Goal: Task Accomplishment & Management: Manage account settings

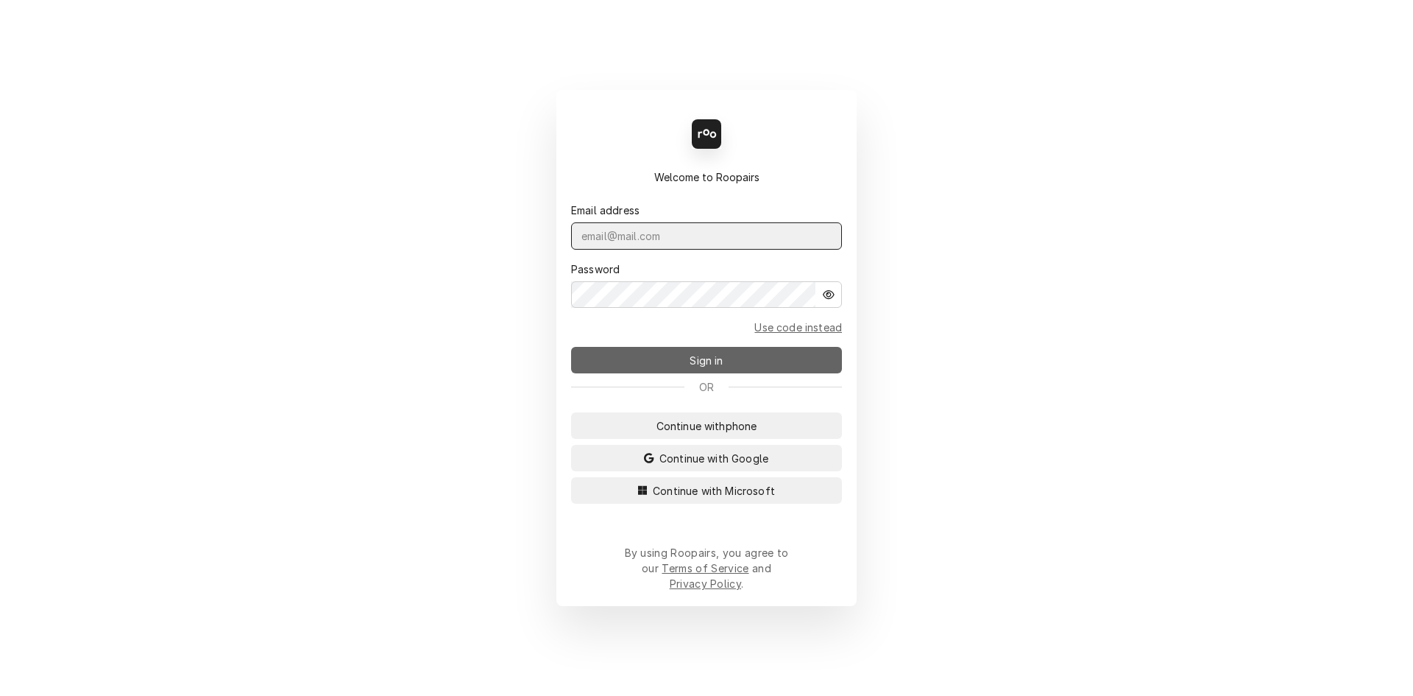
type input "repairpros99@gmail.com"
click at [712, 364] on span "Sign in" at bounding box center [706, 360] width 39 height 15
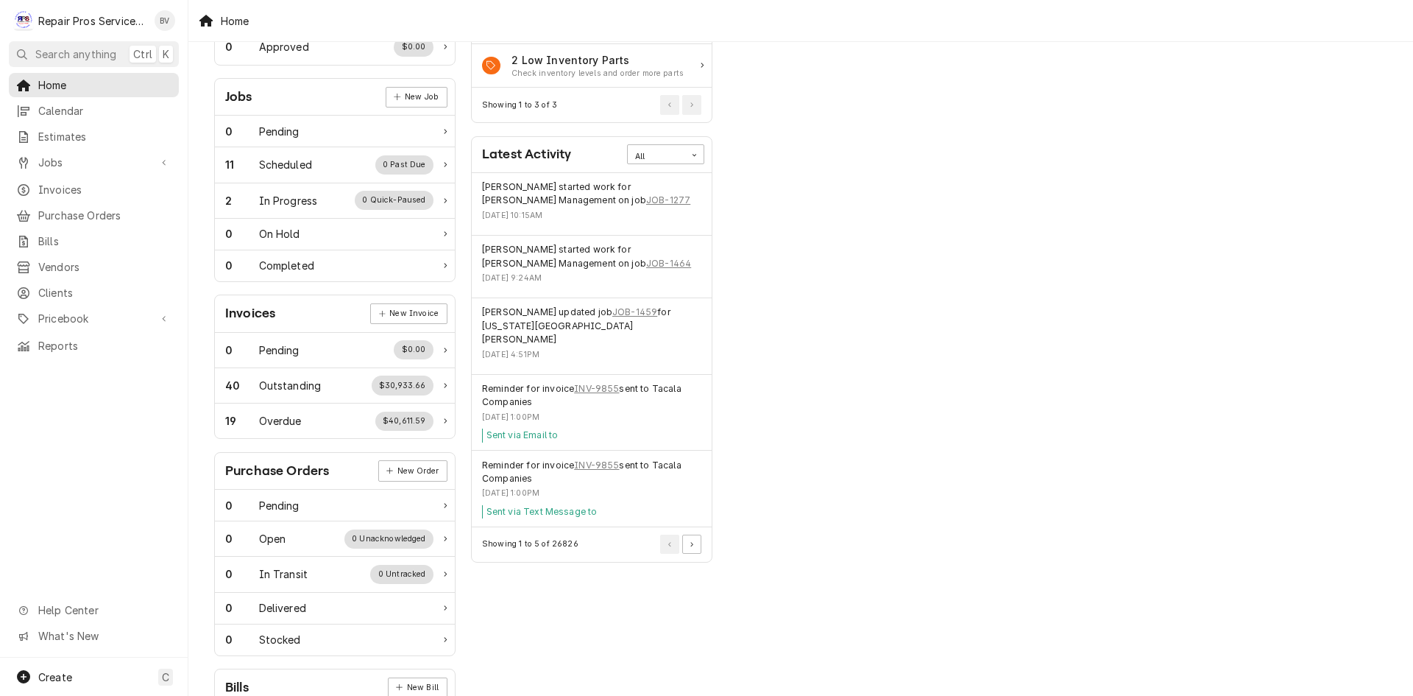
scroll to position [221, 0]
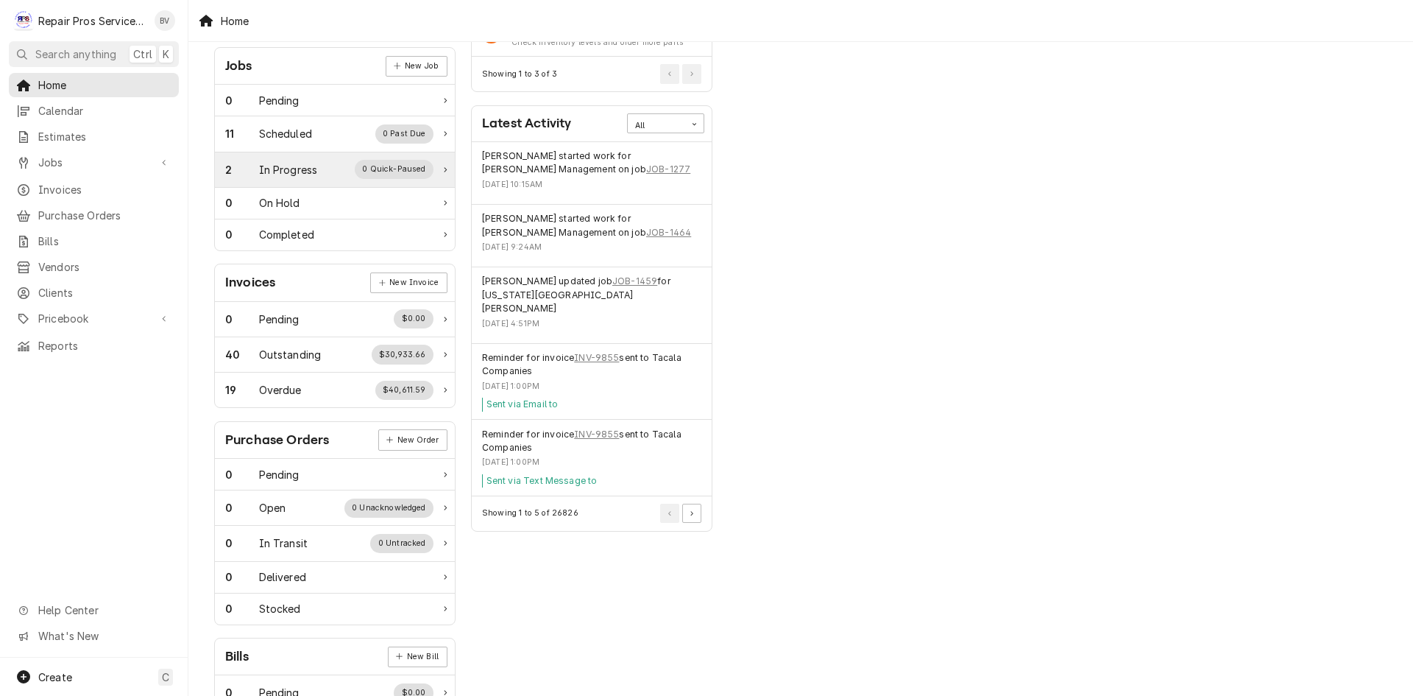
click at [311, 177] on div "2 In Progress 0 Quick-Paused" at bounding box center [329, 169] width 208 height 19
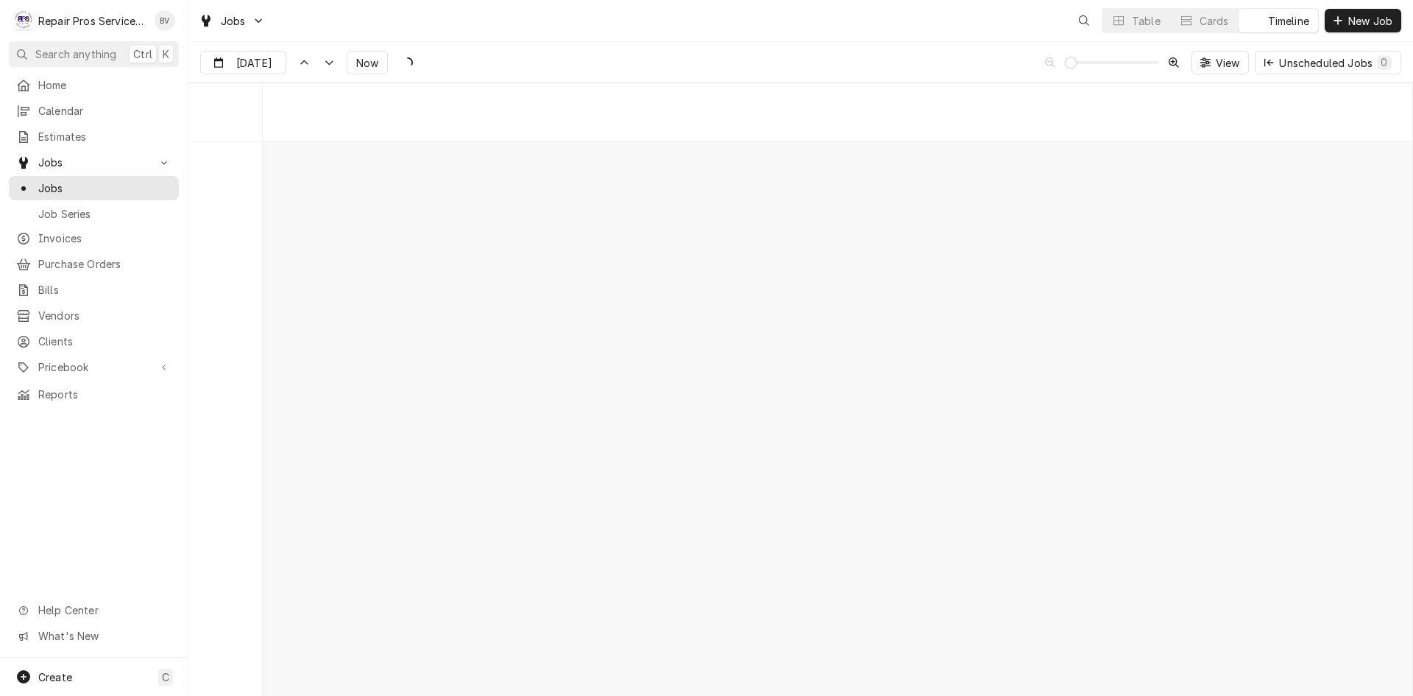
scroll to position [11515, 0]
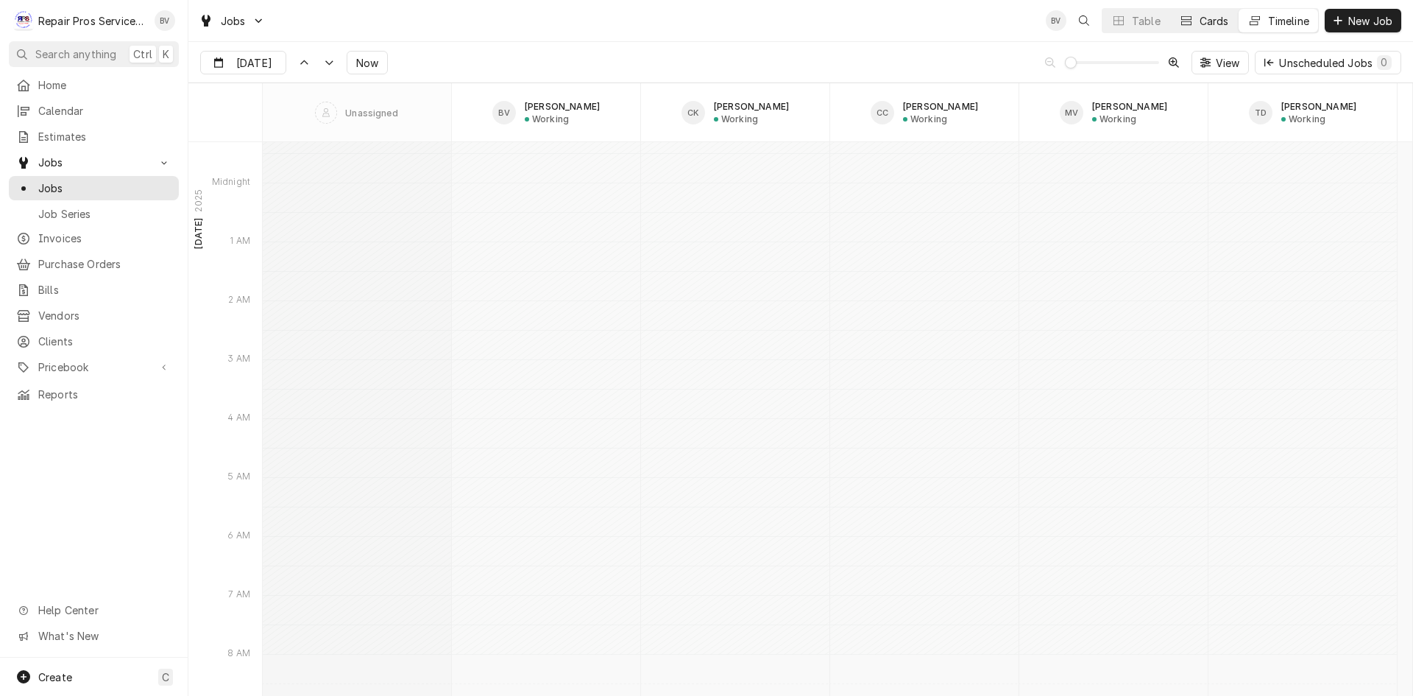
click at [1195, 21] on button "Cards" at bounding box center [1204, 21] width 68 height 24
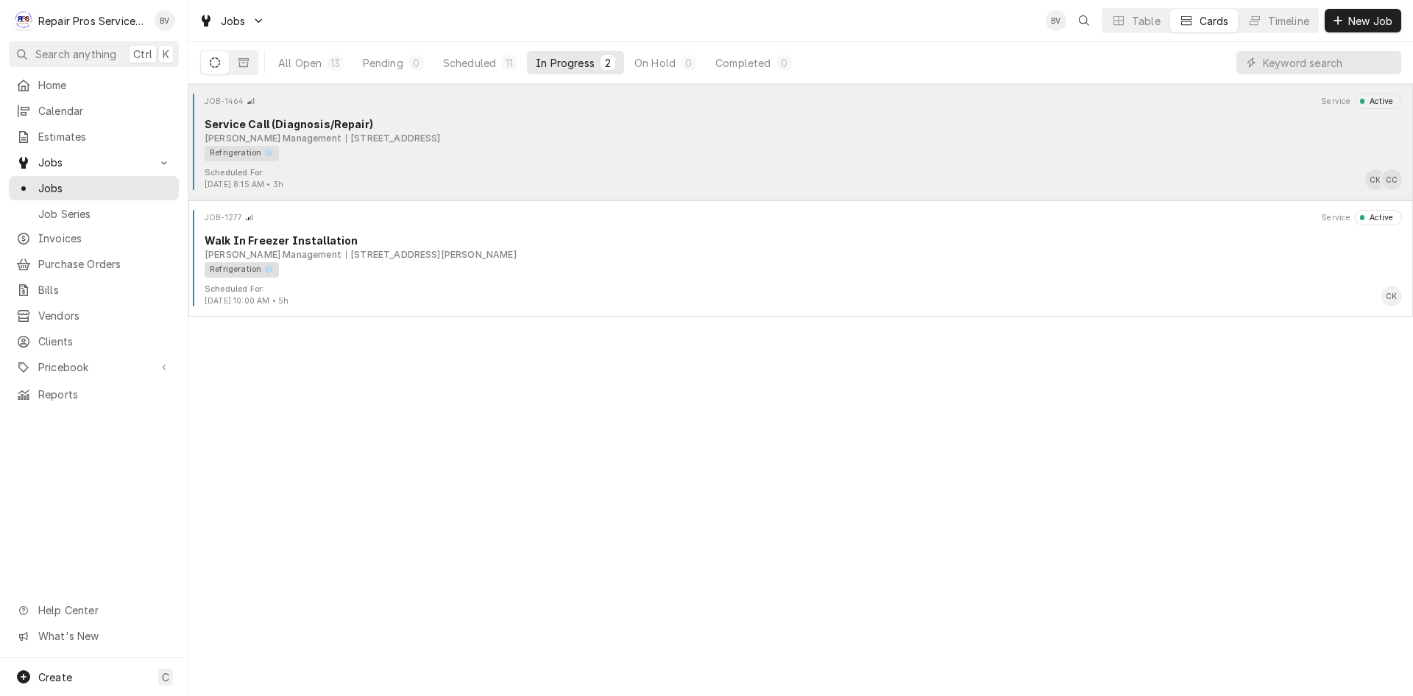
drag, startPoint x: 443, startPoint y: 160, endPoint x: 449, endPoint y: 146, distance: 15.2
click at [449, 146] on div "Refrigeration ❄️" at bounding box center [798, 153] width 1187 height 15
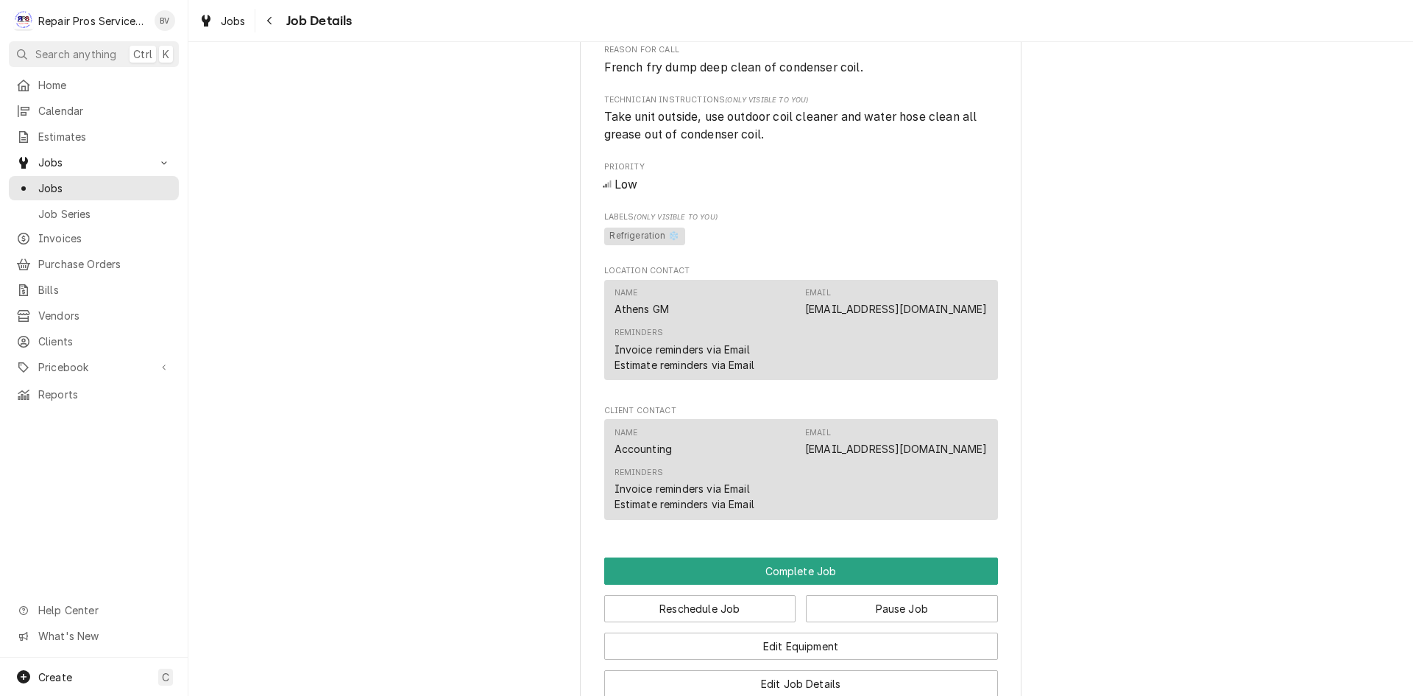
scroll to position [957, 0]
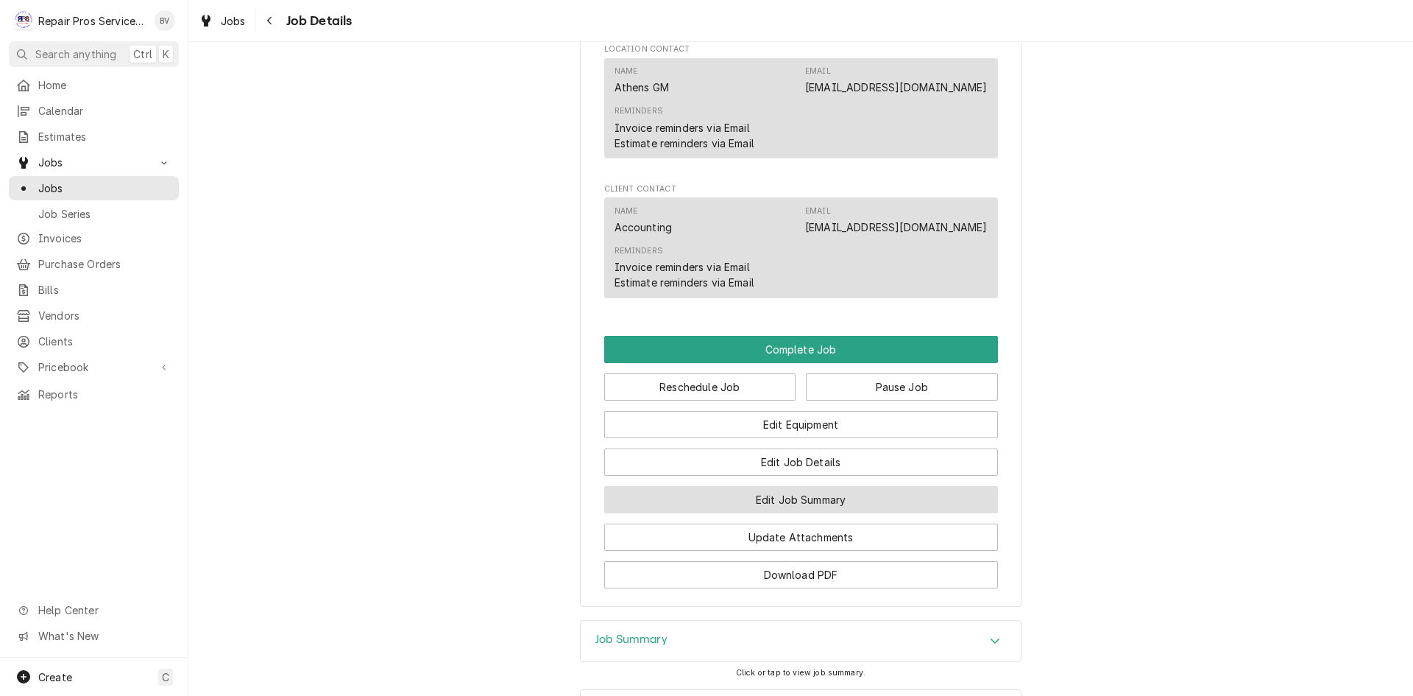
click at [794, 513] on button "Edit Job Summary" at bounding box center [801, 499] width 394 height 27
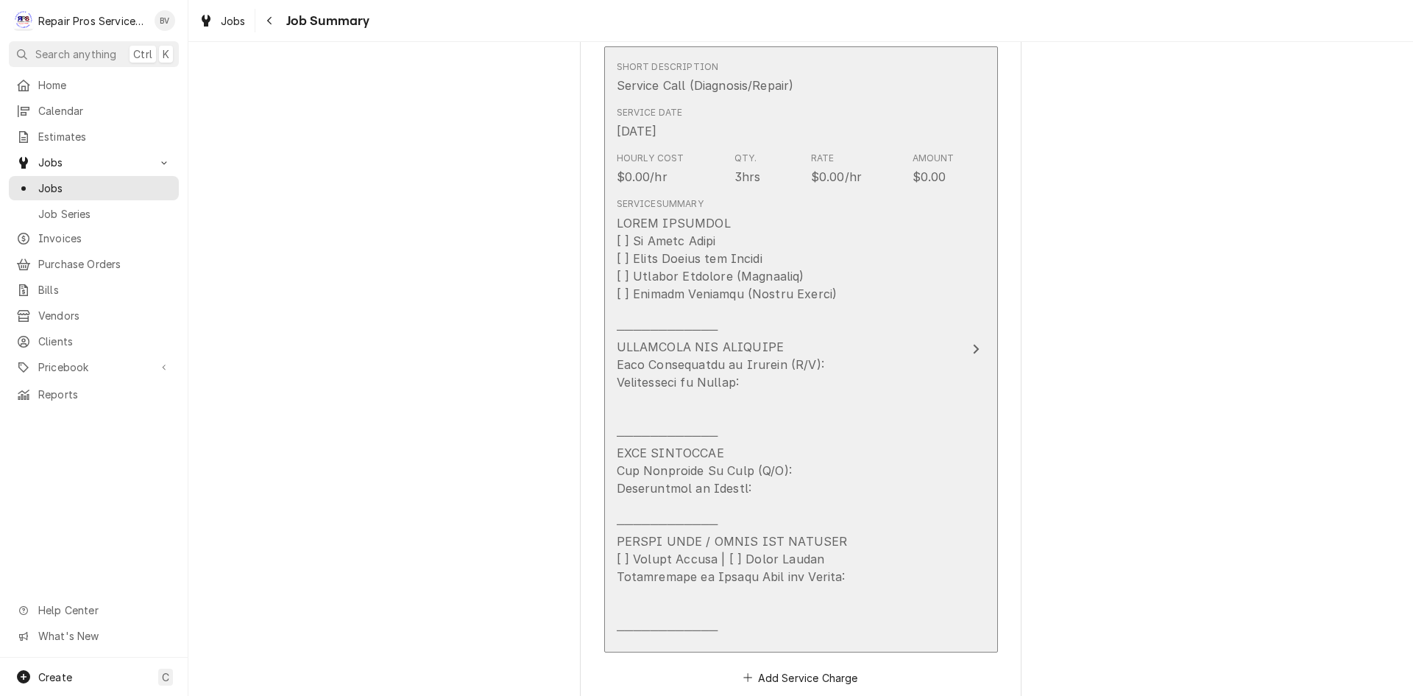
scroll to position [368, 0]
click at [973, 356] on icon "Update Line Item" at bounding box center [976, 356] width 6 height 10
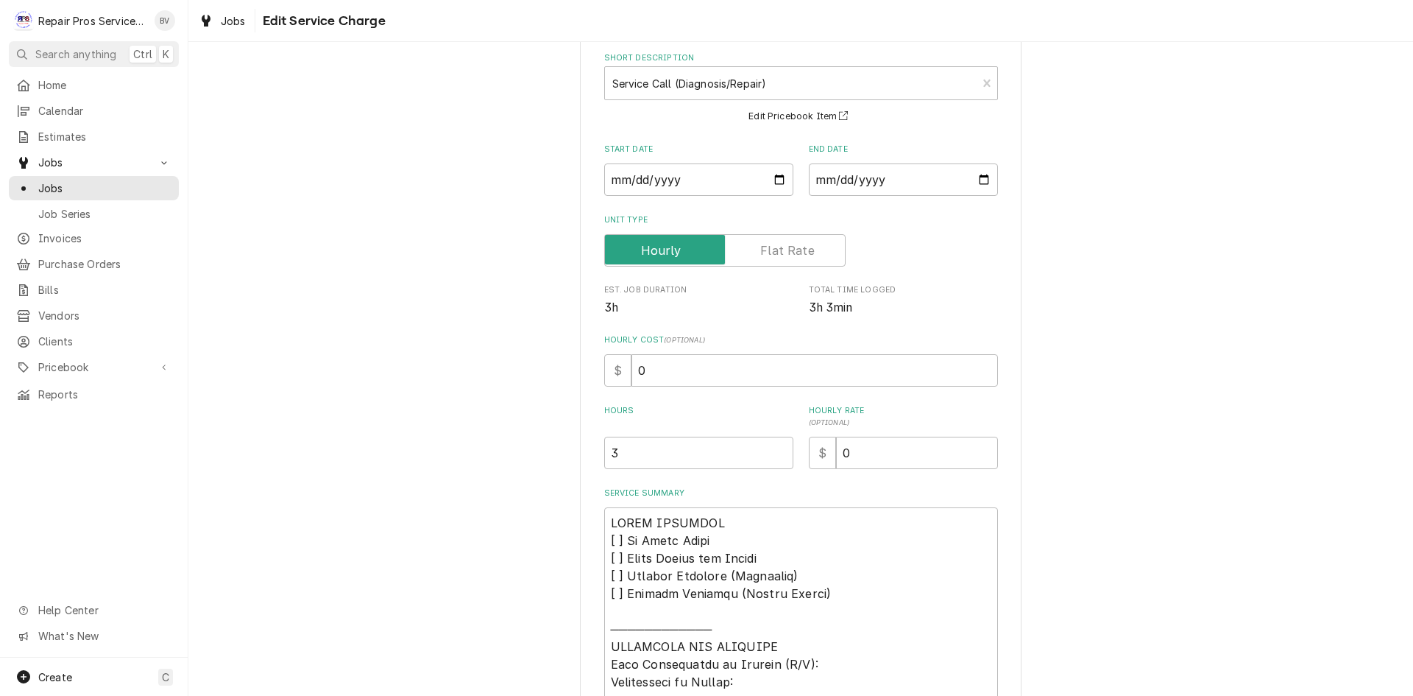
scroll to position [221, 0]
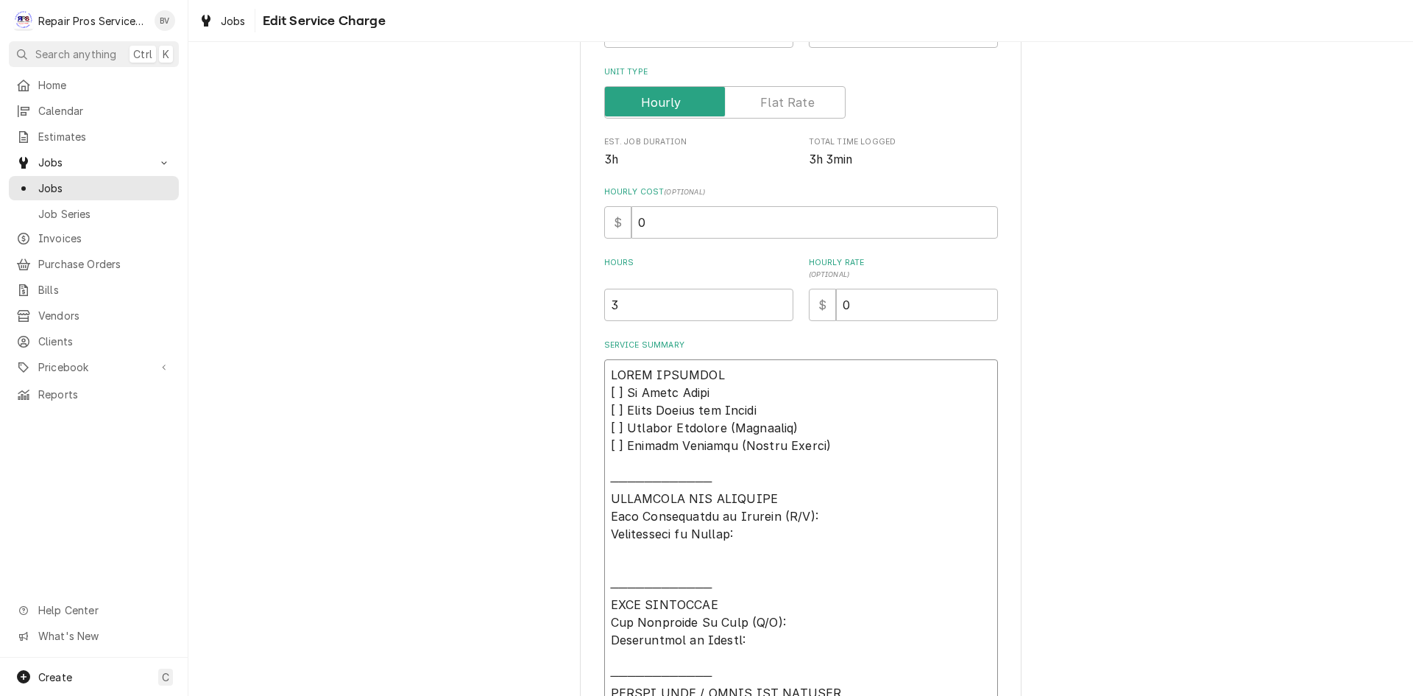
click at [612, 430] on textarea "Service Summary" at bounding box center [801, 577] width 394 height 437
type textarea "x"
type textarea "𝗩𝗜𝗦𝗜𝗧 𝗢𝗩𝗘𝗥𝗩𝗜𝗘𝗪 [ ] 𝗡𝗼 𝗜𝘀𝘀𝘂𝗲 𝗙𝗼𝘂𝗻𝗱 [ ] 𝗤𝘂𝗼𝘁𝗲 𝗡𝗲𝗲𝗱𝗲𝗱 𝗳𝗼𝗿 𝗥𝗲𝗽𝗮𝗶𝗿 [ x] 𝗥𝗲𝗽𝗮𝗶𝗿𝘀 𝗔𝗽𝗽𝗿…"
click at [796, 512] on textarea "Service Summary" at bounding box center [801, 577] width 394 height 437
type textarea "x"
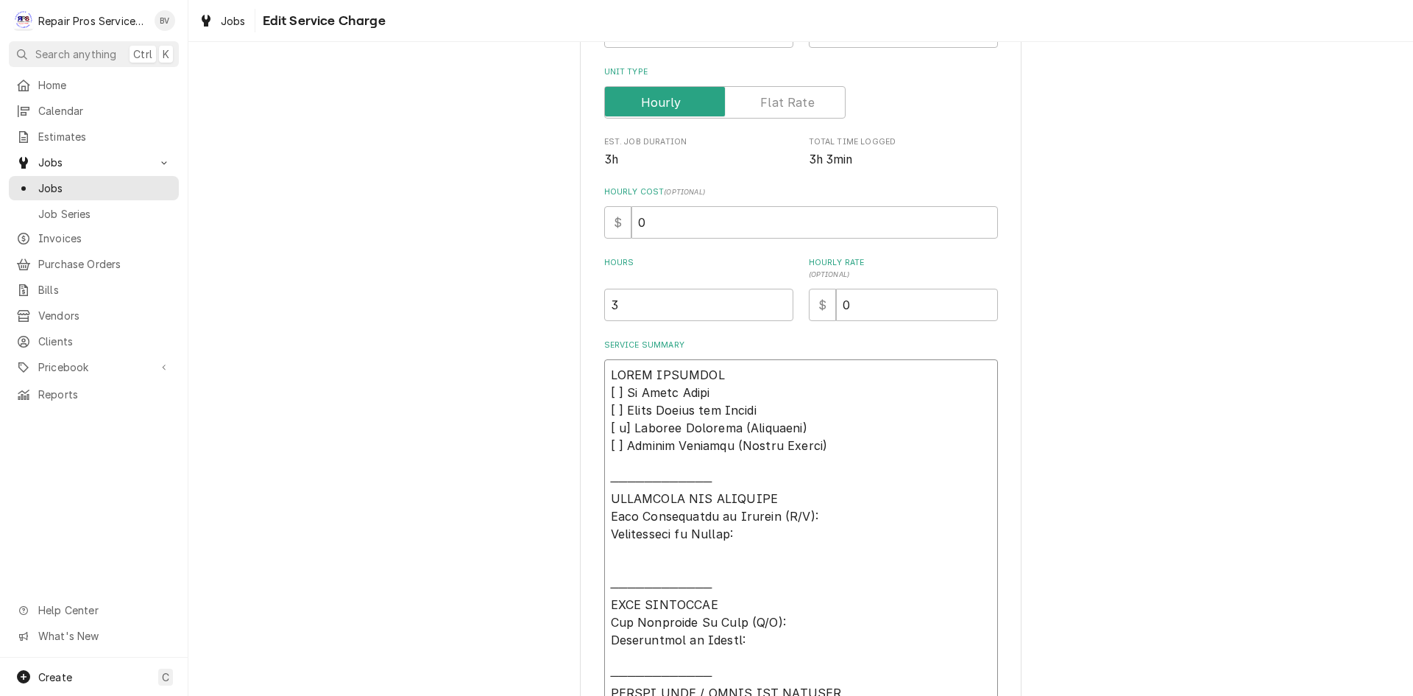
type textarea "𝗩𝗜𝗦𝗜𝗧 𝗢𝗩𝗘𝗥𝗩𝗜𝗘𝗪 [ ] 𝗡𝗼 𝗜𝘀𝘀𝘂𝗲 𝗙𝗼𝘂𝗻𝗱 [ ] 𝗤𝘂𝗼𝘁𝗲 𝗡𝗲𝗲𝗱𝗲𝗱 𝗳𝗼𝗿 𝗥𝗲𝗽𝗮𝗶𝗿 [ x] 𝗥𝗲𝗽𝗮𝗶𝗿𝘀 𝗔𝗽𝗽𝗿…"
click at [745, 550] on textarea "Service Summary" at bounding box center [801, 577] width 394 height 437
type textarea "x"
type textarea "𝗩𝗜𝗦𝗜𝗧 𝗢𝗩𝗘𝗥𝗩𝗜𝗘𝗪 [ ] 𝗡𝗼 𝗜𝘀𝘀𝘂𝗲 𝗙𝗼𝘂𝗻𝗱 [ ] 𝗤𝘂𝗼𝘁𝗲 𝗡𝗲𝗲𝗱𝗲𝗱 𝗳𝗼𝗿 𝗥𝗲𝗽𝗮𝗶𝗿 [ x] 𝗥𝗲𝗽𝗮𝗶𝗿𝘀 𝗔𝗽𝗽𝗿…"
type textarea "x"
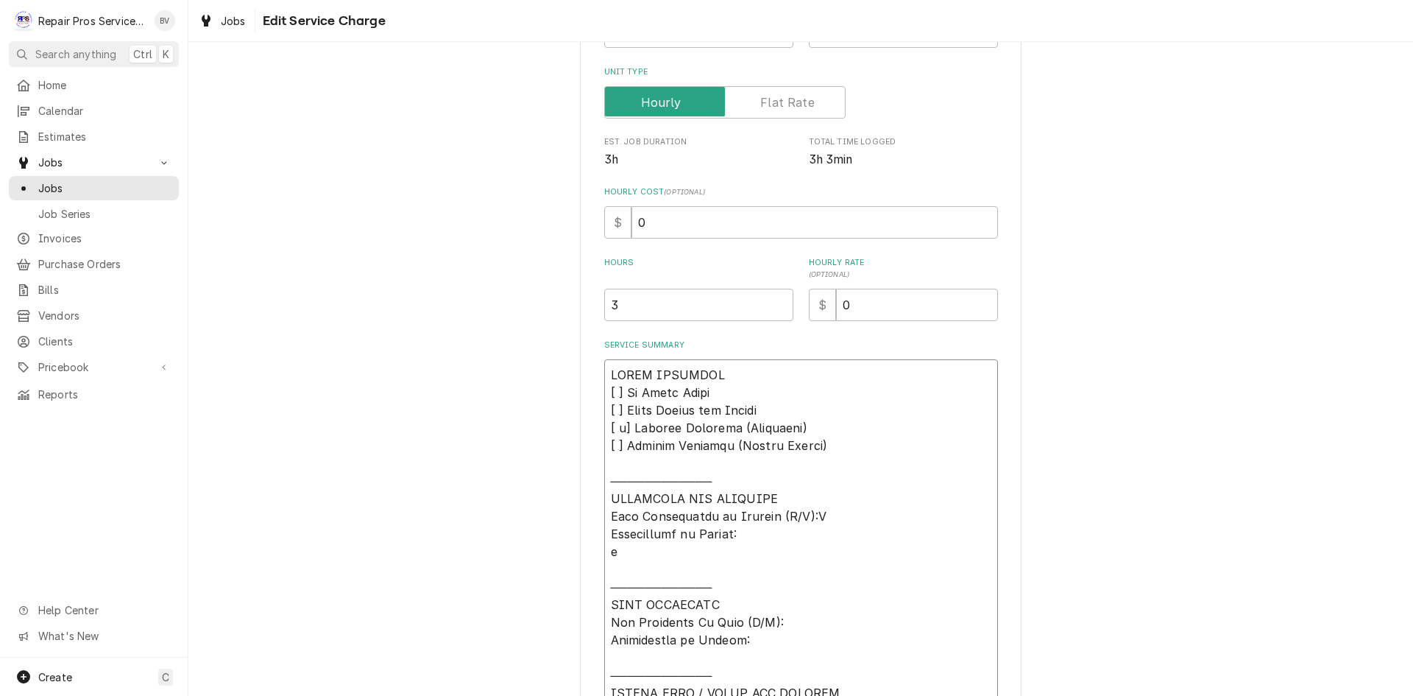
type textarea "𝗩𝗜𝗦𝗜𝗧 𝗢𝗩𝗘𝗥𝗩𝗜𝗘𝗪 [ ] 𝗡𝗼 𝗜𝘀𝘀𝘂𝗲 𝗙𝗼𝘂𝗻𝗱 [ ] 𝗤𝘂𝗼𝘁𝗲 𝗡𝗲𝗲𝗱𝗲𝗱 𝗳𝗼𝗿 𝗥𝗲𝗽𝗮𝗶𝗿 [ x] 𝗥𝗲𝗽𝗮𝗶𝗿𝘀 𝗔𝗽𝗽𝗿…"
type textarea "x"
type textarea "𝗩𝗜𝗦𝗜𝗧 𝗢𝗩𝗘𝗥𝗩𝗜𝗘𝗪 [ ] 𝗡𝗼 𝗜𝘀𝘀𝘂𝗲 𝗙𝗼𝘂𝗻𝗱 [ ] 𝗤𝘂𝗼𝘁𝗲 𝗡𝗲𝗲𝗱𝗲𝗱 𝗳𝗼𝗿 𝗥𝗲𝗽𝗮𝗶𝗿 [ x] 𝗥𝗲𝗽𝗮𝗶𝗿𝘀 𝗔𝗽𝗽𝗿…"
type textarea "x"
type textarea "𝗩𝗜𝗦𝗜𝗧 𝗢𝗩𝗘𝗥𝗩𝗜𝗘𝗪 [ ] 𝗡𝗼 𝗜𝘀𝘀𝘂𝗲 𝗙𝗼𝘂𝗻𝗱 [ ] 𝗤𝘂𝗼𝘁𝗲 𝗡𝗲𝗲𝗱𝗲𝗱 𝗳𝗼𝗿 𝗥𝗲𝗽𝗮𝗶𝗿 [ x] 𝗥𝗲𝗽𝗮𝗶𝗿𝘀 𝗔𝗽𝗽𝗿…"
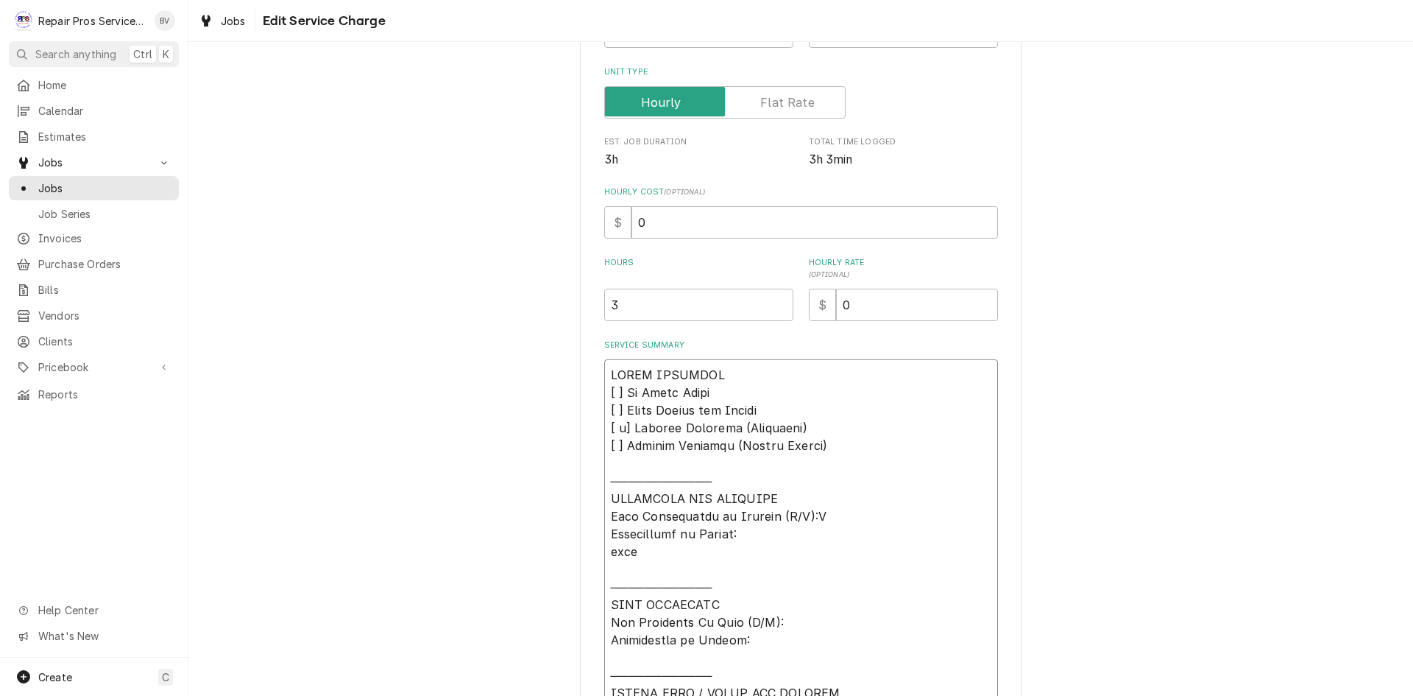
type textarea "x"
type textarea "𝗩𝗜𝗦𝗜𝗧 𝗢𝗩𝗘𝗥𝗩𝗜𝗘𝗪 [ ] 𝗡𝗼 𝗜𝘀𝘀𝘂𝗲 𝗙𝗼𝘂𝗻𝗱 [ ] 𝗤𝘂𝗼𝘁𝗲 𝗡𝗲𝗲𝗱𝗲𝗱 𝗳𝗼𝗿 𝗥𝗲𝗽𝗮𝗶𝗿 [ x] 𝗥𝗲𝗽𝗮𝗶𝗿𝘀 𝗔𝗽𝗽𝗿…"
type textarea "x"
type textarea "𝗩𝗜𝗦𝗜𝗧 𝗢𝗩𝗘𝗥𝗩𝗜𝗘𝗪 [ ] 𝗡𝗼 𝗜𝘀𝘀𝘂𝗲 𝗙𝗼𝘂𝗻𝗱 [ ] 𝗤𝘂𝗼𝘁𝗲 𝗡𝗲𝗲𝗱𝗲𝗱 𝗳𝗼𝗿 𝗥𝗲𝗽𝗮𝗶𝗿 [ x] 𝗥𝗲𝗽𝗮𝗶𝗿𝘀 𝗔𝗽𝗽𝗿…"
type textarea "x"
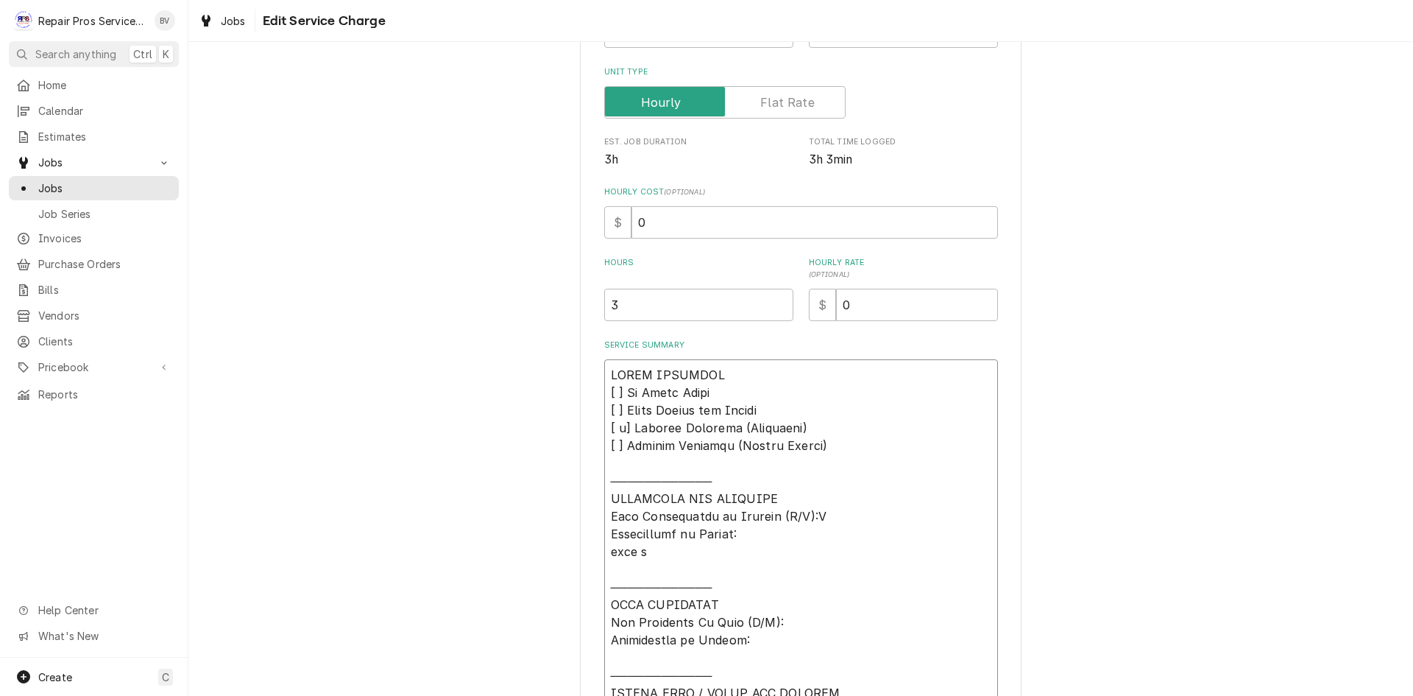
type textarea "𝗩𝗜𝗦𝗜𝗧 𝗢𝗩𝗘𝗥𝗩𝗜𝗘𝗪 [ ] 𝗡𝗼 𝗜𝘀𝘀𝘂𝗲 𝗙𝗼𝘂𝗻𝗱 [ ] 𝗤𝘂𝗼𝘁𝗲 𝗡𝗲𝗲𝗱𝗲𝗱 𝗳𝗼𝗿 𝗥𝗲𝗽𝗮𝗶𝗿 [ x] 𝗥𝗲𝗽𝗮𝗶𝗿𝘀 𝗔𝗽𝗽𝗿…"
type textarea "x"
type textarea "𝗩𝗜𝗦𝗜𝗧 𝗢𝗩𝗘𝗥𝗩𝗜𝗘𝗪 [ ] 𝗡𝗼 𝗜𝘀𝘀𝘂𝗲 𝗙𝗼𝘂𝗻𝗱 [ ] 𝗤𝘂𝗼𝘁𝗲 𝗡𝗲𝗲𝗱𝗲𝗱 𝗳𝗼𝗿 𝗥𝗲𝗽𝗮𝗶𝗿 [ x] 𝗥𝗲𝗽𝗮𝗶𝗿𝘀 𝗔𝗽𝗽𝗿…"
type textarea "x"
type textarea "𝗩𝗜𝗦𝗜𝗧 𝗢𝗩𝗘𝗥𝗩𝗜𝗘𝗪 [ ] 𝗡𝗼 𝗜𝘀𝘀𝘂𝗲 𝗙𝗼𝘂𝗻𝗱 [ ] 𝗤𝘂𝗼𝘁𝗲 𝗡𝗲𝗲𝗱𝗲𝗱 𝗳𝗼𝗿 𝗥𝗲𝗽𝗮𝗶𝗿 [ x] 𝗥𝗲𝗽𝗮𝗶𝗿𝘀 𝗔𝗽𝗽𝗿…"
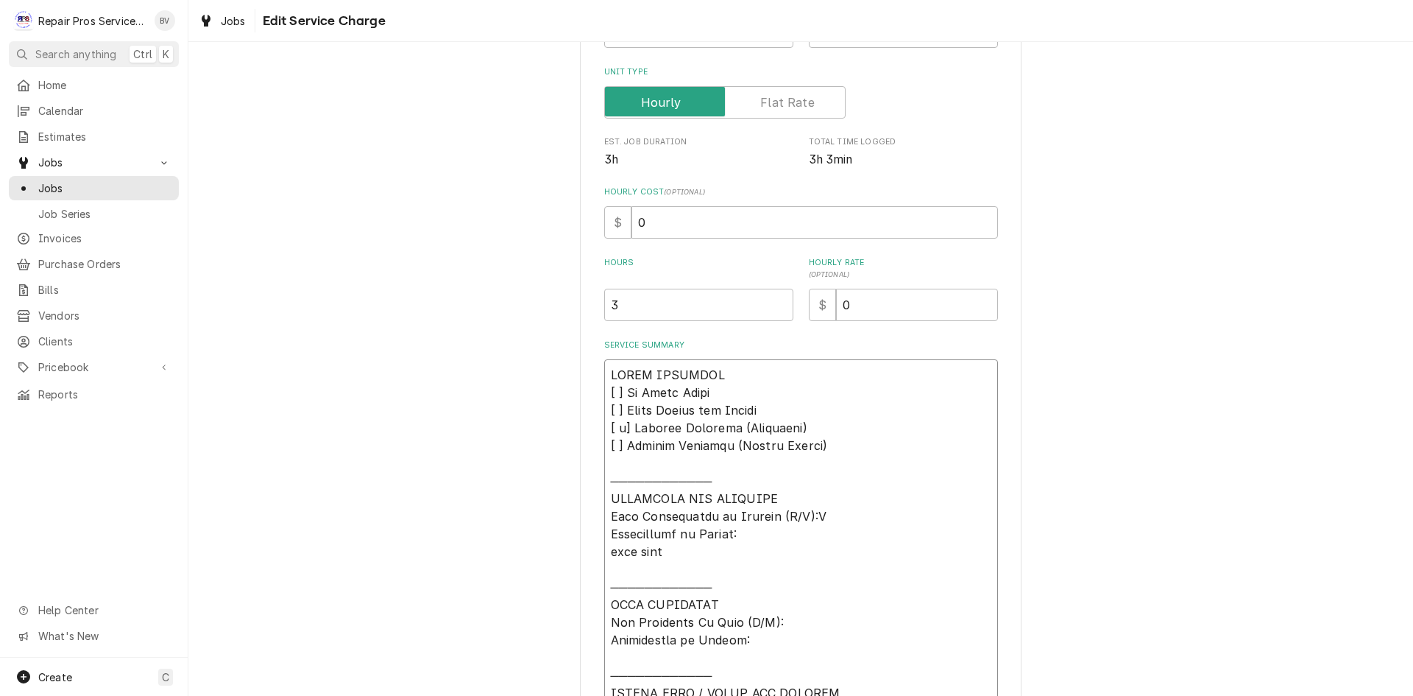
type textarea "x"
type textarea "𝗩𝗜𝗦𝗜𝗧 𝗢𝗩𝗘𝗥𝗩𝗜𝗘𝗪 [ ] 𝗡𝗼 𝗜𝘀𝘀𝘂𝗲 𝗙𝗼𝘂𝗻𝗱 [ ] 𝗤𝘂𝗼𝘁𝗲 𝗡𝗲𝗲𝗱𝗲𝗱 𝗳𝗼𝗿 𝗥𝗲𝗽𝗮𝗶𝗿 [ x] 𝗥𝗲𝗽𝗮𝗶𝗿𝘀 𝗔𝗽𝗽𝗿…"
type textarea "x"
type textarea "𝗩𝗜𝗦𝗜𝗧 𝗢𝗩𝗘𝗥𝗩𝗜𝗘𝗪 [ ] 𝗡𝗼 𝗜𝘀𝘀𝘂𝗲 𝗙𝗼𝘂𝗻𝗱 [ ] 𝗤𝘂𝗼𝘁𝗲 𝗡𝗲𝗲𝗱𝗲𝗱 𝗳𝗼𝗿 𝗥𝗲𝗽𝗮𝗶𝗿 [ x] 𝗥𝗲𝗽𝗮𝗶𝗿𝘀 𝗔𝗽𝗽𝗿…"
type textarea "x"
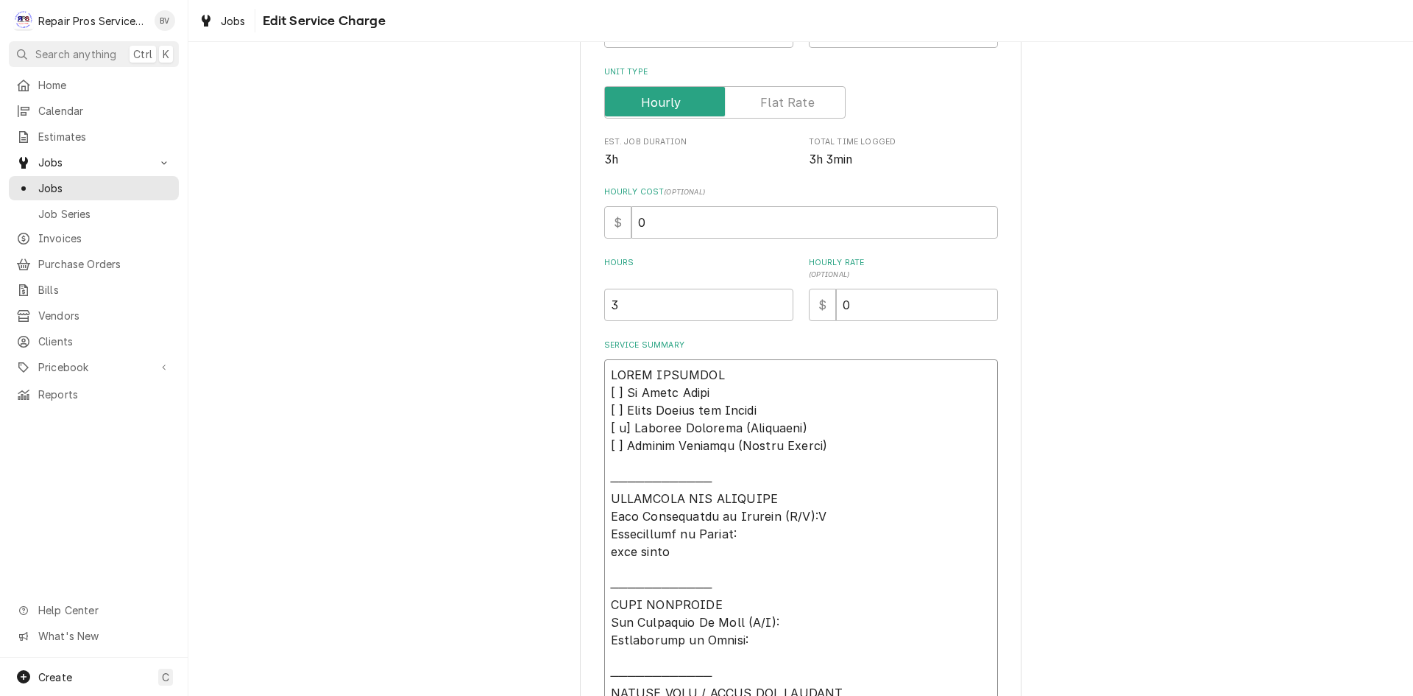
type textarea "𝗩𝗜𝗦𝗜𝗧 𝗢𝗩𝗘𝗥𝗩𝗜𝗘𝗪 [ ] 𝗡𝗼 𝗜𝘀𝘀𝘂𝗲 𝗙𝗼𝘂𝗻𝗱 [ ] 𝗤𝘂𝗼𝘁𝗲 𝗡𝗲𝗲𝗱𝗲𝗱 𝗳𝗼𝗿 𝗥𝗲𝗽𝗮𝗶𝗿 [ x] 𝗥𝗲𝗽𝗮𝗶𝗿𝘀 𝗔𝗽𝗽𝗿…"
type textarea "x"
type textarea "𝗩𝗜𝗦𝗜𝗧 𝗢𝗩𝗘𝗥𝗩𝗜𝗘𝗪 [ ] 𝗡𝗼 𝗜𝘀𝘀𝘂𝗲 𝗙𝗼𝘂𝗻𝗱 [ ] 𝗤𝘂𝗼𝘁𝗲 𝗡𝗲𝗲𝗱𝗲𝗱 𝗳𝗼𝗿 𝗥𝗲𝗽𝗮𝗶𝗿 [ x] 𝗥𝗲𝗽𝗮𝗶𝗿𝘀 𝗔𝗽𝗽𝗿…"
type textarea "x"
type textarea "𝗩𝗜𝗦𝗜𝗧 𝗢𝗩𝗘𝗥𝗩𝗜𝗘𝗪 [ ] 𝗡𝗼 𝗜𝘀𝘀𝘂𝗲 𝗙𝗼𝘂𝗻𝗱 [ ] 𝗤𝘂𝗼𝘁𝗲 𝗡𝗲𝗲𝗱𝗲𝗱 𝗳𝗼𝗿 𝗥𝗲𝗽𝗮𝗶𝗿 [ x] 𝗥𝗲𝗽𝗮𝗶𝗿𝘀 𝗔𝗽𝗽𝗿…"
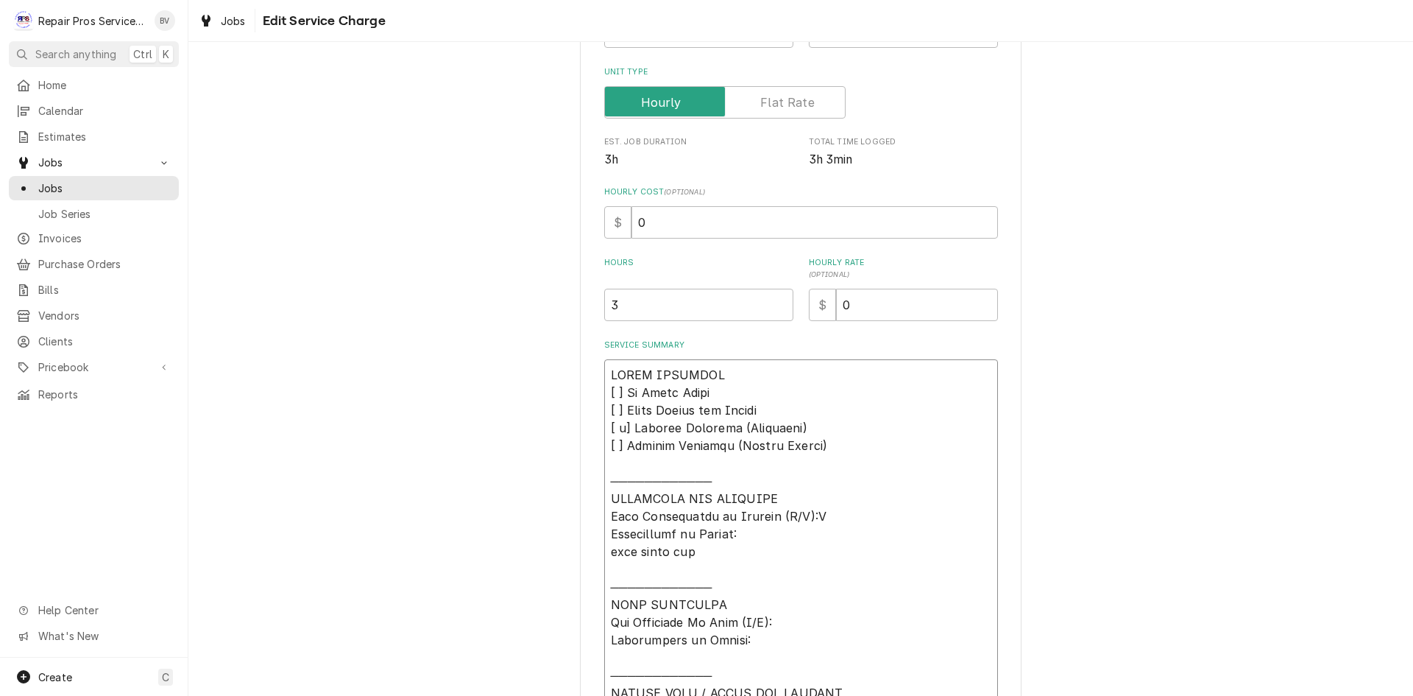
type textarea "x"
type textarea "𝗩𝗜𝗦𝗜𝗧 𝗢𝗩𝗘𝗥𝗩𝗜𝗘𝗪 [ ] 𝗡𝗼 𝗜𝘀𝘀𝘂𝗲 𝗙𝗼𝘂𝗻𝗱 [ ] 𝗤𝘂𝗼𝘁𝗲 𝗡𝗲𝗲𝗱𝗲𝗱 𝗳𝗼𝗿 𝗥𝗲𝗽𝗮𝗶𝗿 [ x] 𝗥𝗲𝗽𝗮𝗶𝗿𝘀 𝗔𝗽𝗽𝗿…"
type textarea "x"
type textarea "𝗩𝗜𝗦𝗜𝗧 𝗢𝗩𝗘𝗥𝗩𝗜𝗘𝗪 [ ] 𝗡𝗼 𝗜𝘀𝘀𝘂𝗲 𝗙𝗼𝘂𝗻𝗱 [ ] 𝗤𝘂𝗼𝘁𝗲 𝗡𝗲𝗲𝗱𝗲𝗱 𝗳𝗼𝗿 𝗥𝗲𝗽𝗮𝗶𝗿 [ x] 𝗥𝗲𝗽𝗮𝗶𝗿𝘀 𝗔𝗽𝗽𝗿…"
type textarea "x"
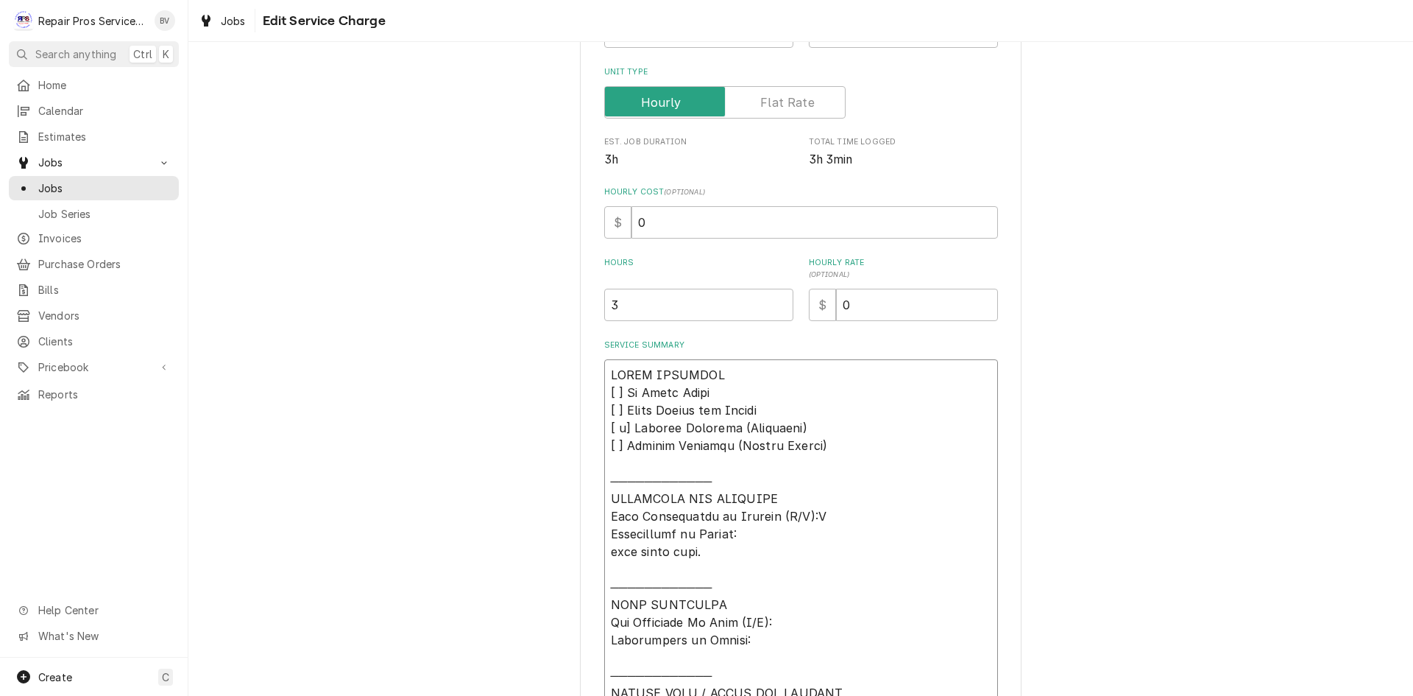
type textarea "𝗩𝗜𝗦𝗜𝗧 𝗢𝗩𝗘𝗥𝗩𝗜𝗘𝗪 [ ] 𝗡𝗼 𝗜𝘀𝘀𝘂𝗲 𝗙𝗼𝘂𝗻𝗱 [ ] 𝗤𝘂𝗼𝘁𝗲 𝗡𝗲𝗲𝗱𝗲𝗱 𝗳𝗼𝗿 𝗥𝗲𝗽𝗮𝗶𝗿 [ x] 𝗥𝗲𝗽𝗮𝗶𝗿𝘀 𝗔𝗽𝗽𝗿…"
type textarea "x"
type textarea "𝗩𝗜𝗦𝗜𝗧 𝗢𝗩𝗘𝗥𝗩𝗜𝗘𝗪 [ ] 𝗡𝗼 𝗜𝘀𝘀𝘂𝗲 𝗙𝗼𝘂𝗻𝗱 [ ] 𝗤𝘂𝗼𝘁𝗲 𝗡𝗲𝗲𝗱𝗲𝗱 𝗳𝗼𝗿 𝗥𝗲𝗽𝗮𝗶𝗿 [ x] 𝗥𝗲𝗽𝗮𝗶𝗿𝘀 𝗔𝗽𝗽𝗿…"
type textarea "x"
type textarea "𝗩𝗜𝗦𝗜𝗧 𝗢𝗩𝗘𝗥𝗩𝗜𝗘𝗪 [ ] 𝗡𝗼 𝗜𝘀𝘀𝘂𝗲 𝗙𝗼𝘂𝗻𝗱 [ ] 𝗤𝘂𝗼𝘁𝗲 𝗡𝗲𝗲𝗱𝗲𝗱 𝗳𝗼𝗿 𝗥𝗲𝗽𝗮𝗶𝗿 [ x] 𝗥𝗲𝗽𝗮𝗶𝗿𝘀 𝗔𝗽𝗽𝗿…"
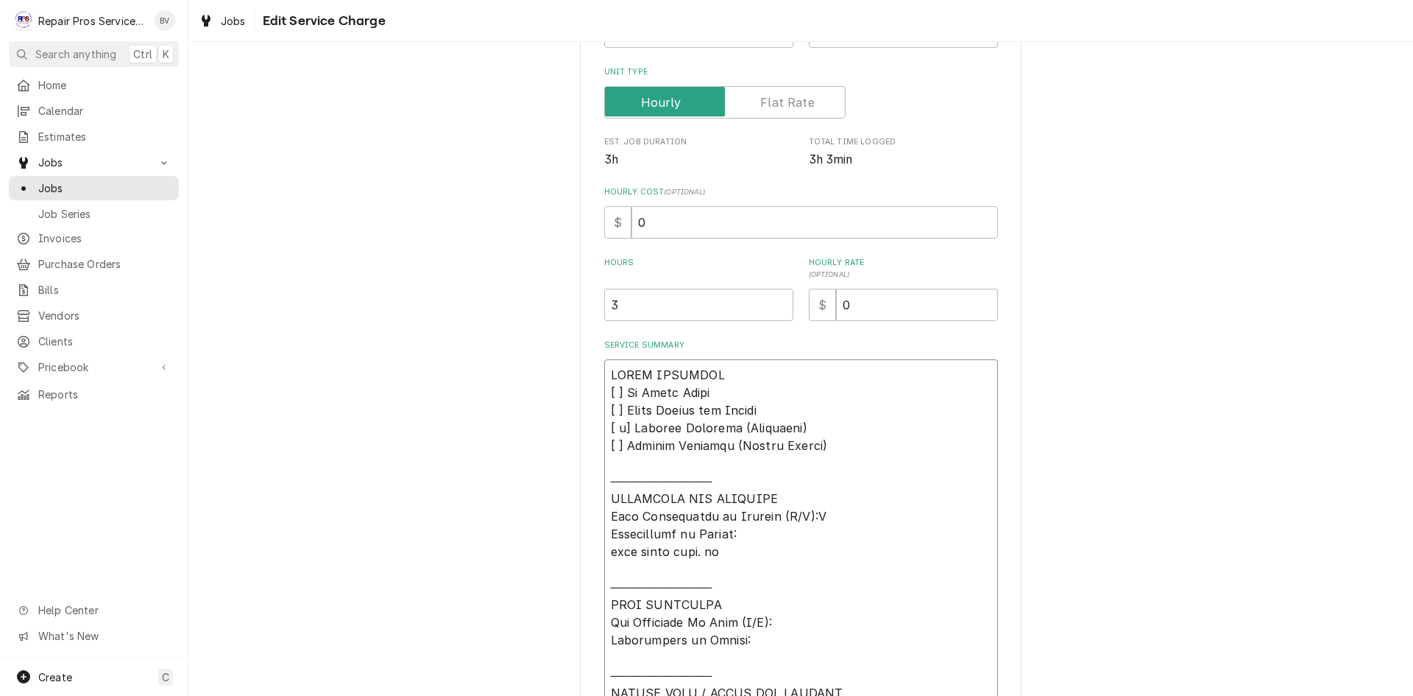
type textarea "x"
type textarea "𝗩𝗜𝗦𝗜𝗧 𝗢𝗩𝗘𝗥𝗩𝗜𝗘𝗪 [ ] 𝗡𝗼 𝗜𝘀𝘀𝘂𝗲 𝗙𝗼𝘂𝗻𝗱 [ ] 𝗤𝘂𝗼𝘁𝗲 𝗡𝗲𝗲𝗱𝗲𝗱 𝗳𝗼𝗿 𝗥𝗲𝗽𝗮𝗶𝗿 [ x] 𝗥𝗲𝗽𝗮𝗶𝗿𝘀 𝗔𝗽𝗽𝗿…"
type textarea "x"
type textarea "𝗩𝗜𝗦𝗜𝗧 𝗢𝗩𝗘𝗥𝗩𝗜𝗘𝗪 [ ] 𝗡𝗼 𝗜𝘀𝘀𝘂𝗲 𝗙𝗼𝘂𝗻𝗱 [ ] 𝗤𝘂𝗼𝘁𝗲 𝗡𝗲𝗲𝗱𝗲𝗱 𝗳𝗼𝗿 𝗥𝗲𝗽𝗮𝗶𝗿 [ x] 𝗥𝗲𝗽𝗮𝗶𝗿𝘀 𝗔𝗽𝗽𝗿…"
type textarea "x"
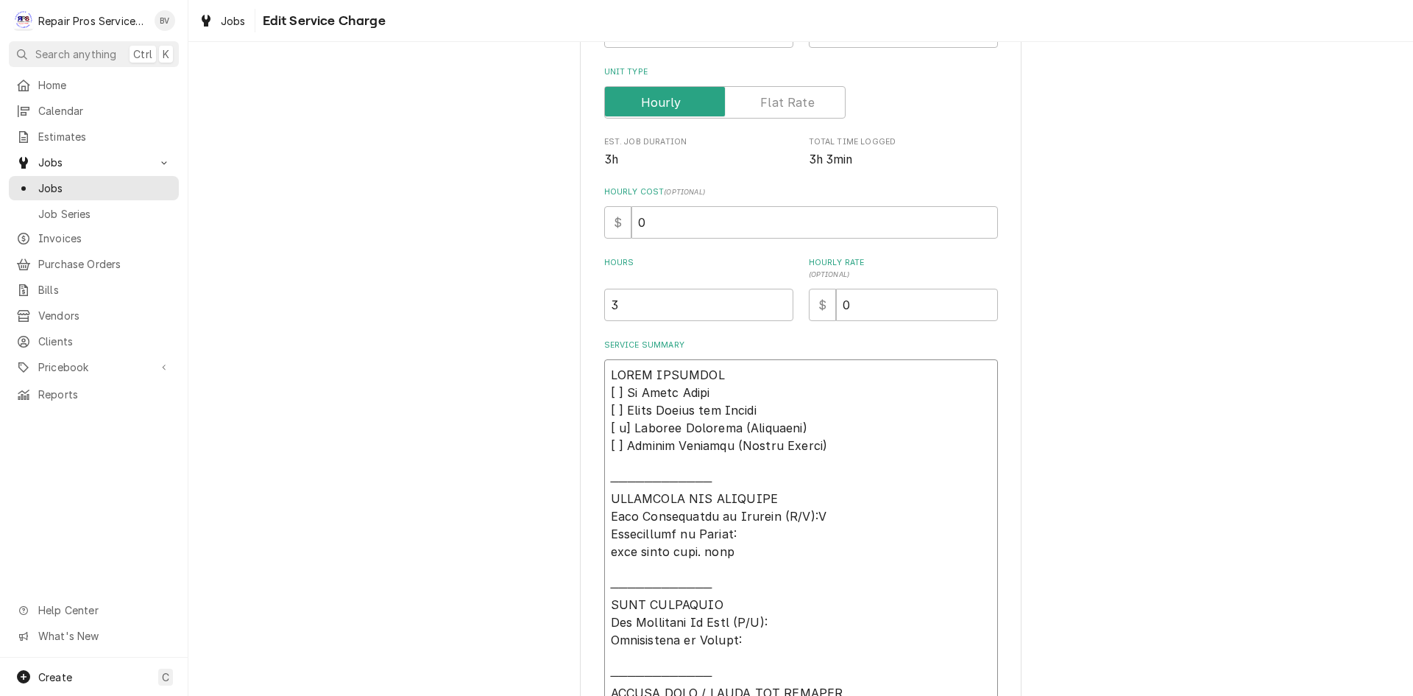
type textarea "𝗩𝗜𝗦𝗜𝗧 𝗢𝗩𝗘𝗥𝗩𝗜𝗘𝗪 [ ] 𝗡𝗼 𝗜𝘀𝘀𝘂𝗲 𝗙𝗼𝘂𝗻𝗱 [ ] 𝗤𝘂𝗼𝘁𝗲 𝗡𝗲𝗲𝗱𝗲𝗱 𝗳𝗼𝗿 𝗥𝗲𝗽𝗮𝗶𝗿 [ x] 𝗥𝗲𝗽𝗮𝗶𝗿𝘀 𝗔𝗽𝗽𝗿…"
type textarea "x"
type textarea "𝗩𝗜𝗦𝗜𝗧 𝗢𝗩𝗘𝗥𝗩𝗜𝗘𝗪 [ ] 𝗡𝗼 𝗜𝘀𝘀𝘂𝗲 𝗙𝗼𝘂𝗻𝗱 [ ] 𝗤𝘂𝗼𝘁𝗲 𝗡𝗲𝗲𝗱𝗲𝗱 𝗳𝗼𝗿 𝗥𝗲𝗽𝗮𝗶𝗿 [ x] 𝗥𝗲𝗽𝗮𝗶𝗿𝘀 𝗔𝗽𝗽𝗿…"
type textarea "x"
type textarea "𝗩𝗜𝗦𝗜𝗧 𝗢𝗩𝗘𝗥𝗩𝗜𝗘𝗪 [ ] 𝗡𝗼 𝗜𝘀𝘀𝘂𝗲 𝗙𝗼𝘂𝗻𝗱 [ ] 𝗤𝘂𝗼𝘁𝗲 𝗡𝗲𝗲𝗱𝗲𝗱 𝗳𝗼𝗿 𝗥𝗲𝗽𝗮𝗶𝗿 [ x] 𝗥𝗲𝗽𝗮𝗶𝗿𝘀 𝗔𝗽𝗽𝗿…"
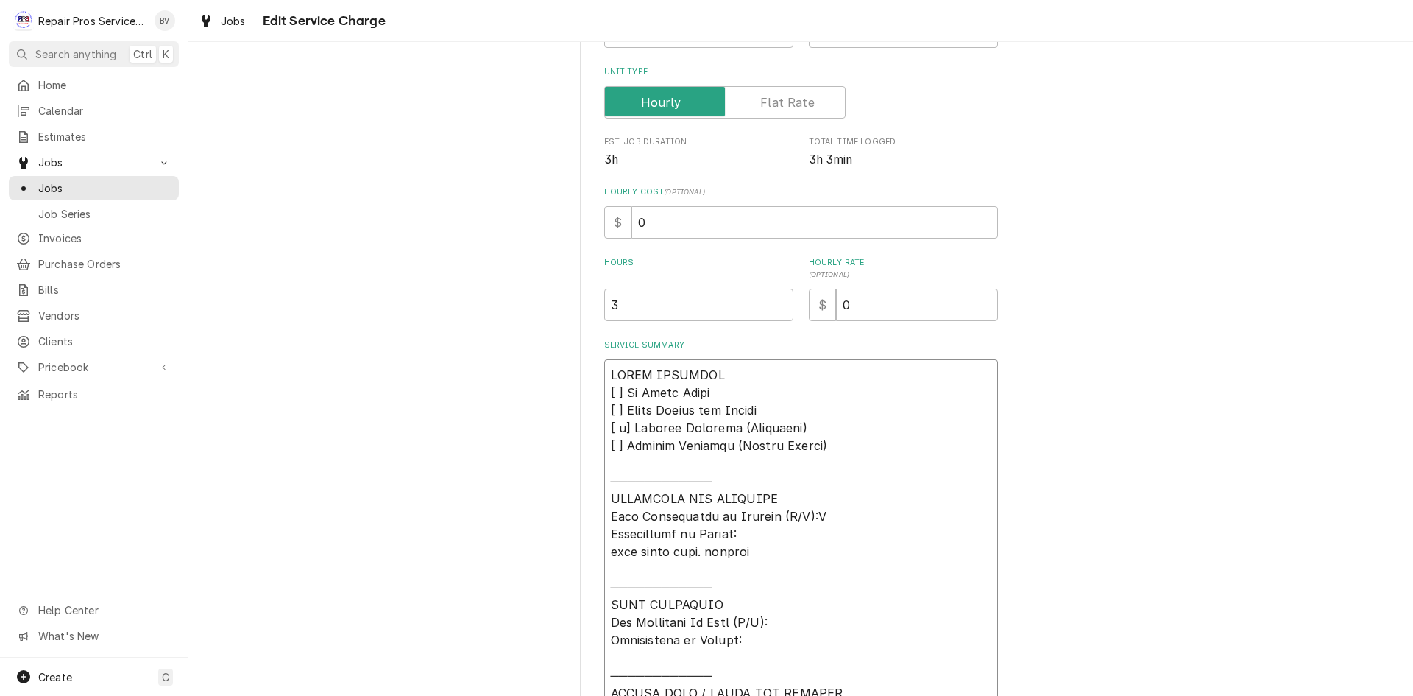
type textarea "x"
type textarea "𝗩𝗜𝗦𝗜𝗧 𝗢𝗩𝗘𝗥𝗩𝗜𝗘𝗪 [ ] 𝗡𝗼 𝗜𝘀𝘀𝘂𝗲 𝗙𝗼𝘂𝗻𝗱 [ ] 𝗤𝘂𝗼𝘁𝗲 𝗡𝗲𝗲𝗱𝗲𝗱 𝗳𝗼𝗿 𝗥𝗲𝗽𝗮𝗶𝗿 [ x] 𝗥𝗲𝗽𝗮𝗶𝗿𝘀 𝗔𝗽𝗽𝗿…"
type textarea "x"
type textarea "𝗩𝗜𝗦𝗜𝗧 𝗢𝗩𝗘𝗥𝗩𝗜𝗘𝗪 [ ] 𝗡𝗼 𝗜𝘀𝘀𝘂𝗲 𝗙𝗼𝘂𝗻𝗱 [ ] 𝗤𝘂𝗼𝘁𝗲 𝗡𝗲𝗲𝗱𝗲𝗱 𝗳𝗼𝗿 𝗥𝗲𝗽𝗮𝗶𝗿 [ x] 𝗥𝗲𝗽𝗮𝗶𝗿𝘀 𝗔𝗽𝗽𝗿…"
type textarea "x"
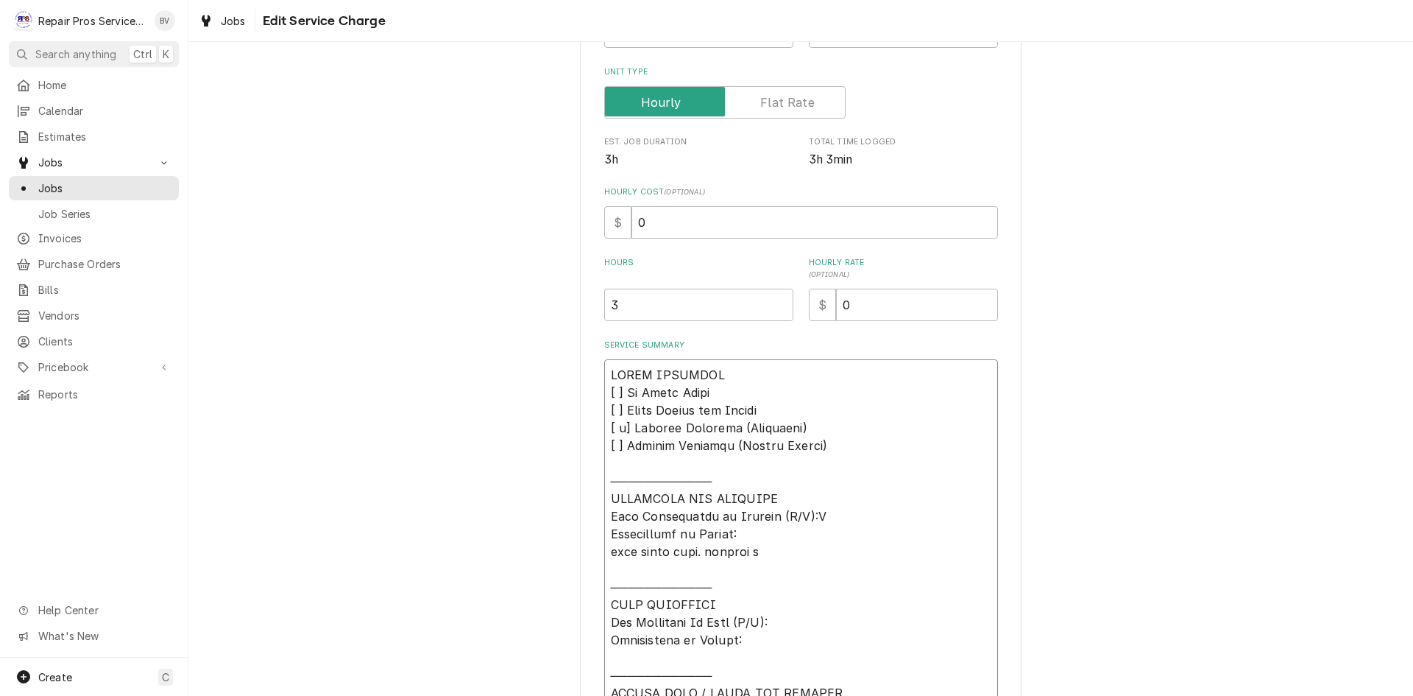
type textarea "𝗩𝗜𝗦𝗜𝗧 𝗢𝗩𝗘𝗥𝗩𝗜𝗘𝗪 [ ] 𝗡𝗼 𝗜𝘀𝘀𝘂𝗲 𝗙𝗼𝘂𝗻𝗱 [ ] 𝗤𝘂𝗼𝘁𝗲 𝗡𝗲𝗲𝗱𝗲𝗱 𝗳𝗼𝗿 𝗥𝗲𝗽𝗮𝗶𝗿 [ x] 𝗥𝗲𝗽𝗮𝗶𝗿𝘀 𝗔𝗽𝗽𝗿…"
type textarea "x"
type textarea "𝗩𝗜𝗦𝗜𝗧 𝗢𝗩𝗘𝗥𝗩𝗜𝗘𝗪 [ ] 𝗡𝗼 𝗜𝘀𝘀𝘂𝗲 𝗙𝗼𝘂𝗻𝗱 [ ] 𝗤𝘂𝗼𝘁𝗲 𝗡𝗲𝗲𝗱𝗲𝗱 𝗳𝗼𝗿 𝗥𝗲𝗽𝗮𝗶𝗿 [ x] 𝗥𝗲𝗽𝗮𝗶𝗿𝘀 𝗔𝗽𝗽𝗿…"
type textarea "x"
type textarea "𝗩𝗜𝗦𝗜𝗧 𝗢𝗩𝗘𝗥𝗩𝗜𝗘𝗪 [ ] 𝗡𝗼 𝗜𝘀𝘀𝘂𝗲 𝗙𝗼𝘂𝗻𝗱 [ ] 𝗤𝘂𝗼𝘁𝗲 𝗡𝗲𝗲𝗱𝗲𝗱 𝗳𝗼𝗿 𝗥𝗲𝗽𝗮𝗶𝗿 [ x] 𝗥𝗲𝗽𝗮𝗶𝗿𝘀 𝗔𝗽𝗽𝗿…"
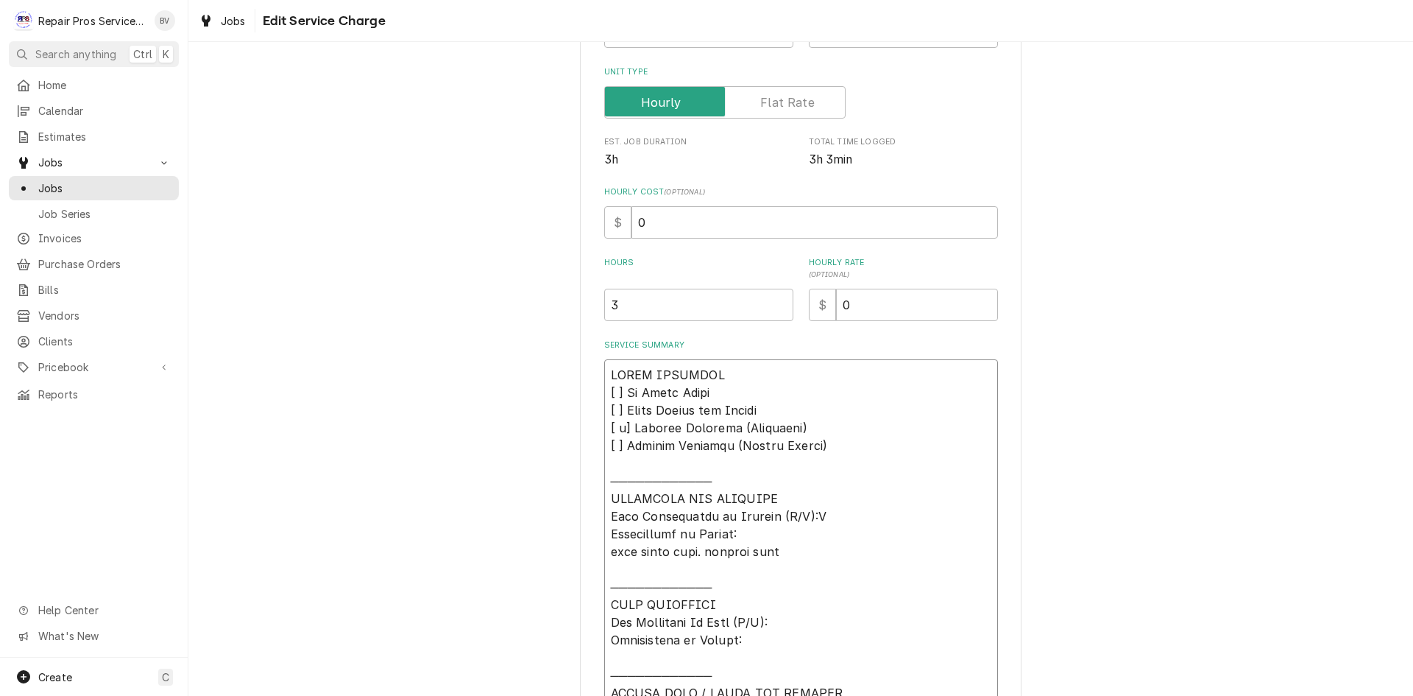
type textarea "x"
type textarea "𝗩𝗜𝗦𝗜𝗧 𝗢𝗩𝗘𝗥𝗩𝗜𝗘𝗪 [ ] 𝗡𝗼 𝗜𝘀𝘀𝘂𝗲 𝗙𝗼𝘂𝗻𝗱 [ ] 𝗤𝘂𝗼𝘁𝗲 𝗡𝗲𝗲𝗱𝗲𝗱 𝗳𝗼𝗿 𝗥𝗲𝗽𝗮𝗶𝗿 [ x] 𝗥𝗲𝗽𝗮𝗶𝗿𝘀 𝗔𝗽𝗽𝗿…"
type textarea "x"
type textarea "𝗩𝗜𝗦𝗜𝗧 𝗢𝗩𝗘𝗥𝗩𝗜𝗘𝗪 [ ] 𝗡𝗼 𝗜𝘀𝘀𝘂𝗲 𝗙𝗼𝘂𝗻𝗱 [ ] 𝗤𝘂𝗼𝘁𝗲 𝗡𝗲𝗲𝗱𝗲𝗱 𝗳𝗼𝗿 𝗥𝗲𝗽𝗮𝗶𝗿 [ x] 𝗥𝗲𝗽𝗮𝗶𝗿𝘀 𝗔𝗽𝗽𝗿…"
type textarea "x"
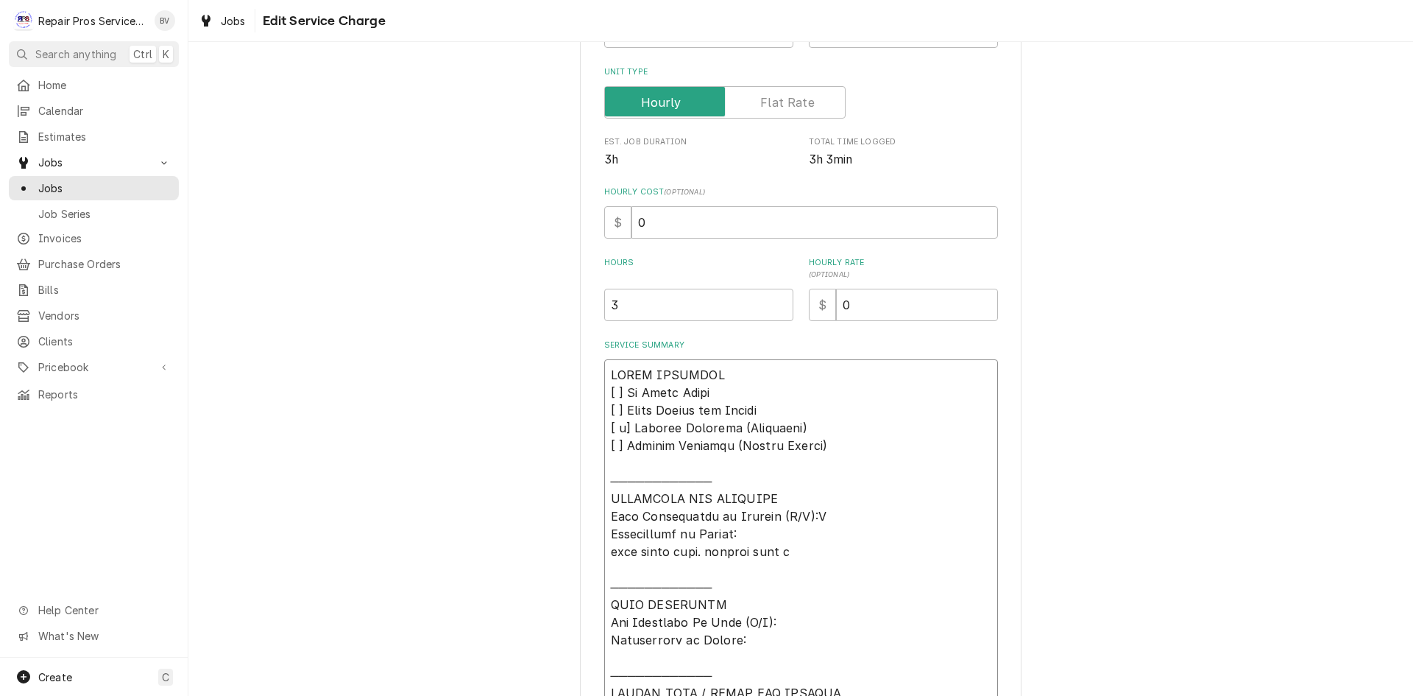
type textarea "𝗩𝗜𝗦𝗜𝗧 𝗢𝗩𝗘𝗥𝗩𝗜𝗘𝗪 [ ] 𝗡𝗼 𝗜𝘀𝘀𝘂𝗲 𝗙𝗼𝘂𝗻𝗱 [ ] 𝗤𝘂𝗼𝘁𝗲 𝗡𝗲𝗲𝗱𝗲𝗱 𝗳𝗼𝗿 𝗥𝗲𝗽𝗮𝗶𝗿 [ x] 𝗥𝗲𝗽𝗮𝗶𝗿𝘀 𝗔𝗽𝗽𝗿…"
type textarea "x"
type textarea "𝗩𝗜𝗦𝗜𝗧 𝗢𝗩𝗘𝗥𝗩𝗜𝗘𝗪 [ ] 𝗡𝗼 𝗜𝘀𝘀𝘂𝗲 𝗙𝗼𝘂𝗻𝗱 [ ] 𝗤𝘂𝗼𝘁𝗲 𝗡𝗲𝗲𝗱𝗲𝗱 𝗳𝗼𝗿 𝗥𝗲𝗽𝗮𝗶𝗿 [ x] 𝗥𝗲𝗽𝗮𝗶𝗿𝘀 𝗔𝗽𝗽𝗿…"
type textarea "x"
type textarea "𝗩𝗜𝗦𝗜𝗧 𝗢𝗩𝗘𝗥𝗩𝗜𝗘𝗪 [ ] 𝗡𝗼 𝗜𝘀𝘀𝘂𝗲 𝗙𝗼𝘂𝗻𝗱 [ ] 𝗤𝘂𝗼𝘁𝗲 𝗡𝗲𝗲𝗱𝗲𝗱 𝗳𝗼𝗿 𝗥𝗲𝗽𝗮𝗶𝗿 [ x] 𝗥𝗲𝗽𝗮𝗶𝗿𝘀 𝗔𝗽𝗽𝗿…"
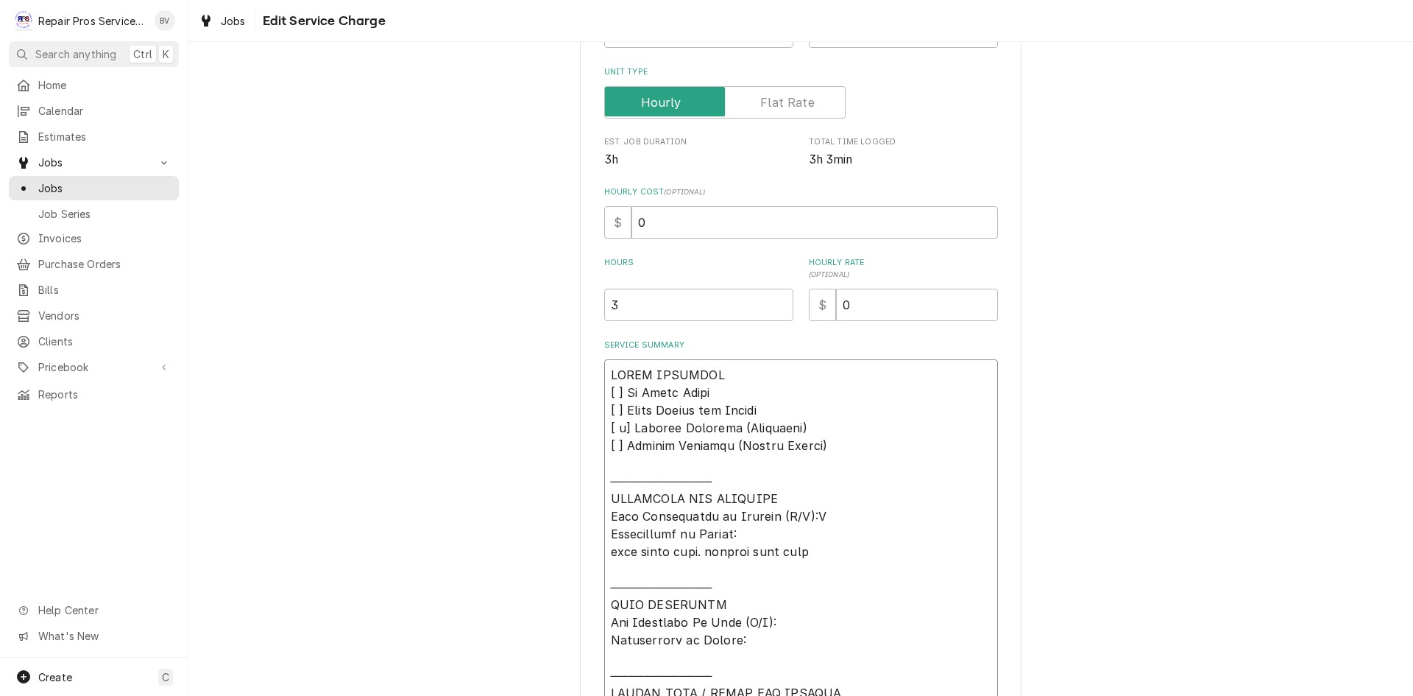
type textarea "x"
type textarea "𝗩𝗜𝗦𝗜𝗧 𝗢𝗩𝗘𝗥𝗩𝗜𝗘𝗪 [ ] 𝗡𝗼 𝗜𝘀𝘀𝘂𝗲 𝗙𝗼𝘂𝗻𝗱 [ ] 𝗤𝘂𝗼𝘁𝗲 𝗡𝗲𝗲𝗱𝗲𝗱 𝗳𝗼𝗿 𝗥𝗲𝗽𝗮𝗶𝗿 [ x] 𝗥𝗲𝗽𝗮𝗶𝗿𝘀 𝗔𝗽𝗽𝗿…"
type textarea "x"
type textarea "𝗩𝗜𝗦𝗜𝗧 𝗢𝗩𝗘𝗥𝗩𝗜𝗘𝗪 [ ] 𝗡𝗼 𝗜𝘀𝘀𝘂𝗲 𝗙𝗼𝘂𝗻𝗱 [ ] 𝗤𝘂𝗼𝘁𝗲 𝗡𝗲𝗲𝗱𝗲𝗱 𝗳𝗼𝗿 𝗥𝗲𝗽𝗮𝗶𝗿 [ x] 𝗥𝗲𝗽𝗮𝗶𝗿𝘀 𝗔𝗽𝗽𝗿…"
type textarea "x"
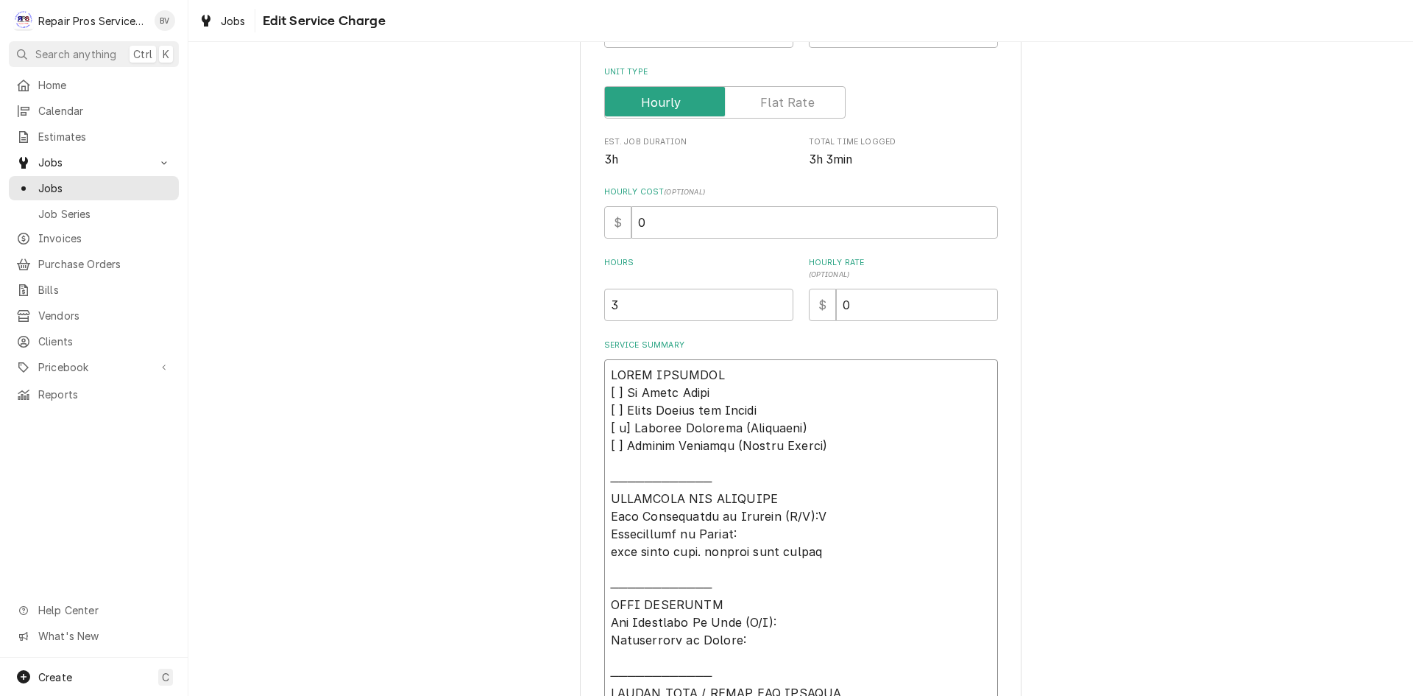
type textarea "𝗩𝗜𝗦𝗜𝗧 𝗢𝗩𝗘𝗥𝗩𝗜𝗘𝗪 [ ] 𝗡𝗼 𝗜𝘀𝘀𝘂𝗲 𝗙𝗼𝘂𝗻𝗱 [ ] 𝗤𝘂𝗼𝘁𝗲 𝗡𝗲𝗲𝗱𝗲𝗱 𝗳𝗼𝗿 𝗥𝗲𝗽𝗮𝗶𝗿 [ x] 𝗥𝗲𝗽𝗮𝗶𝗿𝘀 𝗔𝗽𝗽𝗿…"
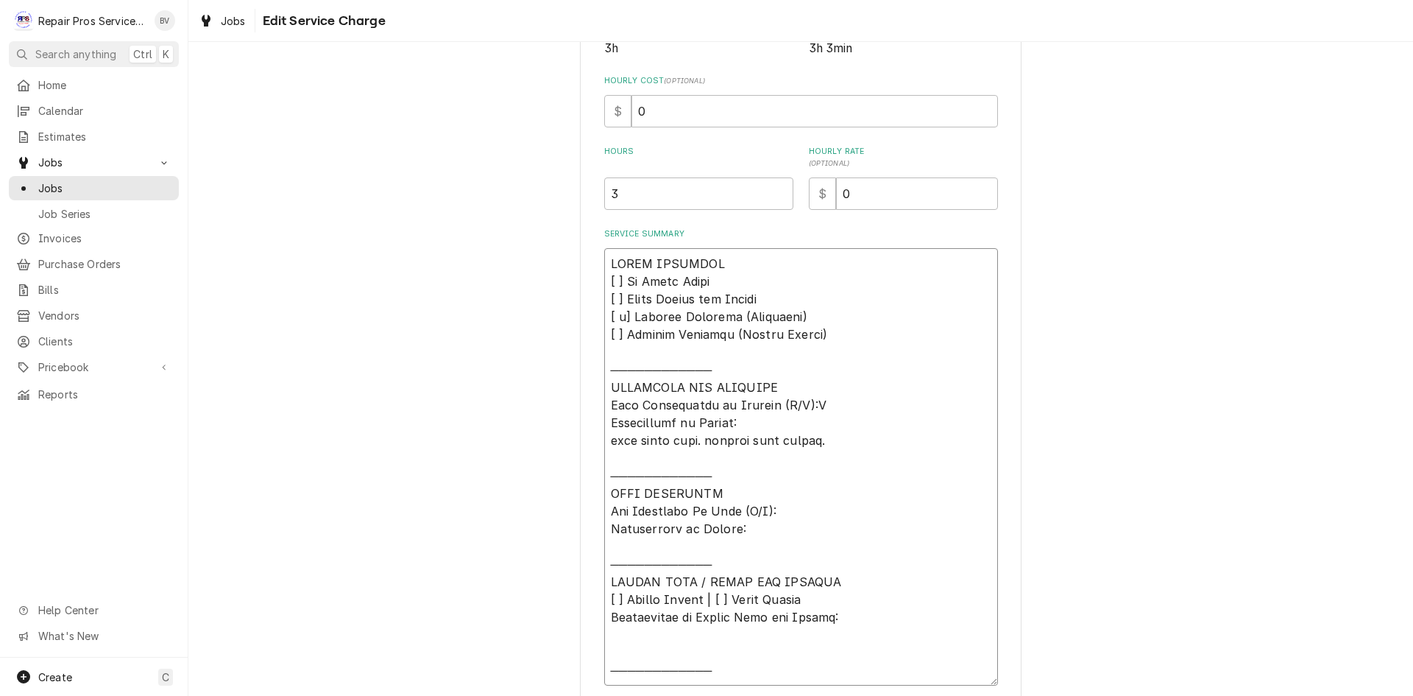
scroll to position [442, 0]
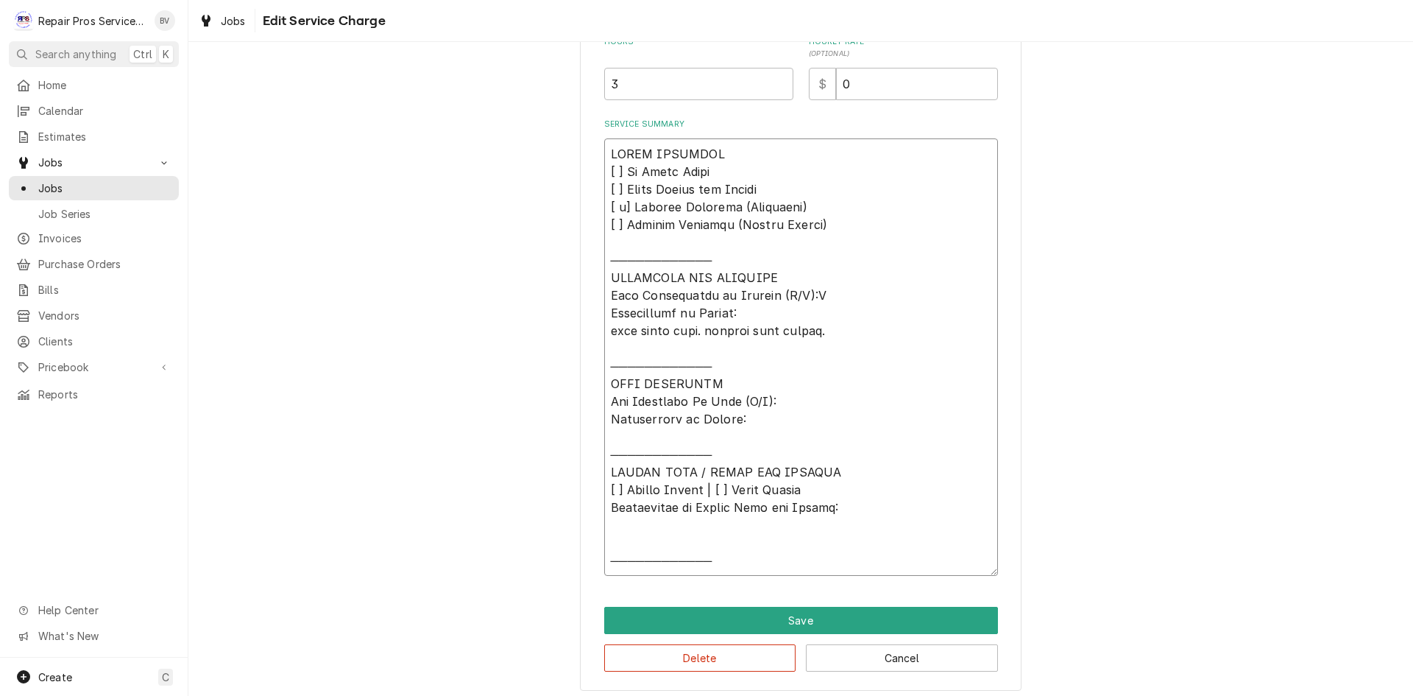
click at [788, 401] on textarea "Service Summary" at bounding box center [801, 356] width 394 height 437
type textarea "x"
type textarea "𝗩𝗜𝗦𝗜𝗧 𝗢𝗩𝗘𝗥𝗩𝗜𝗘𝗪 [ ] 𝗡𝗼 𝗜𝘀𝘀𝘂𝗲 𝗙𝗼𝘂𝗻𝗱 [ ] 𝗤𝘂𝗼𝘁𝗲 𝗡𝗲𝗲𝗱𝗲𝗱 𝗳𝗼𝗿 𝗥𝗲𝗽𝗮𝗶𝗿 [ x] 𝗥𝗲𝗽𝗮𝗶𝗿𝘀 𝗔𝗽𝗽𝗿…"
click at [646, 431] on textarea "Service Summary" at bounding box center [801, 356] width 394 height 437
type textarea "x"
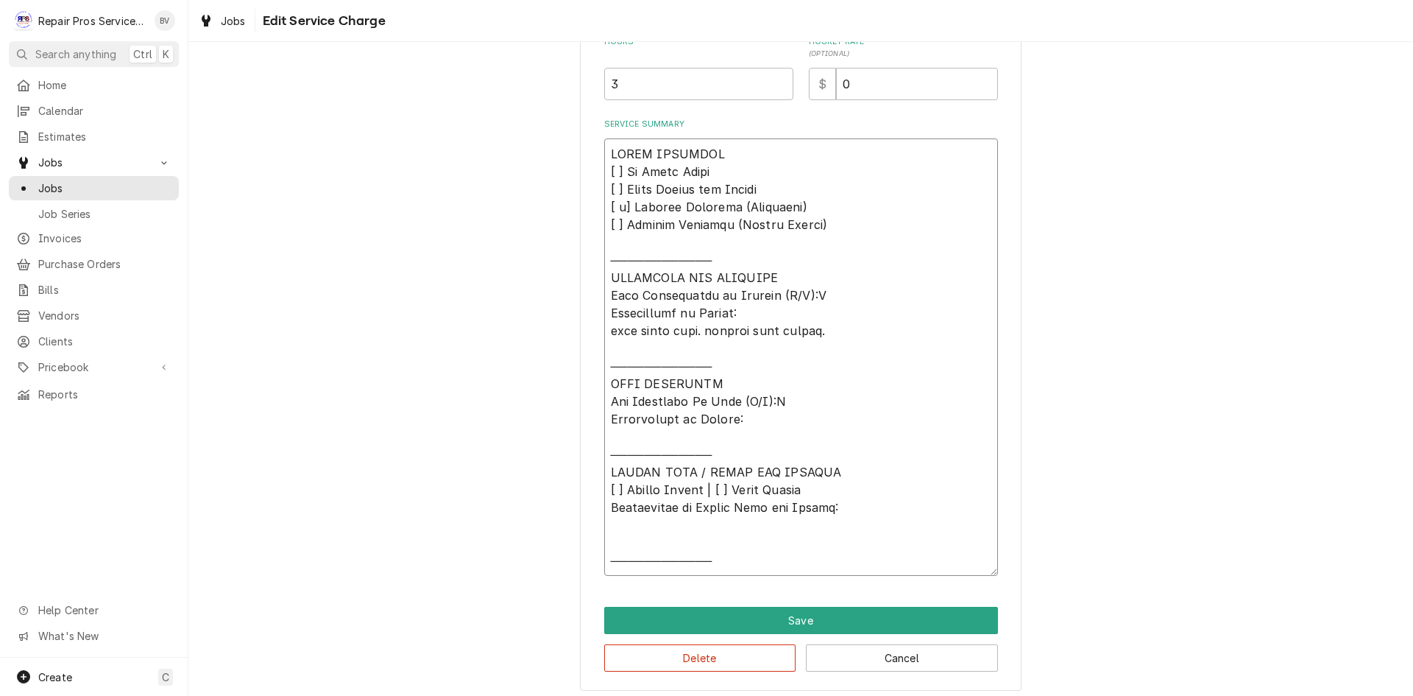
type textarea "𝗩𝗜𝗦𝗜𝗧 𝗢𝗩𝗘𝗥𝗩𝗜𝗘𝗪 [ ] 𝗡𝗼 𝗜𝘀𝘀𝘂𝗲 𝗙𝗼𝘂𝗻𝗱 [ ] 𝗤𝘂𝗼𝘁𝗲 𝗡𝗲𝗲𝗱𝗲𝗱 𝗳𝗼𝗿 𝗥𝗲𝗽𝗮𝗶𝗿 [ x] 𝗥𝗲𝗽𝗮𝗶𝗿𝘀 𝗔𝗽𝗽𝗿…"
type textarea "x"
type textarea "𝗩𝗜𝗦𝗜𝗧 𝗢𝗩𝗘𝗥𝗩𝗜𝗘𝗪 [ ] 𝗡𝗼 𝗜𝘀𝘀𝘂𝗲 𝗙𝗼𝘂𝗻𝗱 [ ] 𝗤𝘂𝗼𝘁𝗲 𝗡𝗲𝗲𝗱𝗲𝗱 𝗳𝗼𝗿 𝗥𝗲𝗽𝗮𝗶𝗿 [ x] 𝗥𝗲𝗽𝗮𝗶𝗿𝘀 𝗔𝗽𝗽𝗿…"
type textarea "x"
type textarea "𝗩𝗜𝗦𝗜𝗧 𝗢𝗩𝗘𝗥𝗩𝗜𝗘𝗪 [ ] 𝗡𝗼 𝗜𝘀𝘀𝘂𝗲 𝗙𝗼𝘂𝗻𝗱 [ ] 𝗤𝘂𝗼𝘁𝗲 𝗡𝗲𝗲𝗱𝗲𝗱 𝗳𝗼𝗿 𝗥𝗲𝗽𝗮𝗶𝗿 [ x] 𝗥𝗲𝗽𝗮𝗶𝗿𝘀 𝗔𝗽𝗽𝗿…"
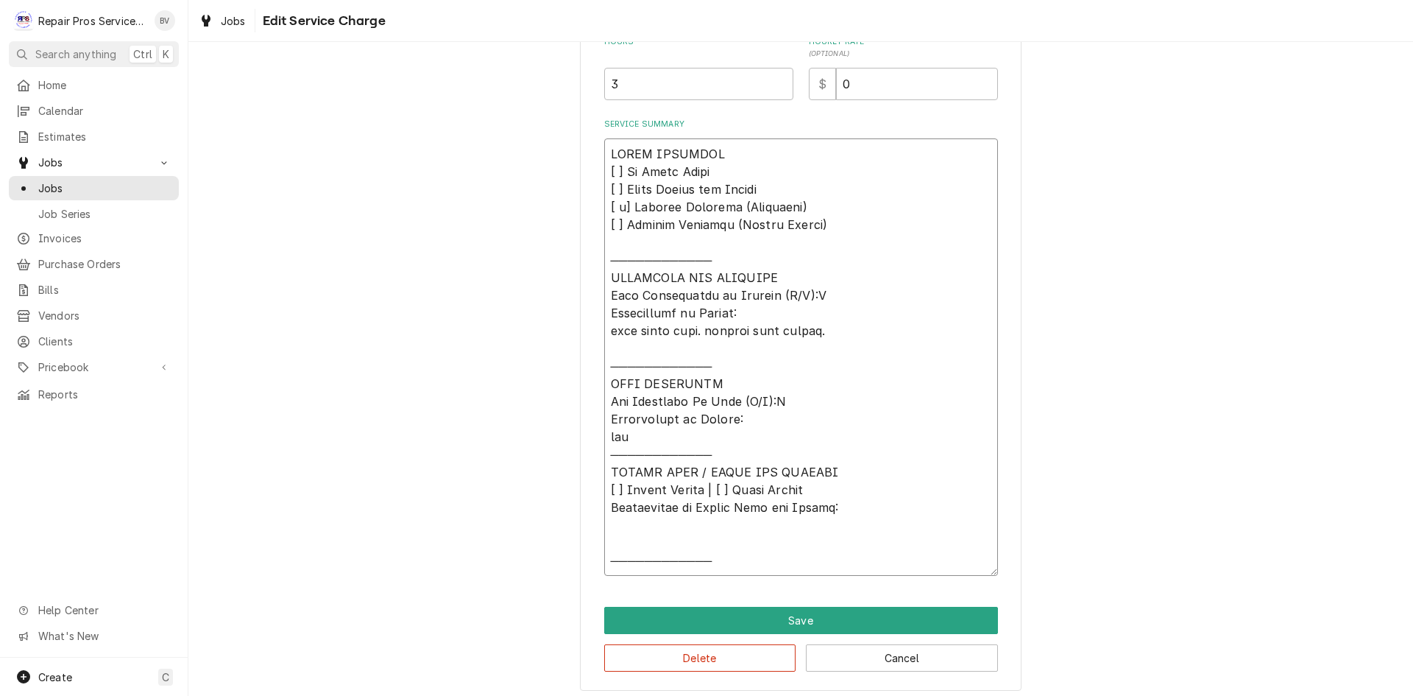
type textarea "x"
type textarea "𝗩𝗜𝗦𝗜𝗧 𝗢𝗩𝗘𝗥𝗩𝗜𝗘𝗪 [ ] 𝗡𝗼 𝗜𝘀𝘀𝘂𝗲 𝗙𝗼𝘂𝗻𝗱 [ ] 𝗤𝘂𝗼𝘁𝗲 𝗡𝗲𝗲𝗱𝗲𝗱 𝗳𝗼𝗿 𝗥𝗲𝗽𝗮𝗶𝗿 [ x] 𝗥𝗲𝗽𝗮𝗶𝗿𝘀 𝗔𝗽𝗽𝗿…"
type textarea "x"
type textarea "𝗩𝗜𝗦𝗜𝗧 𝗢𝗩𝗘𝗥𝗩𝗜𝗘𝗪 [ ] 𝗡𝗼 𝗜𝘀𝘀𝘂𝗲 𝗙𝗼𝘂𝗻𝗱 [ ] 𝗤𝘂𝗼𝘁𝗲 𝗡𝗲𝗲𝗱𝗲𝗱 𝗳𝗼𝗿 𝗥𝗲𝗽𝗮𝗶𝗿 [ x] 𝗥𝗲𝗽𝗮𝗶𝗿𝘀 𝗔𝗽𝗽𝗿…"
type textarea "x"
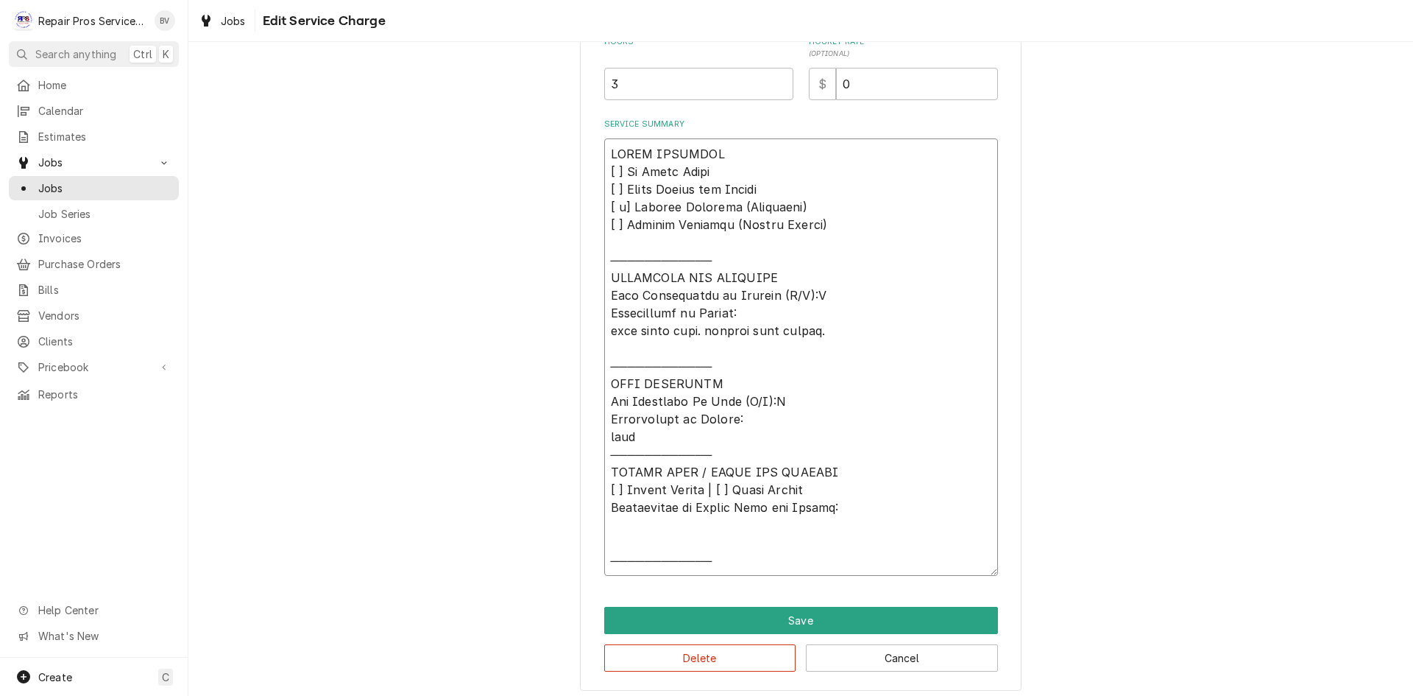
type textarea "𝗩𝗜𝗦𝗜𝗧 𝗢𝗩𝗘𝗥𝗩𝗜𝗘𝗪 [ ] 𝗡𝗼 𝗜𝘀𝘀𝘂𝗲 𝗙𝗼𝘂𝗻𝗱 [ ] 𝗤𝘂𝗼𝘁𝗲 𝗡𝗲𝗲𝗱𝗲𝗱 𝗳𝗼𝗿 𝗥𝗲𝗽𝗮𝗶𝗿 [ x] 𝗥𝗲𝗽𝗮𝗶𝗿𝘀 𝗔𝗽𝗽𝗿…"
type textarea "x"
type textarea "𝗩𝗜𝗦𝗜𝗧 𝗢𝗩𝗘𝗥𝗩𝗜𝗘𝗪 [ ] 𝗡𝗼 𝗜𝘀𝘀𝘂𝗲 𝗙𝗼𝘂𝗻𝗱 [ ] 𝗤𝘂𝗼𝘁𝗲 𝗡𝗲𝗲𝗱𝗲𝗱 𝗳𝗼𝗿 𝗥𝗲𝗽𝗮𝗶𝗿 [ x] 𝗥𝗲𝗽𝗮𝗶𝗿𝘀 𝗔𝗽𝗽𝗿…"
type textarea "x"
type textarea "𝗩𝗜𝗦𝗜𝗧 𝗢𝗩𝗘𝗥𝗩𝗜𝗘𝗪 [ ] 𝗡𝗼 𝗜𝘀𝘀𝘂𝗲 𝗙𝗼𝘂𝗻𝗱 [ ] 𝗤𝘂𝗼𝘁𝗲 𝗡𝗲𝗲𝗱𝗲𝗱 𝗳𝗼𝗿 𝗥𝗲𝗽𝗮𝗶𝗿 [ x] 𝗥𝗲𝗽𝗮𝗶𝗿𝘀 𝗔𝗽𝗽𝗿…"
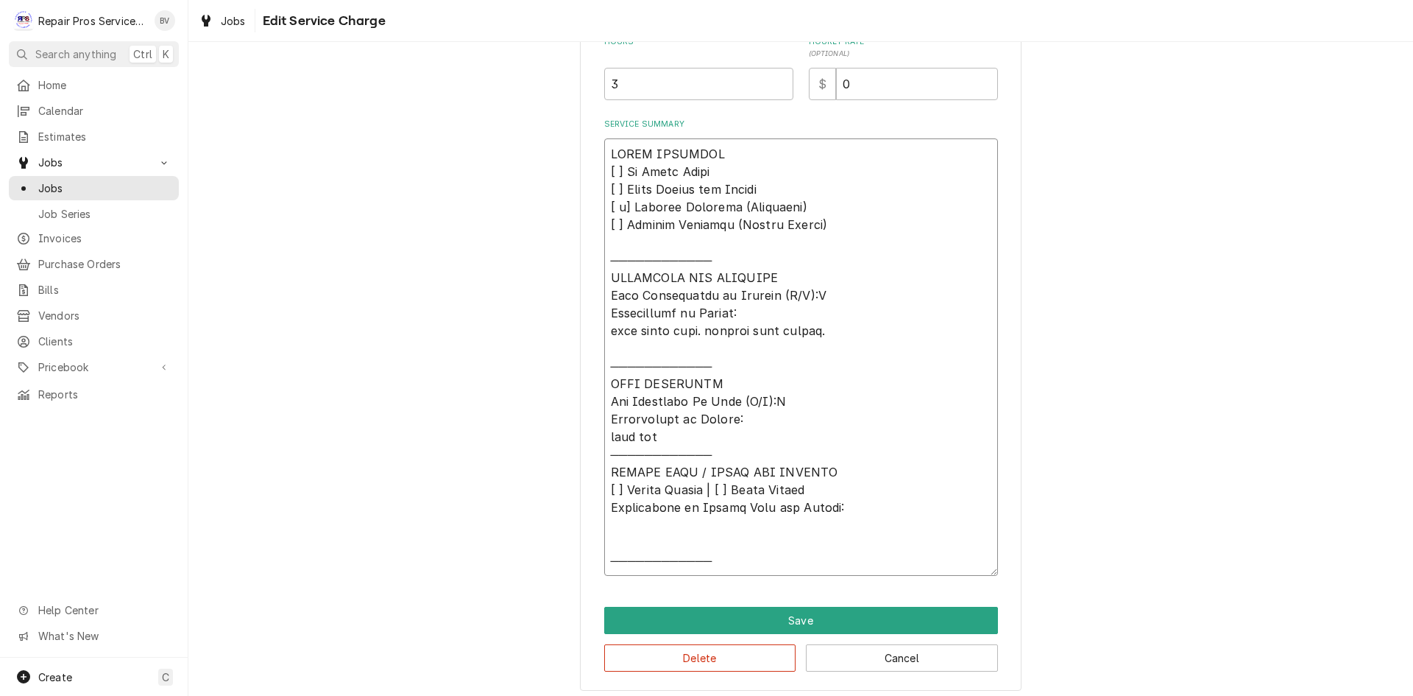
type textarea "x"
type textarea "𝗩𝗜𝗦𝗜𝗧 𝗢𝗩𝗘𝗥𝗩𝗜𝗘𝗪 [ ] 𝗡𝗼 𝗜𝘀𝘀𝘂𝗲 𝗙𝗼𝘂𝗻𝗱 [ ] 𝗤𝘂𝗼𝘁𝗲 𝗡𝗲𝗲𝗱𝗲𝗱 𝗳𝗼𝗿 𝗥𝗲𝗽𝗮𝗶𝗿 [ x] 𝗥𝗲𝗽𝗮𝗶𝗿𝘀 𝗔𝗽𝗽𝗿…"
type textarea "x"
type textarea "𝗩𝗜𝗦𝗜𝗧 𝗢𝗩𝗘𝗥𝗩𝗜𝗘𝗪 [ ] 𝗡𝗼 𝗜𝘀𝘀𝘂𝗲 𝗙𝗼𝘂𝗻𝗱 [ ] 𝗤𝘂𝗼𝘁𝗲 𝗡𝗲𝗲𝗱𝗲𝗱 𝗳𝗼𝗿 𝗥𝗲𝗽𝗮𝗶𝗿 [ x] 𝗥𝗲𝗽𝗮𝗶𝗿𝘀 𝗔𝗽𝗽𝗿…"
type textarea "x"
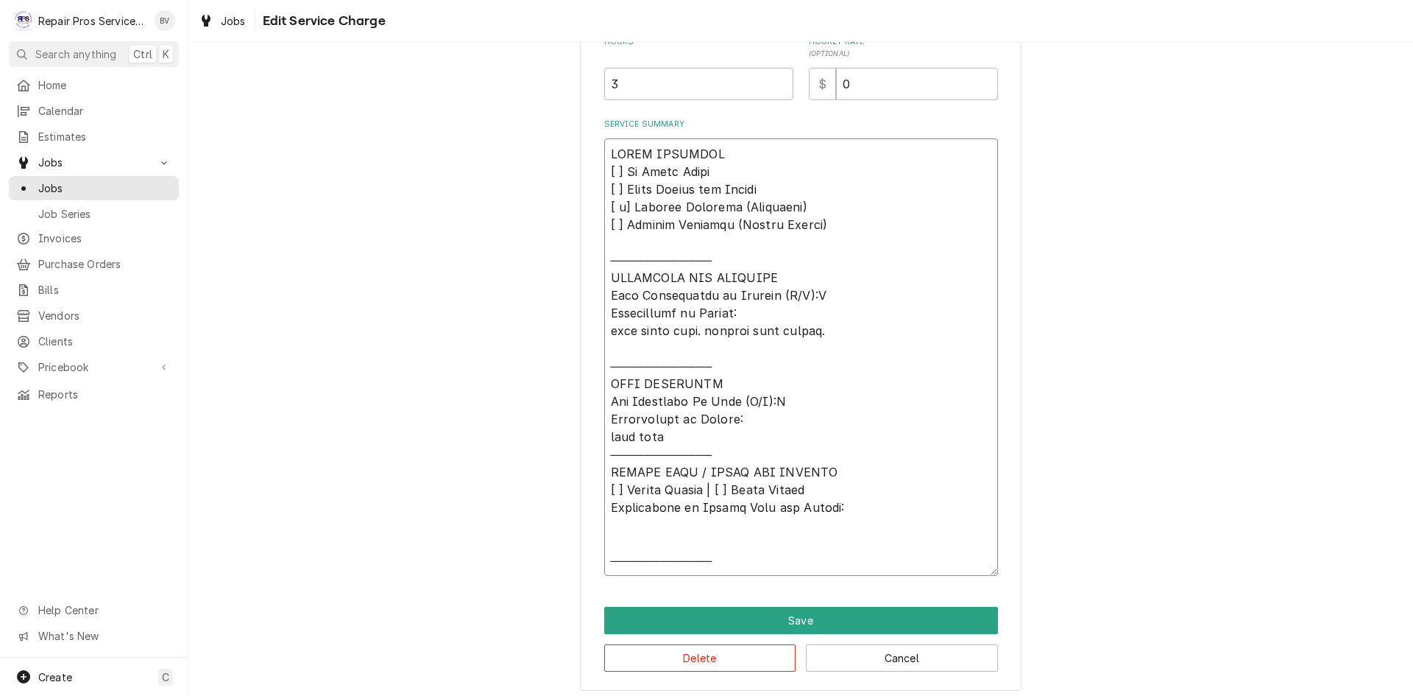
type textarea "𝗩𝗜𝗦𝗜𝗧 𝗢𝗩𝗘𝗥𝗩𝗜𝗘𝗪 [ ] 𝗡𝗼 𝗜𝘀𝘀𝘂𝗲 𝗙𝗼𝘂𝗻𝗱 [ ] 𝗤𝘂𝗼𝘁𝗲 𝗡𝗲𝗲𝗱𝗲𝗱 𝗳𝗼𝗿 𝗥𝗲𝗽𝗮𝗶𝗿 [ x] 𝗥𝗲𝗽𝗮𝗶𝗿𝘀 𝗔𝗽𝗽𝗿…"
type textarea "x"
type textarea "𝗩𝗜𝗦𝗜𝗧 𝗢𝗩𝗘𝗥𝗩𝗜𝗘𝗪 [ ] 𝗡𝗼 𝗜𝘀𝘀𝘂𝗲 𝗙𝗼𝘂𝗻𝗱 [ ] 𝗤𝘂𝗼𝘁𝗲 𝗡𝗲𝗲𝗱𝗲𝗱 𝗳𝗼𝗿 𝗥𝗲𝗽𝗮𝗶𝗿 [ x] 𝗥𝗲𝗽𝗮𝗶𝗿𝘀 𝗔𝗽𝗽𝗿…"
type textarea "x"
type textarea "𝗩𝗜𝗦𝗜𝗧 𝗢𝗩𝗘𝗥𝗩𝗜𝗘𝗪 [ ] 𝗡𝗼 𝗜𝘀𝘀𝘂𝗲 𝗙𝗼𝘂𝗻𝗱 [ ] 𝗤𝘂𝗼𝘁𝗲 𝗡𝗲𝗲𝗱𝗲𝗱 𝗳𝗼𝗿 𝗥𝗲𝗽𝗮𝗶𝗿 [ x] 𝗥𝗲𝗽𝗮𝗶𝗿𝘀 𝗔𝗽𝗽𝗿…"
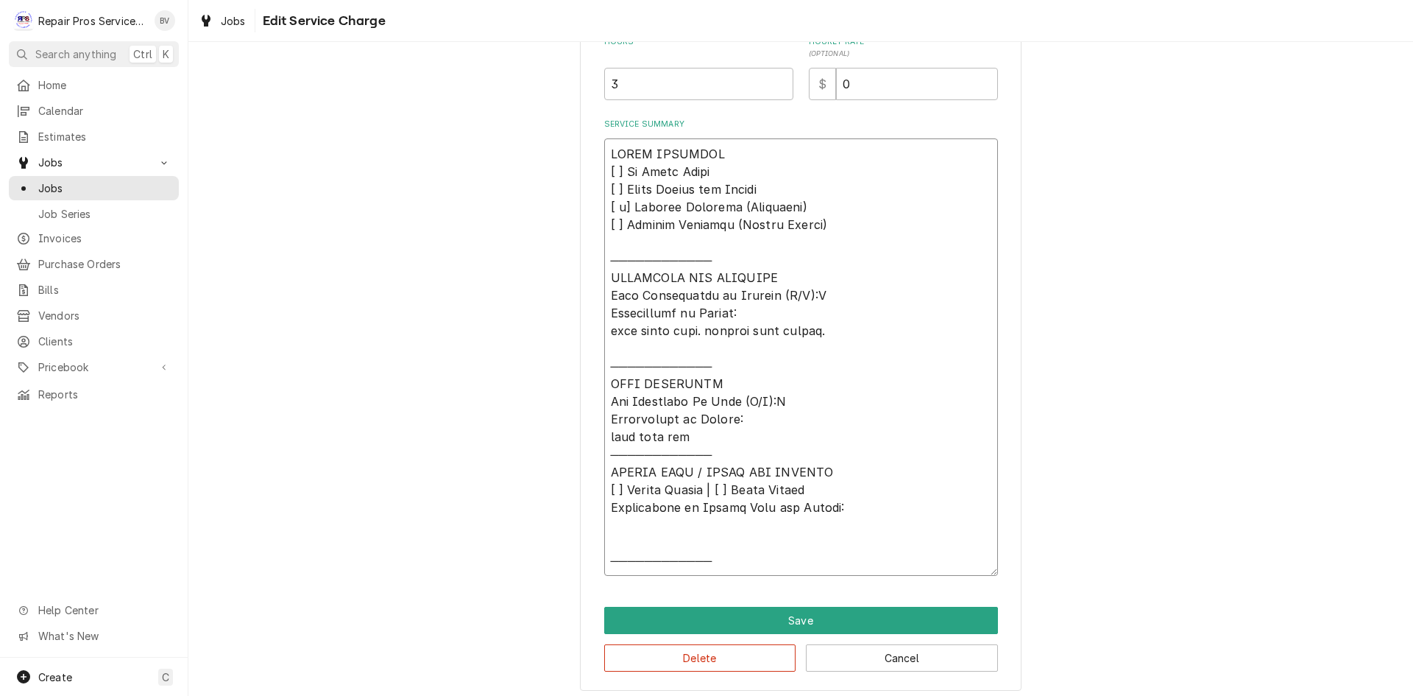
type textarea "x"
type textarea "𝗩𝗜𝗦𝗜𝗧 𝗢𝗩𝗘𝗥𝗩𝗜𝗘𝗪 [ ] 𝗡𝗼 𝗜𝘀𝘀𝘂𝗲 𝗙𝗼𝘂𝗻𝗱 [ ] 𝗤𝘂𝗼𝘁𝗲 𝗡𝗲𝗲𝗱𝗲𝗱 𝗳𝗼𝗿 𝗥𝗲𝗽𝗮𝗶𝗿 [ x] 𝗥𝗲𝗽𝗮𝗶𝗿𝘀 𝗔𝗽𝗽𝗿…"
type textarea "x"
type textarea "𝗩𝗜𝗦𝗜𝗧 𝗢𝗩𝗘𝗥𝗩𝗜𝗘𝗪 [ ] 𝗡𝗼 𝗜𝘀𝘀𝘂𝗲 𝗙𝗼𝘂𝗻𝗱 [ ] 𝗤𝘂𝗼𝘁𝗲 𝗡𝗲𝗲𝗱𝗲𝗱 𝗳𝗼𝗿 𝗥𝗲𝗽𝗮𝗶𝗿 [ x] 𝗥𝗲𝗽𝗮𝗶𝗿𝘀 𝗔𝗽𝗽𝗿…"
type textarea "x"
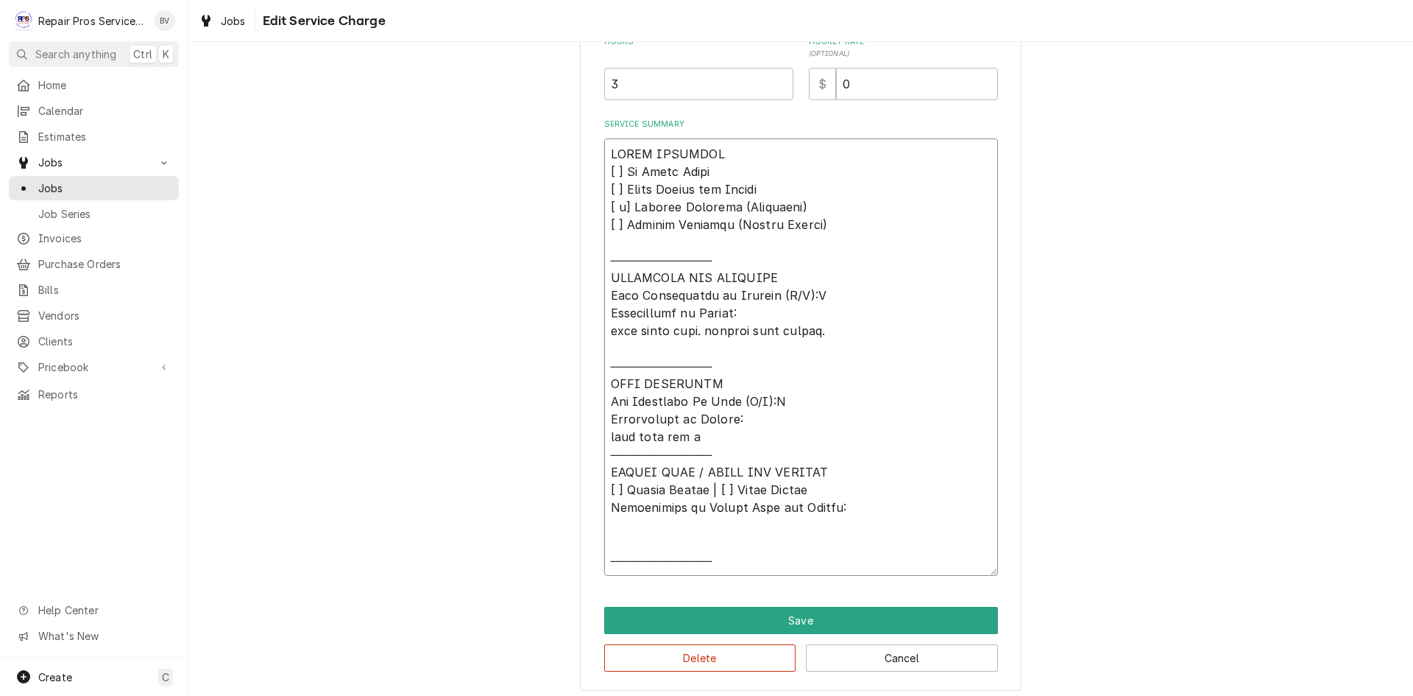
type textarea "𝗩𝗜𝗦𝗜𝗧 𝗢𝗩𝗘𝗥𝗩𝗜𝗘𝗪 [ ] 𝗡𝗼 𝗜𝘀𝘀𝘂𝗲 𝗙𝗼𝘂𝗻𝗱 [ ] 𝗤𝘂𝗼𝘁𝗲 𝗡𝗲𝗲𝗱𝗲𝗱 𝗳𝗼𝗿 𝗥𝗲𝗽𝗮𝗶𝗿 [ x] 𝗥𝗲𝗽𝗮𝗶𝗿𝘀 𝗔𝗽𝗽𝗿…"
type textarea "x"
type textarea "𝗩𝗜𝗦𝗜𝗧 𝗢𝗩𝗘𝗥𝗩𝗜𝗘𝗪 [ ] 𝗡𝗼 𝗜𝘀𝘀𝘂𝗲 𝗙𝗼𝘂𝗻𝗱 [ ] 𝗤𝘂𝗼𝘁𝗲 𝗡𝗲𝗲𝗱𝗲𝗱 𝗳𝗼𝗿 𝗥𝗲𝗽𝗮𝗶𝗿 [ x] 𝗥𝗲𝗽𝗮𝗶𝗿𝘀 𝗔𝗽𝗽𝗿…"
type textarea "x"
type textarea "𝗩𝗜𝗦𝗜𝗧 𝗢𝗩𝗘𝗥𝗩𝗜𝗘𝗪 [ ] 𝗡𝗼 𝗜𝘀𝘀𝘂𝗲 𝗙𝗼𝘂𝗻𝗱 [ ] 𝗤𝘂𝗼𝘁𝗲 𝗡𝗲𝗲𝗱𝗲𝗱 𝗳𝗼𝗿 𝗥𝗲𝗽𝗮𝗶𝗿 [ x] 𝗥𝗲𝗽𝗮𝗶𝗿𝘀 𝗔𝗽𝗽𝗿…"
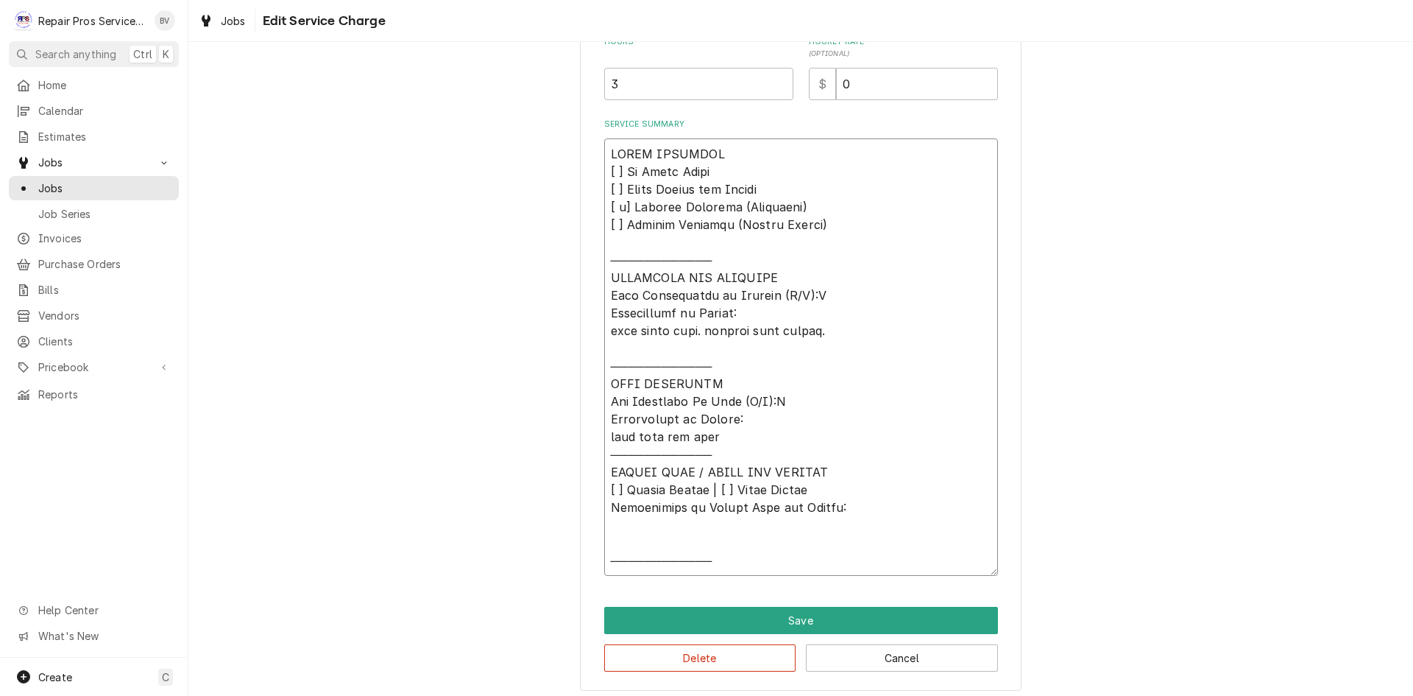
type textarea "x"
type textarea "𝗩𝗜𝗦𝗜𝗧 𝗢𝗩𝗘𝗥𝗩𝗜𝗘𝗪 [ ] 𝗡𝗼 𝗜𝘀𝘀𝘂𝗲 𝗙𝗼𝘂𝗻𝗱 [ ] 𝗤𝘂𝗼𝘁𝗲 𝗡𝗲𝗲𝗱𝗲𝗱 𝗳𝗼𝗿 𝗥𝗲𝗽𝗮𝗶𝗿 [ x] 𝗥𝗲𝗽𝗮𝗶𝗿𝘀 𝗔𝗽𝗽𝗿…"
type textarea "x"
type textarea "𝗩𝗜𝗦𝗜𝗧 𝗢𝗩𝗘𝗥𝗩𝗜𝗘𝗪 [ ] 𝗡𝗼 𝗜𝘀𝘀𝘂𝗲 𝗙𝗼𝘂𝗻𝗱 [ ] 𝗤𝘂𝗼𝘁𝗲 𝗡𝗲𝗲𝗱𝗲𝗱 𝗳𝗼𝗿 𝗥𝗲𝗽𝗮𝗶𝗿 [ x] 𝗥𝗲𝗽𝗮𝗶𝗿𝘀 𝗔𝗽𝗽𝗿…"
type textarea "x"
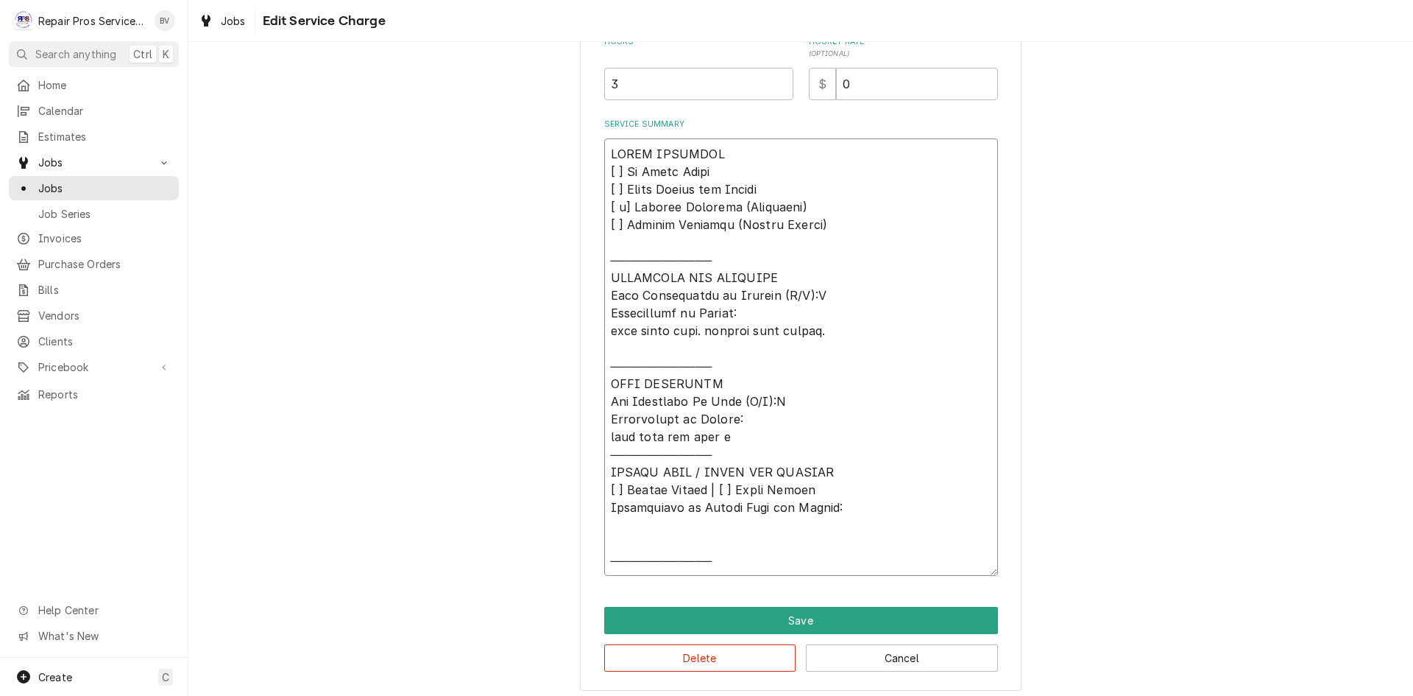
type textarea "𝗩𝗜𝗦𝗜𝗧 𝗢𝗩𝗘𝗥𝗩𝗜𝗘𝗪 [ ] 𝗡𝗼 𝗜𝘀𝘀𝘂𝗲 𝗙𝗼𝘂𝗻𝗱 [ ] 𝗤𝘂𝗼𝘁𝗲 𝗡𝗲𝗲𝗱𝗲𝗱 𝗳𝗼𝗿 𝗥𝗲𝗽𝗮𝗶𝗿 [ x] 𝗥𝗲𝗽𝗮𝗶𝗿𝘀 𝗔𝗽𝗽𝗿…"
type textarea "x"
type textarea "𝗩𝗜𝗦𝗜𝗧 𝗢𝗩𝗘𝗥𝗩𝗜𝗘𝗪 [ ] 𝗡𝗼 𝗜𝘀𝘀𝘂𝗲 𝗙𝗼𝘂𝗻𝗱 [ ] 𝗤𝘂𝗼𝘁𝗲 𝗡𝗲𝗲𝗱𝗲𝗱 𝗳𝗼𝗿 𝗥𝗲𝗽𝗮𝗶𝗿 [ x] 𝗥𝗲𝗽𝗮𝗶𝗿𝘀 𝗔𝗽𝗽𝗿…"
type textarea "x"
type textarea "𝗩𝗜𝗦𝗜𝗧 𝗢𝗩𝗘𝗥𝗩𝗜𝗘𝗪 [ ] 𝗡𝗼 𝗜𝘀𝘀𝘂𝗲 𝗙𝗼𝘂𝗻𝗱 [ ] 𝗤𝘂𝗼𝘁𝗲 𝗡𝗲𝗲𝗱𝗲𝗱 𝗳𝗼𝗿 𝗥𝗲𝗽𝗮𝗶𝗿 [ x] 𝗥𝗲𝗽𝗮𝗶𝗿𝘀 𝗔𝗽𝗽𝗿…"
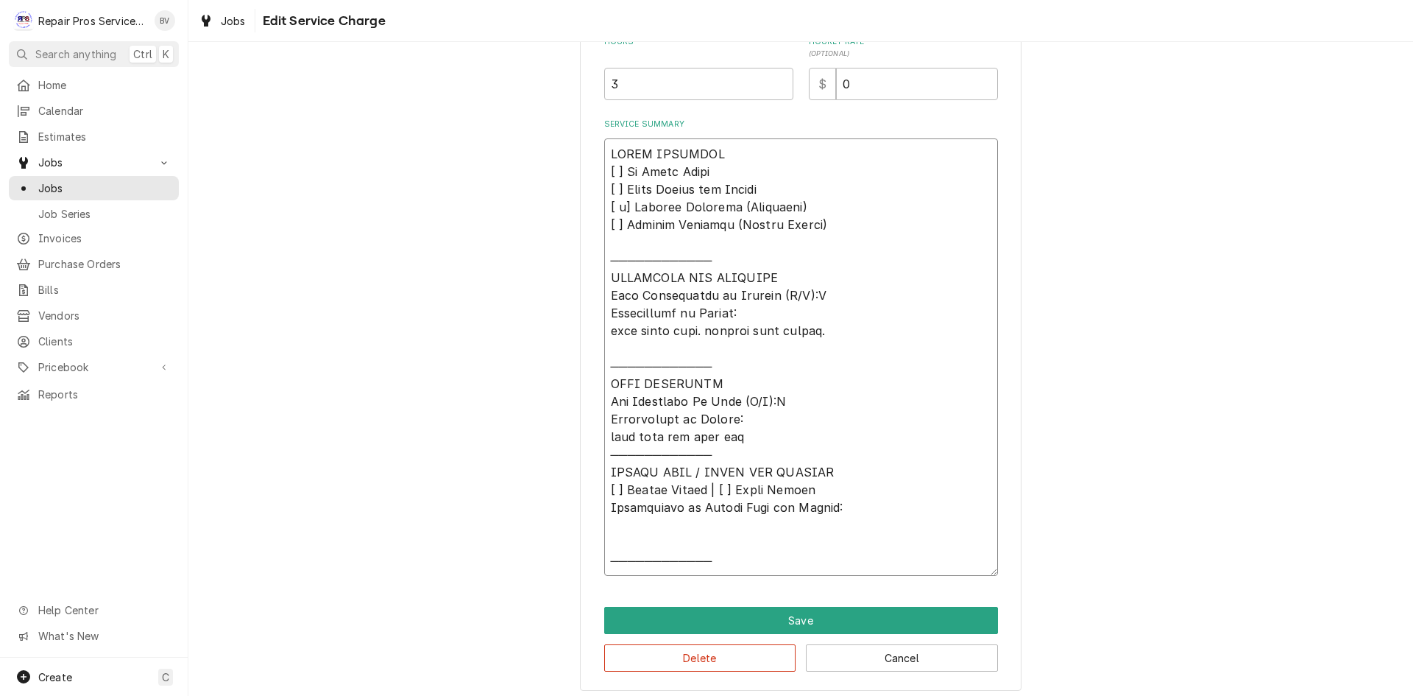
type textarea "x"
type textarea "𝗩𝗜𝗦𝗜𝗧 𝗢𝗩𝗘𝗥𝗩𝗜𝗘𝗪 [ ] 𝗡𝗼 𝗜𝘀𝘀𝘂𝗲 𝗙𝗼𝘂𝗻𝗱 [ ] 𝗤𝘂𝗼𝘁𝗲 𝗡𝗲𝗲𝗱𝗲𝗱 𝗳𝗼𝗿 𝗥𝗲𝗽𝗮𝗶𝗿 [ x] 𝗥𝗲𝗽𝗮𝗶𝗿𝘀 𝗔𝗽𝗽𝗿…"
type textarea "x"
type textarea "𝗩𝗜𝗦𝗜𝗧 𝗢𝗩𝗘𝗥𝗩𝗜𝗘𝗪 [ ] 𝗡𝗼 𝗜𝘀𝘀𝘂𝗲 𝗙𝗼𝘂𝗻𝗱 [ ] 𝗤𝘂𝗼𝘁𝗲 𝗡𝗲𝗲𝗱𝗲𝗱 𝗳𝗼𝗿 𝗥𝗲𝗽𝗮𝗶𝗿 [ x] 𝗥𝗲𝗽𝗮𝗶𝗿𝘀 𝗔𝗽𝗽𝗿…"
type textarea "x"
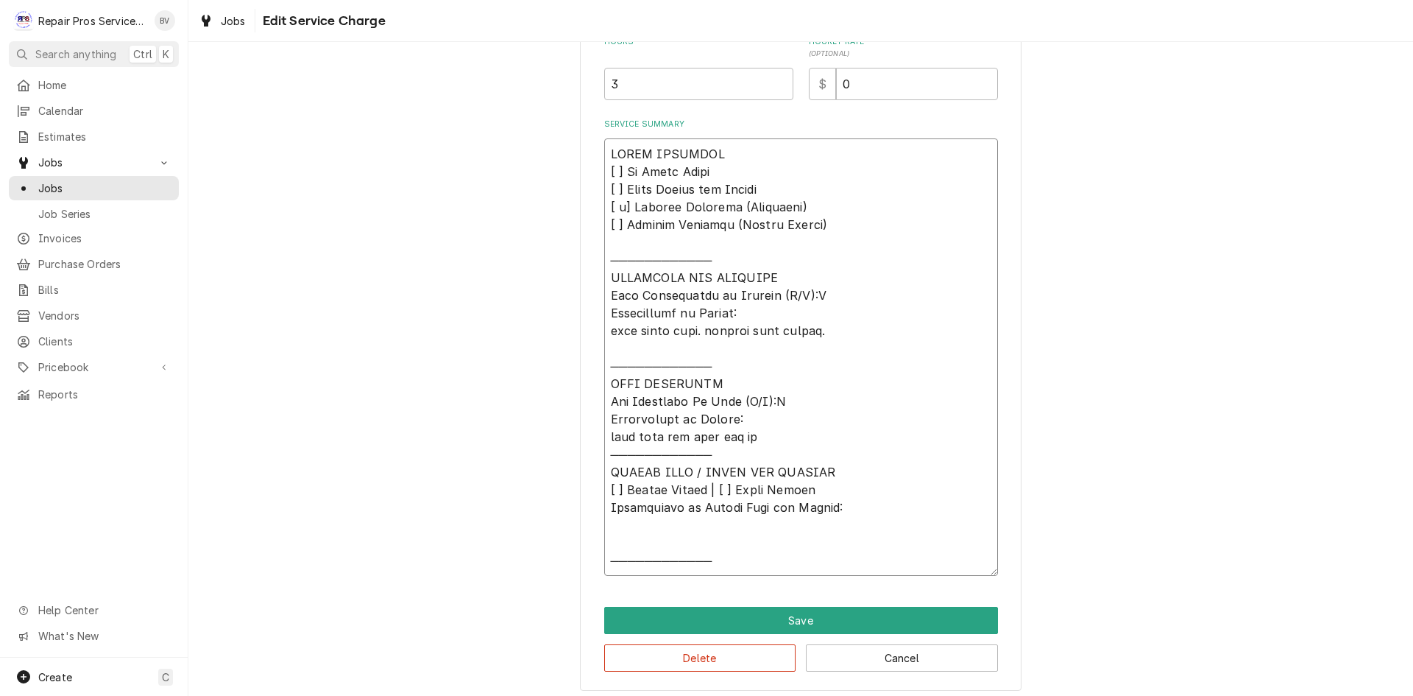
type textarea "𝗩𝗜𝗦𝗜𝗧 𝗢𝗩𝗘𝗥𝗩𝗜𝗘𝗪 [ ] 𝗡𝗼 𝗜𝘀𝘀𝘂𝗲 𝗙𝗼𝘂𝗻𝗱 [ ] 𝗤𝘂𝗼𝘁𝗲 𝗡𝗲𝗲𝗱𝗲𝗱 𝗳𝗼𝗿 𝗥𝗲𝗽𝗮𝗶𝗿 [ x] 𝗥𝗲𝗽𝗮𝗶𝗿𝘀 𝗔𝗽𝗽𝗿…"
type textarea "x"
type textarea "𝗩𝗜𝗦𝗜𝗧 𝗢𝗩𝗘𝗥𝗩𝗜𝗘𝗪 [ ] 𝗡𝗼 𝗜𝘀𝘀𝘂𝗲 𝗙𝗼𝘂𝗻𝗱 [ ] 𝗤𝘂𝗼𝘁𝗲 𝗡𝗲𝗲𝗱𝗲𝗱 𝗳𝗼𝗿 𝗥𝗲𝗽𝗮𝗶𝗿 [ x] 𝗥𝗲𝗽𝗮𝗶𝗿𝘀 𝗔𝗽𝗽𝗿…"
type textarea "x"
type textarea "𝗩𝗜𝗦𝗜𝗧 𝗢𝗩𝗘𝗥𝗩𝗜𝗘𝗪 [ ] 𝗡𝗼 𝗜𝘀𝘀𝘂𝗲 𝗙𝗼𝘂𝗻𝗱 [ ] 𝗤𝘂𝗼𝘁𝗲 𝗡𝗲𝗲𝗱𝗲𝗱 𝗳𝗼𝗿 𝗥𝗲𝗽𝗮𝗶𝗿 [ x] 𝗥𝗲𝗽𝗮𝗶𝗿𝘀 𝗔𝗽𝗽𝗿…"
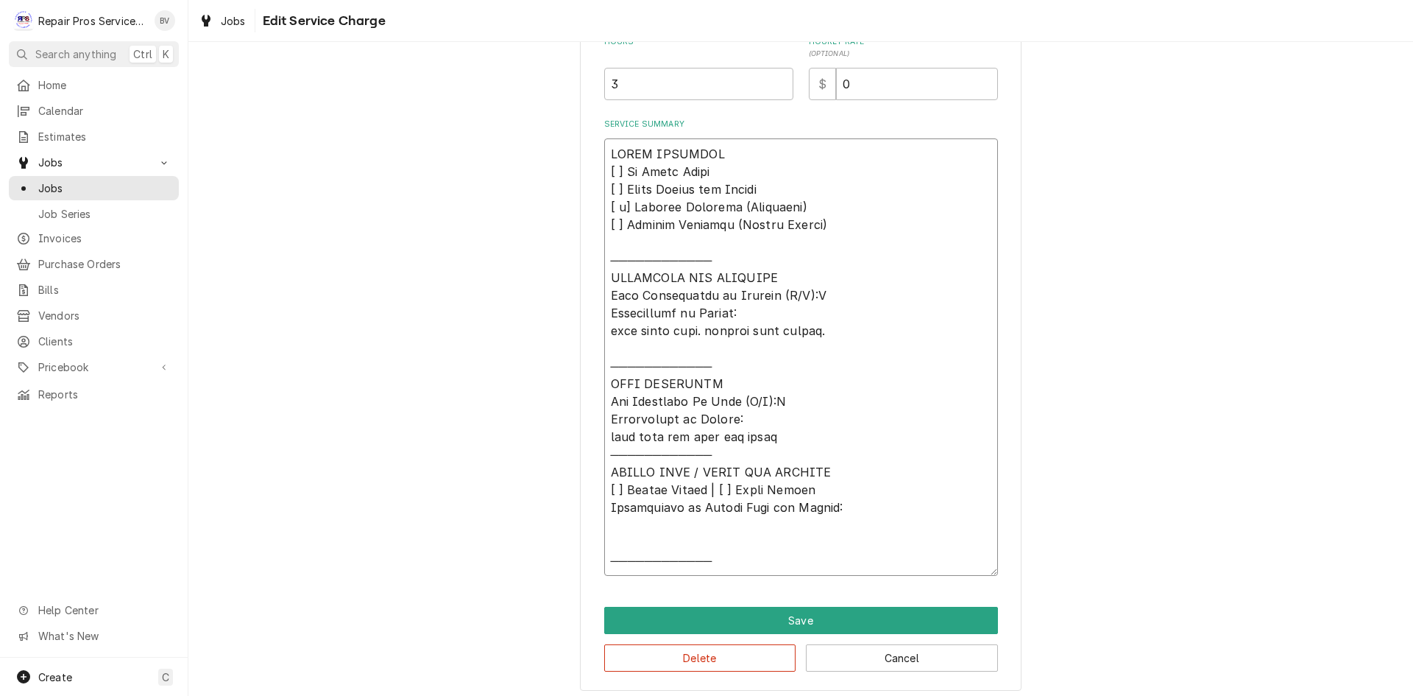
type textarea "x"
type textarea "𝗩𝗜𝗦𝗜𝗧 𝗢𝗩𝗘𝗥𝗩𝗜𝗘𝗪 [ ] 𝗡𝗼 𝗜𝘀𝘀𝘂𝗲 𝗙𝗼𝘂𝗻𝗱 [ ] 𝗤𝘂𝗼𝘁𝗲 𝗡𝗲𝗲𝗱𝗲𝗱 𝗳𝗼𝗿 𝗥𝗲𝗽𝗮𝗶𝗿 [ x] 𝗥𝗲𝗽𝗮𝗶𝗿𝘀 𝗔𝗽𝗽𝗿…"
type textarea "x"
type textarea "𝗩𝗜𝗦𝗜𝗧 𝗢𝗩𝗘𝗥𝗩𝗜𝗘𝗪 [ ] 𝗡𝗼 𝗜𝘀𝘀𝘂𝗲 𝗙𝗼𝘂𝗻𝗱 [ ] 𝗤𝘂𝗼𝘁𝗲 𝗡𝗲𝗲𝗱𝗲𝗱 𝗳𝗼𝗿 𝗥𝗲𝗽𝗮𝗶𝗿 [ x] 𝗥𝗲𝗽𝗮𝗶𝗿𝘀 𝗔𝗽𝗽𝗿…"
type textarea "x"
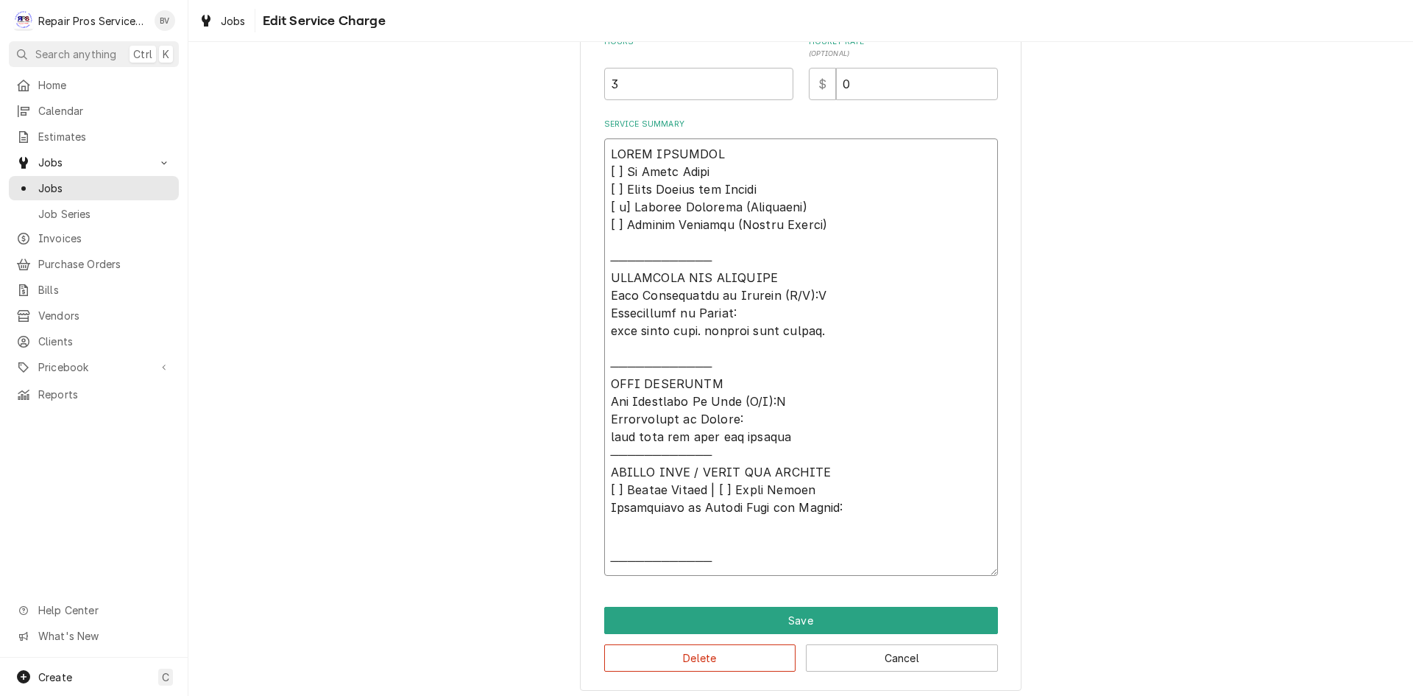
type textarea "𝗩𝗜𝗦𝗜𝗧 𝗢𝗩𝗘𝗥𝗩𝗜𝗘𝗪 [ ] 𝗡𝗼 𝗜𝘀𝘀𝘂𝗲 𝗙𝗼𝘂𝗻𝗱 [ ] 𝗤𝘂𝗼𝘁𝗲 𝗡𝗲𝗲𝗱𝗲𝗱 𝗳𝗼𝗿 𝗥𝗲𝗽𝗮𝗶𝗿 [ x] 𝗥𝗲𝗽𝗮𝗶𝗿𝘀 𝗔𝗽𝗽𝗿…"
type textarea "x"
type textarea "𝗩𝗜𝗦𝗜𝗧 𝗢𝗩𝗘𝗥𝗩𝗜𝗘𝗪 [ ] 𝗡𝗼 𝗜𝘀𝘀𝘂𝗲 𝗙𝗼𝘂𝗻𝗱 [ ] 𝗤𝘂𝗼𝘁𝗲 𝗡𝗲𝗲𝗱𝗲𝗱 𝗳𝗼𝗿 𝗥𝗲𝗽𝗮𝗶𝗿 [ x] 𝗥𝗲𝗽𝗮𝗶𝗿𝘀 𝗔𝗽𝗽𝗿…"
type textarea "x"
type textarea "𝗩𝗜𝗦𝗜𝗧 𝗢𝗩𝗘𝗥𝗩𝗜𝗘𝗪 [ ] 𝗡𝗼 𝗜𝘀𝘀𝘂𝗲 𝗙𝗼𝘂𝗻𝗱 [ ] 𝗤𝘂𝗼𝘁𝗲 𝗡𝗲𝗲𝗱𝗲𝗱 𝗳𝗼𝗿 𝗥𝗲𝗽𝗮𝗶𝗿 [ x] 𝗥𝗲𝗽𝗮𝗶𝗿𝘀 𝗔𝗽𝗽𝗿…"
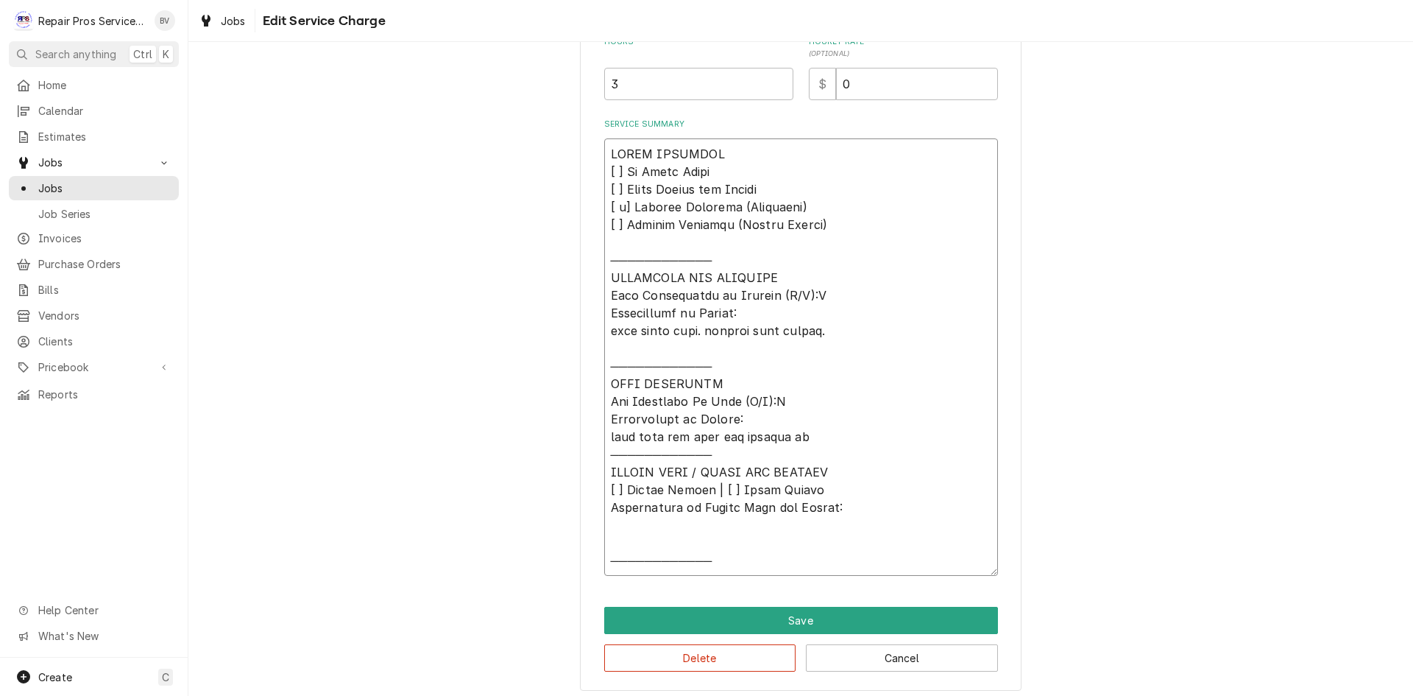
type textarea "x"
type textarea "𝗩𝗜𝗦𝗜𝗧 𝗢𝗩𝗘𝗥𝗩𝗜𝗘𝗪 [ ] 𝗡𝗼 𝗜𝘀𝘀𝘂𝗲 𝗙𝗼𝘂𝗻𝗱 [ ] 𝗤𝘂𝗼𝘁𝗲 𝗡𝗲𝗲𝗱𝗲𝗱 𝗳𝗼𝗿 𝗥𝗲𝗽𝗮𝗶𝗿 [ x] 𝗥𝗲𝗽𝗮𝗶𝗿𝘀 𝗔𝗽𝗽𝗿…"
type textarea "x"
type textarea "𝗩𝗜𝗦𝗜𝗧 𝗢𝗩𝗘𝗥𝗩𝗜𝗘𝗪 [ ] 𝗡𝗼 𝗜𝘀𝘀𝘂𝗲 𝗙𝗼𝘂𝗻𝗱 [ ] 𝗤𝘂𝗼𝘁𝗲 𝗡𝗲𝗲𝗱𝗲𝗱 𝗳𝗼𝗿 𝗥𝗲𝗽𝗮𝗶𝗿 [ x] 𝗥𝗲𝗽𝗮𝗶𝗿𝘀 𝗔𝗽𝗽𝗿…"
type textarea "x"
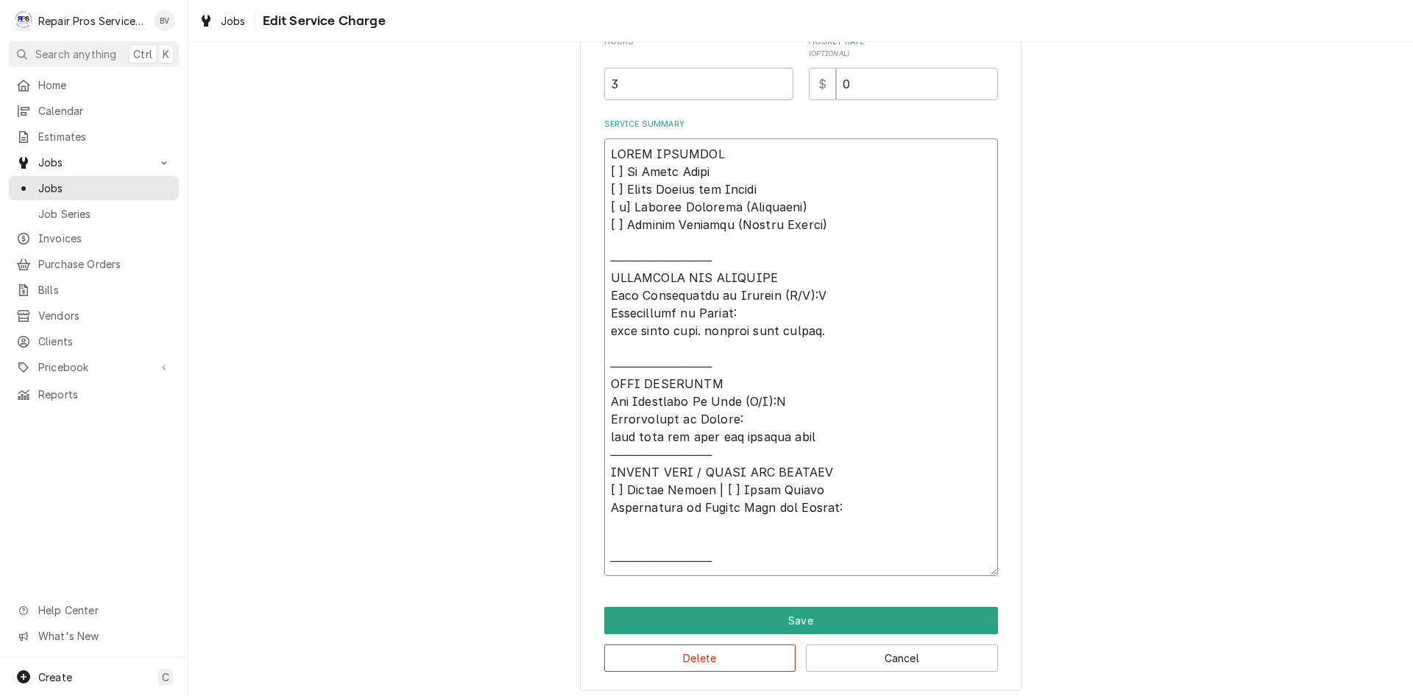
type textarea "𝗩𝗜𝗦𝗜𝗧 𝗢𝗩𝗘𝗥𝗩𝗜𝗘𝗪 [ ] 𝗡𝗼 𝗜𝘀𝘀𝘂𝗲 𝗙𝗼𝘂𝗻𝗱 [ ] 𝗤𝘂𝗼𝘁𝗲 𝗡𝗲𝗲𝗱𝗲𝗱 𝗳𝗼𝗿 𝗥𝗲𝗽𝗮𝗶𝗿 [ x] 𝗥𝗲𝗽𝗮𝗶𝗿𝘀 𝗔𝗽𝗽𝗿…"
type textarea "x"
type textarea "𝗩𝗜𝗦𝗜𝗧 𝗢𝗩𝗘𝗥𝗩𝗜𝗘𝗪 [ ] 𝗡𝗼 𝗜𝘀𝘀𝘂𝗲 𝗙𝗼𝘂𝗻𝗱 [ ] 𝗤𝘂𝗼𝘁𝗲 𝗡𝗲𝗲𝗱𝗲𝗱 𝗳𝗼𝗿 𝗥𝗲𝗽𝗮𝗶𝗿 [ x] 𝗥𝗲𝗽𝗮𝗶𝗿𝘀 𝗔𝗽𝗽𝗿…"
type textarea "x"
type textarea "𝗩𝗜𝗦𝗜𝗧 𝗢𝗩𝗘𝗥𝗩𝗜𝗘𝗪 [ ] 𝗡𝗼 𝗜𝘀𝘀𝘂𝗲 𝗙𝗼𝘂𝗻𝗱 [ ] 𝗤𝘂𝗼𝘁𝗲 𝗡𝗲𝗲𝗱𝗲𝗱 𝗳𝗼𝗿 𝗥𝗲𝗽𝗮𝗶𝗿 [ x] 𝗥𝗲𝗽𝗮𝗶𝗿𝘀 𝗔𝗽𝗽𝗿…"
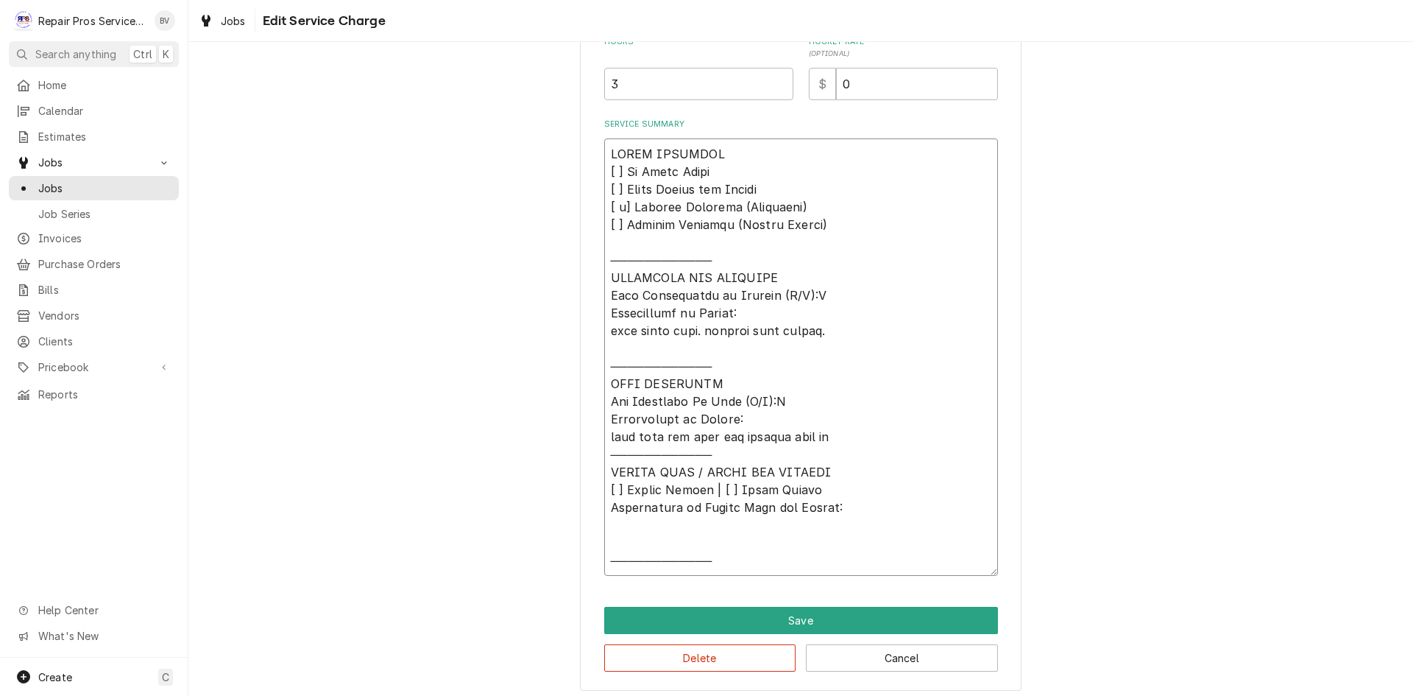
type textarea "x"
type textarea "𝗩𝗜𝗦𝗜𝗧 𝗢𝗩𝗘𝗥𝗩𝗜𝗘𝗪 [ ] 𝗡𝗼 𝗜𝘀𝘀𝘂𝗲 𝗙𝗼𝘂𝗻𝗱 [ ] 𝗤𝘂𝗼𝘁𝗲 𝗡𝗲𝗲𝗱𝗲𝗱 𝗳𝗼𝗿 𝗥𝗲𝗽𝗮𝗶𝗿 [ x] 𝗥𝗲𝗽𝗮𝗶𝗿𝘀 𝗔𝗽𝗽𝗿…"
type textarea "x"
type textarea "𝗩𝗜𝗦𝗜𝗧 𝗢𝗩𝗘𝗥𝗩𝗜𝗘𝗪 [ ] 𝗡𝗼 𝗜𝘀𝘀𝘂𝗲 𝗙𝗼𝘂𝗻𝗱 [ ] 𝗤𝘂𝗼𝘁𝗲 𝗡𝗲𝗲𝗱𝗲𝗱 𝗳𝗼𝗿 𝗥𝗲𝗽𝗮𝗶𝗿 [ x] 𝗥𝗲𝗽𝗮𝗶𝗿𝘀 𝗔𝗽𝗽𝗿…"
type textarea "x"
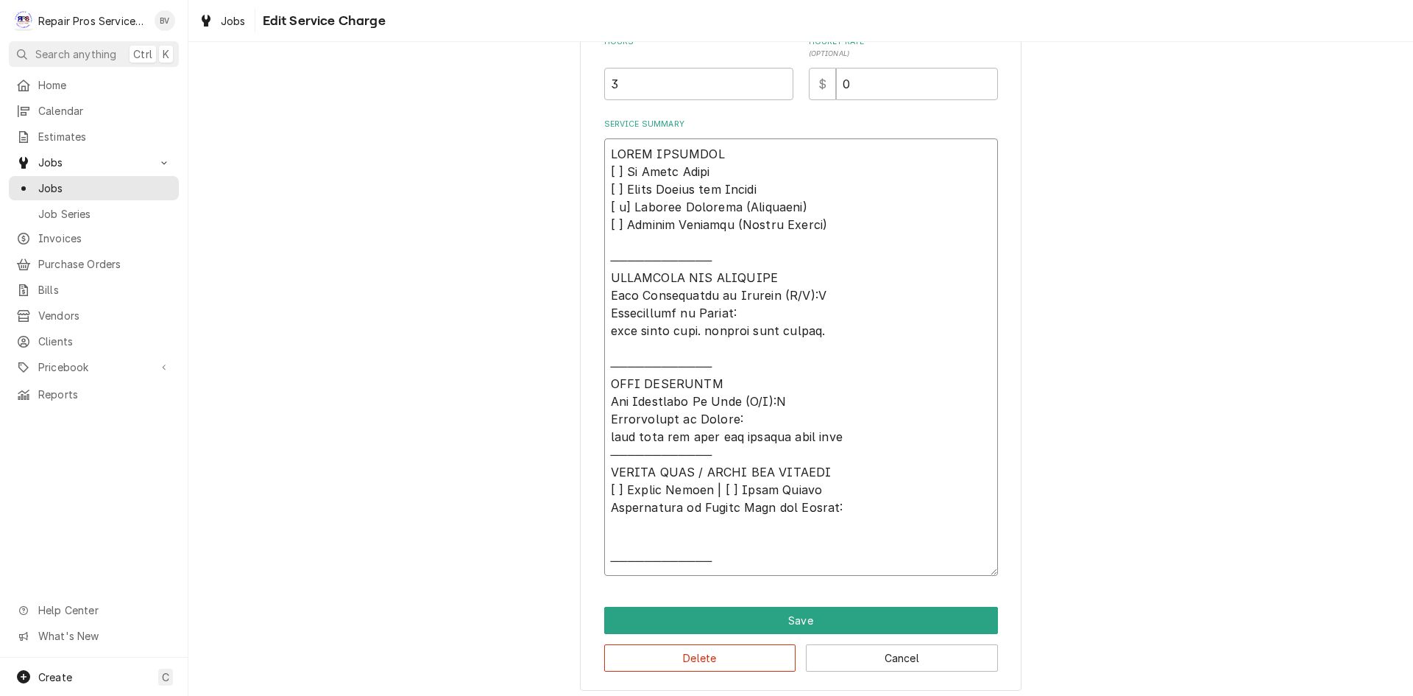
type textarea "𝗩𝗜𝗦𝗜𝗧 𝗢𝗩𝗘𝗥𝗩𝗜𝗘𝗪 [ ] 𝗡𝗼 𝗜𝘀𝘀𝘂𝗲 𝗙𝗼𝘂𝗻𝗱 [ ] 𝗤𝘂𝗼𝘁𝗲 𝗡𝗲𝗲𝗱𝗲𝗱 𝗳𝗼𝗿 𝗥𝗲𝗽𝗮𝗶𝗿 [ x] 𝗥𝗲𝗽𝗮𝗶𝗿𝘀 𝗔𝗽𝗽𝗿…"
type textarea "x"
type textarea "𝗩𝗜𝗦𝗜𝗧 𝗢𝗩𝗘𝗥𝗩𝗜𝗘𝗪 [ ] 𝗡𝗼 𝗜𝘀𝘀𝘂𝗲 𝗙𝗼𝘂𝗻𝗱 [ ] 𝗤𝘂𝗼𝘁𝗲 𝗡𝗲𝗲𝗱𝗲𝗱 𝗳𝗼𝗿 𝗥𝗲𝗽𝗮𝗶𝗿 [ x] 𝗥𝗲𝗽𝗮𝗶𝗿𝘀 𝗔𝗽𝗽𝗿…"
type textarea "x"
type textarea "𝗩𝗜𝗦𝗜𝗧 𝗢𝗩𝗘𝗥𝗩𝗜𝗘𝗪 [ ] 𝗡𝗼 𝗜𝘀𝘀𝘂𝗲 𝗙𝗼𝘂𝗻𝗱 [ ] 𝗤𝘂𝗼𝘁𝗲 𝗡𝗲𝗲𝗱𝗲𝗱 𝗳𝗼𝗿 𝗥𝗲𝗽𝗮𝗶𝗿 [ x] 𝗥𝗲𝗽𝗮𝗶𝗿𝘀 𝗔𝗽𝗽𝗿…"
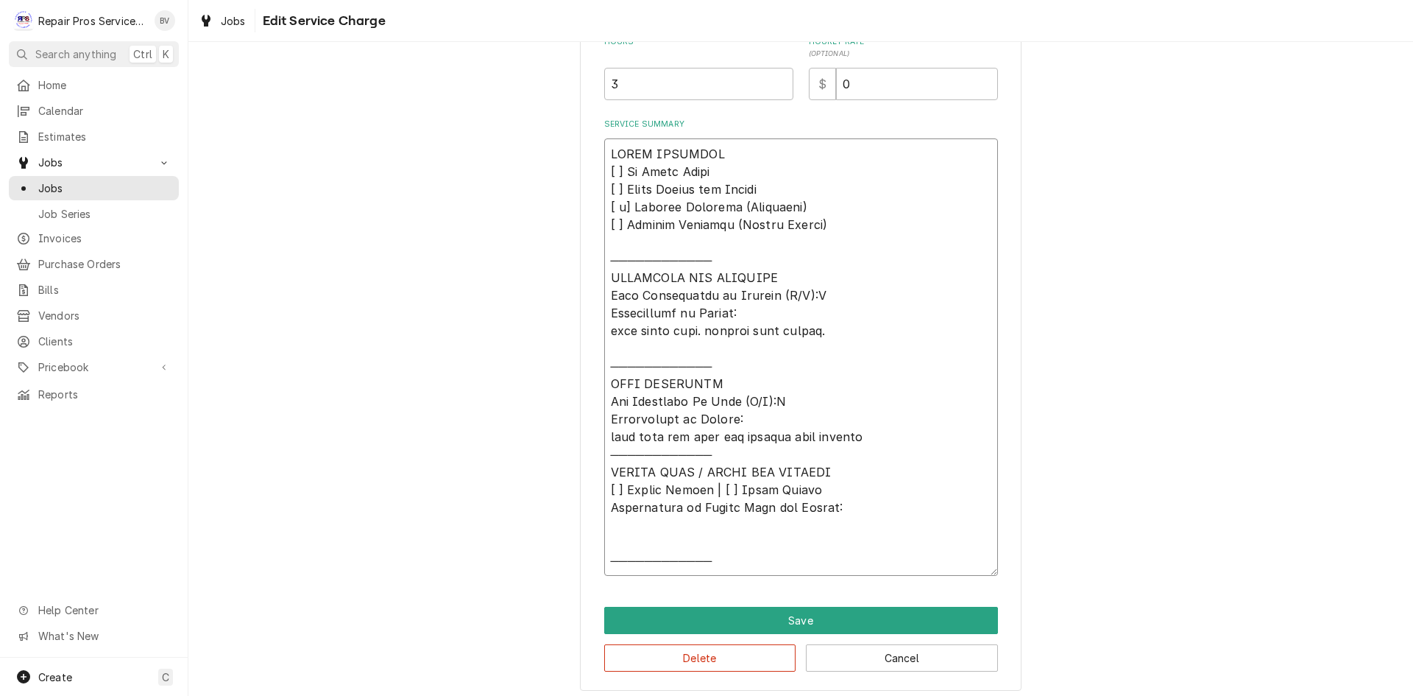
type textarea "x"
type textarea "𝗩𝗜𝗦𝗜𝗧 𝗢𝗩𝗘𝗥𝗩𝗜𝗘𝗪 [ ] 𝗡𝗼 𝗜𝘀𝘀𝘂𝗲 𝗙𝗼𝘂𝗻𝗱 [ ] 𝗤𝘂𝗼𝘁𝗲 𝗡𝗲𝗲𝗱𝗲𝗱 𝗳𝗼𝗿 𝗥𝗲𝗽𝗮𝗶𝗿 [ x] 𝗥𝗲𝗽𝗮𝗶𝗿𝘀 𝗔𝗽𝗽𝗿…"
type textarea "x"
type textarea "𝗩𝗜𝗦𝗜𝗧 𝗢𝗩𝗘𝗥𝗩𝗜𝗘𝗪 [ ] 𝗡𝗼 𝗜𝘀𝘀𝘂𝗲 𝗙𝗼𝘂𝗻𝗱 [ ] 𝗤𝘂𝗼𝘁𝗲 𝗡𝗲𝗲𝗱𝗲𝗱 𝗳𝗼𝗿 𝗥𝗲𝗽𝗮𝗶𝗿 [ x] 𝗥𝗲𝗽𝗮𝗶𝗿𝘀 𝗔𝗽𝗽𝗿…"
type textarea "x"
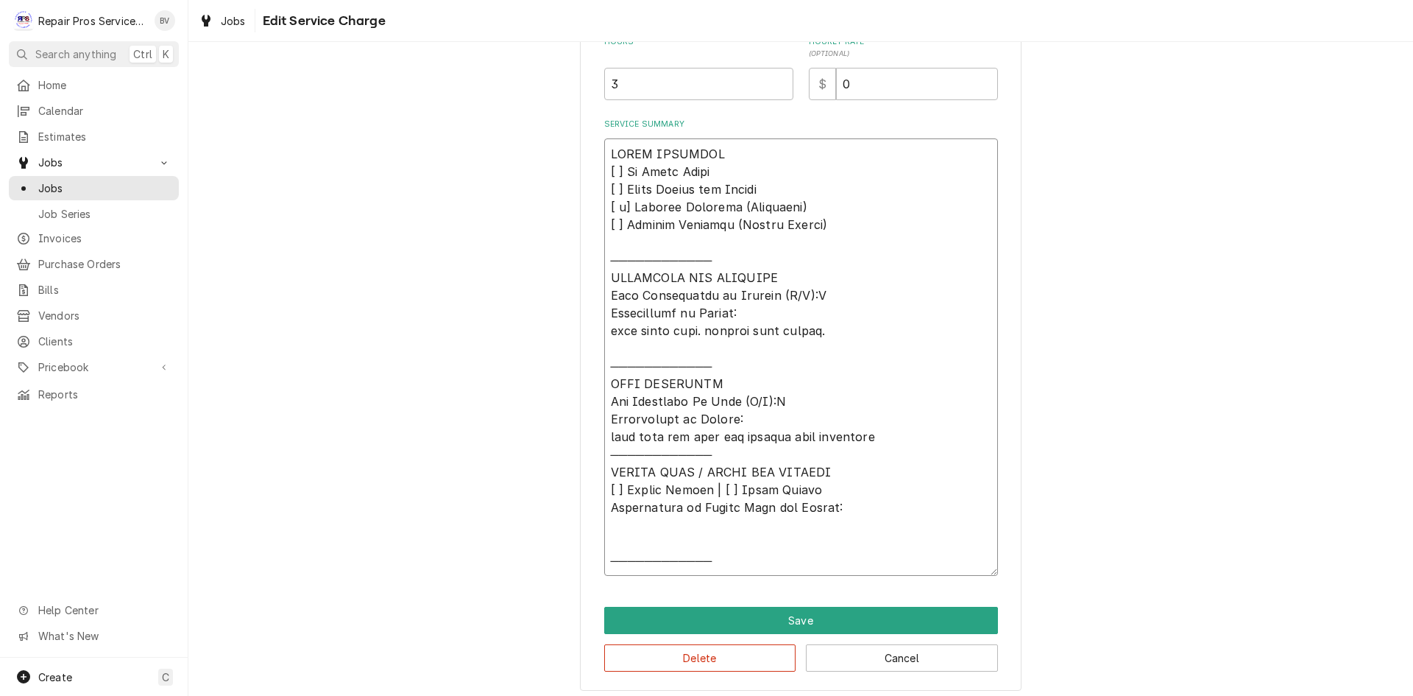
type textarea "𝗩𝗜𝗦𝗜𝗧 𝗢𝗩𝗘𝗥𝗩𝗜𝗘𝗪 [ ] 𝗡𝗼 𝗜𝘀𝘀𝘂𝗲 𝗙𝗼𝘂𝗻𝗱 [ ] 𝗤𝘂𝗼𝘁𝗲 𝗡𝗲𝗲𝗱𝗲𝗱 𝗳𝗼𝗿 𝗥𝗲𝗽𝗮𝗶𝗿 [ x] 𝗥𝗲𝗽𝗮𝗶𝗿𝘀 𝗔𝗽𝗽𝗿…"
type textarea "x"
type textarea "𝗩𝗜𝗦𝗜𝗧 𝗢𝗩𝗘𝗥𝗩𝗜𝗘𝗪 [ ] 𝗡𝗼 𝗜𝘀𝘀𝘂𝗲 𝗙𝗼𝘂𝗻𝗱 [ ] 𝗤𝘂𝗼𝘁𝗲 𝗡𝗲𝗲𝗱𝗲𝗱 𝗳𝗼𝗿 𝗥𝗲𝗽𝗮𝗶𝗿 [ x] 𝗥𝗲𝗽𝗮𝗶𝗿𝘀 𝗔𝗽𝗽𝗿…"
type textarea "x"
type textarea "𝗩𝗜𝗦𝗜𝗧 𝗢𝗩𝗘𝗥𝗩𝗜𝗘𝗪 [ ] 𝗡𝗼 𝗜𝘀𝘀𝘂𝗲 𝗙𝗼𝘂𝗻𝗱 [ ] 𝗤𝘂𝗼𝘁𝗲 𝗡𝗲𝗲𝗱𝗲𝗱 𝗳𝗼𝗿 𝗥𝗲𝗽𝗮𝗶𝗿 [ x] 𝗥𝗲𝗽𝗮𝗶𝗿𝘀 𝗔𝗽𝗽𝗿…"
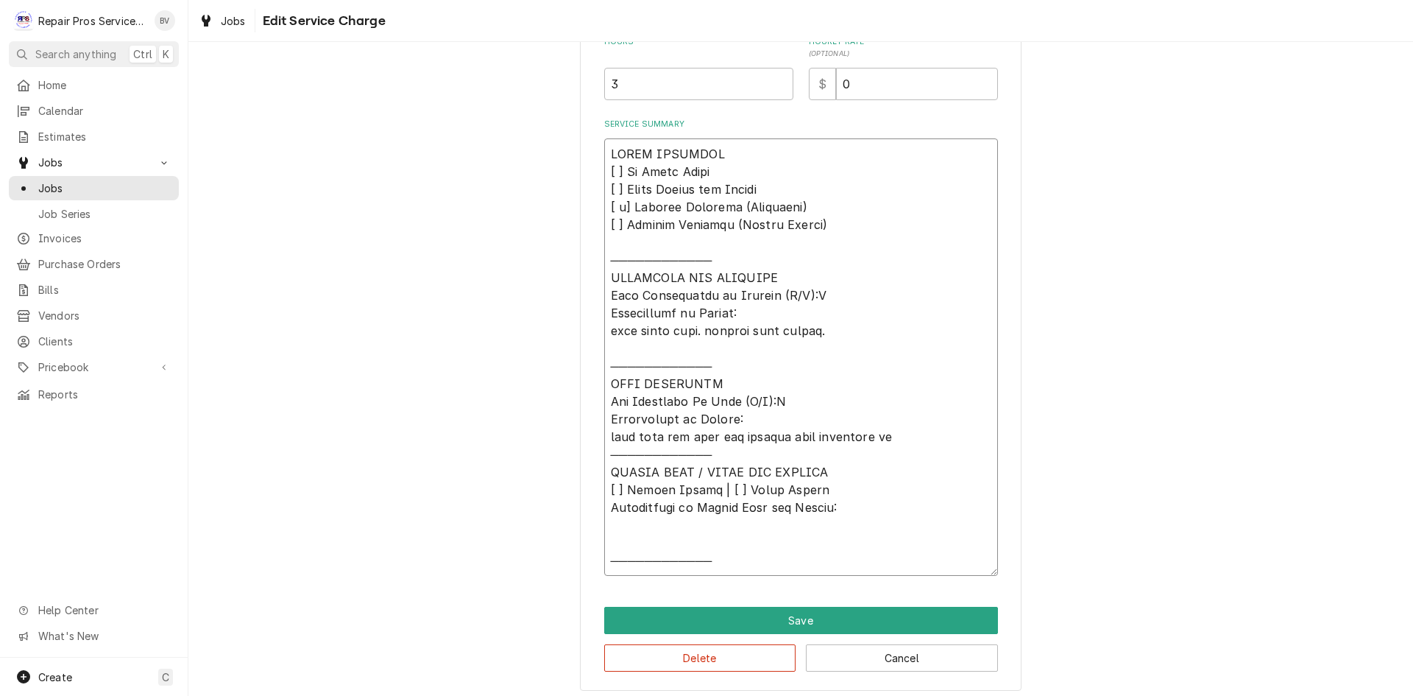
type textarea "x"
type textarea "𝗩𝗜𝗦𝗜𝗧 𝗢𝗩𝗘𝗥𝗩𝗜𝗘𝗪 [ ] 𝗡𝗼 𝗜𝘀𝘀𝘂𝗲 𝗙𝗼𝘂𝗻𝗱 [ ] 𝗤𝘂𝗼𝘁𝗲 𝗡𝗲𝗲𝗱𝗲𝗱 𝗳𝗼𝗿 𝗥𝗲𝗽𝗮𝗶𝗿 [ x] 𝗥𝗲𝗽𝗮𝗶𝗿𝘀 𝗔𝗽𝗽𝗿…"
type textarea "x"
type textarea "𝗩𝗜𝗦𝗜𝗧 𝗢𝗩𝗘𝗥𝗩𝗜𝗘𝗪 [ ] 𝗡𝗼 𝗜𝘀𝘀𝘂𝗲 𝗙𝗼𝘂𝗻𝗱 [ ] 𝗤𝘂𝗼𝘁𝗲 𝗡𝗲𝗲𝗱𝗲𝗱 𝗳𝗼𝗿 𝗥𝗲𝗽𝗮𝗶𝗿 [ x] 𝗥𝗲𝗽𝗮𝗶𝗿𝘀 𝗔𝗽𝗽𝗿…"
type textarea "x"
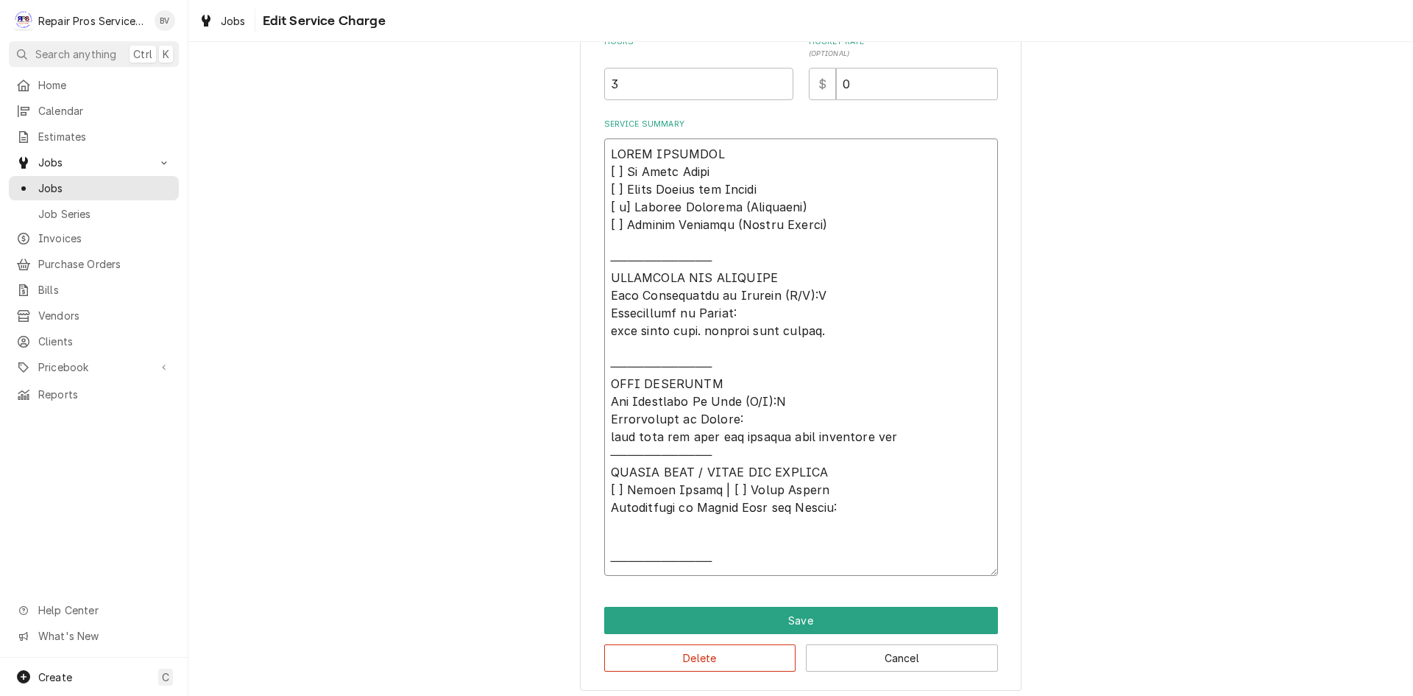
type textarea "𝗩𝗜𝗦𝗜𝗧 𝗢𝗩𝗘𝗥𝗩𝗜𝗘𝗪 [ ] 𝗡𝗼 𝗜𝘀𝘀𝘂𝗲 𝗙𝗼𝘂𝗻𝗱 [ ] 𝗤𝘂𝗼𝘁𝗲 𝗡𝗲𝗲𝗱𝗲𝗱 𝗳𝗼𝗿 𝗥𝗲𝗽𝗮𝗶𝗿 [ x] 𝗥𝗲𝗽𝗮𝗶𝗿𝘀 𝗔𝗽𝗽𝗿…"
type textarea "x"
type textarea "𝗩𝗜𝗦𝗜𝗧 𝗢𝗩𝗘𝗥𝗩𝗜𝗘𝗪 [ ] 𝗡𝗼 𝗜𝘀𝘀𝘂𝗲 𝗙𝗼𝘂𝗻𝗱 [ ] 𝗤𝘂𝗼𝘁𝗲 𝗡𝗲𝗲𝗱𝗲𝗱 𝗳𝗼𝗿 𝗥𝗲𝗽𝗮𝗶𝗿 [ x] 𝗥𝗲𝗽𝗮𝗶𝗿𝘀 𝗔𝗽𝗽𝗿…"
type textarea "x"
type textarea "𝗩𝗜𝗦𝗜𝗧 𝗢𝗩𝗘𝗥𝗩𝗜𝗘𝗪 [ ] 𝗡𝗼 𝗜𝘀𝘀𝘂𝗲 𝗙𝗼𝘂𝗻𝗱 [ ] 𝗤𝘂𝗼𝘁𝗲 𝗡𝗲𝗲𝗱𝗲𝗱 𝗳𝗼𝗿 𝗥𝗲𝗽𝗮𝗶𝗿 [ x] 𝗥𝗲𝗽𝗮𝗶𝗿𝘀 𝗔𝗽𝗽𝗿…"
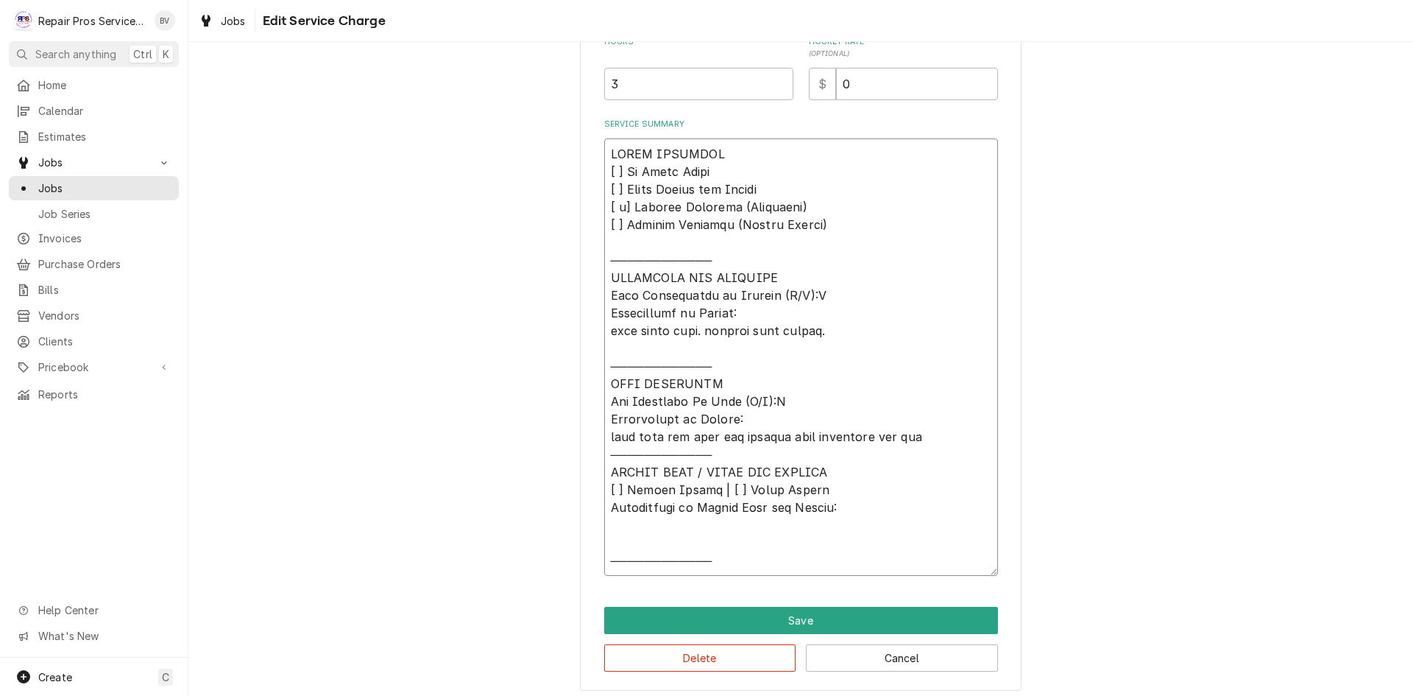
type textarea "x"
type textarea "𝗩𝗜𝗦𝗜𝗧 𝗢𝗩𝗘𝗥𝗩𝗜𝗘𝗪 [ ] 𝗡𝗼 𝗜𝘀𝘀𝘂𝗲 𝗙𝗼𝘂𝗻𝗱 [ ] 𝗤𝘂𝗼𝘁𝗲 𝗡𝗲𝗲𝗱𝗲𝗱 𝗳𝗼𝗿 𝗥𝗲𝗽𝗮𝗶𝗿 [ x] 𝗥𝗲𝗽𝗮𝗶𝗿𝘀 𝗔𝗽𝗽𝗿…"
type textarea "x"
type textarea "𝗩𝗜𝗦𝗜𝗧 𝗢𝗩𝗘𝗥𝗩𝗜𝗘𝗪 [ ] 𝗡𝗼 𝗜𝘀𝘀𝘂𝗲 𝗙𝗼𝘂𝗻𝗱 [ ] 𝗤𝘂𝗼𝘁𝗲 𝗡𝗲𝗲𝗱𝗲𝗱 𝗳𝗼𝗿 𝗥𝗲𝗽𝗮𝗶𝗿 [ x] 𝗥𝗲𝗽𝗮𝗶𝗿𝘀 𝗔𝗽𝗽𝗿…"
type textarea "x"
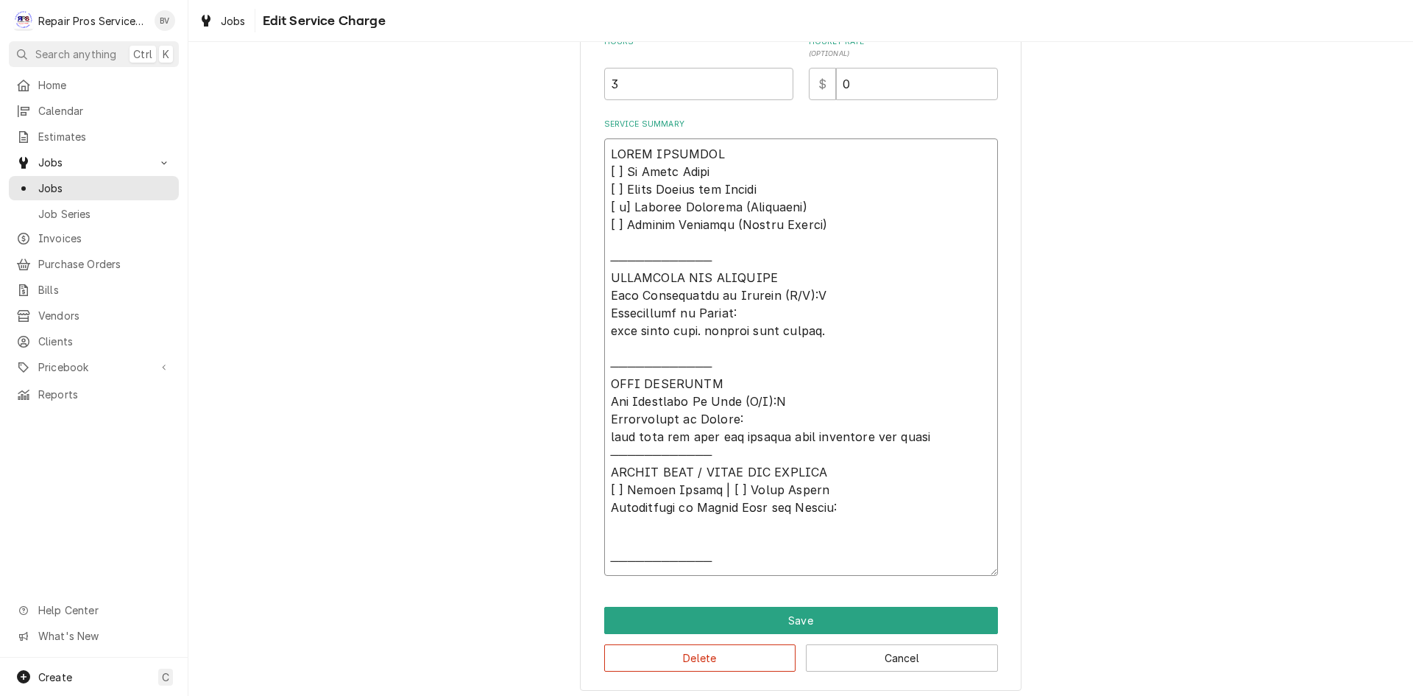
type textarea "𝗩𝗜𝗦𝗜𝗧 𝗢𝗩𝗘𝗥𝗩𝗜𝗘𝗪 [ ] 𝗡𝗼 𝗜𝘀𝘀𝘂𝗲 𝗙𝗼𝘂𝗻𝗱 [ ] 𝗤𝘂𝗼𝘁𝗲 𝗡𝗲𝗲𝗱𝗲𝗱 𝗳𝗼𝗿 𝗥𝗲𝗽𝗮𝗶𝗿 [ x] 𝗥𝗲𝗽𝗮𝗶𝗿𝘀 𝗔𝗽𝗽𝗿…"
type textarea "x"
type textarea "𝗩𝗜𝗦𝗜𝗧 𝗢𝗩𝗘𝗥𝗩𝗜𝗘𝗪 [ ] 𝗡𝗼 𝗜𝘀𝘀𝘂𝗲 𝗙𝗼𝘂𝗻𝗱 [ ] 𝗤𝘂𝗼𝘁𝗲 𝗡𝗲𝗲𝗱𝗲𝗱 𝗳𝗼𝗿 𝗥𝗲𝗽𝗮𝗶𝗿 [ x] 𝗥𝗲𝗽𝗮𝗶𝗿𝘀 𝗔𝗽𝗽𝗿…"
type textarea "x"
type textarea "𝗩𝗜𝗦𝗜𝗧 𝗢𝗩𝗘𝗥𝗩𝗜𝗘𝗪 [ ] 𝗡𝗼 𝗜𝘀𝘀𝘂𝗲 𝗙𝗼𝘂𝗻𝗱 [ ] 𝗤𝘂𝗼𝘁𝗲 𝗡𝗲𝗲𝗱𝗲𝗱 𝗳𝗼𝗿 𝗥𝗲𝗽𝗮𝗶𝗿 [ x] 𝗥𝗲𝗽𝗮𝗶𝗿𝘀 𝗔𝗽𝗽𝗿…"
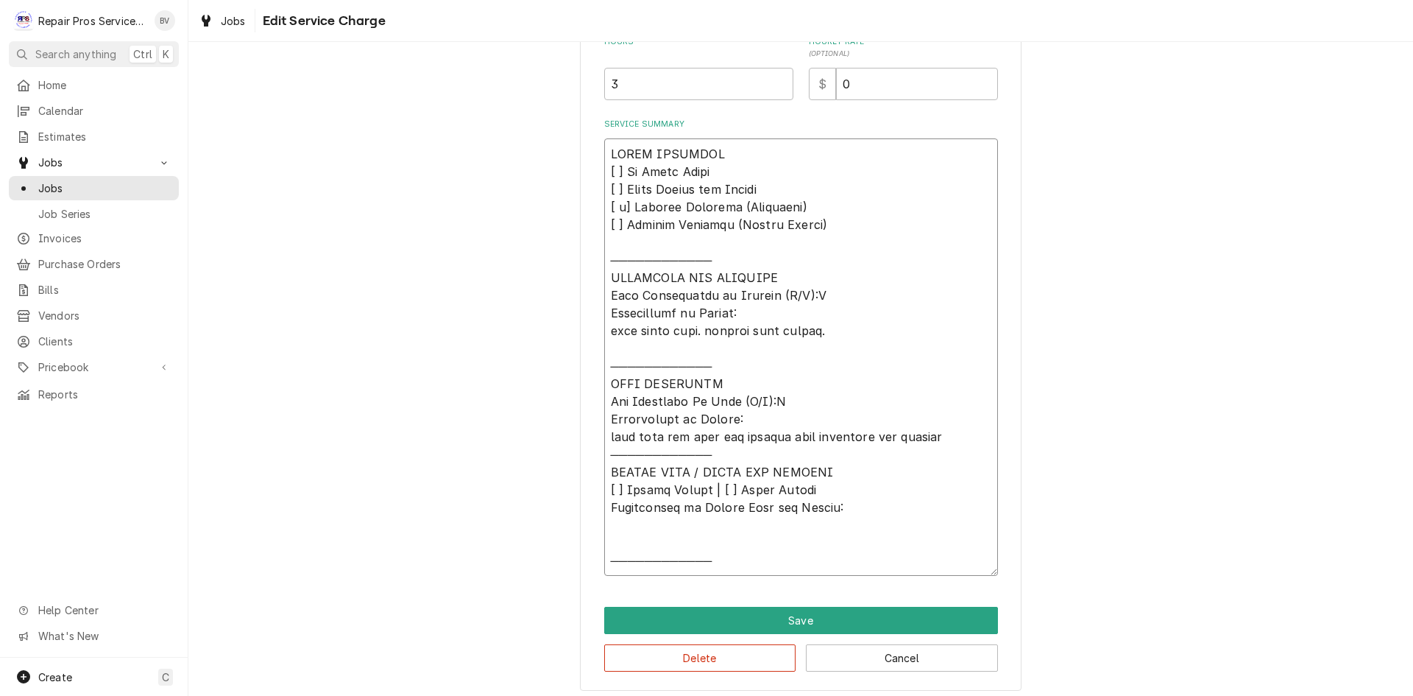
type textarea "x"
type textarea "𝗩𝗜𝗦𝗜𝗧 𝗢𝗩𝗘𝗥𝗩𝗜𝗘𝗪 [ ] 𝗡𝗼 𝗜𝘀𝘀𝘂𝗲 𝗙𝗼𝘂𝗻𝗱 [ ] 𝗤𝘂𝗼𝘁𝗲 𝗡𝗲𝗲𝗱𝗲𝗱 𝗳𝗼𝗿 𝗥𝗲𝗽𝗮𝗶𝗿 [ x] 𝗥𝗲𝗽𝗮𝗶𝗿𝘀 𝗔𝗽𝗽𝗿…"
type textarea "x"
type textarea "𝗩𝗜𝗦𝗜𝗧 𝗢𝗩𝗘𝗥𝗩𝗜𝗘𝗪 [ ] 𝗡𝗼 𝗜𝘀𝘀𝘂𝗲 𝗙𝗼𝘂𝗻𝗱 [ ] 𝗤𝘂𝗼𝘁𝗲 𝗡𝗲𝗲𝗱𝗲𝗱 𝗳𝗼𝗿 𝗥𝗲𝗽𝗮𝗶𝗿 [ x] 𝗥𝗲𝗽𝗮𝗶𝗿𝘀 𝗔𝗽𝗽𝗿…"
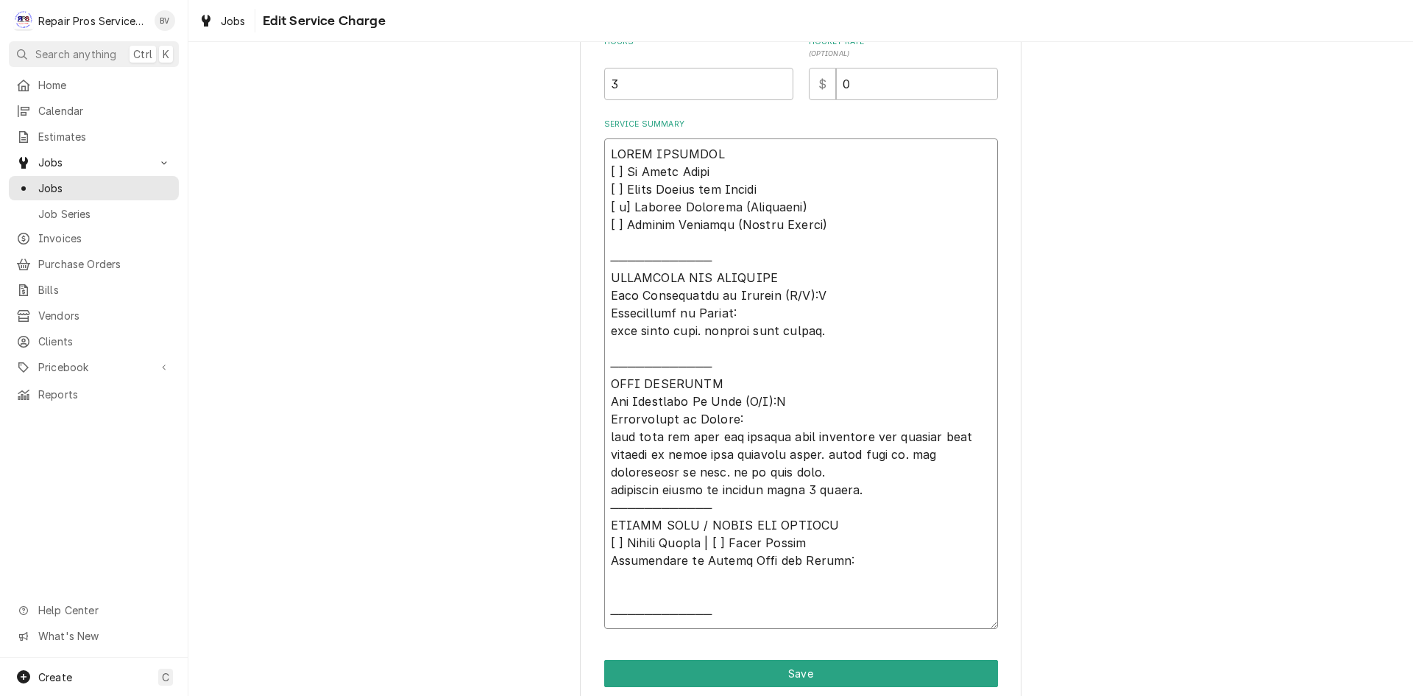
click at [666, 578] on textarea "Service Summary" at bounding box center [801, 383] width 394 height 490
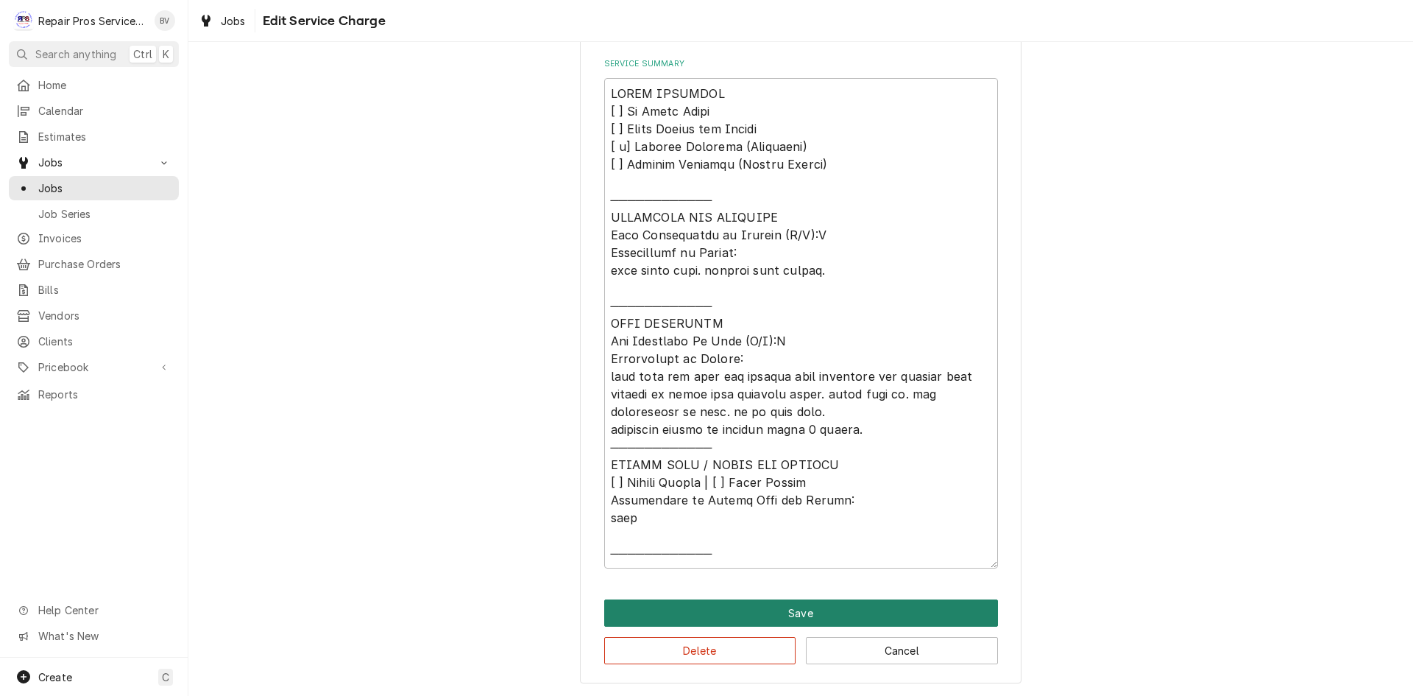
click at [814, 607] on button "Save" at bounding box center [801, 612] width 394 height 27
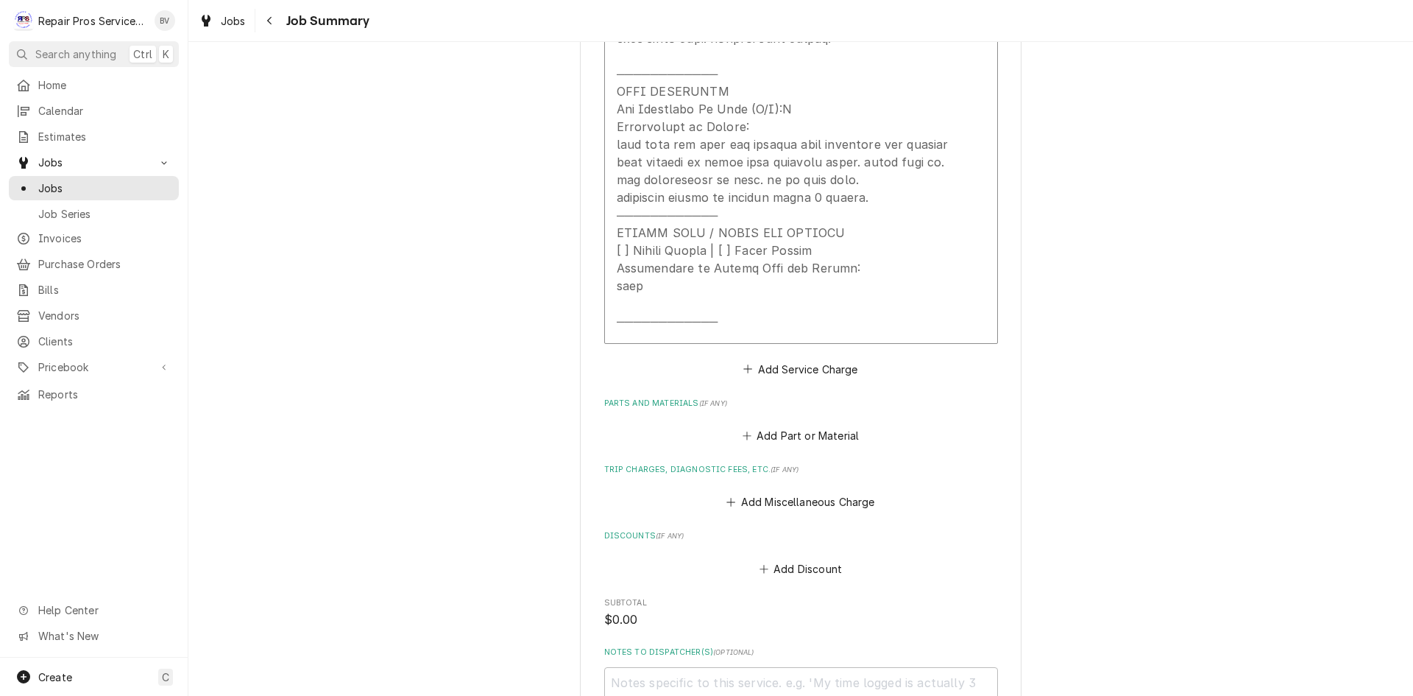
scroll to position [1000, 0]
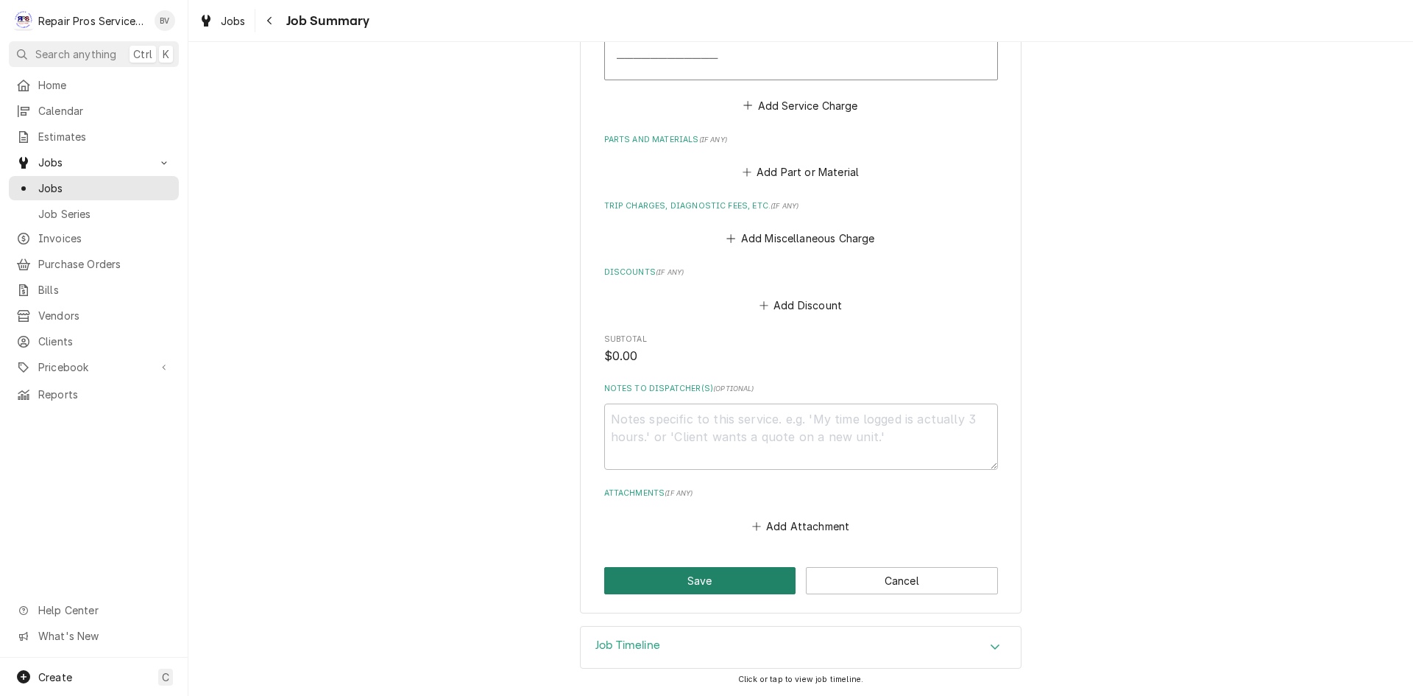
click at [701, 583] on button "Save" at bounding box center [700, 580] width 192 height 27
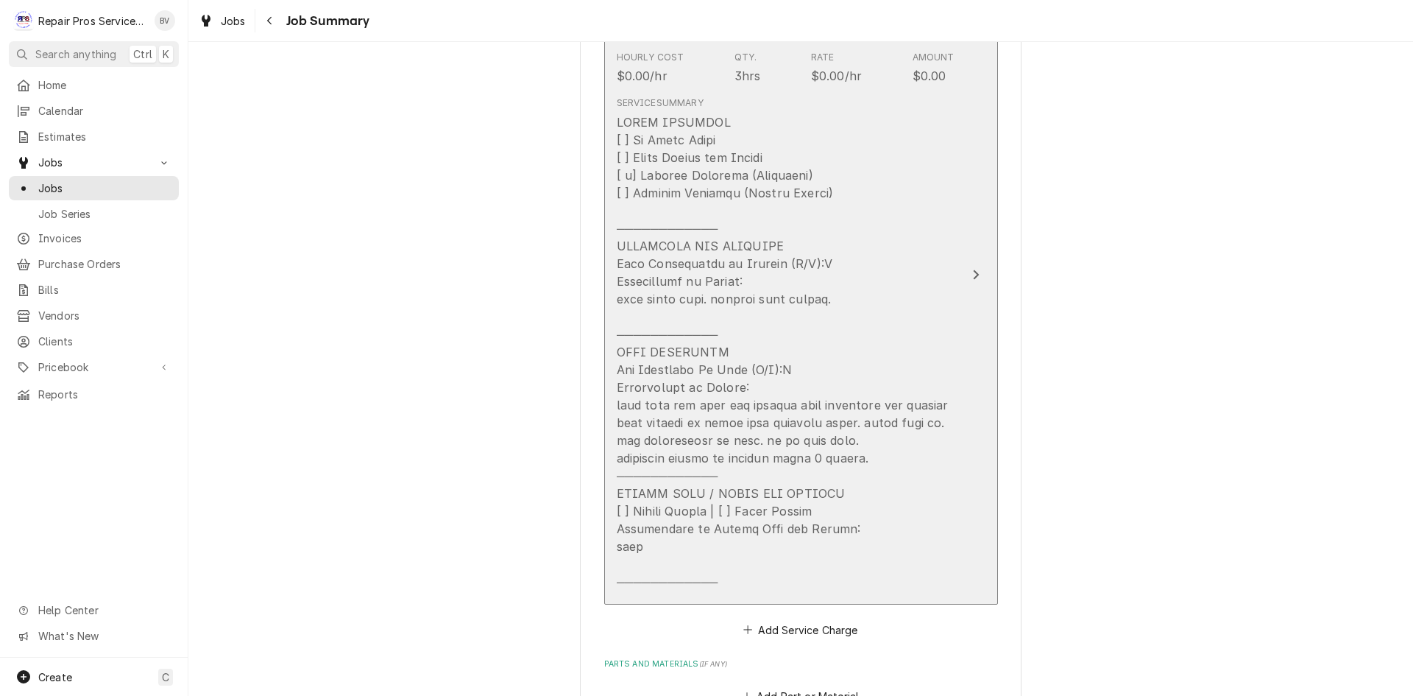
scroll to position [498, 0]
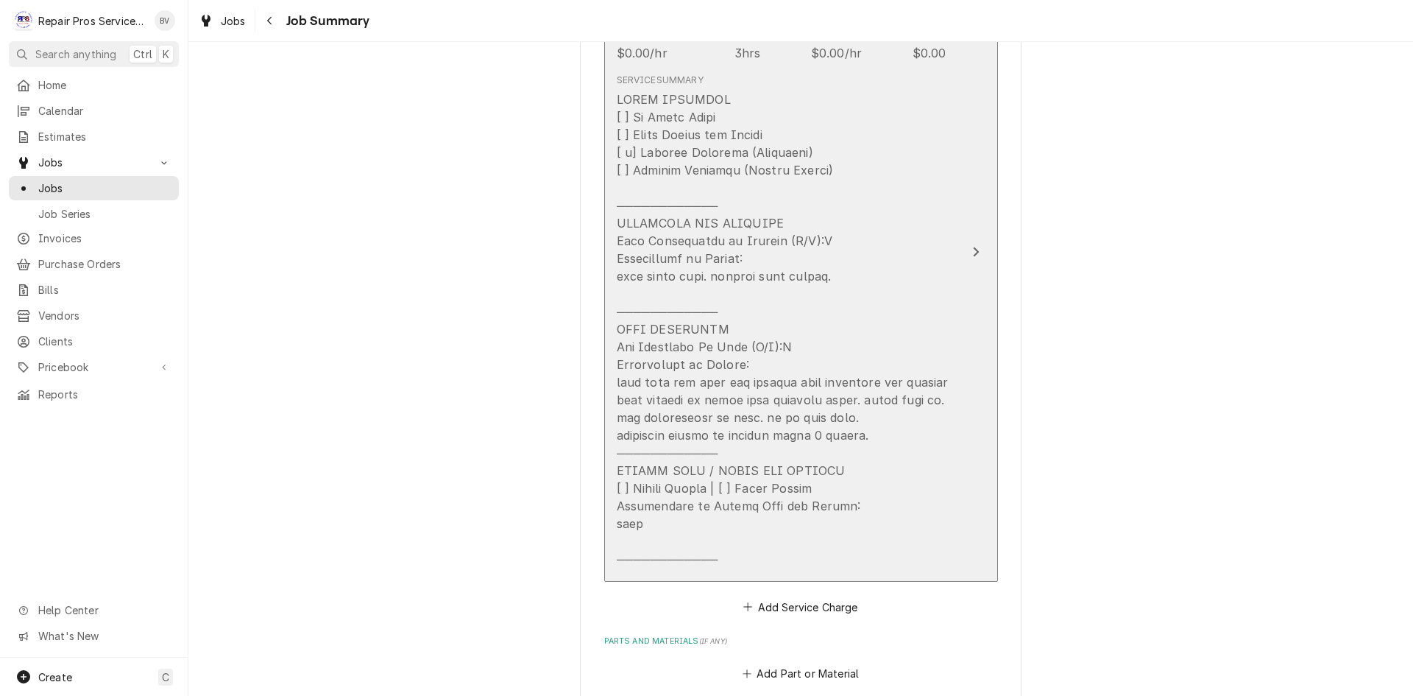
click at [617, 381] on div "Update Line Item" at bounding box center [786, 329] width 338 height 477
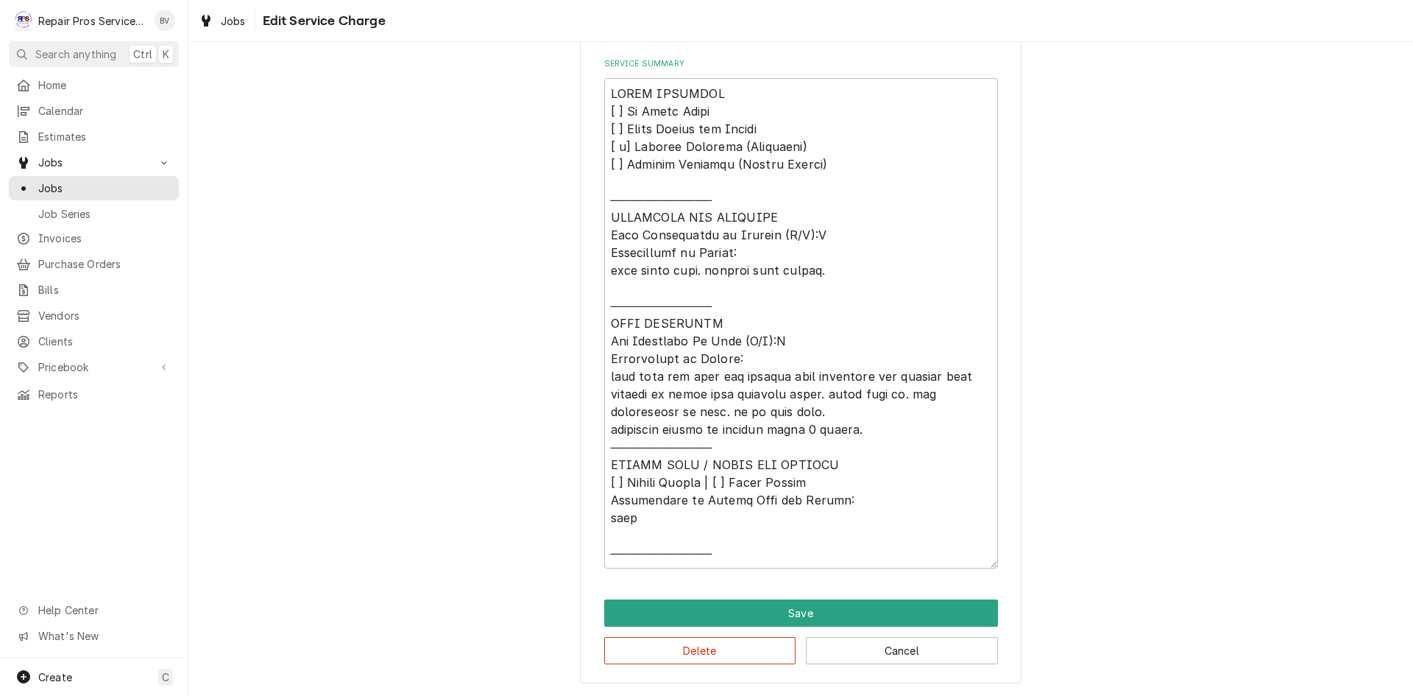
scroll to position [474, 0]
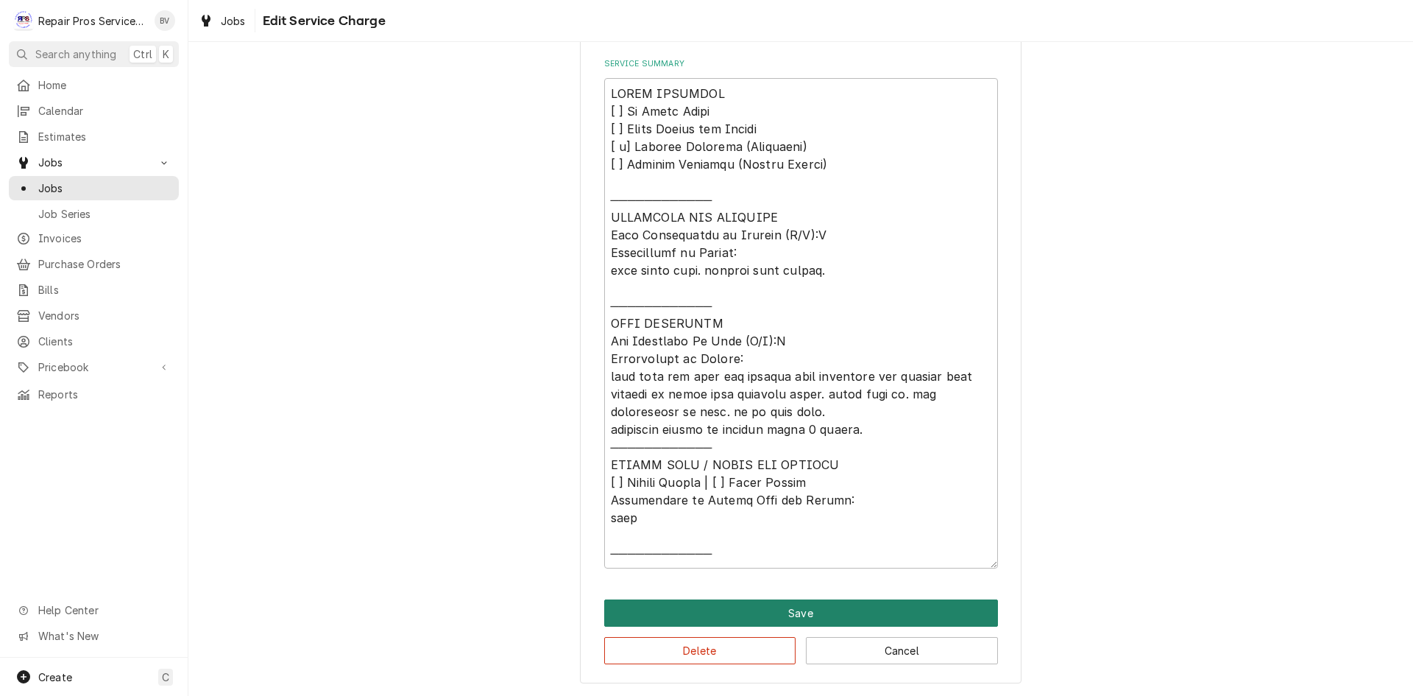
click at [794, 614] on button "Save" at bounding box center [801, 612] width 394 height 27
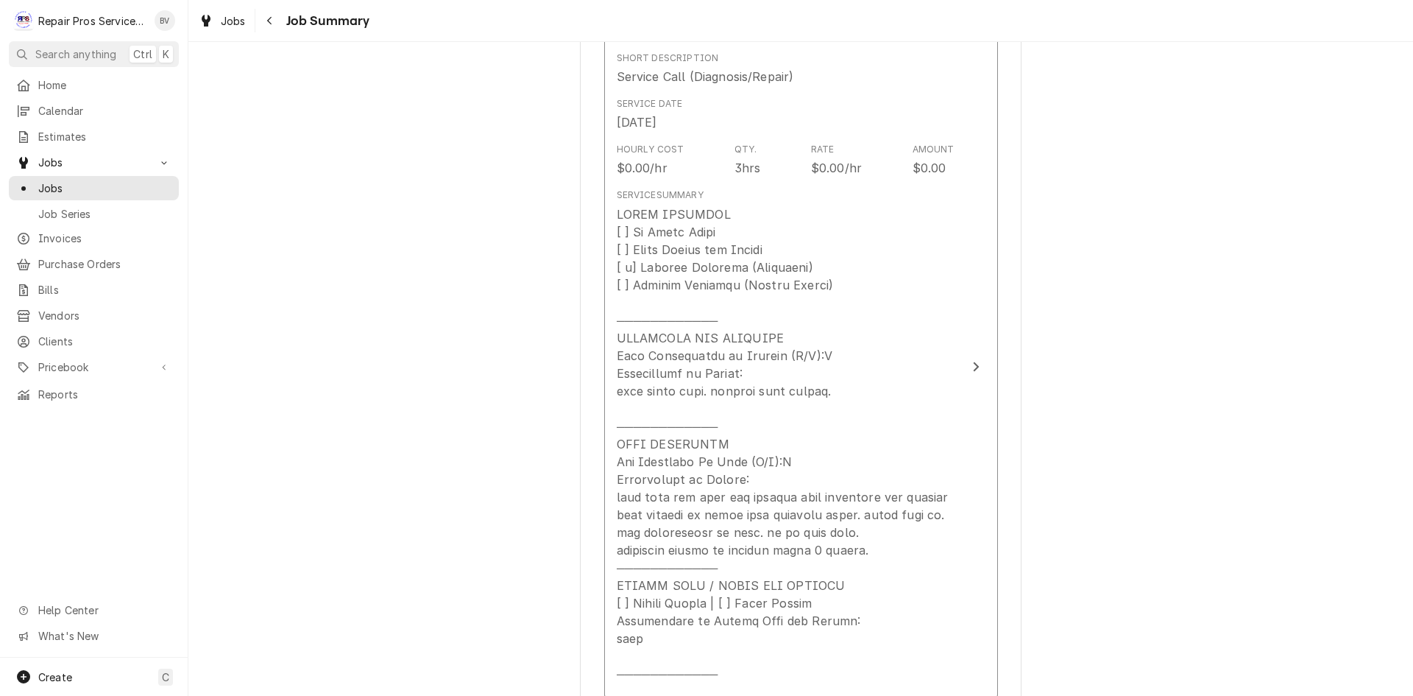
scroll to position [368, 0]
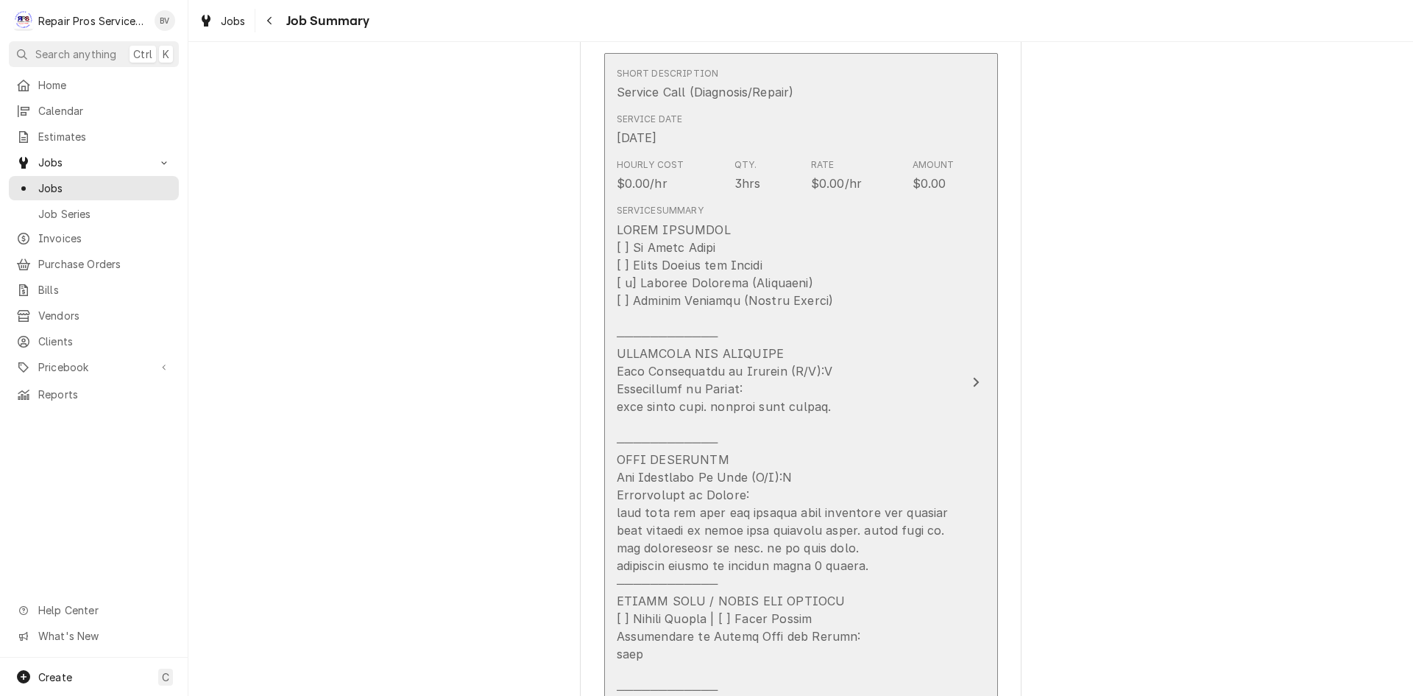
click at [928, 329] on div "Update Line Item" at bounding box center [786, 459] width 338 height 477
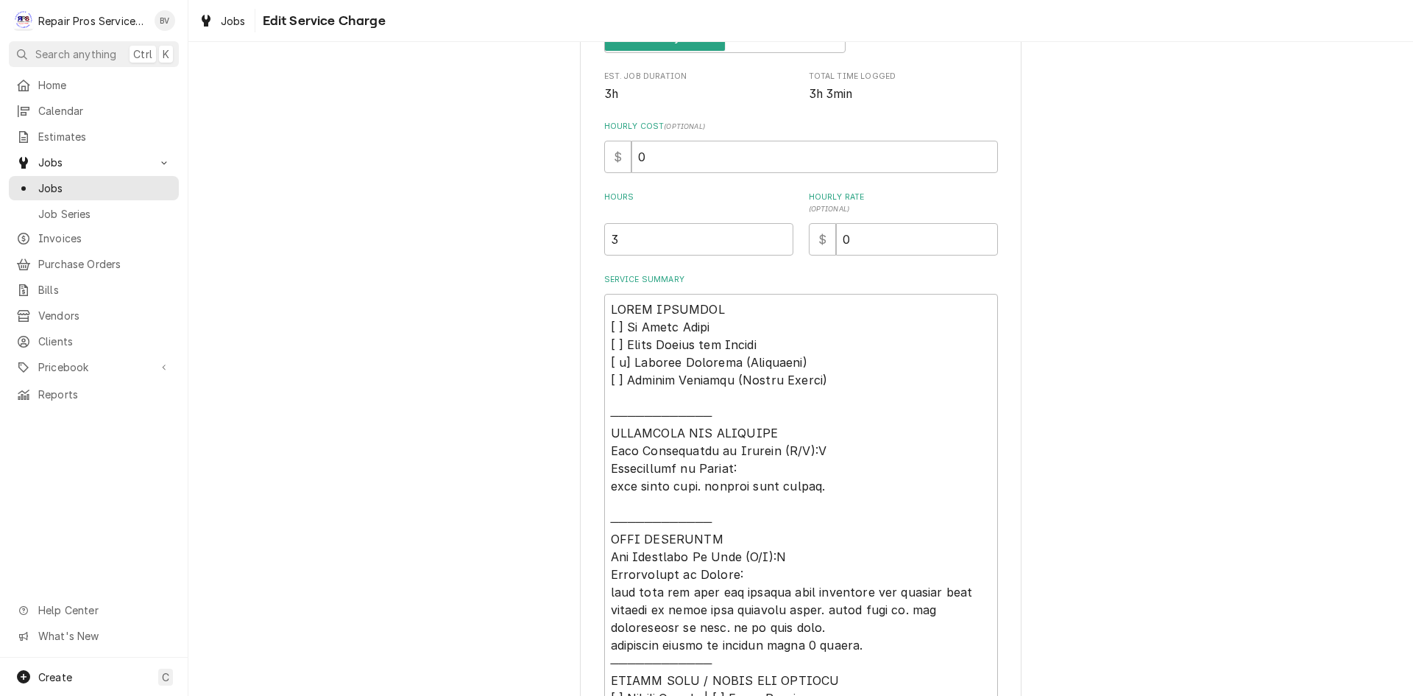
scroll to position [502, 0]
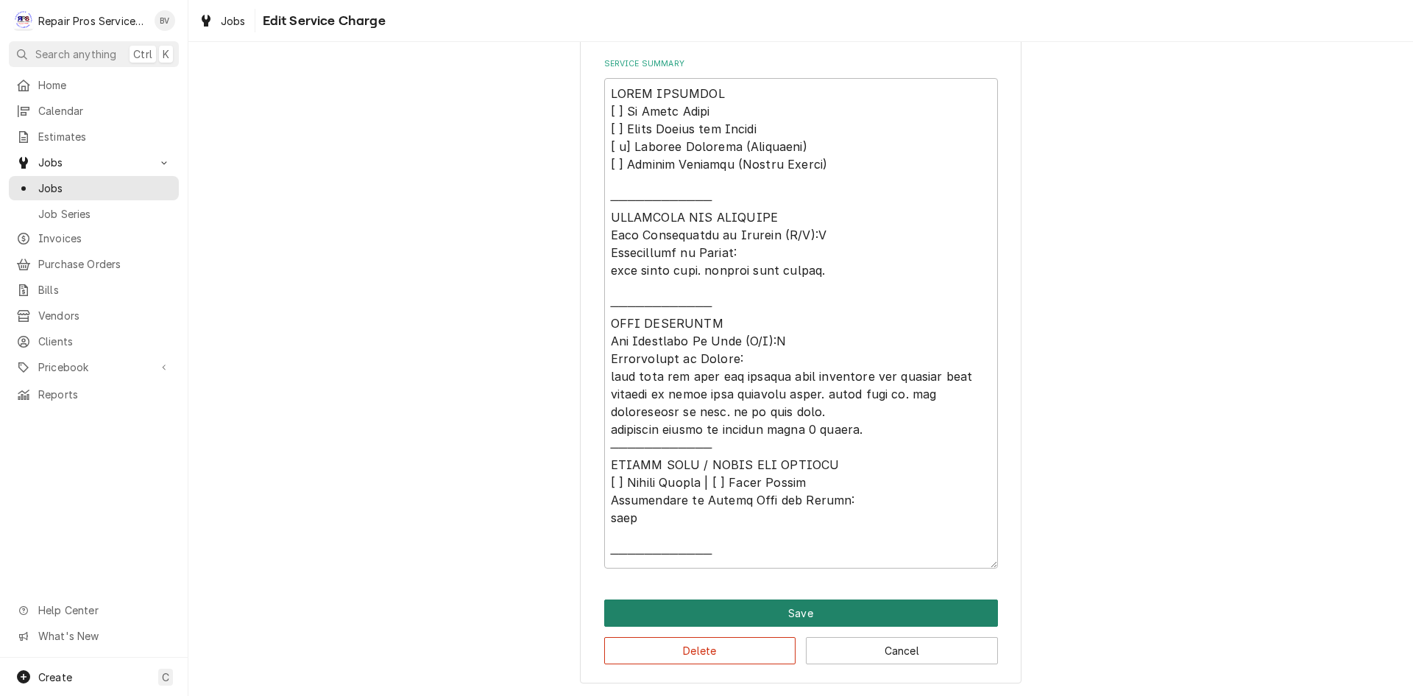
click at [801, 610] on button "Save" at bounding box center [801, 612] width 394 height 27
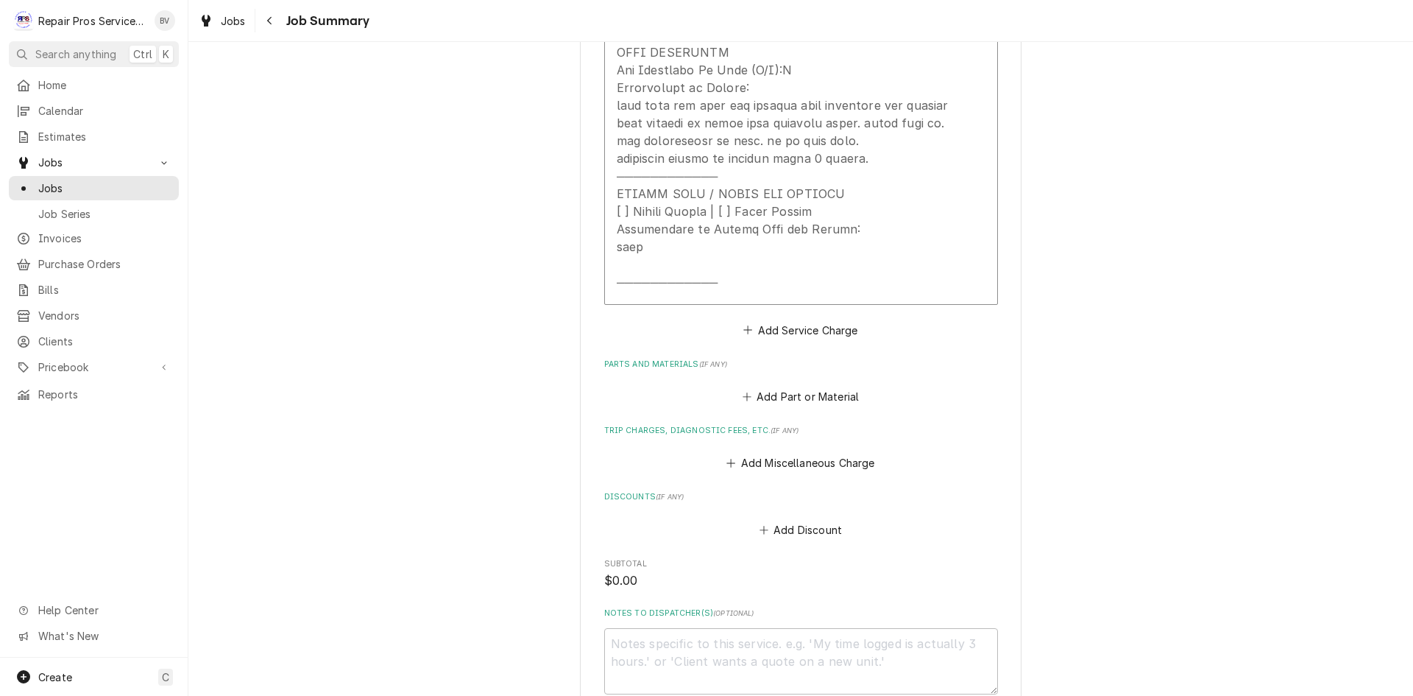
scroll to position [957, 0]
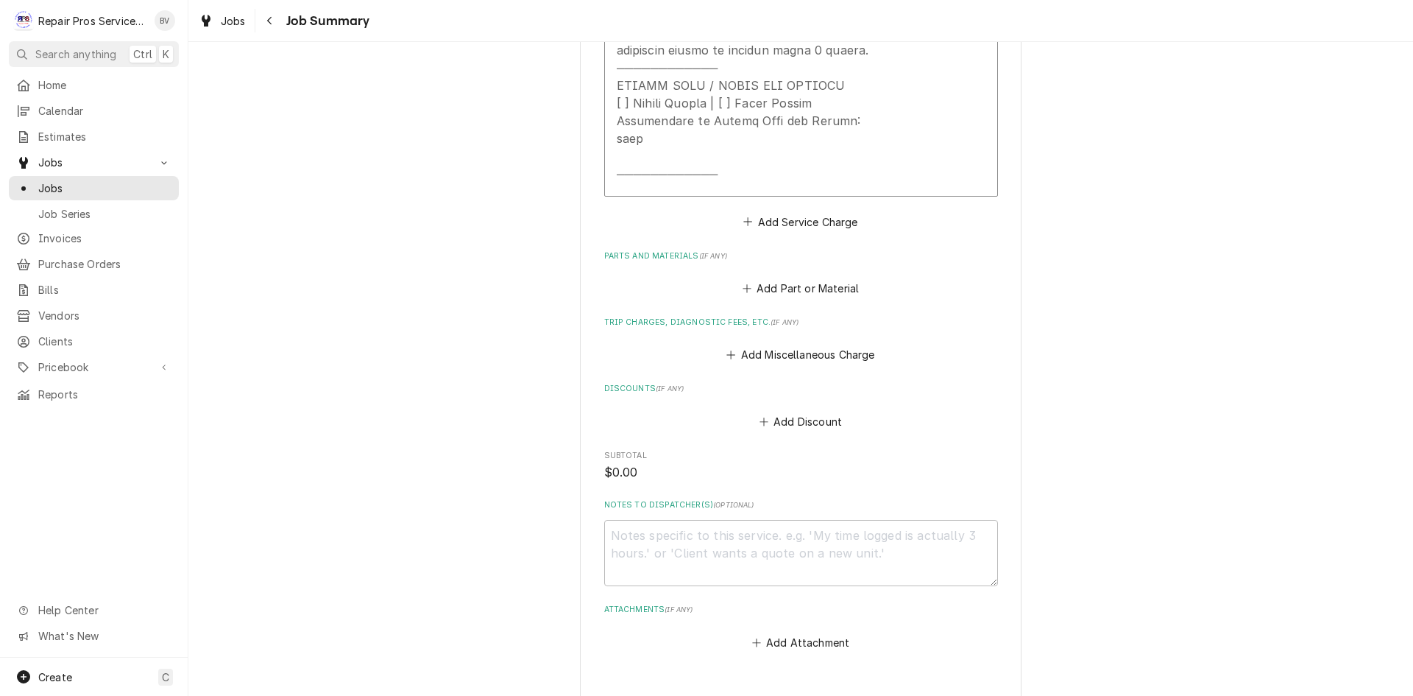
click at [882, 397] on div "Discounts ( if any ) Add Discount" at bounding box center [801, 407] width 394 height 49
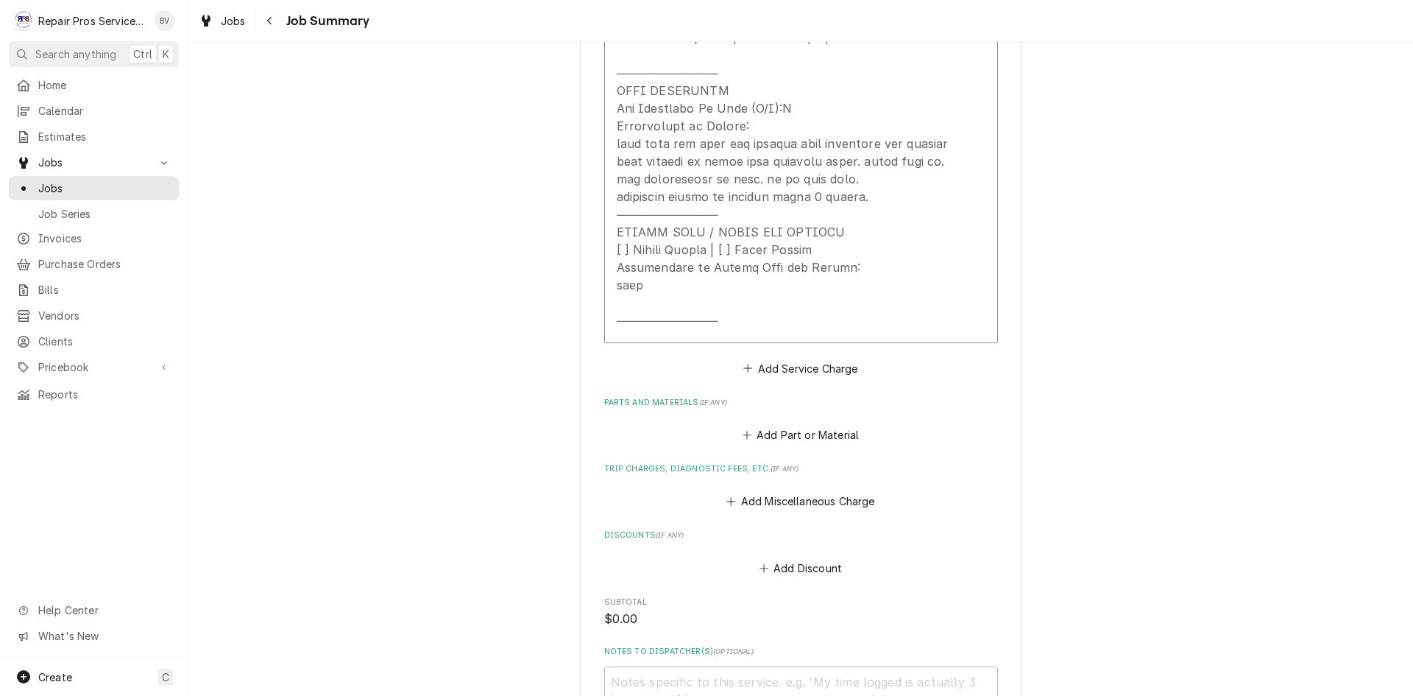
scroll to position [736, 0]
click at [972, 389] on div "Please provide a summary of the work you've done, the parts and materials you u…" at bounding box center [801, 107] width 394 height 1383
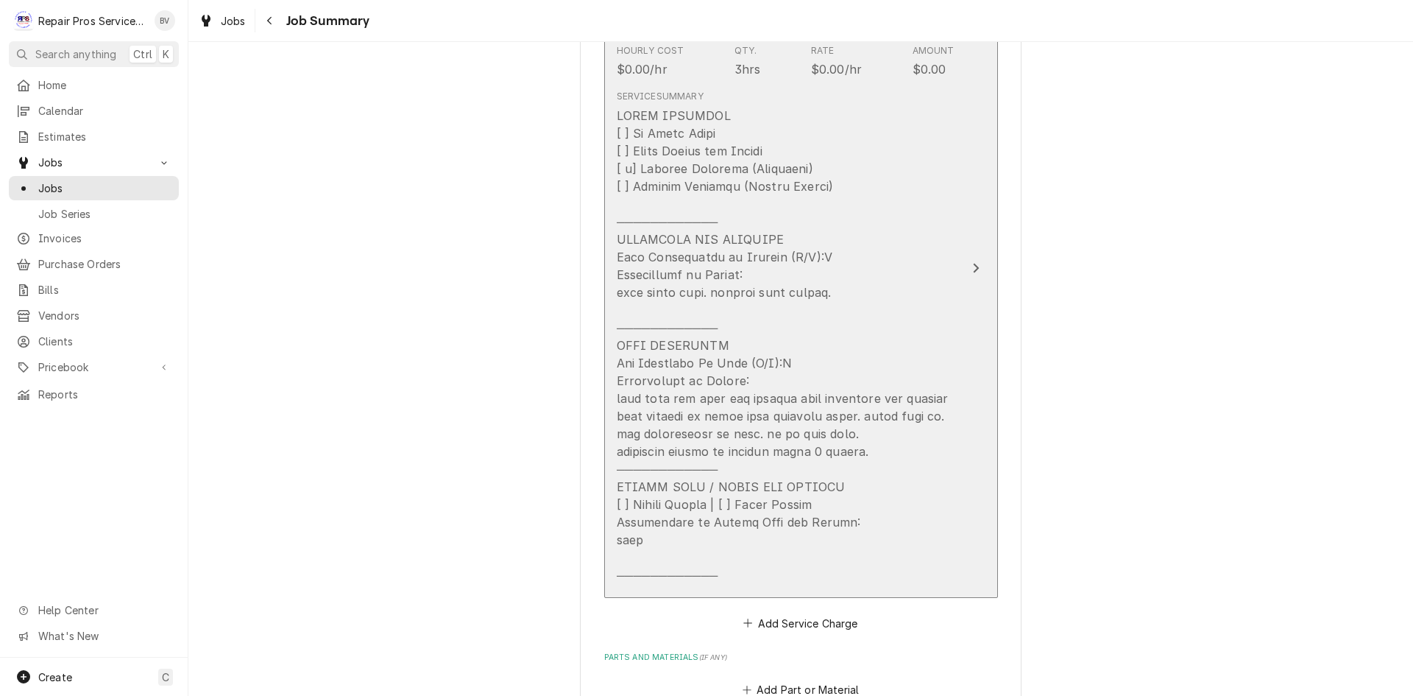
scroll to position [515, 0]
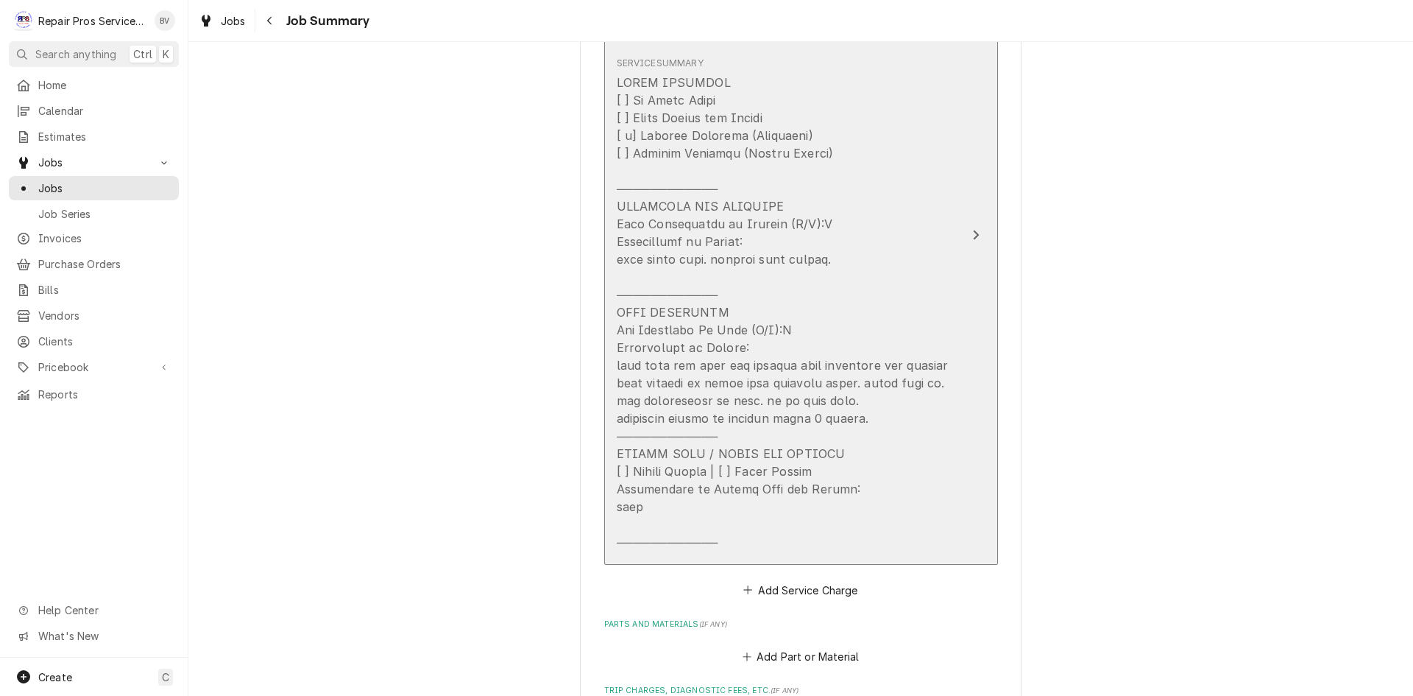
drag, startPoint x: 610, startPoint y: 367, endPoint x: 679, endPoint y: 373, distance: 68.8
click at [679, 373] on button "Short Description Service Call (Diagnosis/Repair) Service Date Aug 18, 2025 Hou…" at bounding box center [801, 235] width 394 height 659
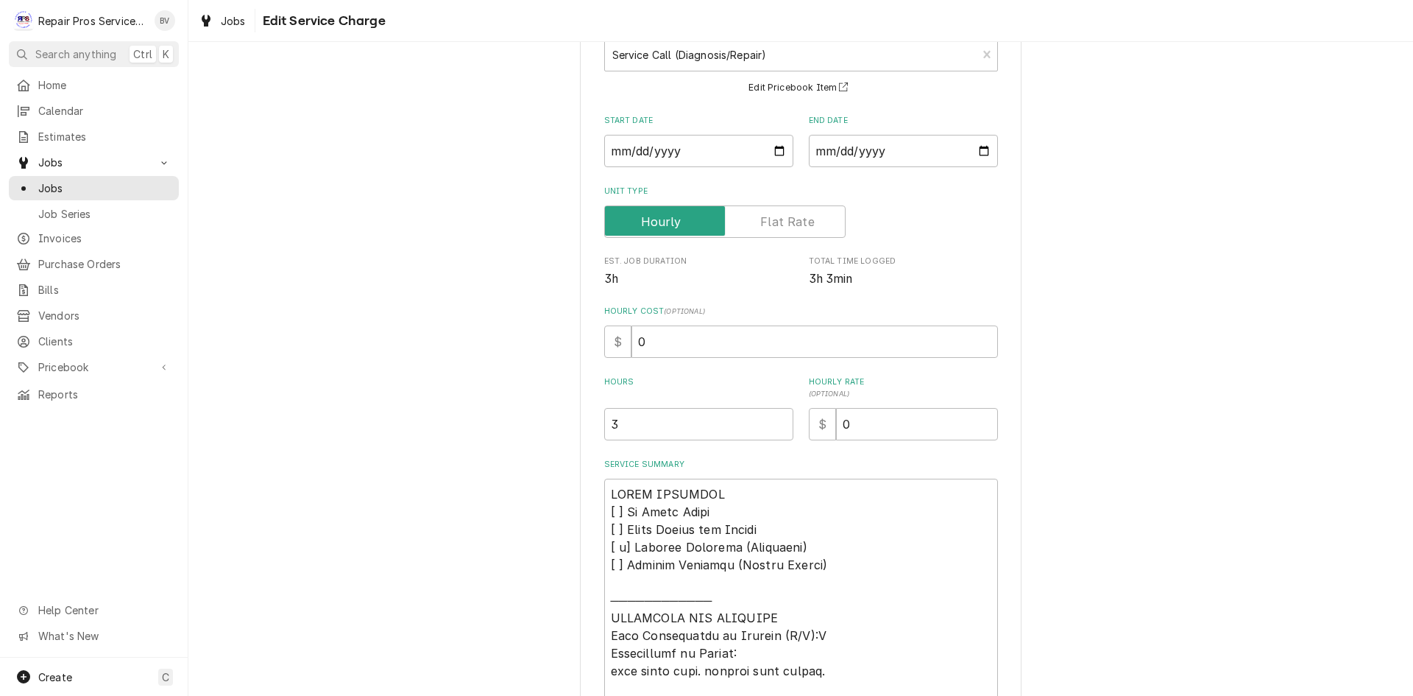
scroll to position [502, 0]
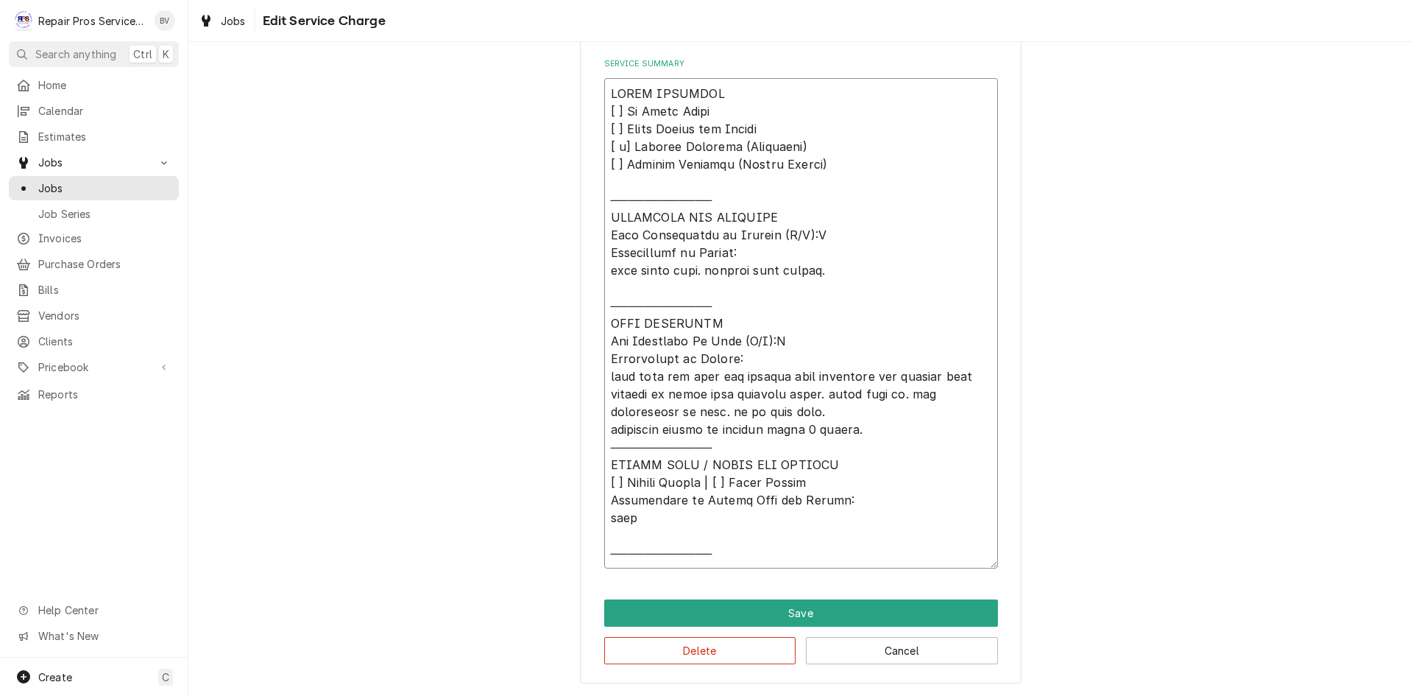
drag, startPoint x: 604, startPoint y: 378, endPoint x: 869, endPoint y: 425, distance: 268.4
click at [869, 425] on textarea "Service Summary" at bounding box center [801, 323] width 394 height 490
click at [854, 653] on button "Cancel" at bounding box center [902, 650] width 192 height 27
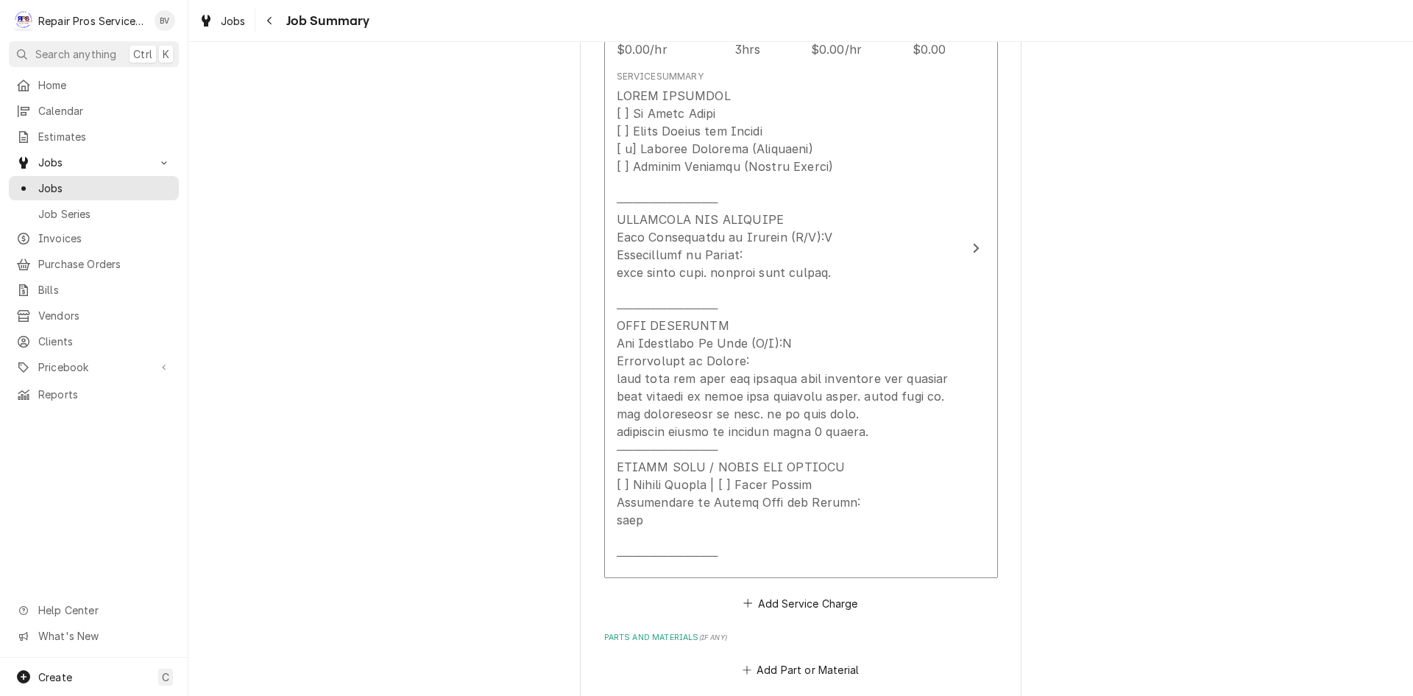
scroll to position [515, 0]
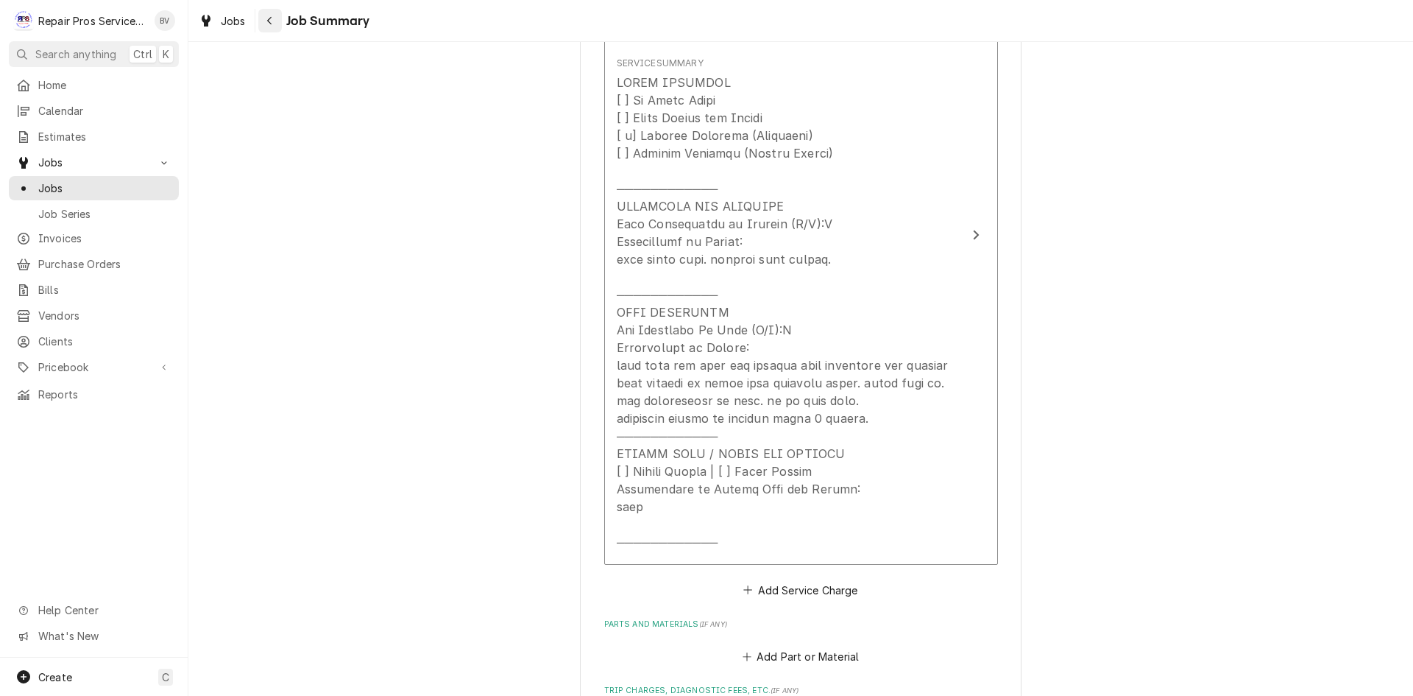
click at [270, 20] on icon "Navigate back" at bounding box center [269, 20] width 7 height 10
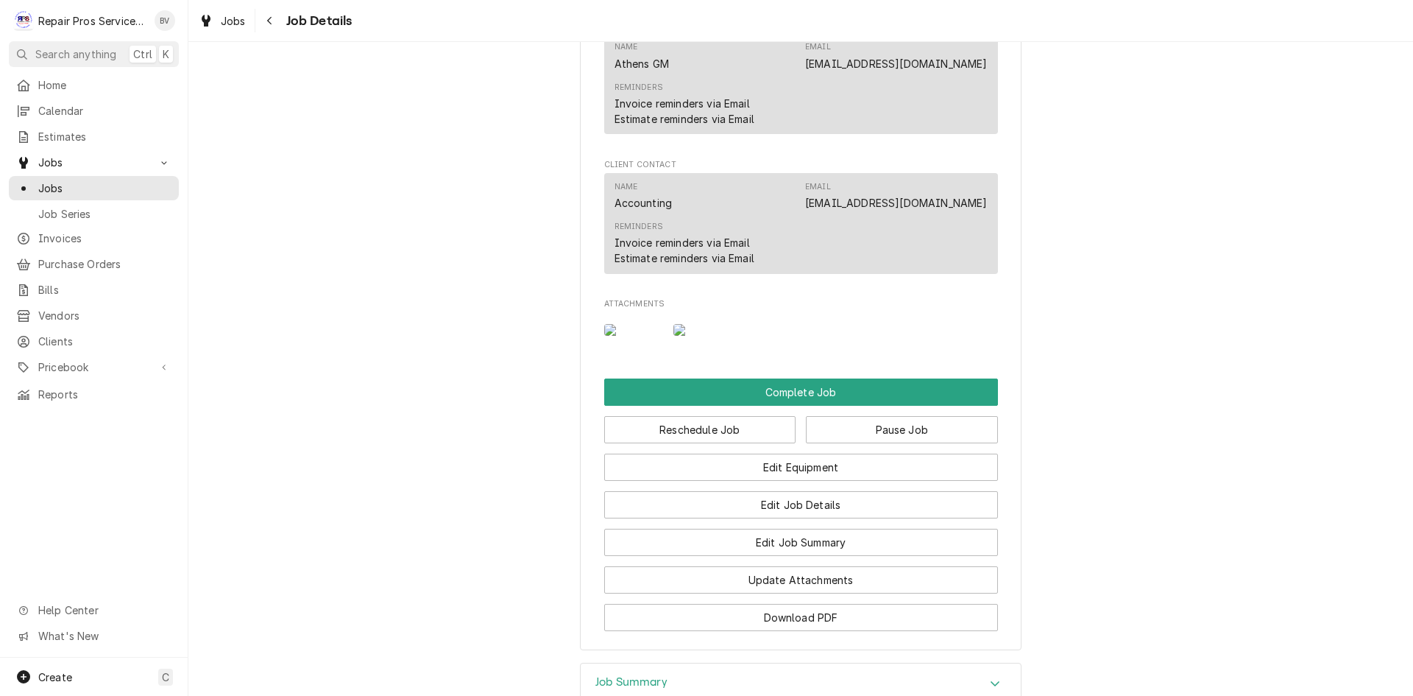
scroll to position [1384, 0]
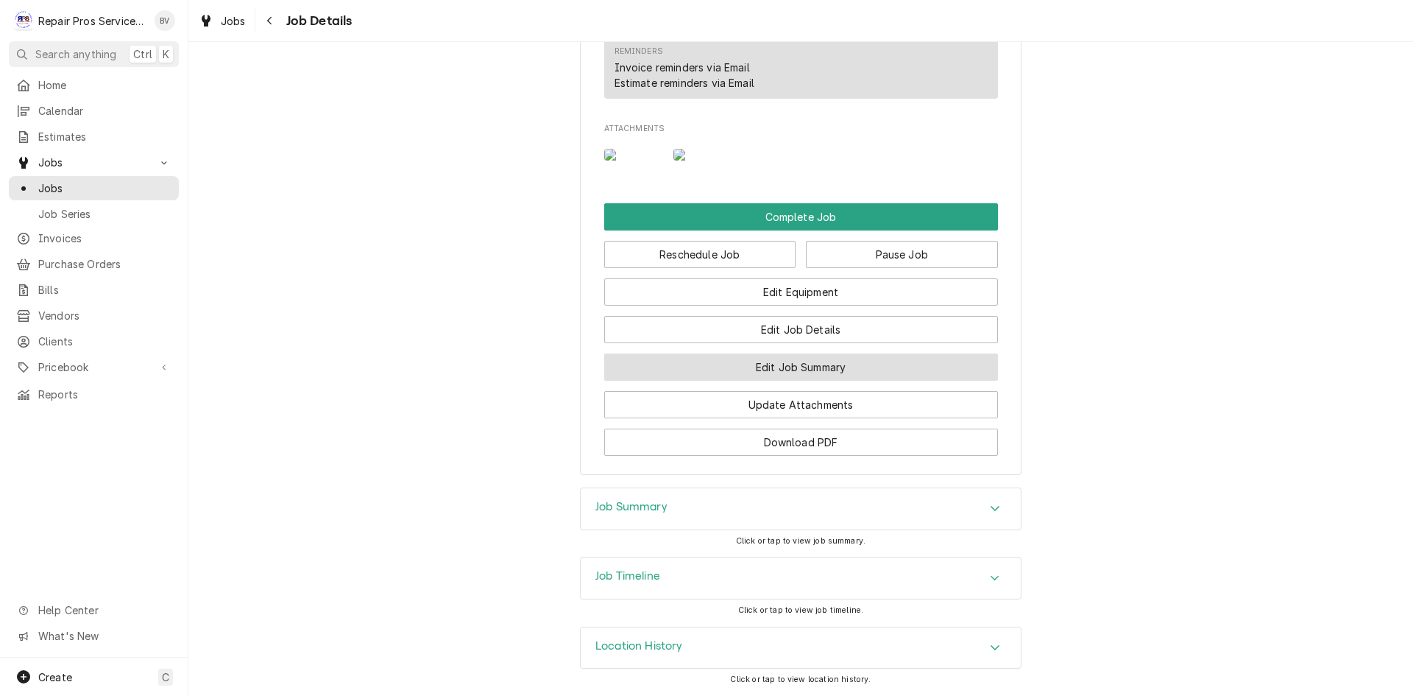
click at [770, 365] on button "Edit Job Summary" at bounding box center [801, 366] width 394 height 27
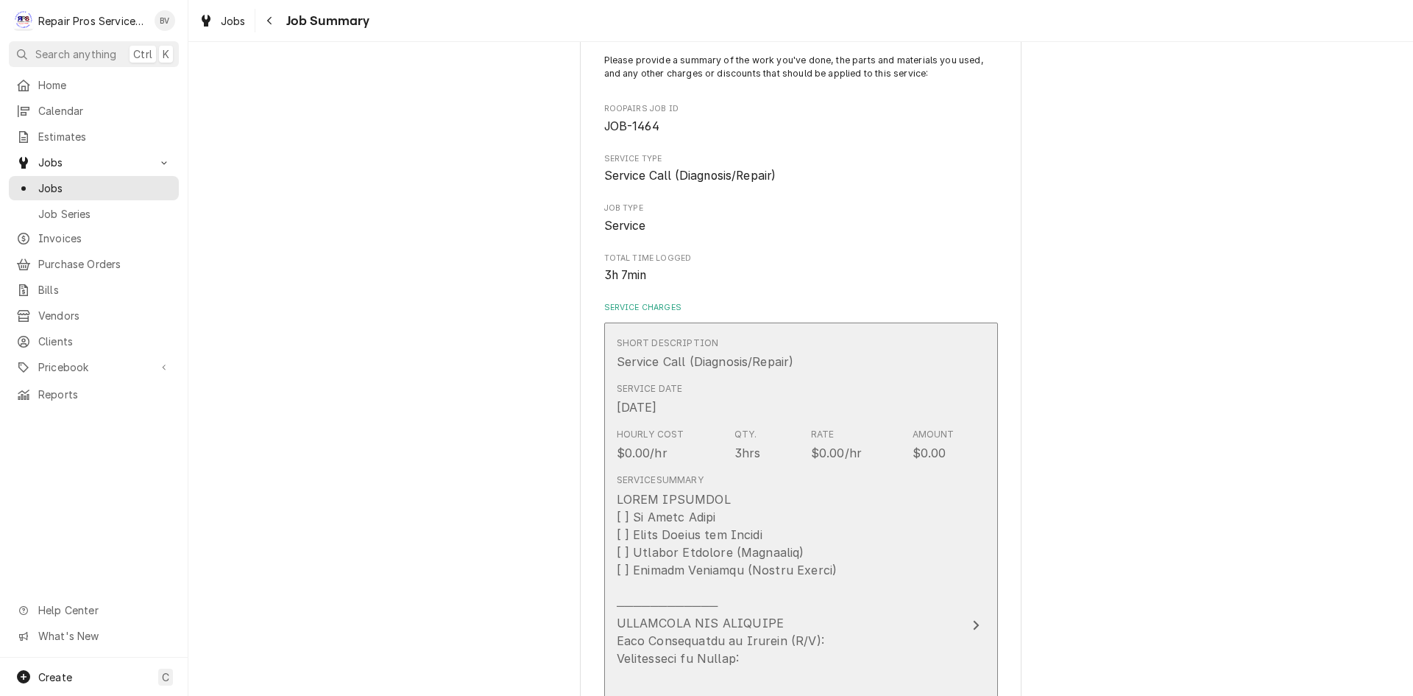
scroll to position [442, 0]
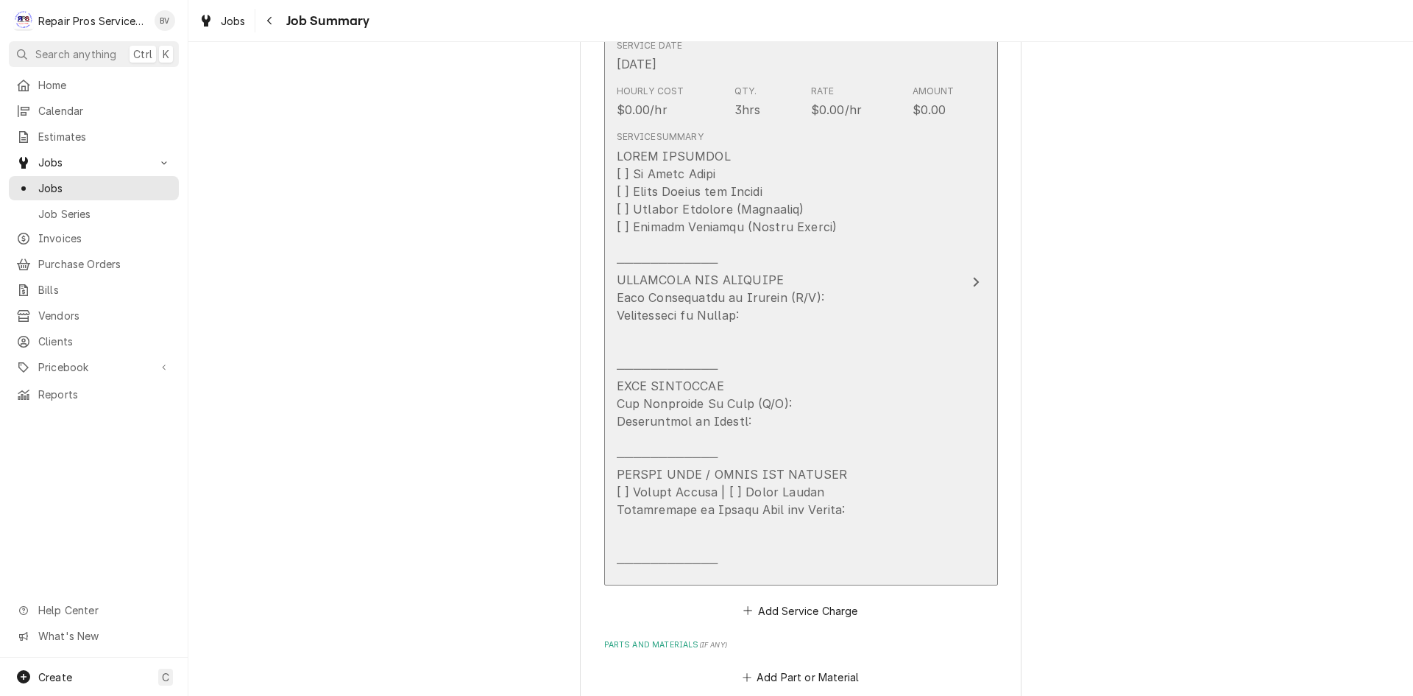
click at [817, 331] on div "Update Line Item" at bounding box center [732, 359] width 231 height 424
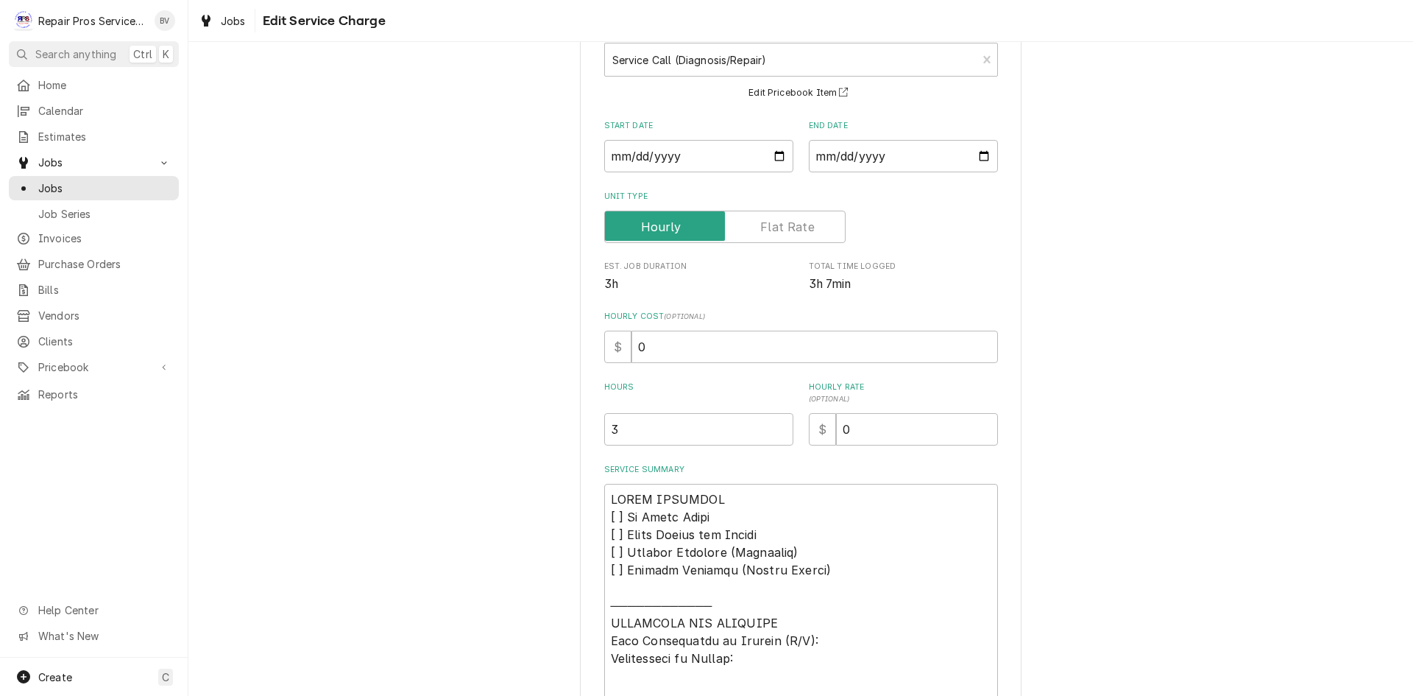
scroll to position [368, 0]
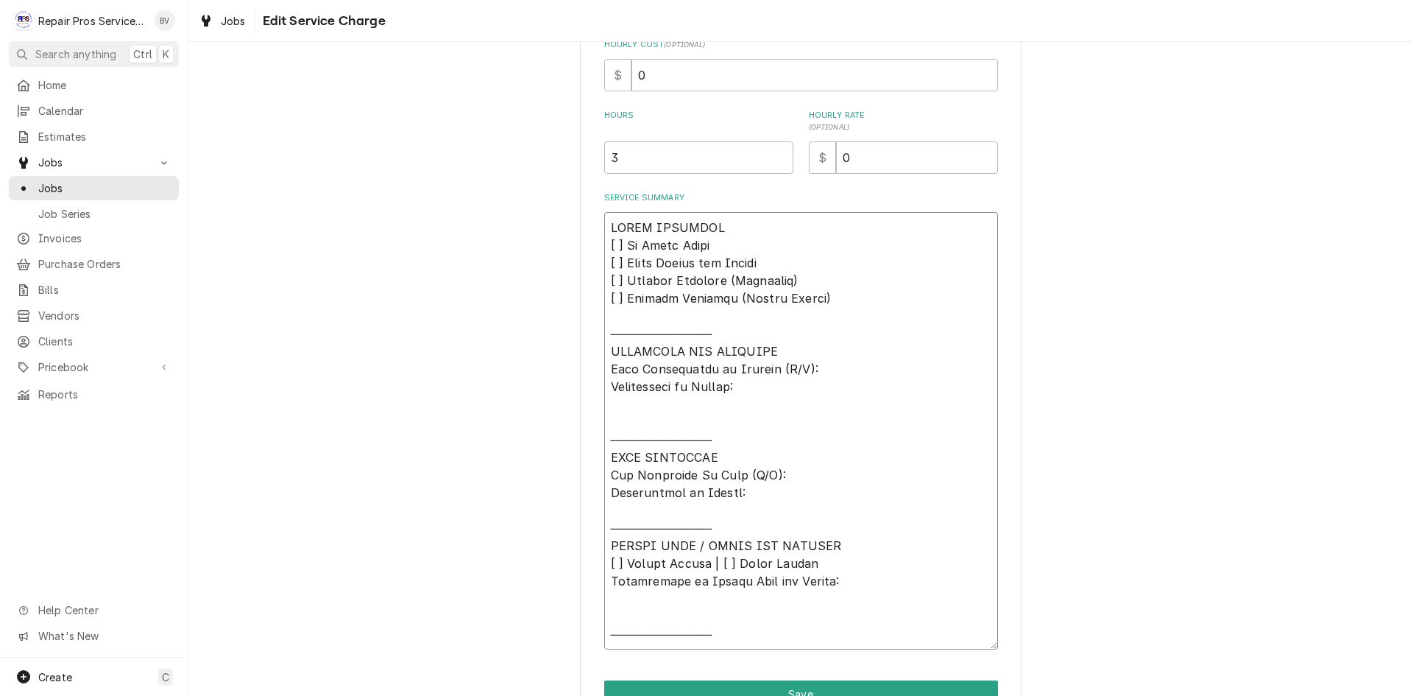
click at [615, 509] on textarea "Service Summary" at bounding box center [801, 430] width 394 height 437
paste textarea "took unit off line and outside used waterhose and outside coil cleaner to clean…"
type textarea "x"
type textarea "𝗩𝗜𝗦𝗜𝗧 𝗢𝗩𝗘𝗥𝗩𝗜𝗘𝗪 [ ] 𝗡𝗼 𝗜𝘀𝘀𝘂𝗲 𝗙𝗼𝘂𝗻𝗱 [ ] 𝗤𝘂𝗼𝘁𝗲 𝗡𝗲𝗲𝗱𝗲𝗱 𝗳𝗼𝗿 𝗥𝗲𝗽𝗮𝗶𝗿 [ ] 𝗥𝗲𝗽𝗮𝗶𝗿𝘀 𝗔𝗽𝗽𝗿𝗼…"
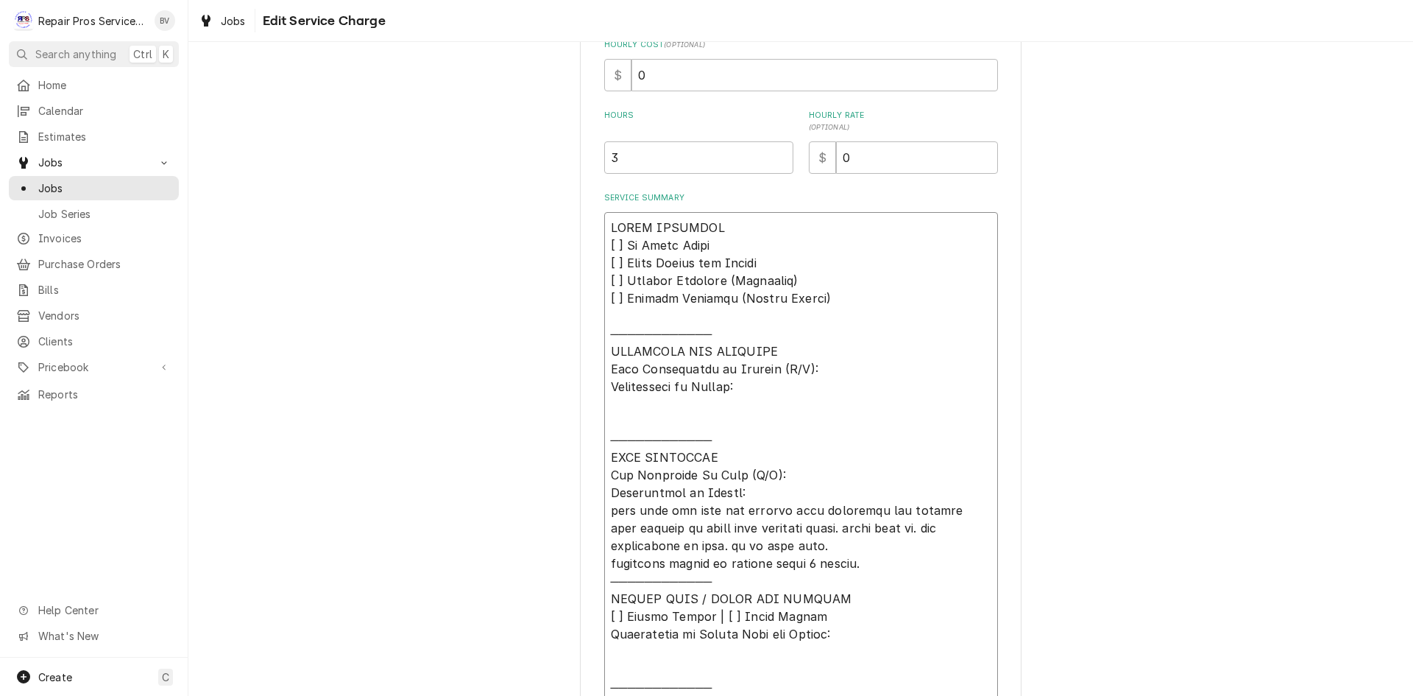
click at [738, 490] on textarea "Service Summary" at bounding box center [801, 457] width 394 height 490
type textarea "x"
type textarea "𝗩𝗜𝗦𝗜𝗧 𝗢𝗩𝗘𝗥𝗩𝗜𝗘𝗪 [ ] 𝗡𝗼 𝗜𝘀𝘀𝘂𝗲 𝗙𝗼𝘂𝗻𝗱 [ ] 𝗤𝘂𝗼𝘁𝗲 𝗡𝗲𝗲𝗱𝗲𝗱 𝗳𝗼𝗿 𝗥𝗲𝗽𝗮𝗶𝗿 [ ] 𝗥𝗲𝗽𝗮𝗶𝗿𝘀 𝗔𝗽𝗽𝗿𝗼…"
click at [791, 369] on textarea "Service Summary" at bounding box center [801, 457] width 394 height 490
click at [799, 368] on textarea "Service Summary" at bounding box center [801, 457] width 394 height 490
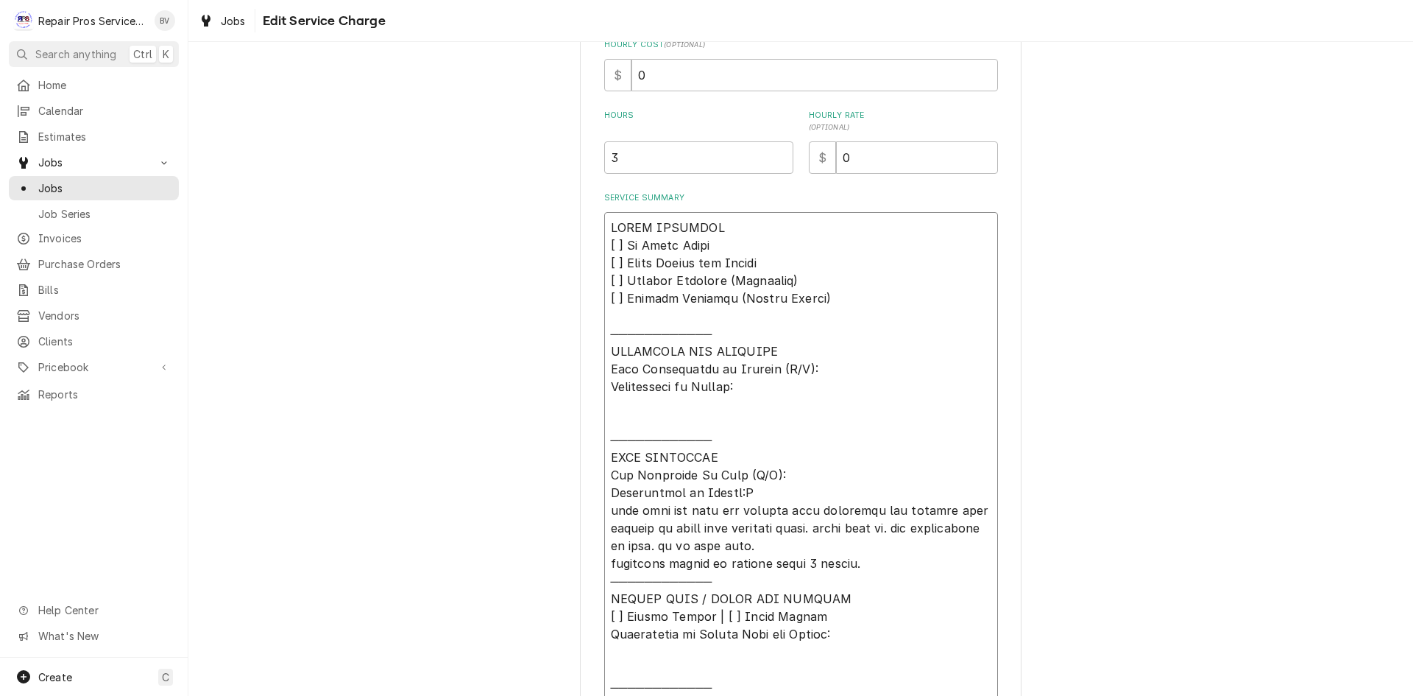
type textarea "x"
type textarea "𝗩𝗜𝗦𝗜𝗧 𝗢𝗩𝗘𝗥𝗩𝗜𝗘𝗪 [ ] 𝗡𝗼 𝗜𝘀𝘀𝘂𝗲 𝗙𝗼𝘂𝗻𝗱 [ ] 𝗤𝘂𝗼𝘁𝗲 𝗡𝗲𝗲𝗱𝗲𝗱 𝗳𝗼𝗿 𝗥𝗲𝗽𝗮𝗶𝗿 [ ] 𝗥𝗲𝗽𝗮𝗶𝗿𝘀 𝗔𝗽𝗽𝗿𝗼…"
click at [625, 408] on textarea "Service Summary" at bounding box center [801, 457] width 394 height 490
type textarea "x"
type textarea "𝗩𝗜𝗦𝗜𝗧 𝗢𝗩𝗘𝗥𝗩𝗜𝗘𝗪 [ ] 𝗡𝗼 𝗜𝘀𝘀𝘂𝗲 𝗙𝗼𝘂𝗻𝗱 [ ] 𝗤𝘂𝗼𝘁𝗲 𝗡𝗲𝗲𝗱𝗲𝗱 𝗳𝗼𝗿 𝗥𝗲𝗽𝗮𝗶𝗿 [ ] 𝗥𝗲𝗽𝗮𝗶𝗿𝘀 𝗔𝗽𝗽𝗿𝗼…"
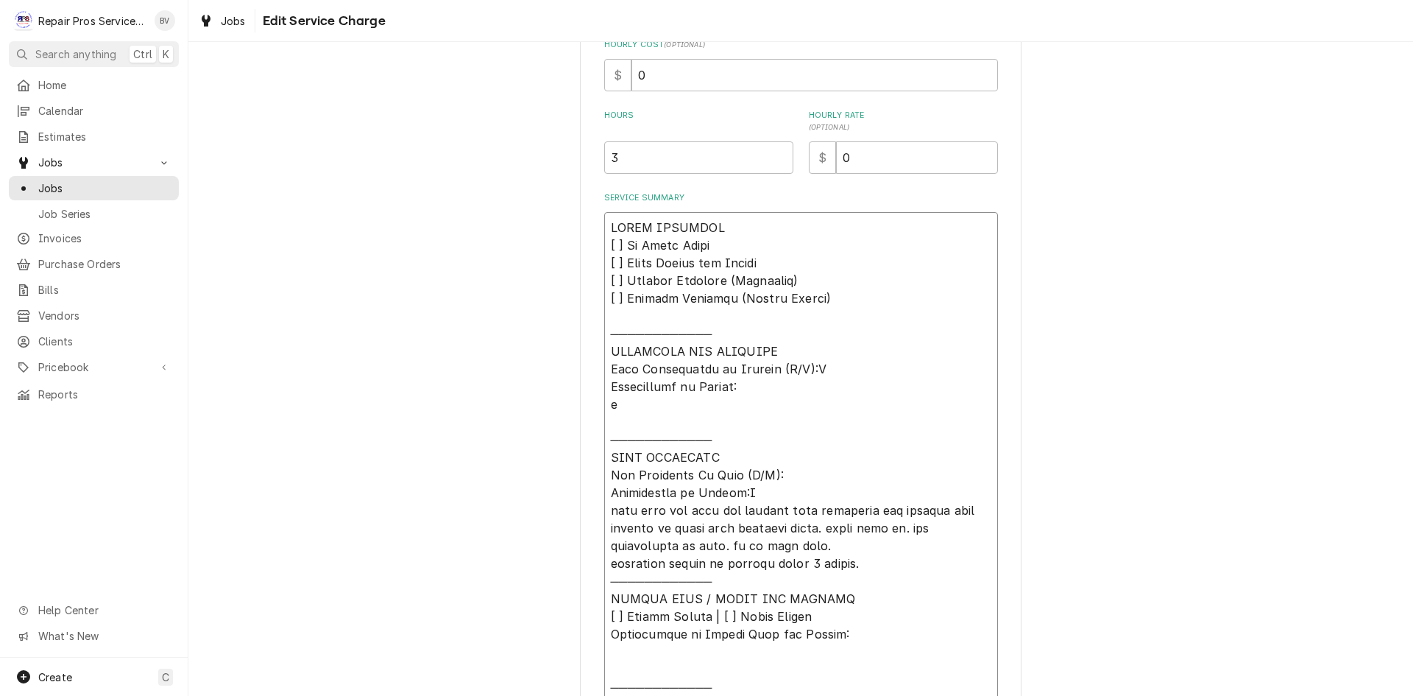
type textarea "x"
type textarea "𝗩𝗜𝗦𝗜𝗧 𝗢𝗩𝗘𝗥𝗩𝗜𝗘𝗪 [ ] 𝗡𝗼 𝗜𝘀𝘀𝘂𝗲 𝗙𝗼𝘂𝗻𝗱 [ ] 𝗤𝘂𝗼𝘁𝗲 𝗡𝗲𝗲𝗱𝗲𝗱 𝗳𝗼𝗿 𝗥𝗲𝗽𝗮𝗶𝗿 [ ] 𝗥𝗲𝗽𝗮𝗶𝗿𝘀 𝗔𝗽𝗽𝗿𝗼…"
type textarea "x"
type textarea "𝗩𝗜𝗦𝗜𝗧 𝗢𝗩𝗘𝗥𝗩𝗜𝗘𝗪 [ ] 𝗡𝗼 𝗜𝘀𝘀𝘂𝗲 𝗙𝗼𝘂𝗻𝗱 [ ] 𝗤𝘂𝗼𝘁𝗲 𝗡𝗲𝗲𝗱𝗲𝗱 𝗳𝗼𝗿 𝗥𝗲𝗽𝗮𝗶𝗿 [ ] 𝗥𝗲𝗽𝗮𝗶𝗿𝘀 𝗔𝗽𝗽𝗿𝗼…"
type textarea "x"
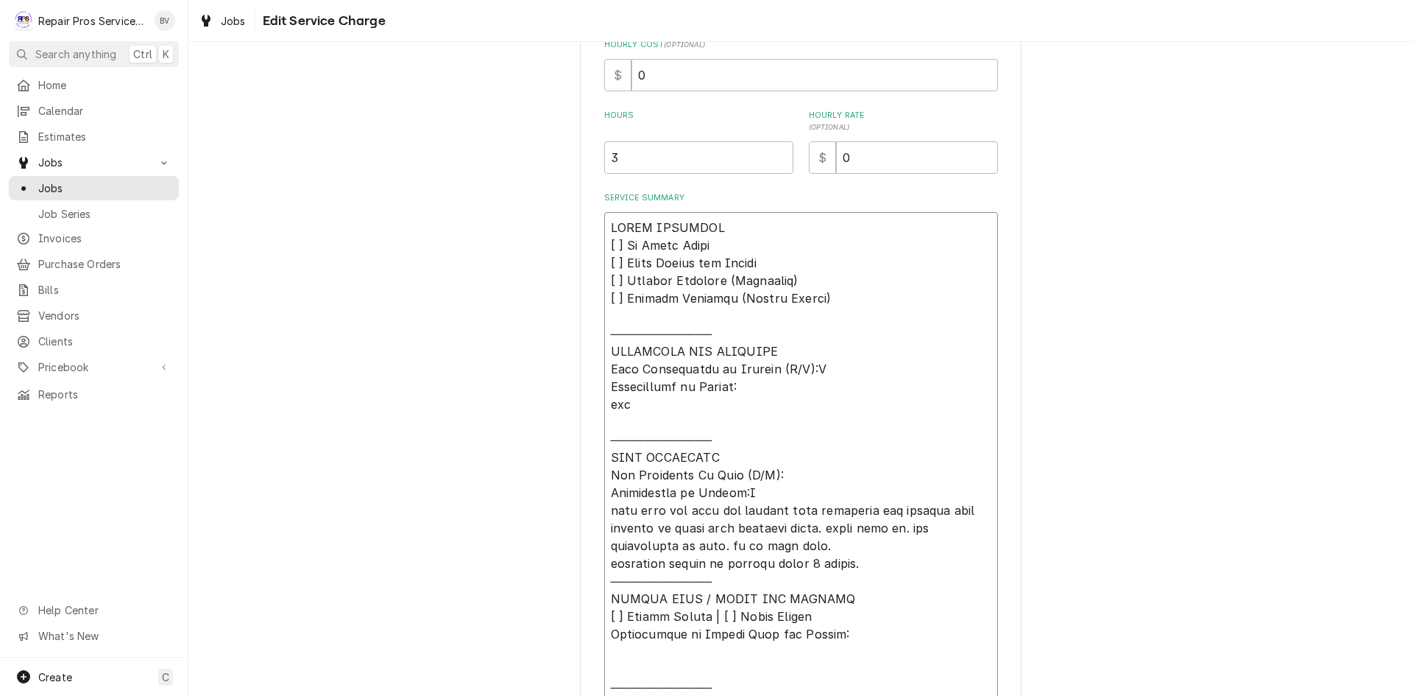
type textarea "𝗩𝗜𝗦𝗜𝗧 𝗢𝗩𝗘𝗥𝗩𝗜𝗘𝗪 [ ] 𝗡𝗼 𝗜𝘀𝘀𝘂𝗲 𝗙𝗼𝘂𝗻𝗱 [ ] 𝗤𝘂𝗼𝘁𝗲 𝗡𝗲𝗲𝗱𝗲𝗱 𝗳𝗼𝗿 𝗥𝗲𝗽𝗮𝗶𝗿 [ ] 𝗥𝗲𝗽𝗮𝗶𝗿𝘀 𝗔𝗽𝗽𝗿𝗼…"
type textarea "x"
type textarea "𝗩𝗜𝗦𝗜𝗧 𝗢𝗩𝗘𝗥𝗩𝗜𝗘𝗪 [ ] 𝗡𝗼 𝗜𝘀𝘀𝘂𝗲 𝗙𝗼𝘂𝗻𝗱 [ ] 𝗤𝘂𝗼𝘁𝗲 𝗡𝗲𝗲𝗱𝗲𝗱 𝗳𝗼𝗿 𝗥𝗲𝗽𝗮𝗶𝗿 [ ] 𝗥𝗲𝗽𝗮𝗶𝗿𝘀 𝗔𝗽𝗽𝗿𝗼…"
type textarea "x"
type textarea "𝗩𝗜𝗦𝗜𝗧 𝗢𝗩𝗘𝗥𝗩𝗜𝗘𝗪 [ ] 𝗡𝗼 𝗜𝘀𝘀𝘂𝗲 𝗙𝗼𝘂𝗻𝗱 [ ] 𝗤𝘂𝗼𝘁𝗲 𝗡𝗲𝗲𝗱𝗲𝗱 𝗳𝗼𝗿 𝗥𝗲𝗽𝗮𝗶𝗿 [ ] 𝗥𝗲𝗽𝗮𝗶𝗿𝘀 𝗔𝗽𝗽𝗿𝗼…"
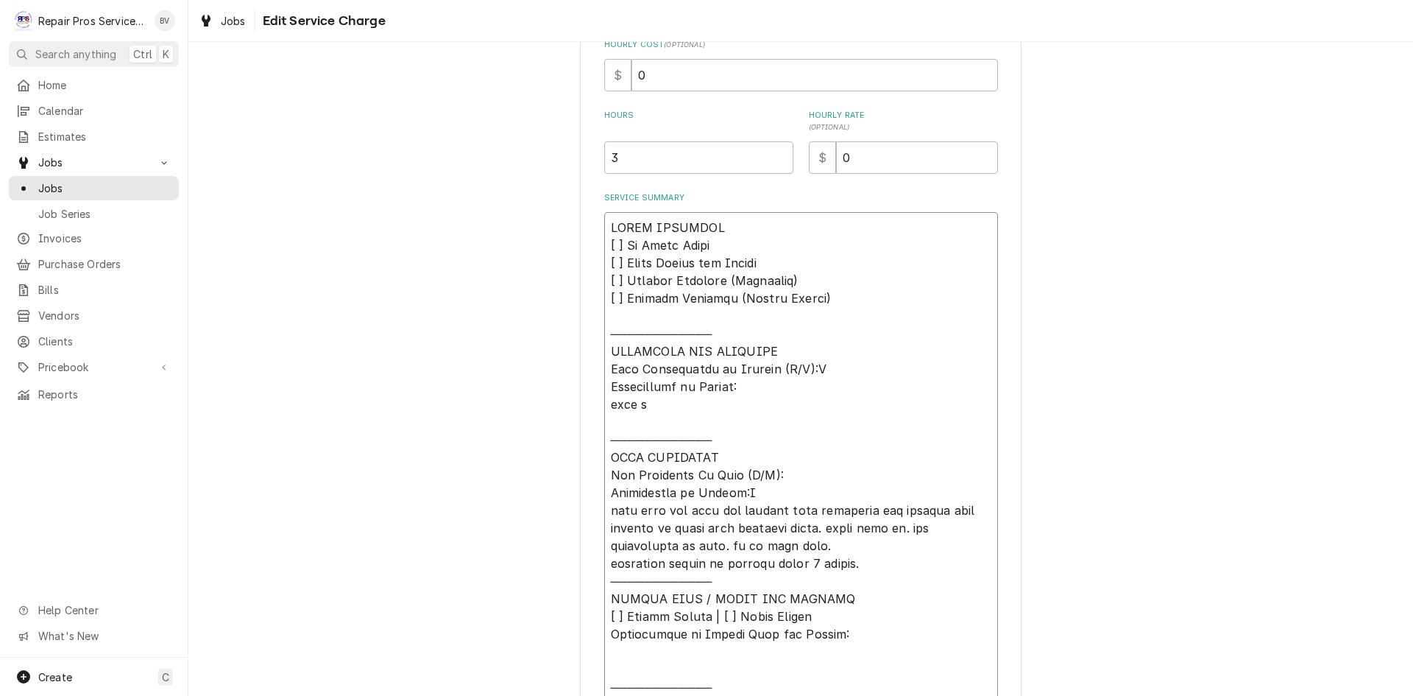
type textarea "x"
type textarea "𝗩𝗜𝗦𝗜𝗧 𝗢𝗩𝗘𝗥𝗩𝗜𝗘𝗪 [ ] 𝗡𝗼 𝗜𝘀𝘀𝘂𝗲 𝗙𝗼𝘂𝗻𝗱 [ ] 𝗤𝘂𝗼𝘁𝗲 𝗡𝗲𝗲𝗱𝗲𝗱 𝗳𝗼𝗿 𝗥𝗲𝗽𝗮𝗶𝗿 [ ] 𝗥𝗲𝗽𝗮𝗶𝗿𝘀 𝗔𝗽𝗽𝗿𝗼…"
type textarea "x"
type textarea "𝗩𝗜𝗦𝗜𝗧 𝗢𝗩𝗘𝗥𝗩𝗜𝗘𝗪 [ ] 𝗡𝗼 𝗜𝘀𝘀𝘂𝗲 𝗙𝗼𝘂𝗻𝗱 [ ] 𝗤𝘂𝗼𝘁𝗲 𝗡𝗲𝗲𝗱𝗲𝗱 𝗳𝗼𝗿 𝗥𝗲𝗽𝗮𝗶𝗿 [ ] 𝗥𝗲𝗽𝗮𝗶𝗿𝘀 𝗔𝗽𝗽𝗿𝗼…"
type textarea "x"
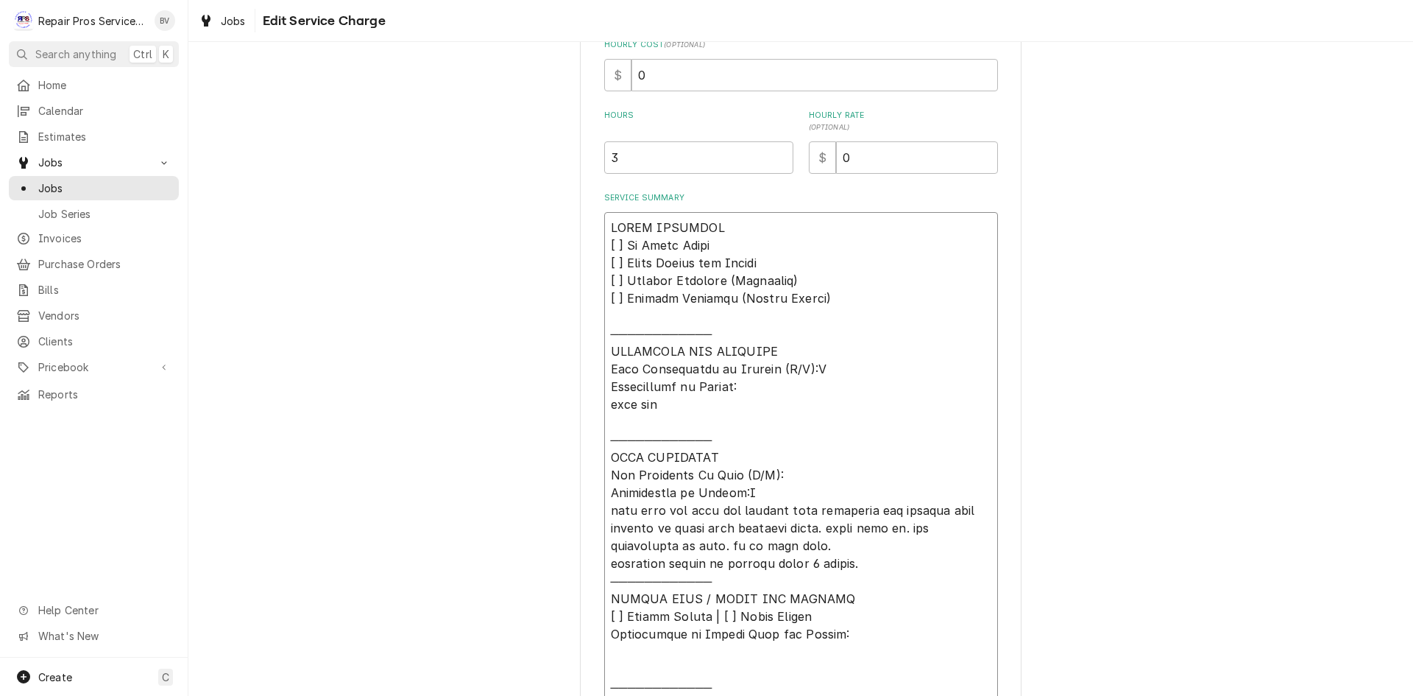
type textarea "𝗩𝗜𝗦𝗜𝗧 𝗢𝗩𝗘𝗥𝗩𝗜𝗘𝗪 [ ] 𝗡𝗼 𝗜𝘀𝘀𝘂𝗲 𝗙𝗼𝘂𝗻𝗱 [ ] 𝗤𝘂𝗼𝘁𝗲 𝗡𝗲𝗲𝗱𝗲𝗱 𝗳𝗼𝗿 𝗥𝗲𝗽𝗮𝗶𝗿 [ ] 𝗥𝗲𝗽𝗮𝗶𝗿𝘀 𝗔𝗽𝗽𝗿𝗼…"
type textarea "x"
type textarea "𝗩𝗜𝗦𝗜𝗧 𝗢𝗩𝗘𝗥𝗩𝗜𝗘𝗪 [ ] 𝗡𝗼 𝗜𝘀𝘀𝘂𝗲 𝗙𝗼𝘂𝗻𝗱 [ ] 𝗤𝘂𝗼𝘁𝗲 𝗡𝗲𝗲𝗱𝗲𝗱 𝗳𝗼𝗿 𝗥𝗲𝗽𝗮𝗶𝗿 [ ] 𝗥𝗲𝗽𝗮𝗶𝗿𝘀 𝗔𝗽𝗽𝗿𝗼…"
type textarea "x"
type textarea "𝗩𝗜𝗦𝗜𝗧 𝗢𝗩𝗘𝗥𝗩𝗜𝗘𝗪 [ ] 𝗡𝗼 𝗜𝘀𝘀𝘂𝗲 𝗙𝗼𝘂𝗻𝗱 [ ] 𝗤𝘂𝗼𝘁𝗲 𝗡𝗲𝗲𝗱𝗲𝗱 𝗳𝗼𝗿 𝗥𝗲𝗽𝗮𝗶𝗿 [ ] 𝗥𝗲𝗽𝗮𝗶𝗿𝘀 𝗔𝗽𝗽𝗿𝗼…"
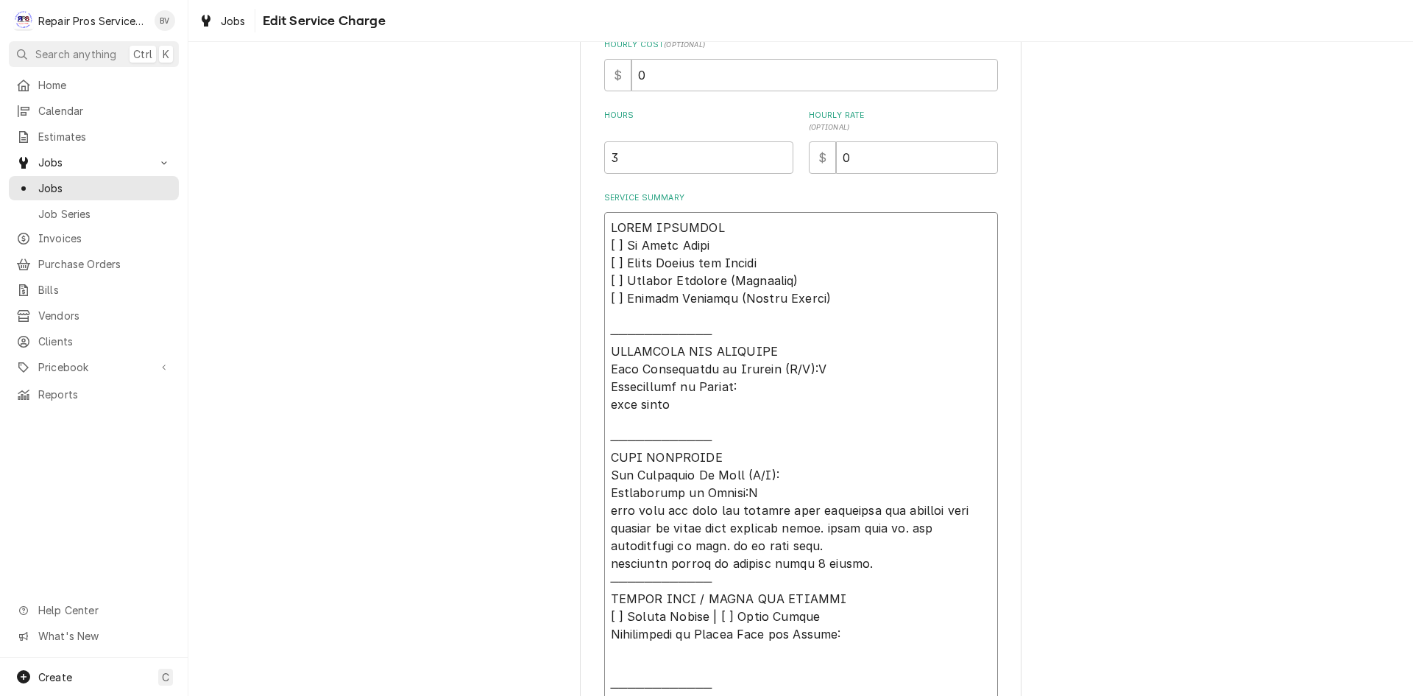
type textarea "x"
type textarea "𝗩𝗜𝗦𝗜𝗧 𝗢𝗩𝗘𝗥𝗩𝗜𝗘𝗪 [ ] 𝗡𝗼 𝗜𝘀𝘀𝘂𝗲 𝗙𝗼𝘂𝗻𝗱 [ ] 𝗤𝘂𝗼𝘁𝗲 𝗡𝗲𝗲𝗱𝗲𝗱 𝗳𝗼𝗿 𝗥𝗲𝗽𝗮𝗶𝗿 [ ] 𝗥𝗲𝗽𝗮𝗶𝗿𝘀 𝗔𝗽𝗽𝗿𝗼…"
type textarea "x"
type textarea "𝗩𝗜𝗦𝗜𝗧 𝗢𝗩𝗘𝗥𝗩𝗜𝗘𝗪 [ ] 𝗡𝗼 𝗜𝘀𝘀𝘂𝗲 𝗙𝗼𝘂𝗻𝗱 [ ] 𝗤𝘂𝗼𝘁𝗲 𝗡𝗲𝗲𝗱𝗲𝗱 𝗳𝗼𝗿 𝗥𝗲𝗽𝗮𝗶𝗿 [ ] 𝗥𝗲𝗽𝗮𝗶𝗿𝘀 𝗔𝗽𝗽𝗿𝗼…"
type textarea "x"
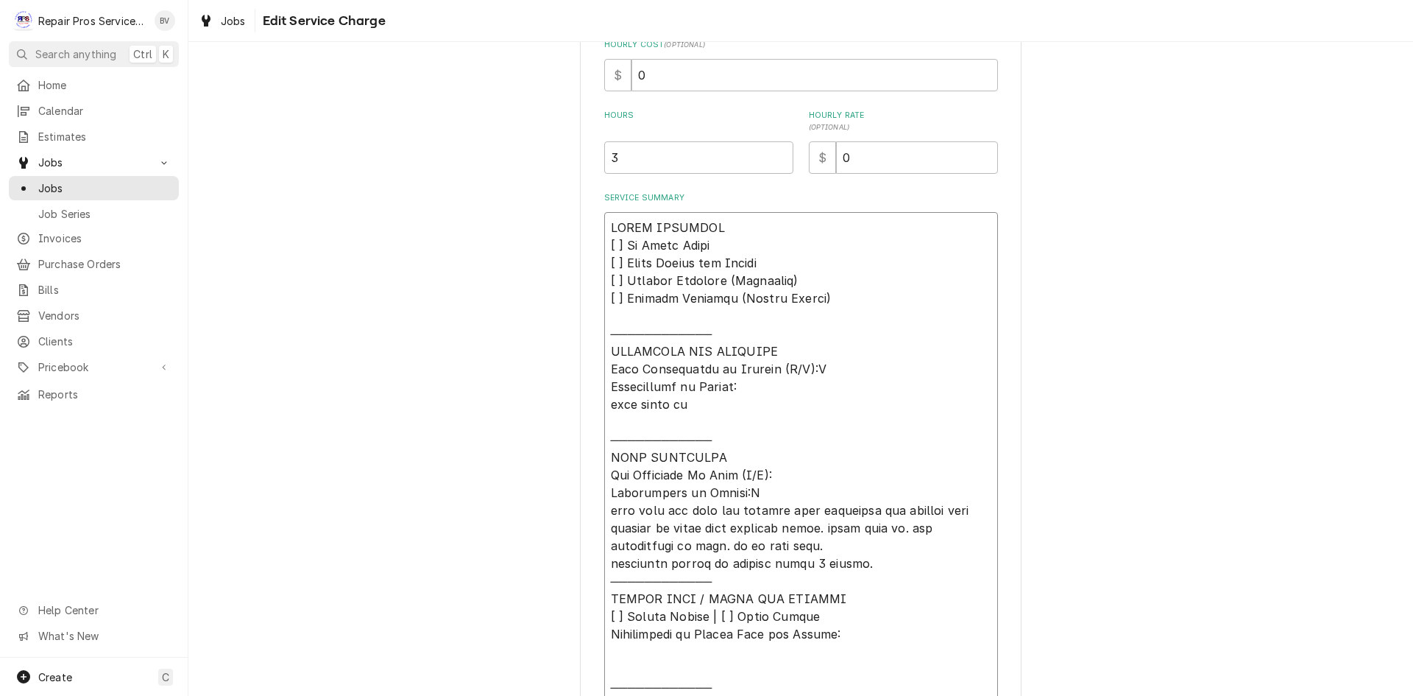
type textarea "𝗩𝗜𝗦𝗜𝗧 𝗢𝗩𝗘𝗥𝗩𝗜𝗘𝗪 [ ] 𝗡𝗼 𝗜𝘀𝘀𝘂𝗲 𝗙𝗼𝘂𝗻𝗱 [ ] 𝗤𝘂𝗼𝘁𝗲 𝗡𝗲𝗲𝗱𝗲𝗱 𝗳𝗼𝗿 𝗥𝗲𝗽𝗮𝗶𝗿 [ ] 𝗥𝗲𝗽𝗮𝗶𝗿𝘀 𝗔𝗽𝗽𝗿𝗼…"
type textarea "x"
type textarea "𝗩𝗜𝗦𝗜𝗧 𝗢𝗩𝗘𝗥𝗩𝗜𝗘𝗪 [ ] 𝗡𝗼 𝗜𝘀𝘀𝘂𝗲 𝗙𝗼𝘂𝗻𝗱 [ ] 𝗤𝘂𝗼𝘁𝗲 𝗡𝗲𝗲𝗱𝗲𝗱 𝗳𝗼𝗿 𝗥𝗲𝗽𝗮𝗶𝗿 [ ] 𝗥𝗲𝗽𝗮𝗶𝗿𝘀 𝗔𝗽𝗽𝗿𝗼…"
type textarea "x"
type textarea "𝗩𝗜𝗦𝗜𝗧 𝗢𝗩𝗘𝗥𝗩𝗜𝗘𝗪 [ ] 𝗡𝗼 𝗜𝘀𝘀𝘂𝗲 𝗙𝗼𝘂𝗻𝗱 [ ] 𝗤𝘂𝗼𝘁𝗲 𝗡𝗲𝗲𝗱𝗲𝗱 𝗳𝗼𝗿 𝗥𝗲𝗽𝗮𝗶𝗿 [ ] 𝗥𝗲𝗽𝗮𝗶𝗿𝘀 𝗔𝗽𝗽𝗿𝗼…"
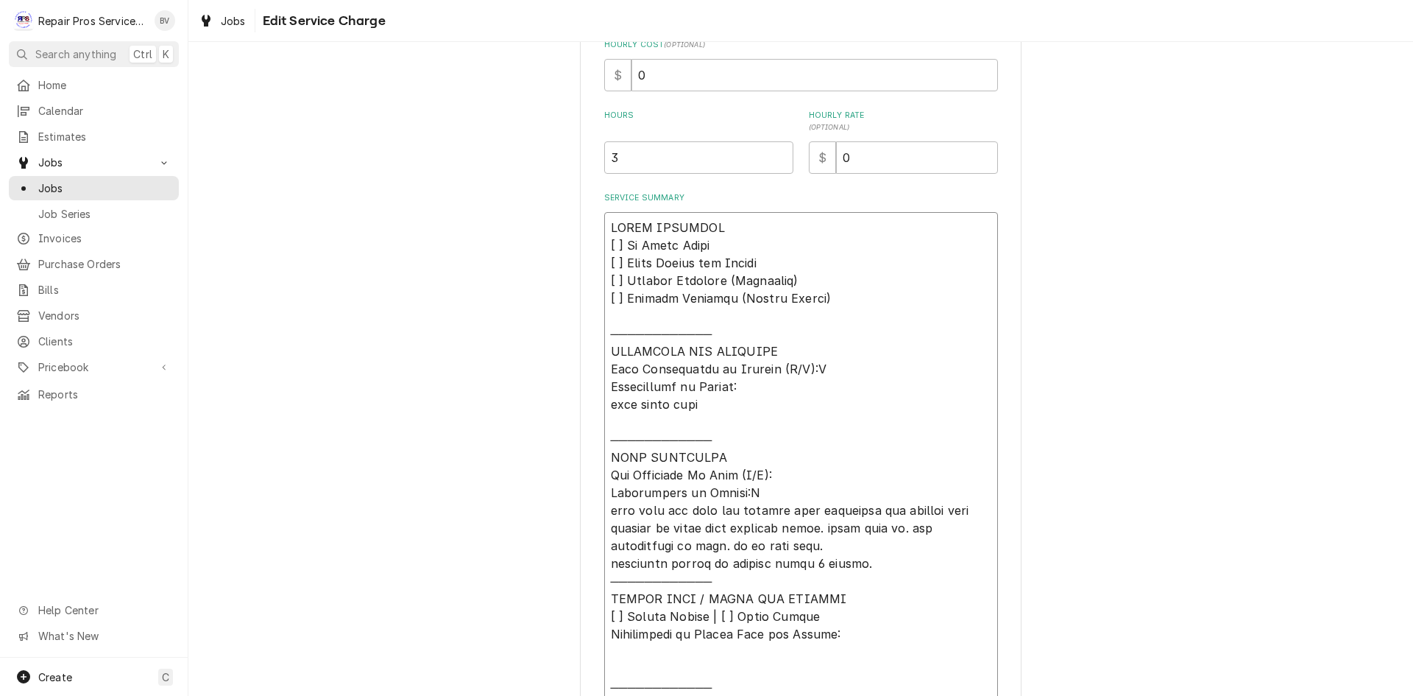
type textarea "x"
type textarea "𝗩𝗜𝗦𝗜𝗧 𝗢𝗩𝗘𝗥𝗩𝗜𝗘𝗪 [ ] 𝗡𝗼 𝗜𝘀𝘀𝘂𝗲 𝗙𝗼𝘂𝗻𝗱 [ ] 𝗤𝘂𝗼𝘁𝗲 𝗡𝗲𝗲𝗱𝗲𝗱 𝗳𝗼𝗿 𝗥𝗲𝗽𝗮𝗶𝗿 [ ] 𝗥𝗲𝗽𝗮𝗶𝗿𝘀 𝗔𝗽𝗽𝗿𝗼…"
type textarea "x"
type textarea "𝗩𝗜𝗦𝗜𝗧 𝗢𝗩𝗘𝗥𝗩𝗜𝗘𝗪 [ ] 𝗡𝗼 𝗜𝘀𝘀𝘂𝗲 𝗙𝗼𝘂𝗻𝗱 [ ] 𝗤𝘂𝗼𝘁𝗲 𝗡𝗲𝗲𝗱𝗲𝗱 𝗳𝗼𝗿 𝗥𝗲𝗽𝗮𝗶𝗿 [ ] 𝗥𝗲𝗽𝗮𝗶𝗿𝘀 𝗔𝗽𝗽𝗿𝗼…"
type textarea "x"
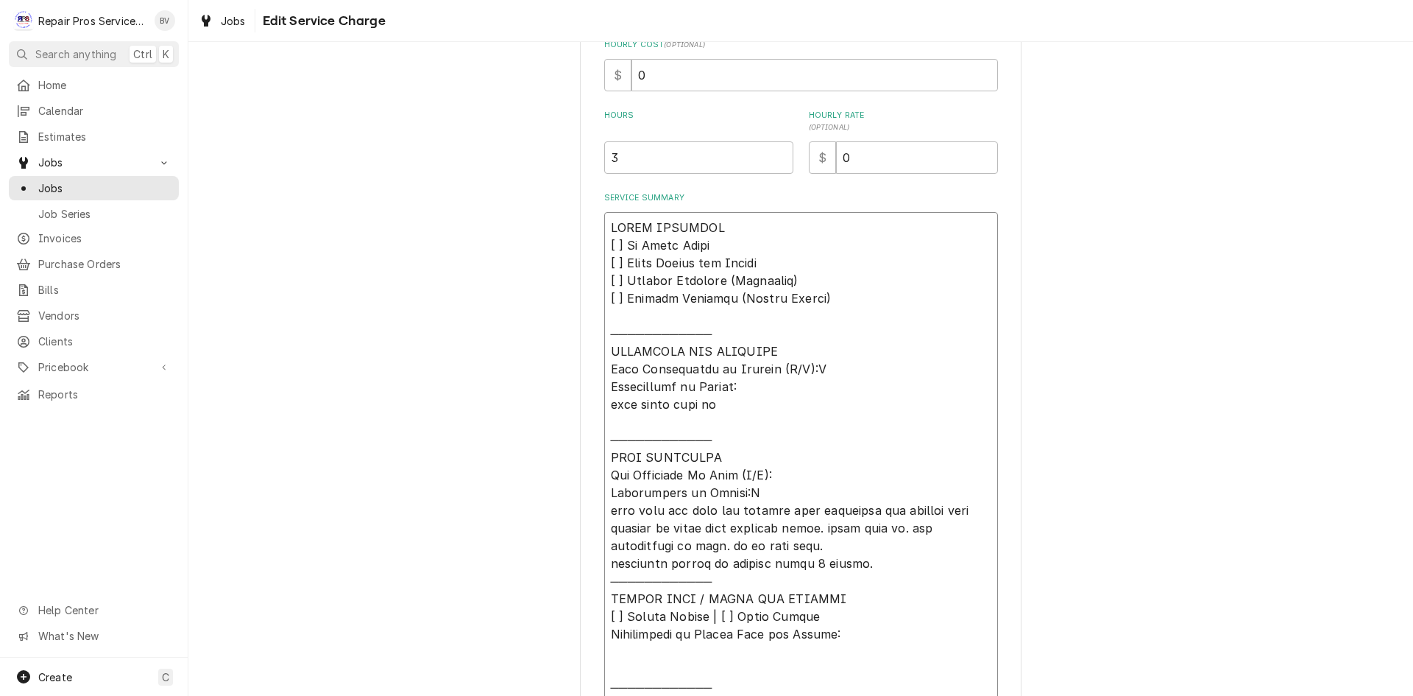
type textarea "𝗩𝗜𝗦𝗜𝗧 𝗢𝗩𝗘𝗥𝗩𝗜𝗘𝗪 [ ] 𝗡𝗼 𝗜𝘀𝘀𝘂𝗲 𝗙𝗼𝘂𝗻𝗱 [ ] 𝗤𝘂𝗼𝘁𝗲 𝗡𝗲𝗲𝗱𝗲𝗱 𝗳𝗼𝗿 𝗥𝗲𝗽𝗮𝗶𝗿 [ ] 𝗥𝗲𝗽𝗮𝗶𝗿𝘀 𝗔𝗽𝗽𝗿𝗼…"
type textarea "x"
type textarea "𝗩𝗜𝗦𝗜𝗧 𝗢𝗩𝗘𝗥𝗩𝗜𝗘𝗪 [ ] 𝗡𝗼 𝗜𝘀𝘀𝘂𝗲 𝗙𝗼𝘂𝗻𝗱 [ ] 𝗤𝘂𝗼𝘁𝗲 𝗡𝗲𝗲𝗱𝗲𝗱 𝗳𝗼𝗿 𝗥𝗲𝗽𝗮𝗶𝗿 [ ] 𝗥𝗲𝗽𝗮𝗶𝗿𝘀 𝗔𝗽𝗽𝗿𝗼…"
type textarea "x"
type textarea "𝗩𝗜𝗦𝗜𝗧 𝗢𝗩𝗘𝗥𝗩𝗜𝗘𝗪 [ ] 𝗡𝗼 𝗜𝘀𝘀𝘂𝗲 𝗙𝗼𝘂𝗻𝗱 [ ] 𝗤𝘂𝗼𝘁𝗲 𝗡𝗲𝗲𝗱𝗲𝗱 𝗳𝗼𝗿 𝗥𝗲𝗽𝗮𝗶𝗿 [ ] 𝗥𝗲𝗽𝗮𝗶𝗿𝘀 𝗔𝗽𝗽𝗿𝗼…"
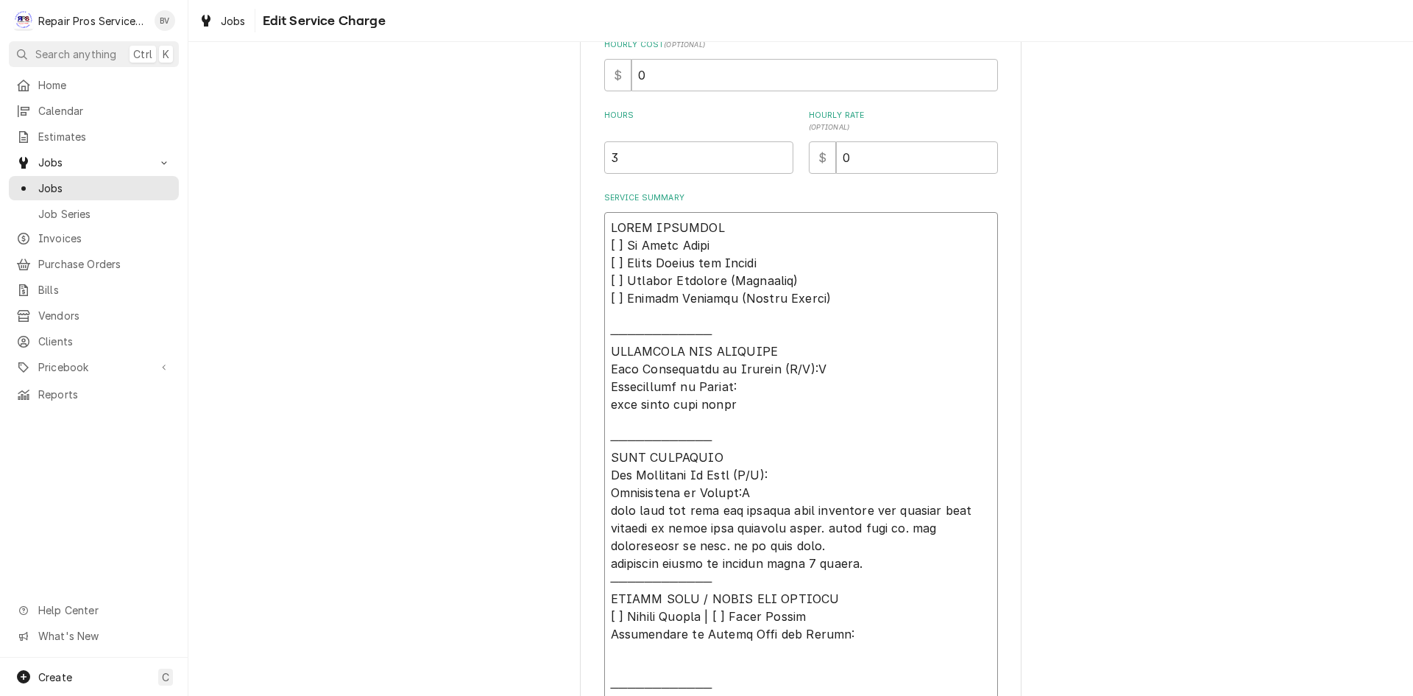
type textarea "x"
type textarea "𝗩𝗜𝗦𝗜𝗧 𝗢𝗩𝗘𝗥𝗩𝗜𝗘𝗪 [ ] 𝗡𝗼 𝗜𝘀𝘀𝘂𝗲 𝗙𝗼𝘂𝗻𝗱 [ ] 𝗤𝘂𝗼𝘁𝗲 𝗡𝗲𝗲𝗱𝗲𝗱 𝗳𝗼𝗿 𝗥𝗲𝗽𝗮𝗶𝗿 [ ] 𝗥𝗲𝗽𝗮𝗶𝗿𝘀 𝗔𝗽𝗽𝗿𝗼…"
type textarea "x"
type textarea "𝗩𝗜𝗦𝗜𝗧 𝗢𝗩𝗘𝗥𝗩𝗜𝗘𝗪 [ ] 𝗡𝗼 𝗜𝘀𝘀𝘂𝗲 𝗙𝗼𝘂𝗻𝗱 [ ] 𝗤𝘂𝗼𝘁𝗲 𝗡𝗲𝗲𝗱𝗲𝗱 𝗳𝗼𝗿 𝗥𝗲𝗽𝗮𝗶𝗿 [ ] 𝗥𝗲𝗽𝗮𝗶𝗿𝘀 𝗔𝗽𝗽𝗿𝗼…"
click at [611, 281] on textarea "Service Summary" at bounding box center [801, 457] width 394 height 490
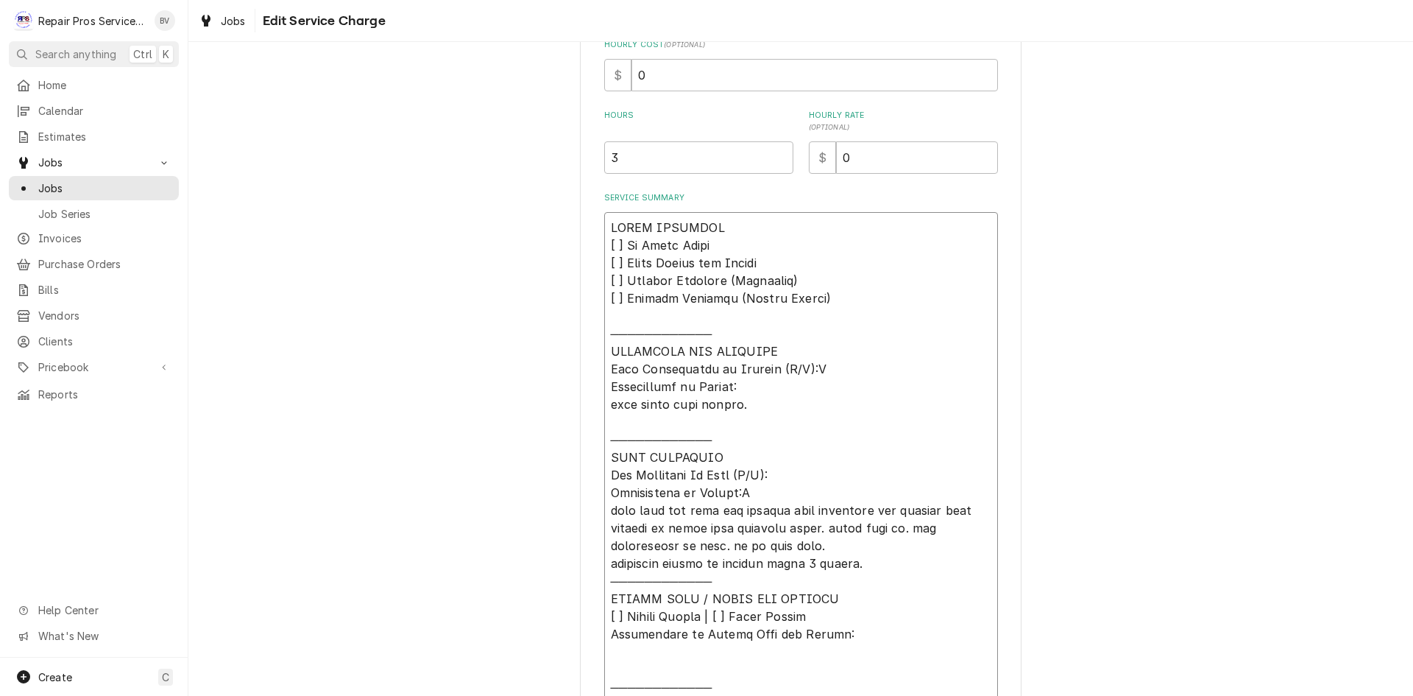
type textarea "x"
type textarea "𝗩𝗜𝗦𝗜𝗧 𝗢𝗩𝗘𝗥𝗩𝗜𝗘𝗪 [ ] 𝗡𝗼 𝗜𝘀𝘀𝘂𝗲 𝗙𝗼𝘂𝗻𝗱 [ ] 𝗤𝘂𝗼𝘁𝗲 𝗡𝗲𝗲𝗱𝗲𝗱 𝗳𝗼𝗿 𝗥𝗲𝗽𝗮𝗶𝗿 [x ] 𝗥𝗲𝗽𝗮𝗶𝗿𝘀 𝗔𝗽𝗽𝗿…"
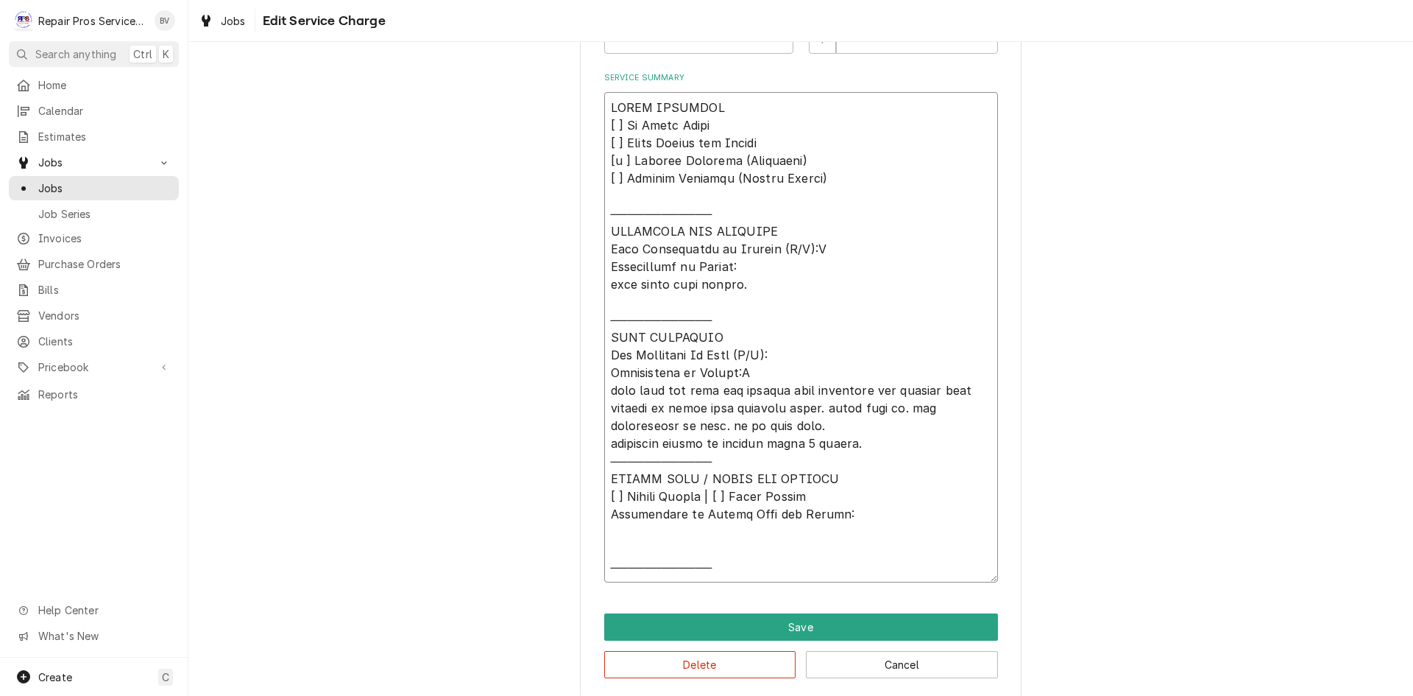
scroll to position [502, 0]
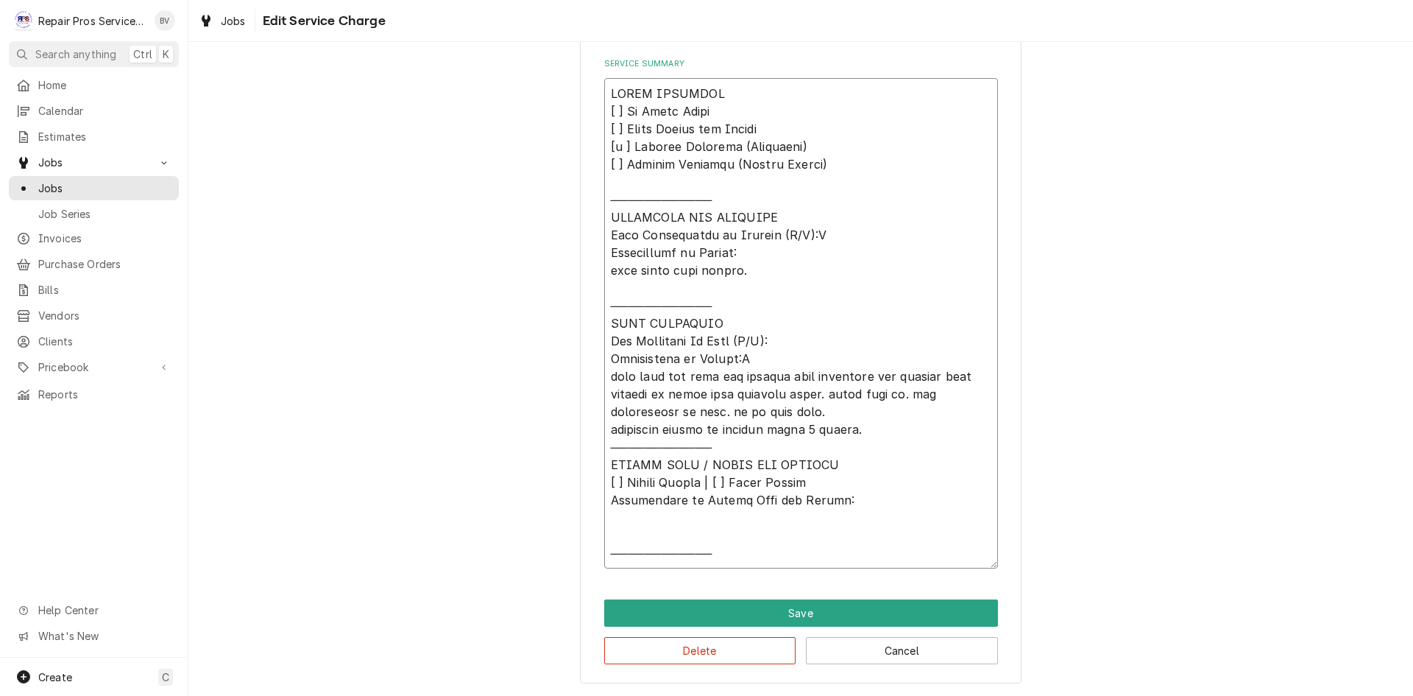
click at [634, 515] on textarea "Service Summary" at bounding box center [801, 323] width 394 height 490
type textarea "x"
type textarea "𝗩𝗜𝗦𝗜𝗧 𝗢𝗩𝗘𝗥𝗩𝗜𝗘𝗪 [ ] 𝗡𝗼 𝗜𝘀𝘀𝘂𝗲 𝗙𝗼𝘂𝗻𝗱 [ ] 𝗤𝘂𝗼𝘁𝗲 𝗡𝗲𝗲𝗱𝗲𝗱 𝗳𝗼𝗿 𝗥𝗲𝗽𝗮𝗶𝗿 [x ] 𝗥𝗲𝗽𝗮𝗶𝗿𝘀 𝗔𝗽𝗽𝗿…"
type textarea "x"
type textarea "𝗩𝗜𝗦𝗜𝗧 𝗢𝗩𝗘𝗥𝗩𝗜𝗘𝗪 [ ] 𝗡𝗼 𝗜𝘀𝘀𝘂𝗲 𝗙𝗼𝘂𝗻𝗱 [ ] 𝗤𝘂𝗼𝘁𝗲 𝗡𝗲𝗲𝗱𝗲𝗱 𝗳𝗼𝗿 𝗥𝗲𝗽𝗮𝗶𝗿 [x ] 𝗥𝗲𝗽𝗮𝗶𝗿𝘀 𝗔𝗽𝗽𝗿…"
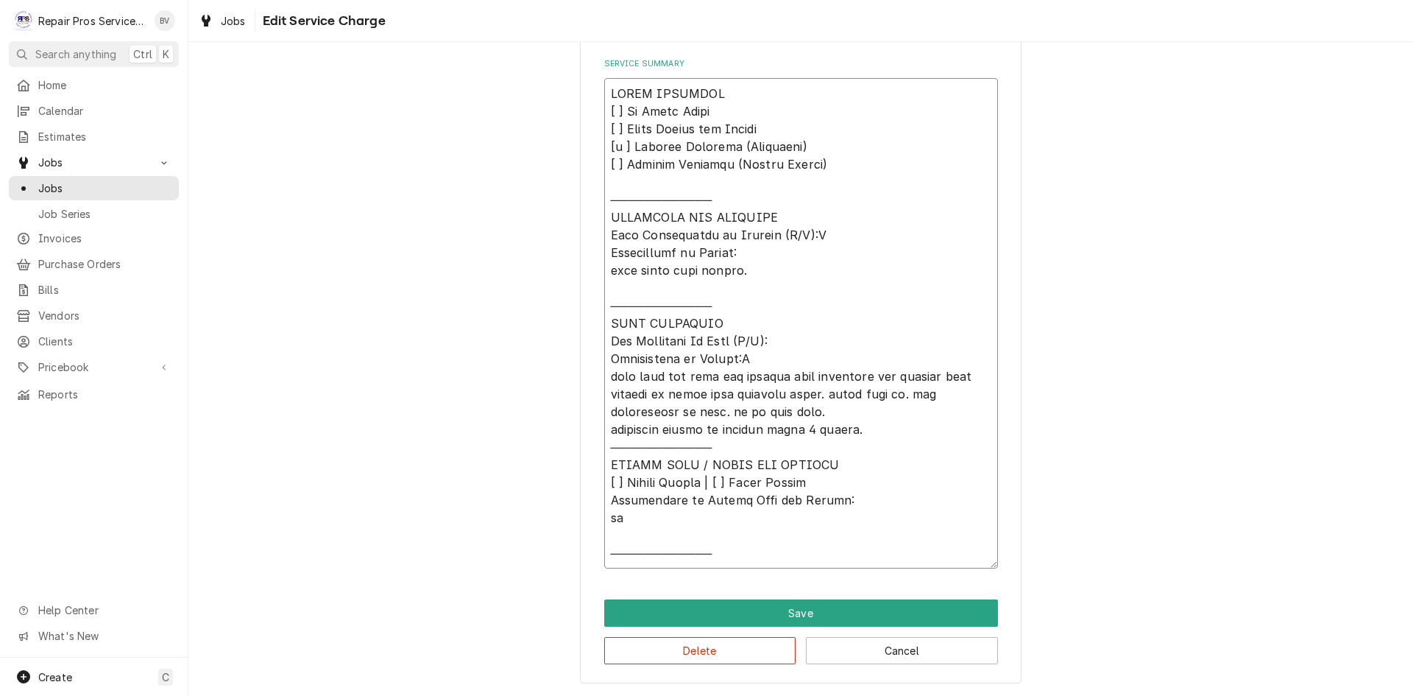
type textarea "x"
type textarea "𝗩𝗜𝗦𝗜𝗧 𝗢𝗩𝗘𝗥𝗩𝗜𝗘𝗪 [ ] 𝗡𝗼 𝗜𝘀𝘀𝘂𝗲 𝗙𝗼𝘂𝗻𝗱 [ ] 𝗤𝘂𝗼𝘁𝗲 𝗡𝗲𝗲𝗱𝗲𝗱 𝗳𝗼𝗿 𝗥𝗲𝗽𝗮𝗶𝗿 [x ] 𝗥𝗲𝗽𝗮𝗶𝗿𝘀 𝗔𝗽𝗽𝗿…"
type textarea "x"
type textarea "𝗩𝗜𝗦𝗜𝗧 𝗢𝗩𝗘𝗥𝗩𝗜𝗘𝗪 [ ] 𝗡𝗼 𝗜𝘀𝘀𝘂𝗲 𝗙𝗼𝘂𝗻𝗱 [ ] 𝗤𝘂𝗼𝘁𝗲 𝗡𝗲𝗲𝗱𝗲𝗱 𝗳𝗼𝗿 𝗥𝗲𝗽𝗮𝗶𝗿 [x ] 𝗥𝗲𝗽𝗮𝗶𝗿𝘀 𝗔𝗽𝗽𝗿…"
type textarea "x"
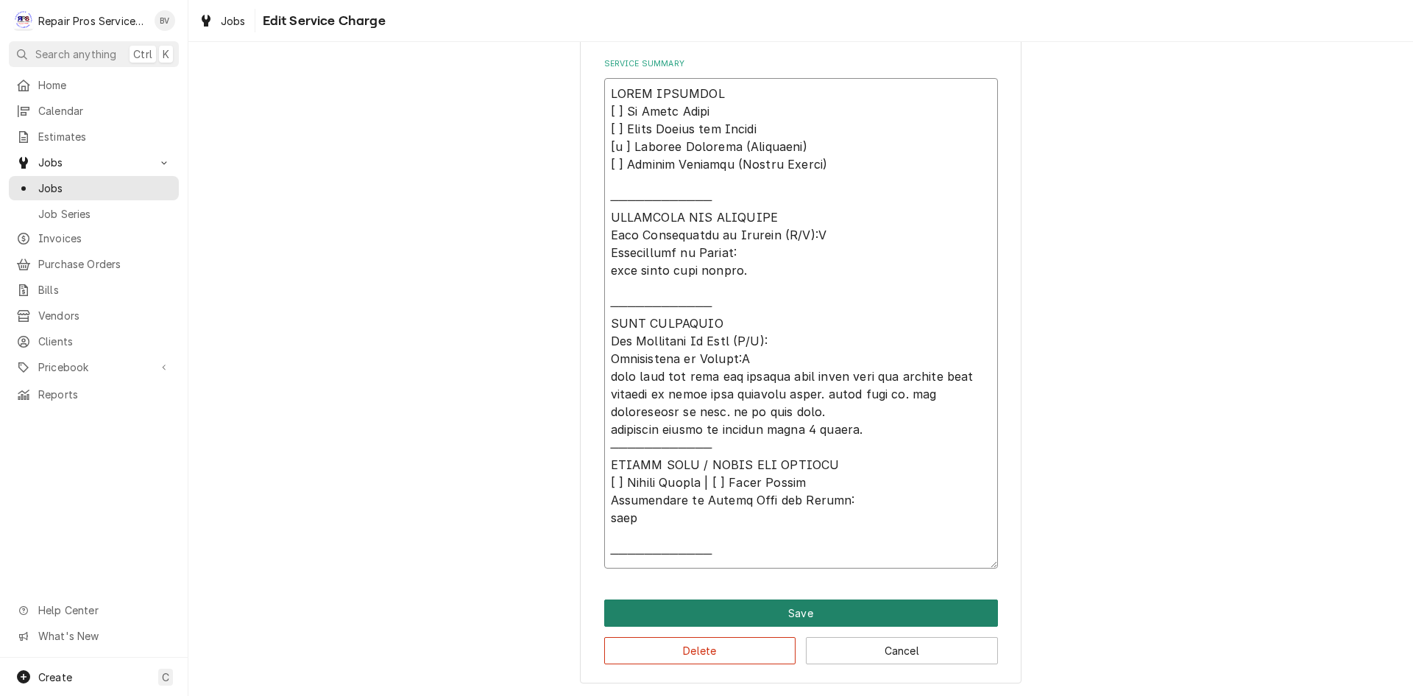
type textarea "𝗩𝗜𝗦𝗜𝗧 𝗢𝗩𝗘𝗥𝗩𝗜𝗘𝗪 [ ] 𝗡𝗼 𝗜𝘀𝘀𝘂𝗲 𝗙𝗼𝘂𝗻𝗱 [ ] 𝗤𝘂𝗼𝘁𝗲 𝗡𝗲𝗲𝗱𝗲𝗱 𝗳𝗼𝗿 𝗥𝗲𝗽𝗮𝗶𝗿 [x ] 𝗥𝗲𝗽𝗮𝗶𝗿𝘀 𝗔𝗽𝗽𝗿…"
click at [753, 607] on button "Save" at bounding box center [801, 612] width 394 height 27
type textarea "x"
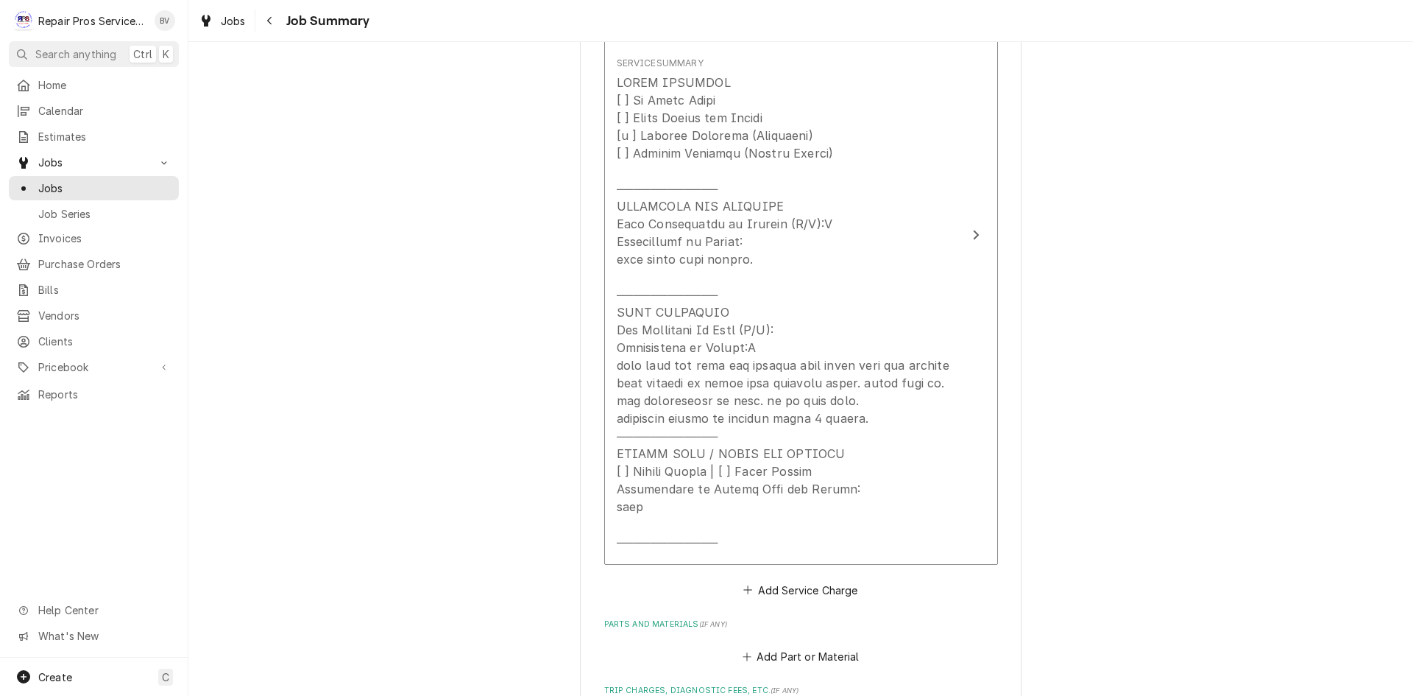
scroll to position [736, 0]
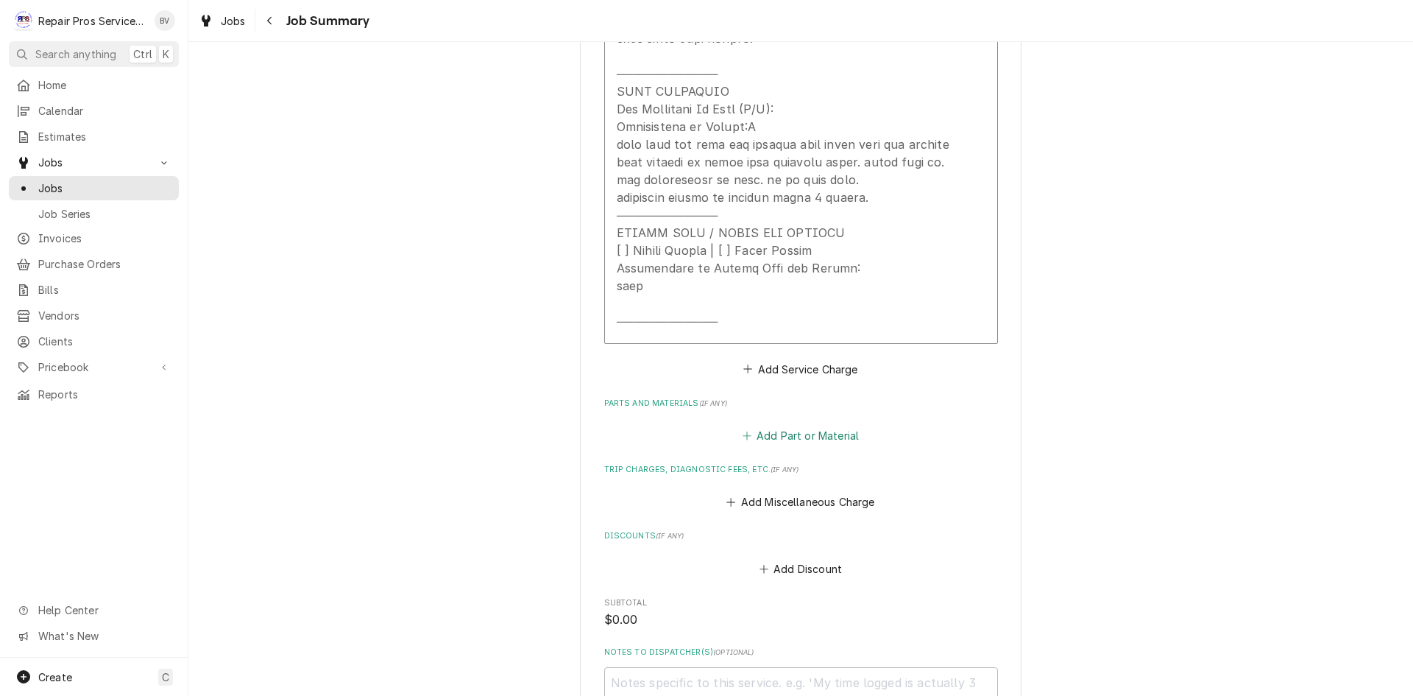
click at [778, 434] on button "Add Part or Material" at bounding box center [800, 435] width 121 height 21
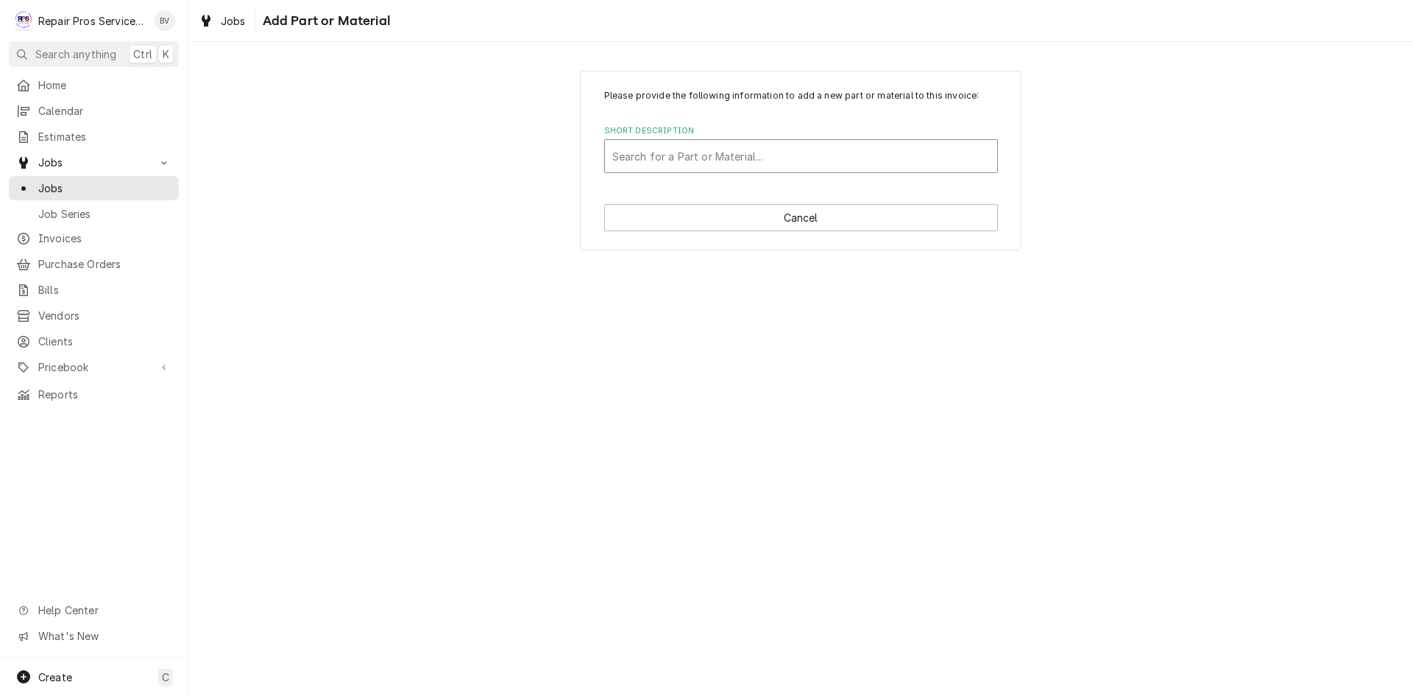
click at [653, 149] on div "Short Description" at bounding box center [801, 156] width 378 height 26
type input "coil"
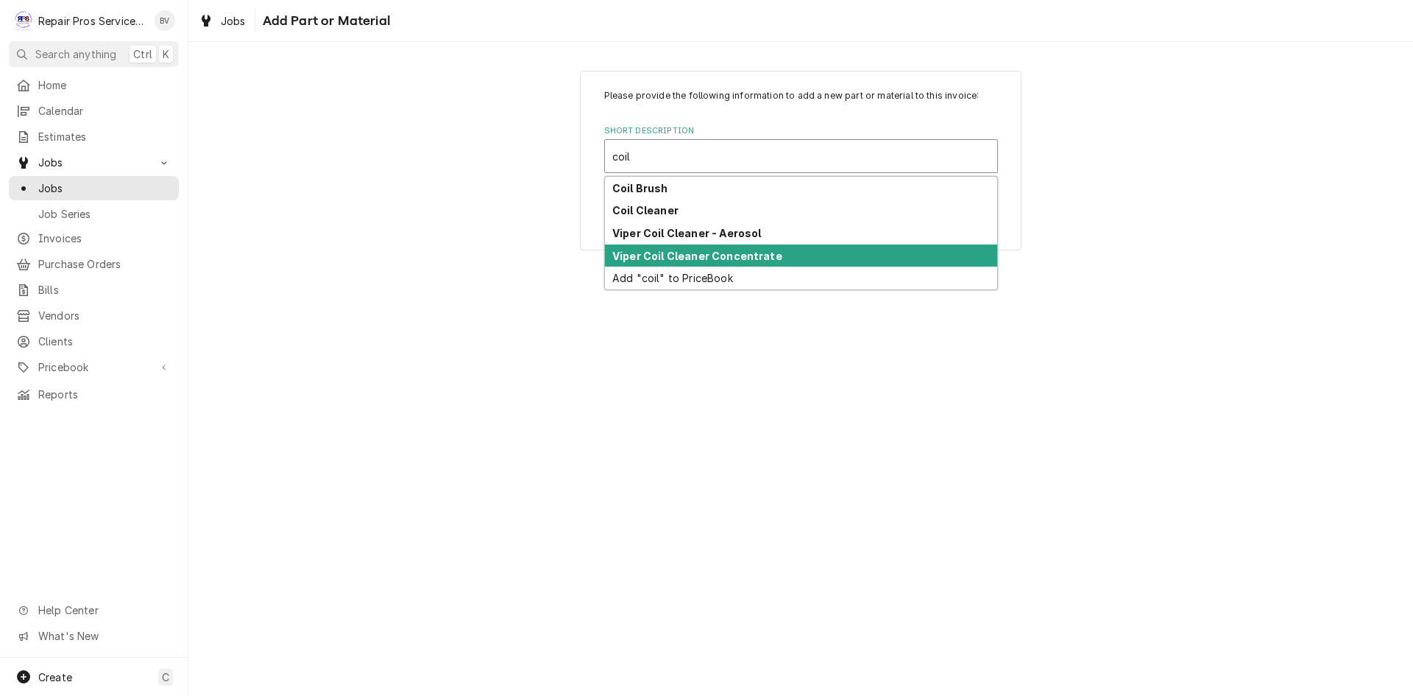
click at [746, 258] on strong "Viper Coil Cleaner Concentrate" at bounding box center [697, 256] width 170 height 13
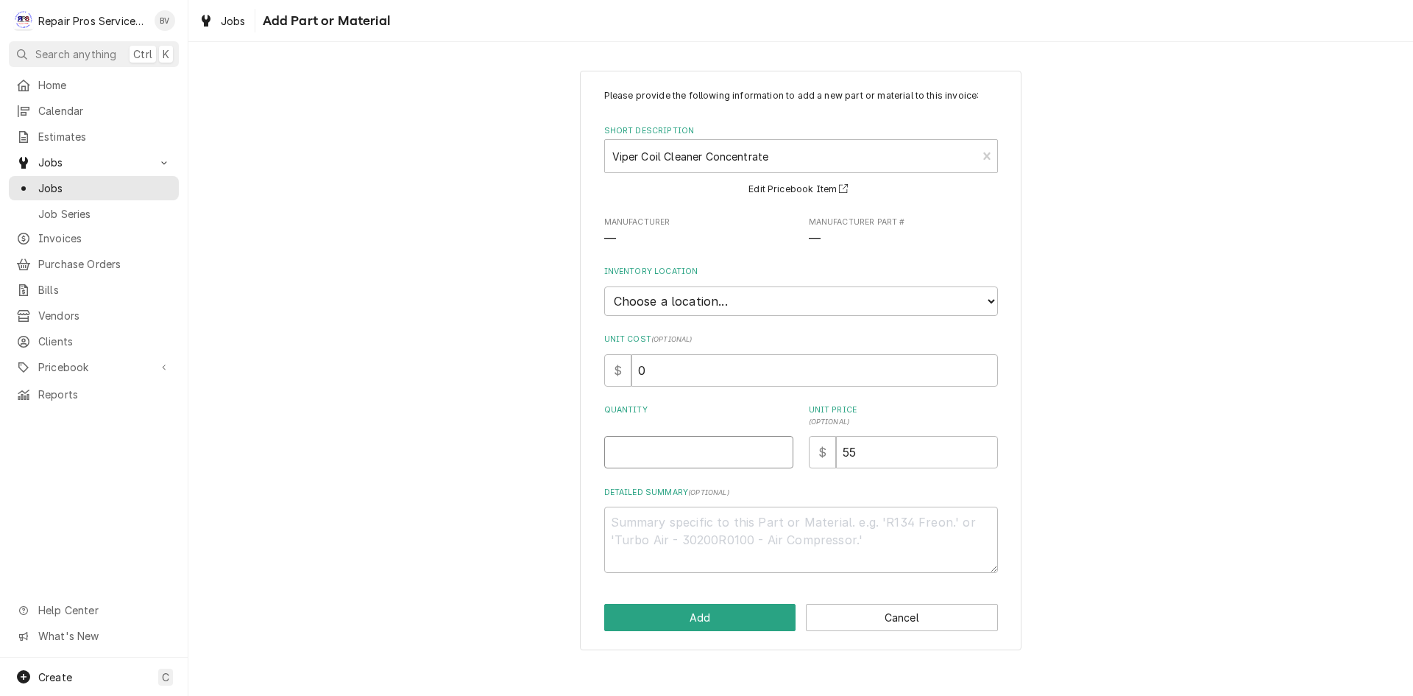
click at [623, 456] on input "Quantity" at bounding box center [698, 452] width 189 height 32
type textarea "x"
type input "1"
click at [686, 620] on button "Add" at bounding box center [700, 617] width 192 height 27
type textarea "x"
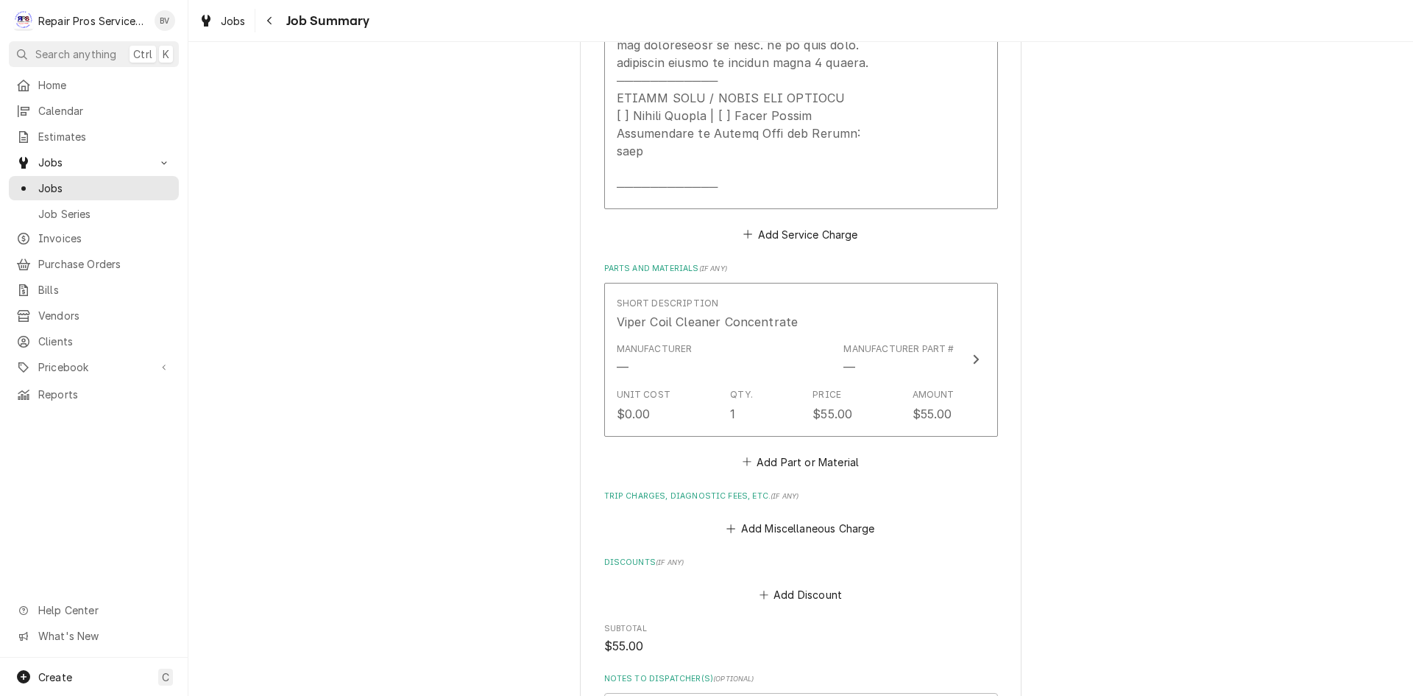
scroll to position [883, 0]
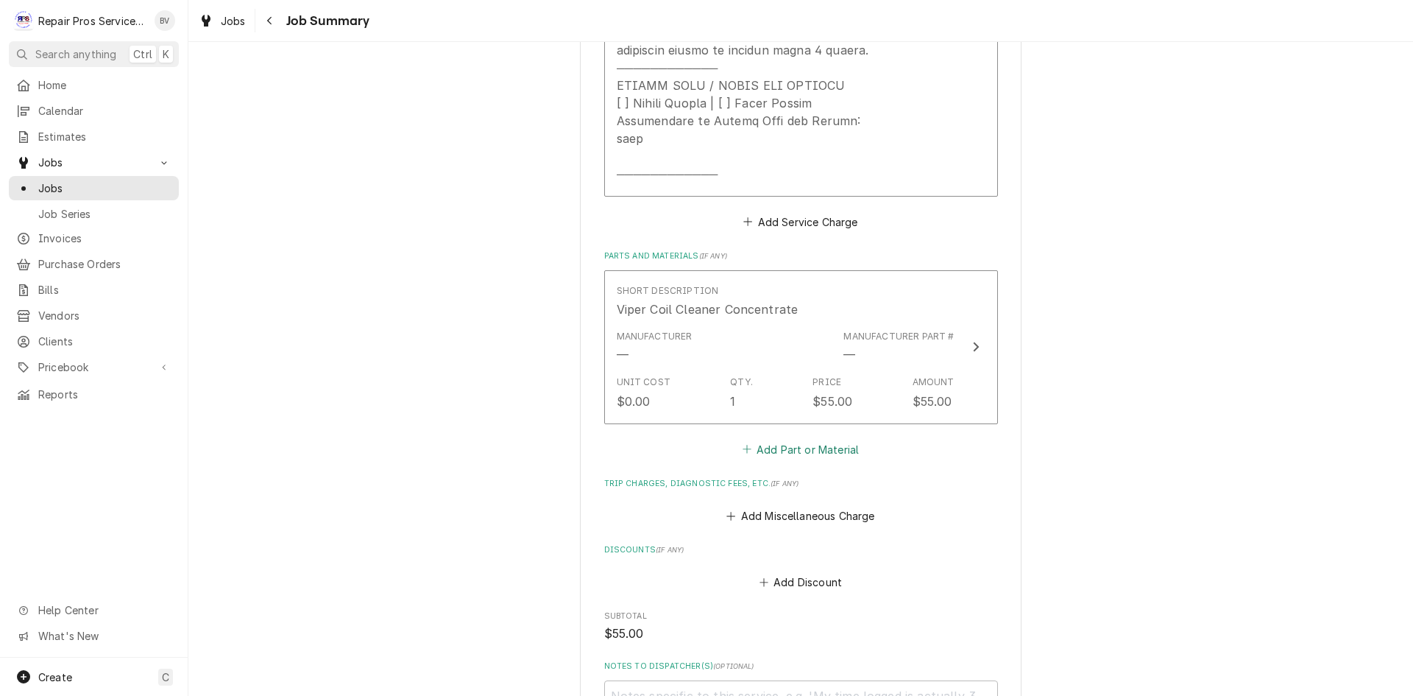
click at [829, 453] on button "Add Part or Material" at bounding box center [800, 449] width 121 height 21
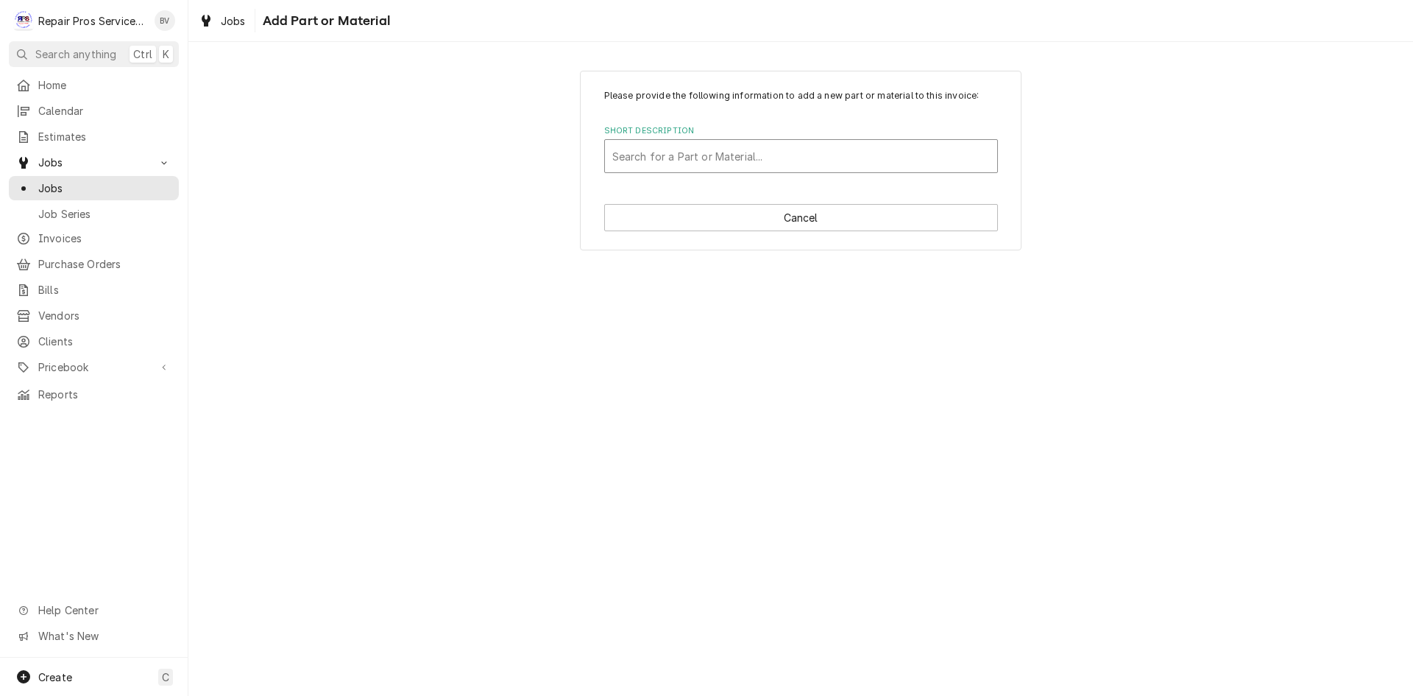
click at [639, 155] on div "Short Description" at bounding box center [801, 156] width 378 height 26
type input "coil"
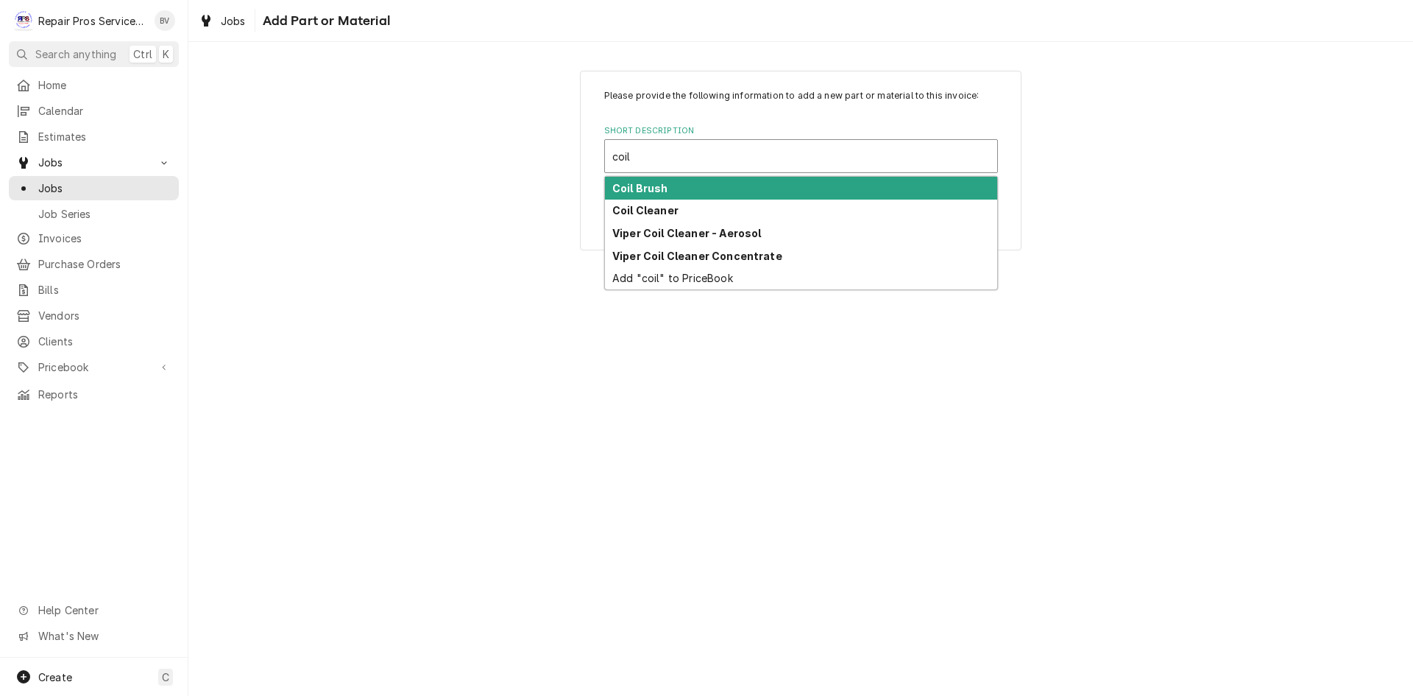
click at [639, 191] on strong "Coil Brush" at bounding box center [640, 188] width 56 height 13
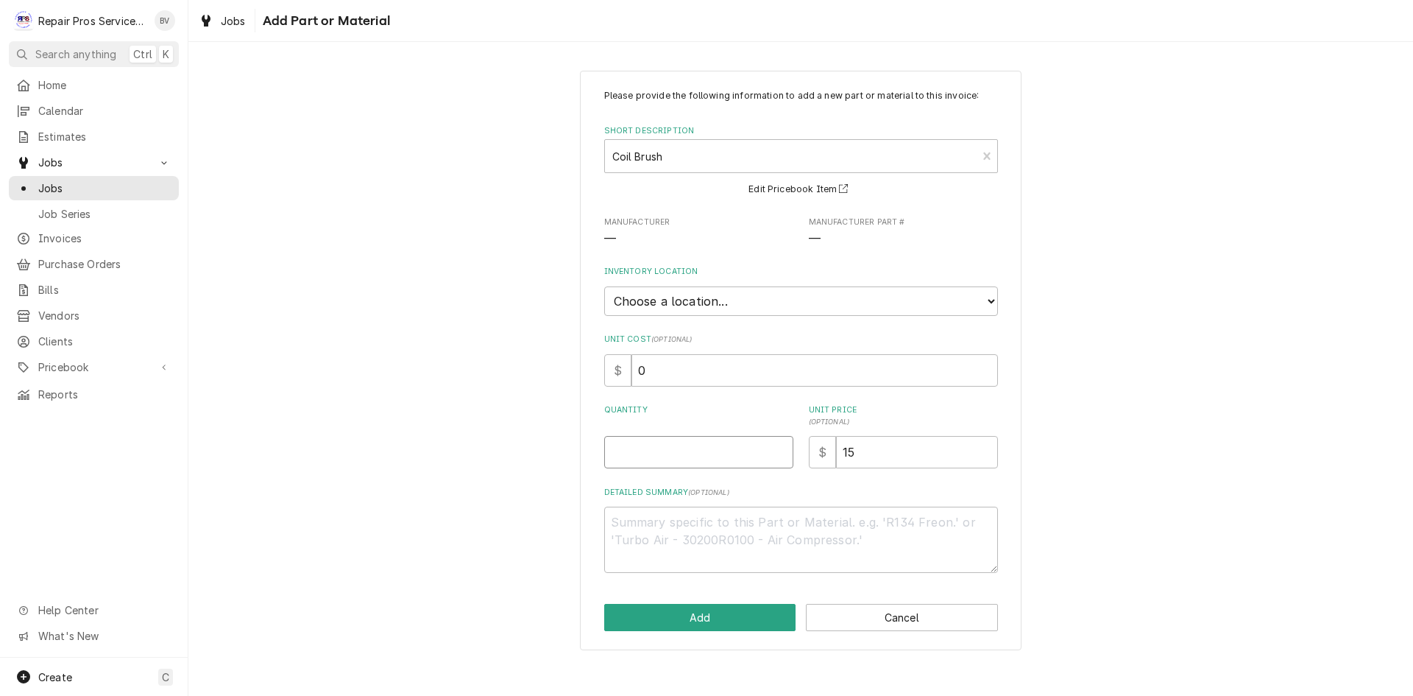
click at [623, 450] on input "Quantity" at bounding box center [698, 452] width 189 height 32
type textarea "x"
type input "1"
click at [706, 624] on button "Add" at bounding box center [700, 617] width 192 height 27
type textarea "x"
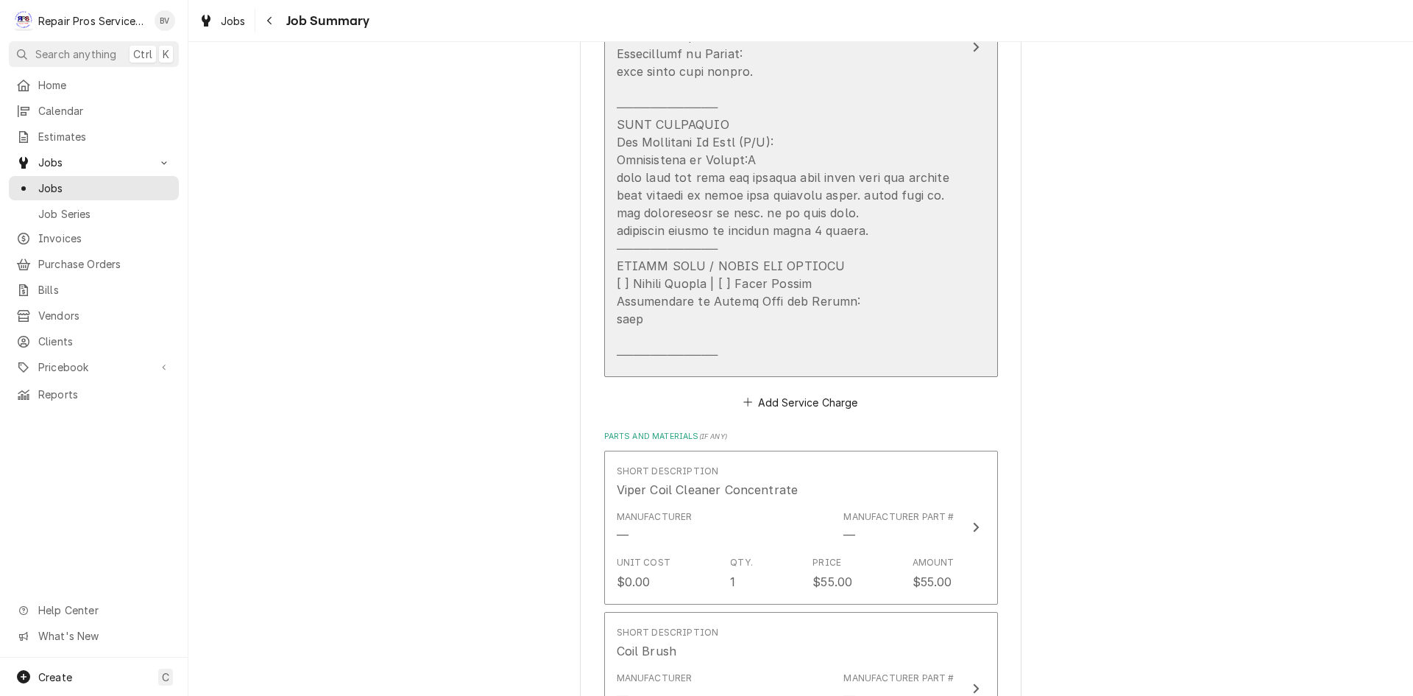
scroll to position [662, 0]
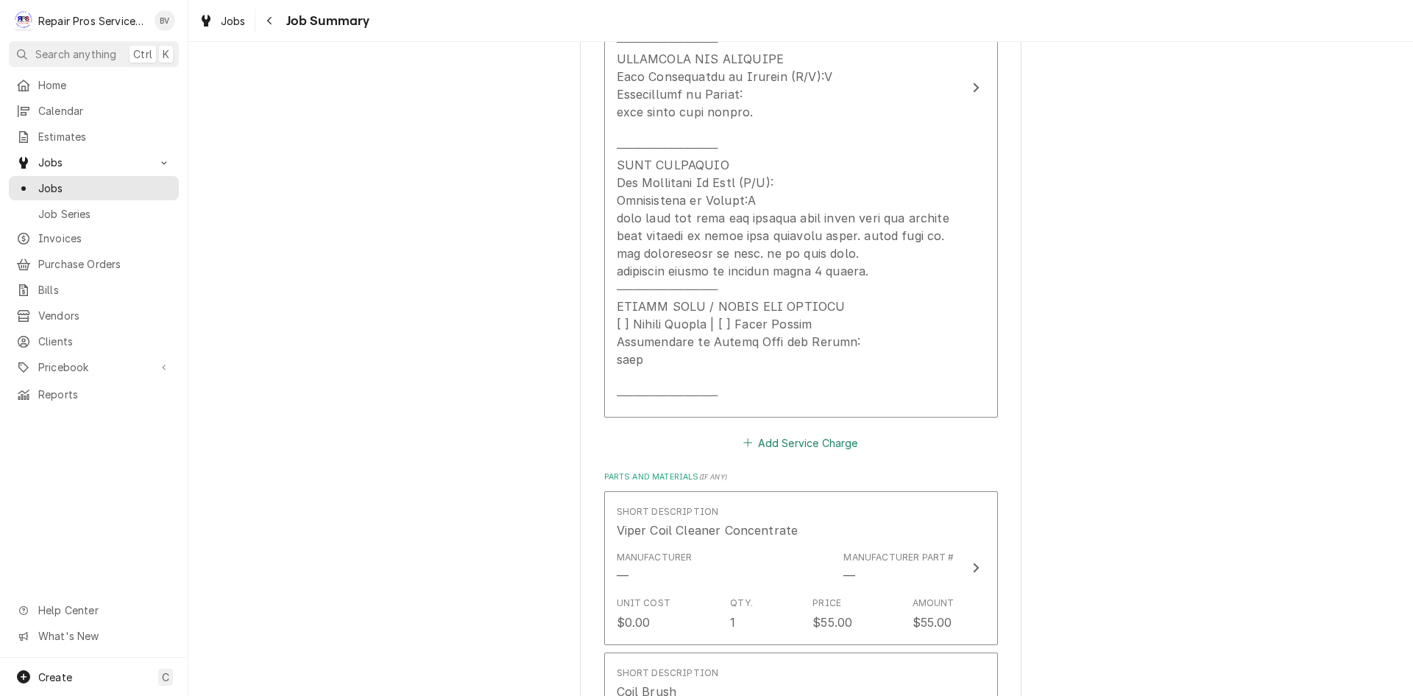
click at [809, 445] on button "Add Service Charge" at bounding box center [800, 442] width 119 height 21
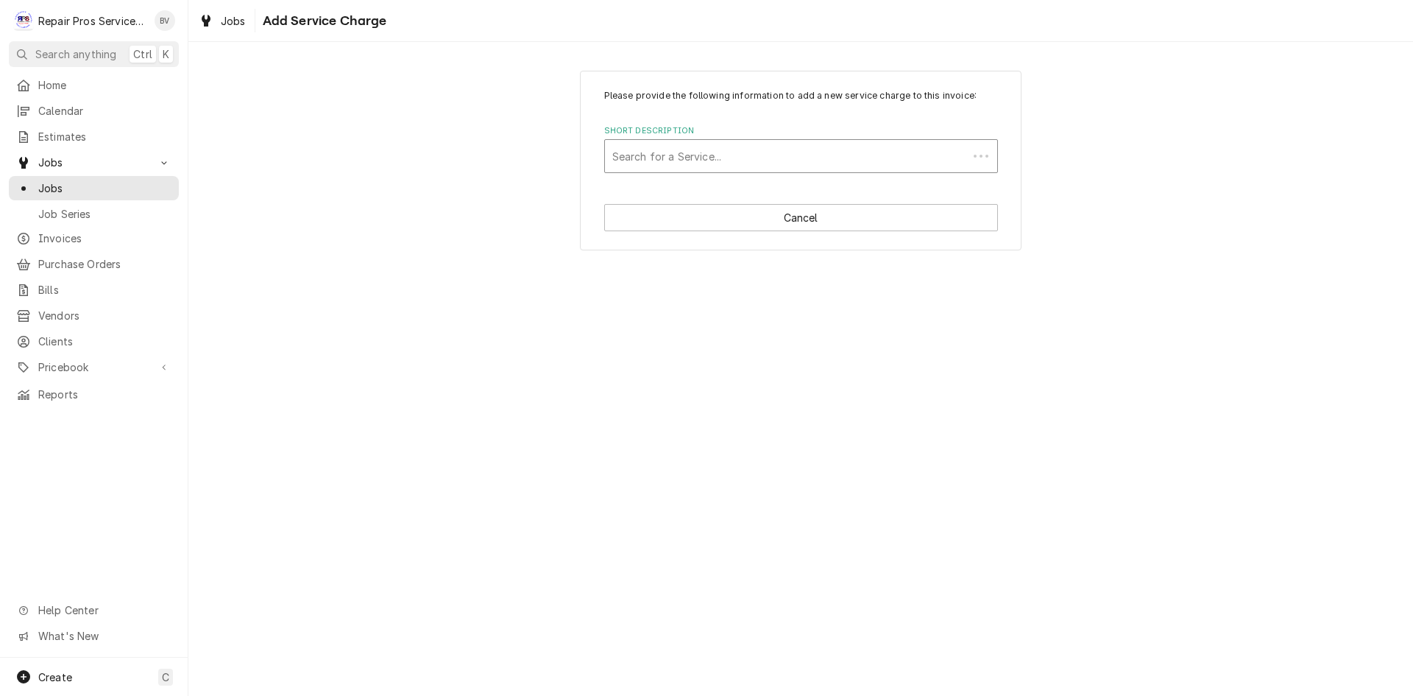
click at [632, 158] on div "Short Description" at bounding box center [786, 156] width 348 height 26
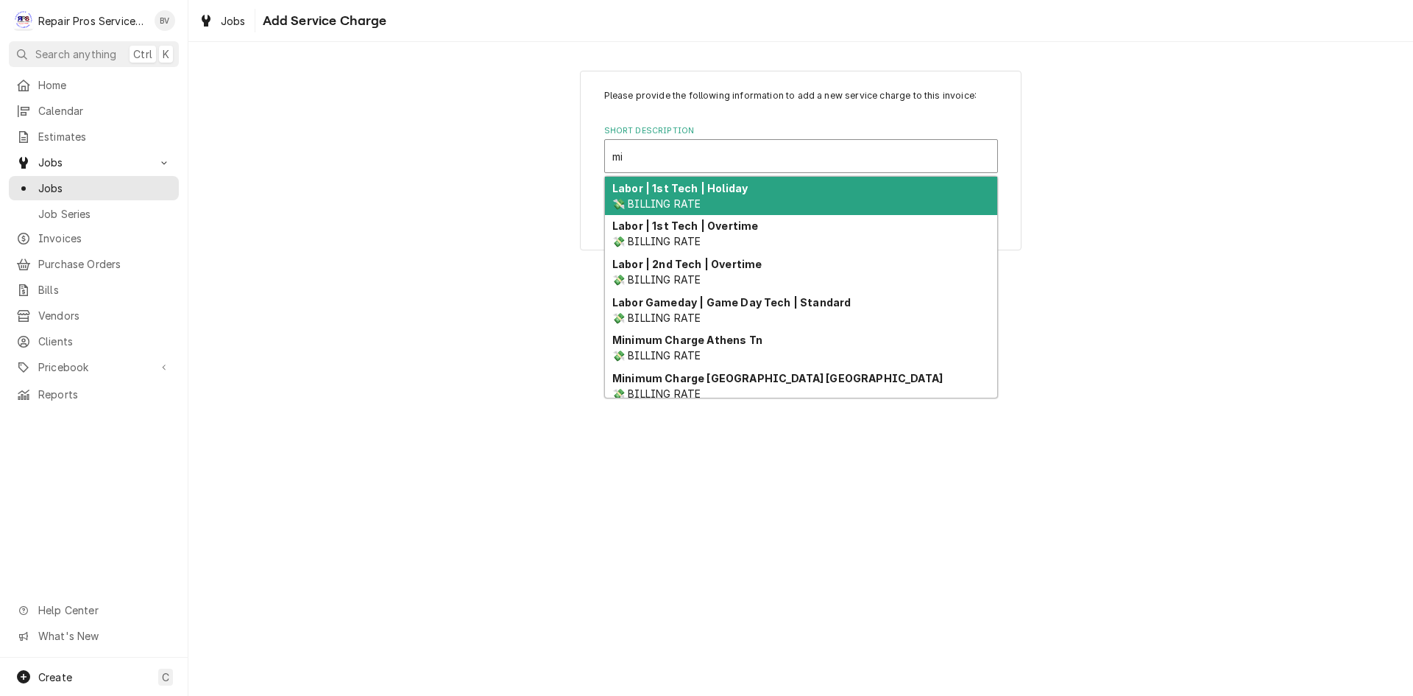
type input "m"
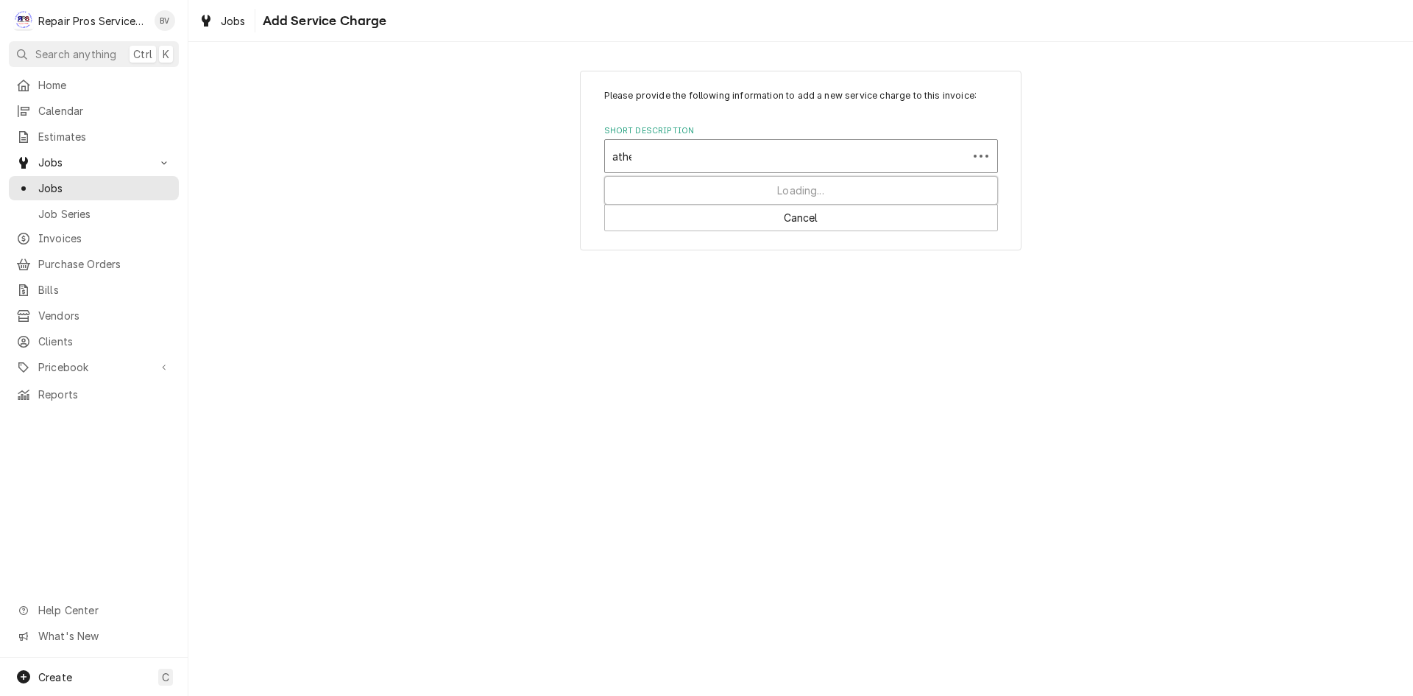
type input "athen"
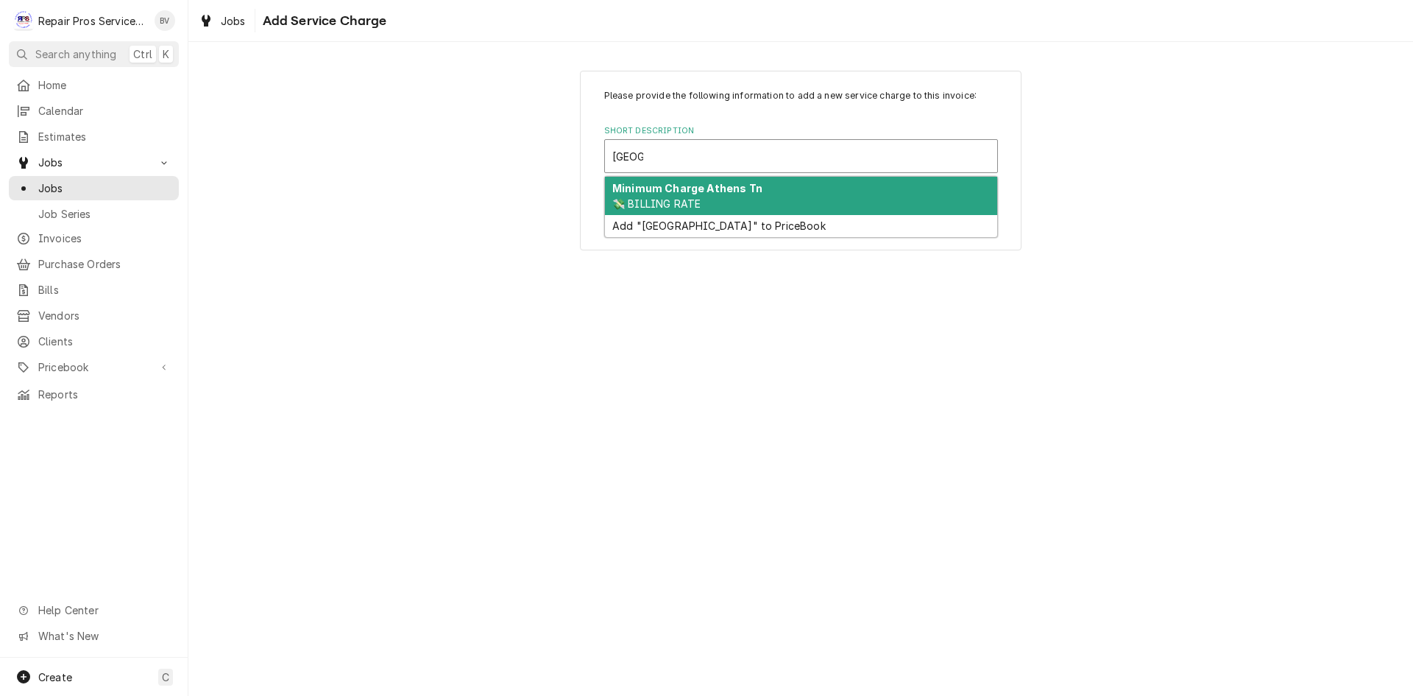
click at [663, 195] on div "Minimum Charge Athens Tn 💸 BILLING RATE" at bounding box center [801, 196] width 392 height 38
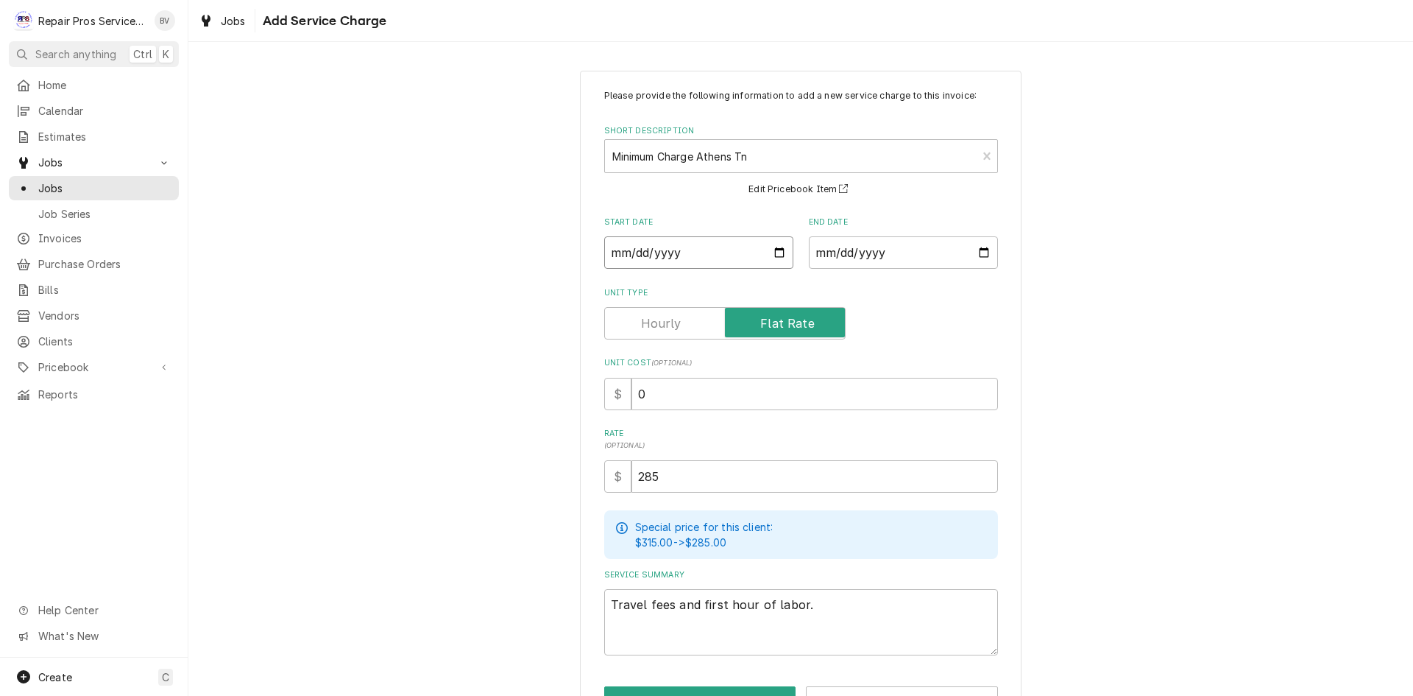
click at [733, 249] on input "Start Date" at bounding box center [698, 252] width 189 height 32
click at [778, 252] on input "Start Date" at bounding box center [698, 252] width 189 height 32
type textarea "x"
type input "2025-08-18"
click at [983, 249] on input "End Date" at bounding box center [903, 252] width 189 height 32
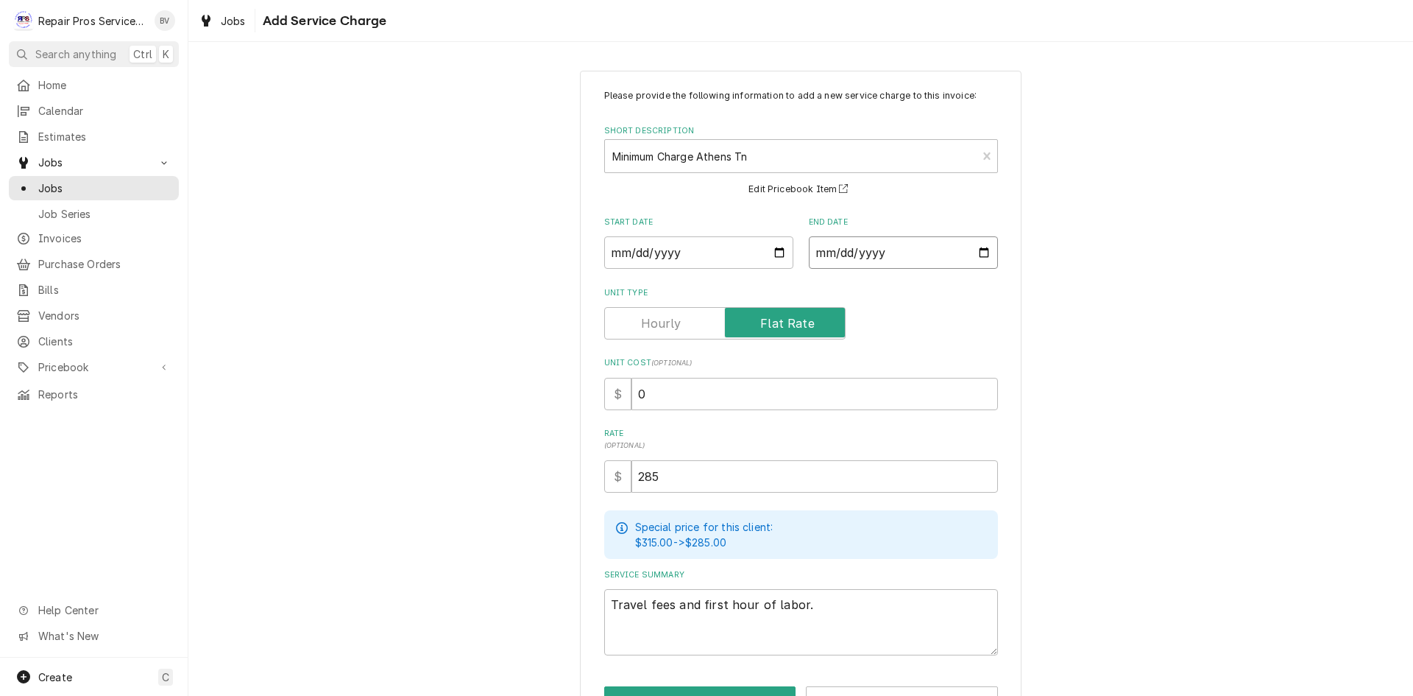
type textarea "x"
type input "2025-08-18"
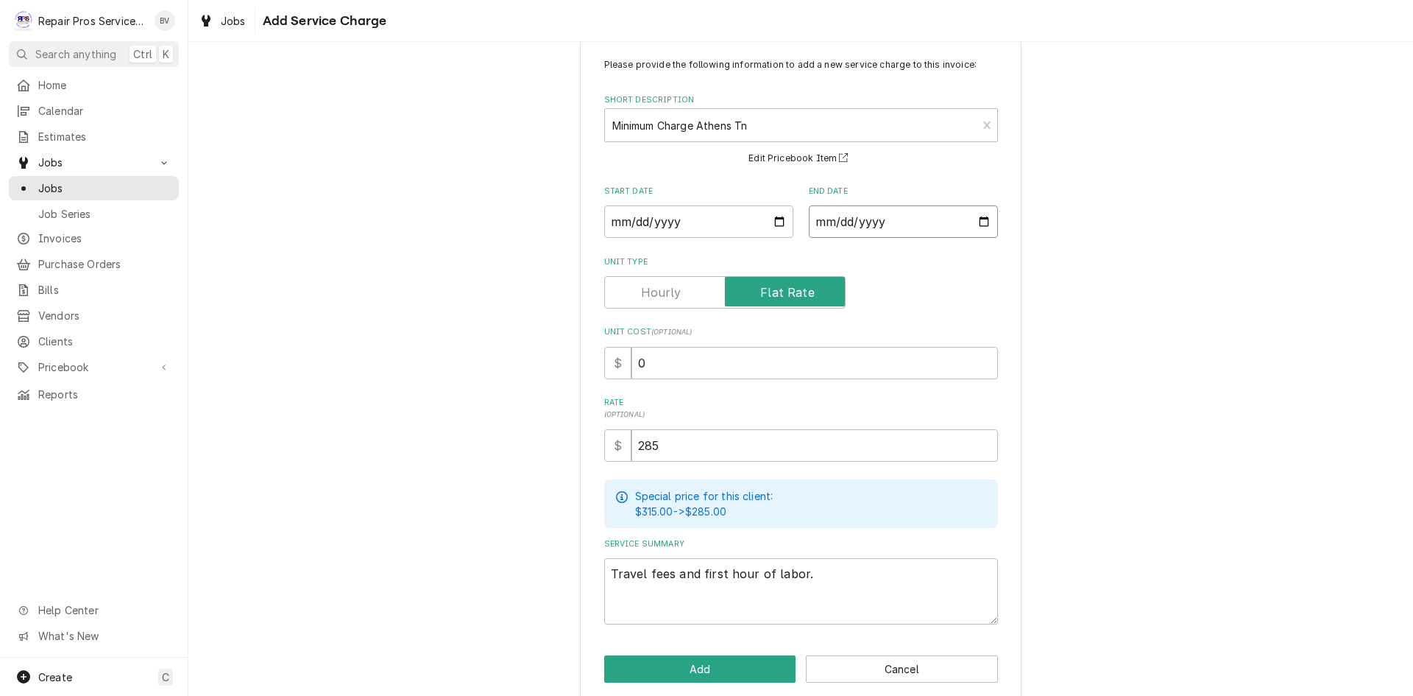
scroll to position [48, 0]
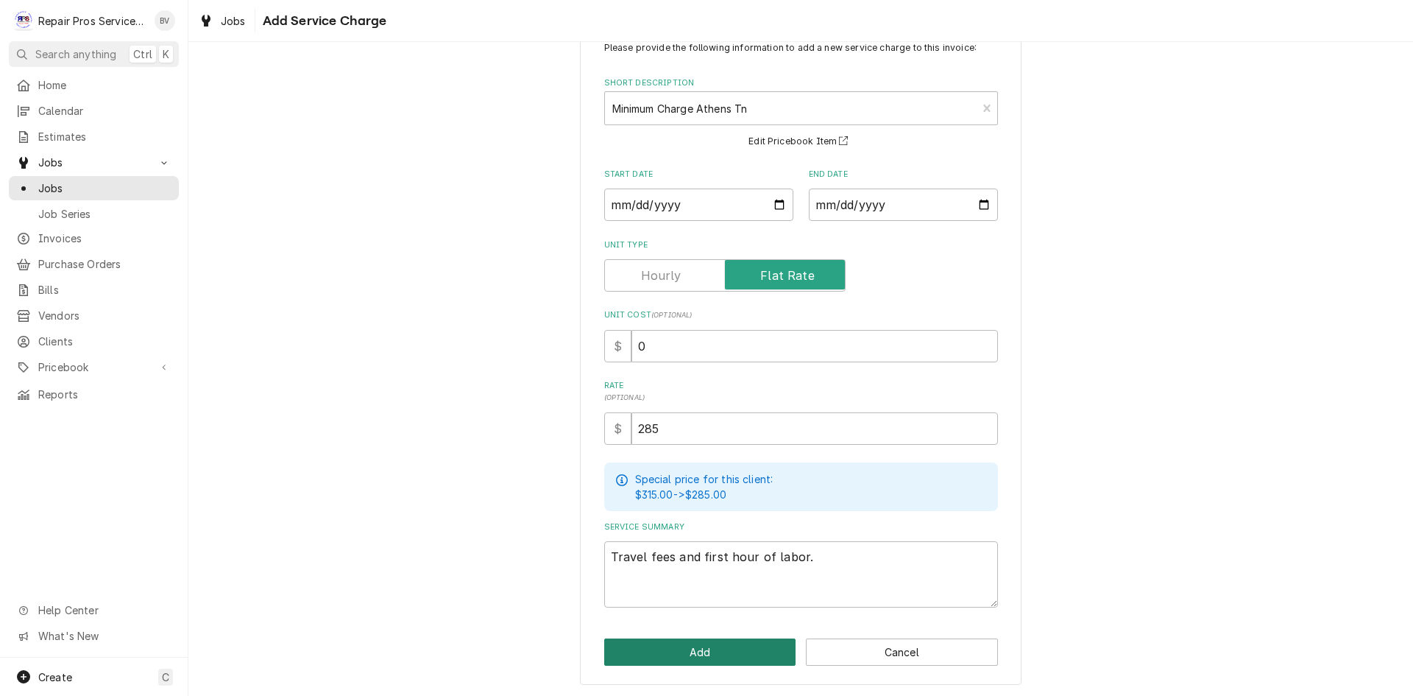
click at [709, 651] on button "Add" at bounding box center [700, 651] width 192 height 27
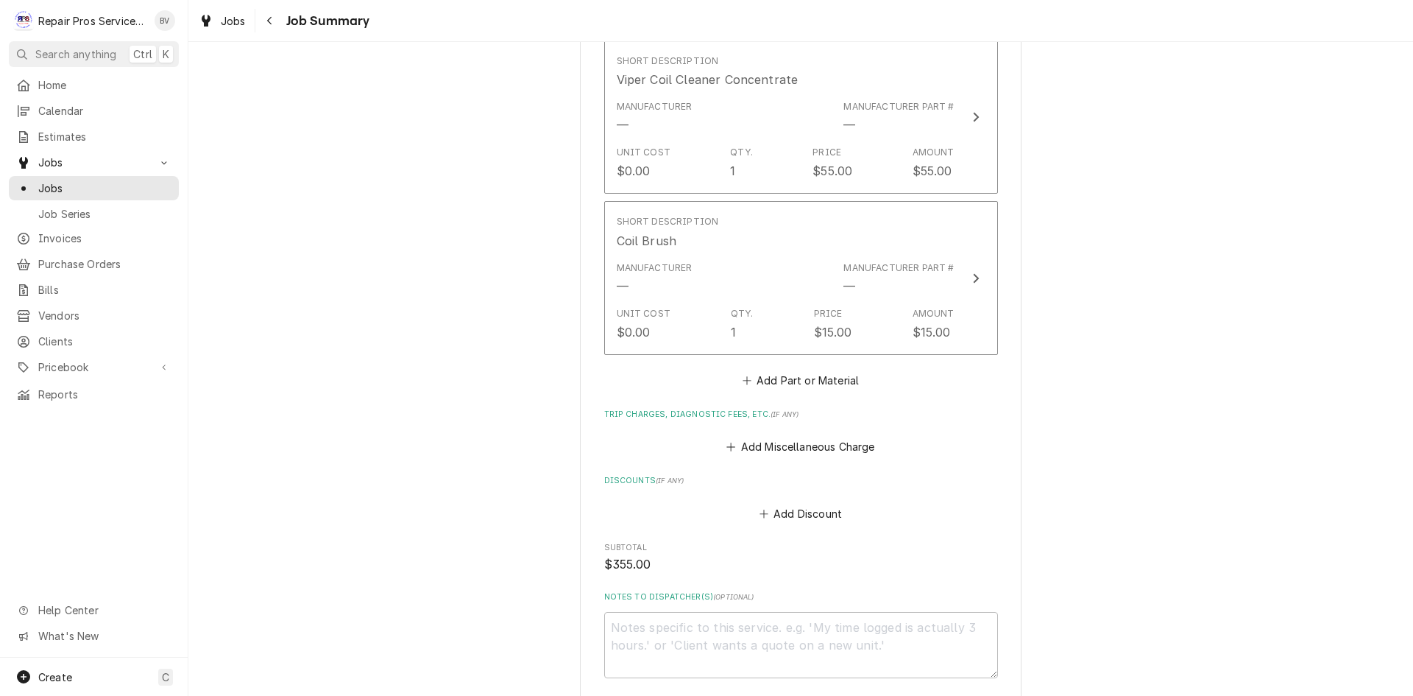
scroll to position [1587, 0]
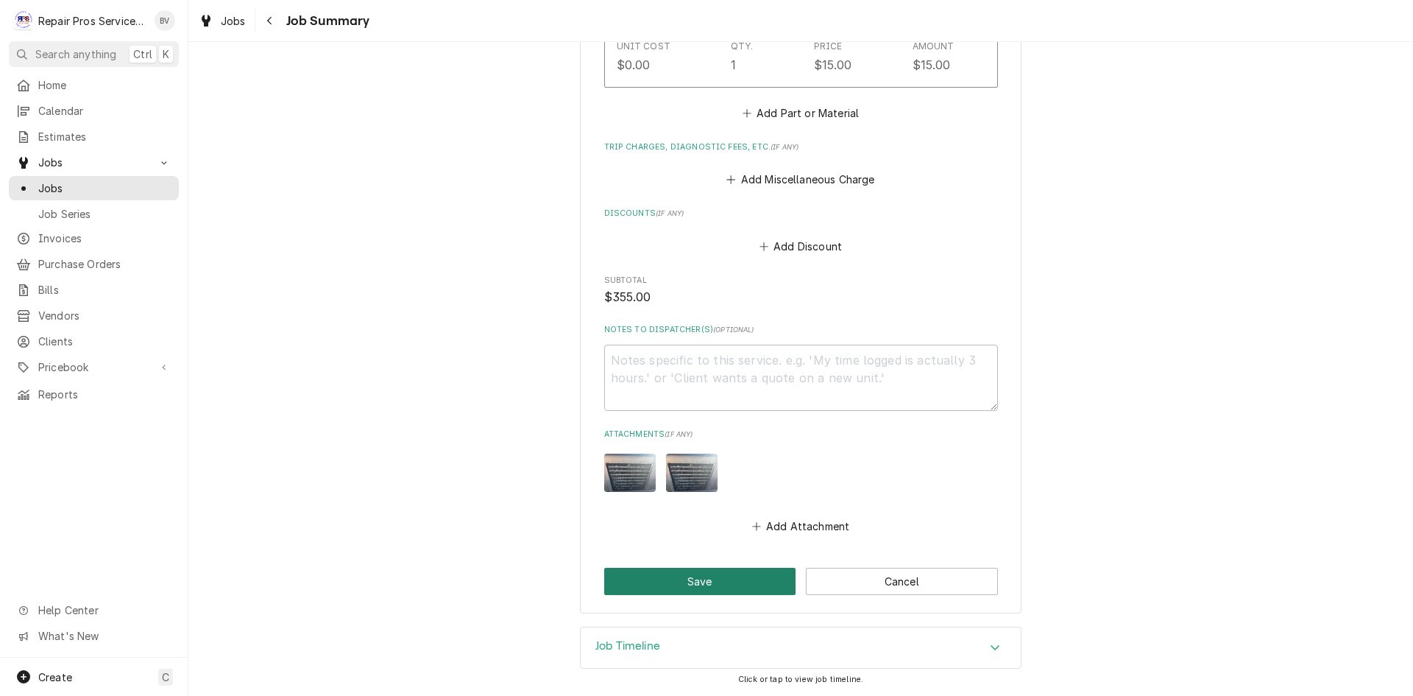
click at [700, 579] on button "Save" at bounding box center [700, 580] width 192 height 27
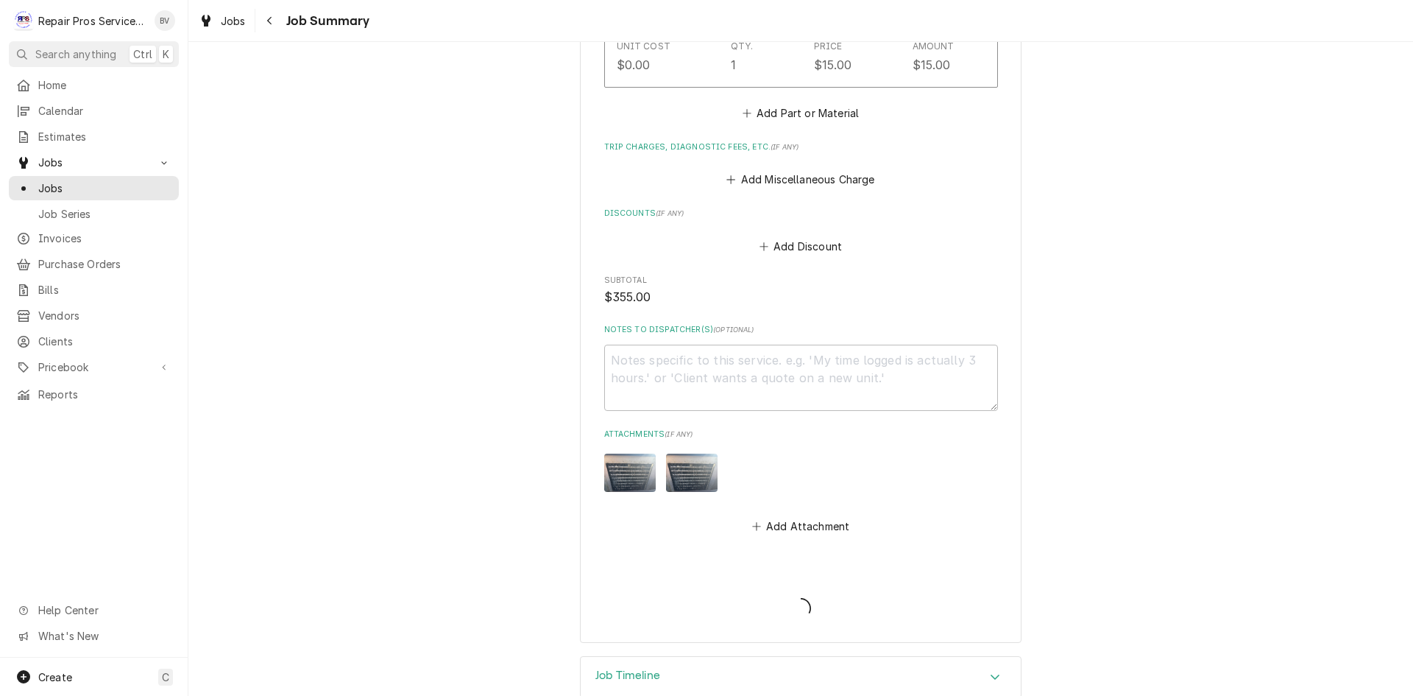
scroll to position [1806, 0]
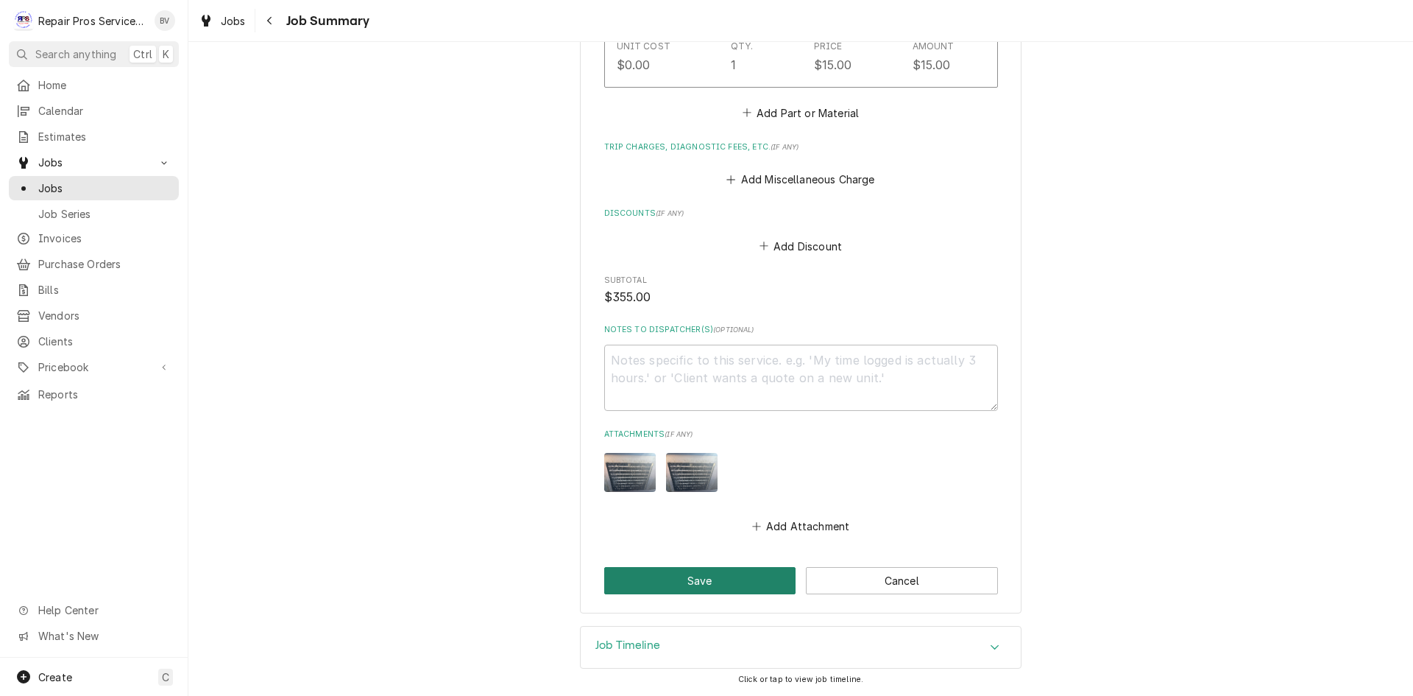
click at [682, 585] on button "Save" at bounding box center [700, 580] width 192 height 27
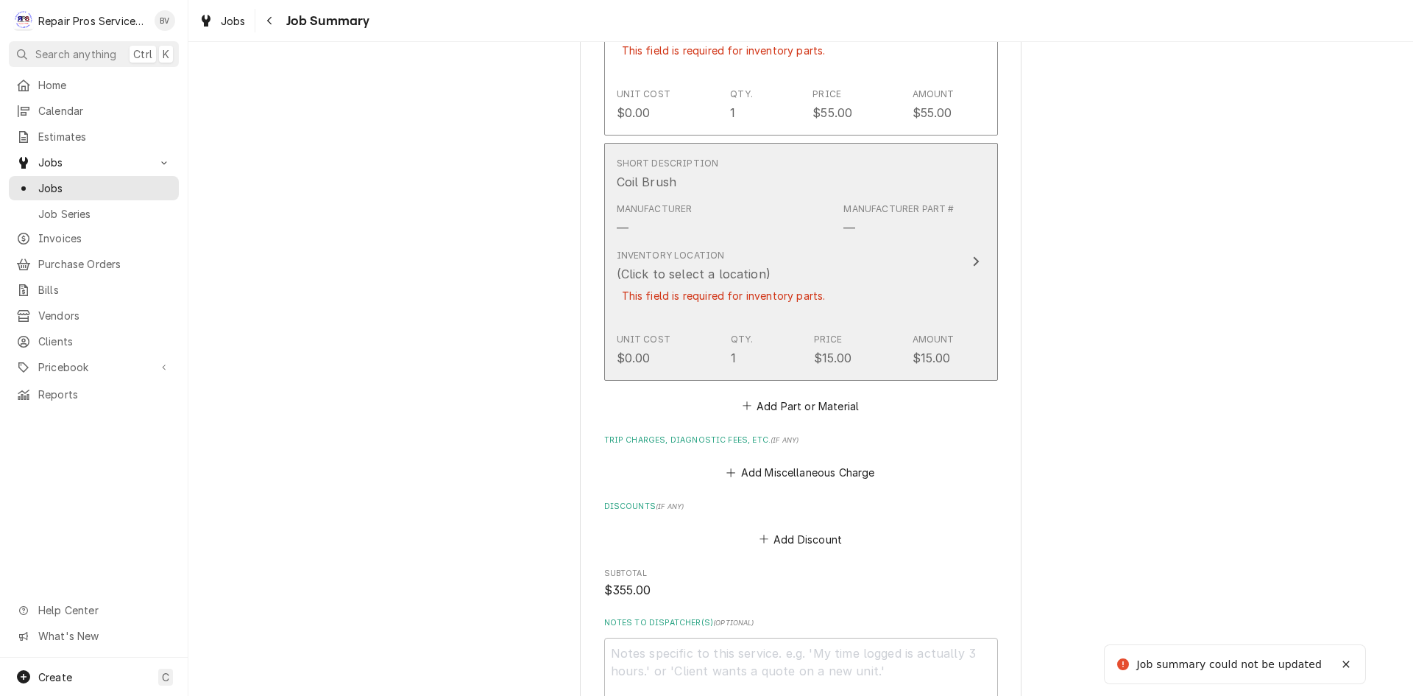
scroll to position [1512, 0]
click at [973, 266] on icon "Update Line Item" at bounding box center [976, 263] width 6 height 10
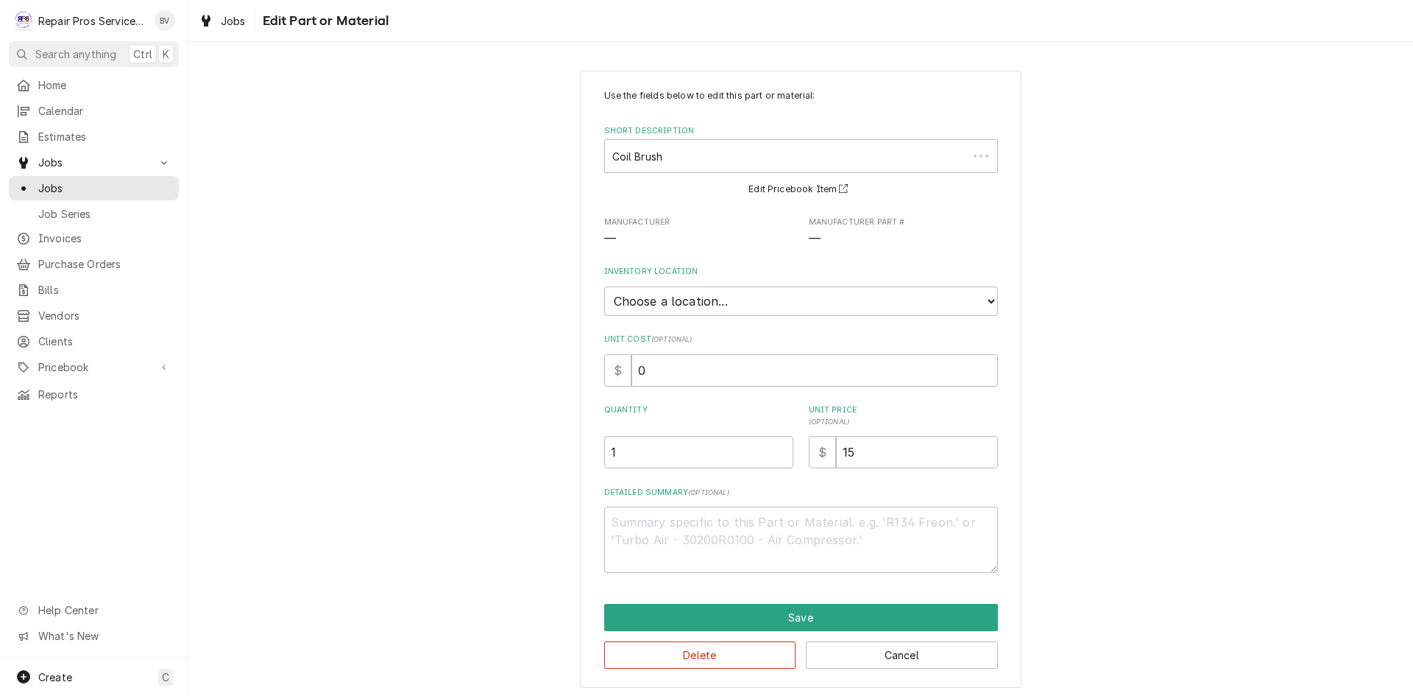
type textarea "x"
click at [653, 308] on select "Choose a location... Burger King Box Office Portable Parts Box T2 tools Van 10 …" at bounding box center [801, 300] width 394 height 29
select select "225"
click at [604, 286] on select "Choose a location... Burger King Box Office Portable Parts Box T2 tools Van 10 …" at bounding box center [801, 300] width 394 height 29
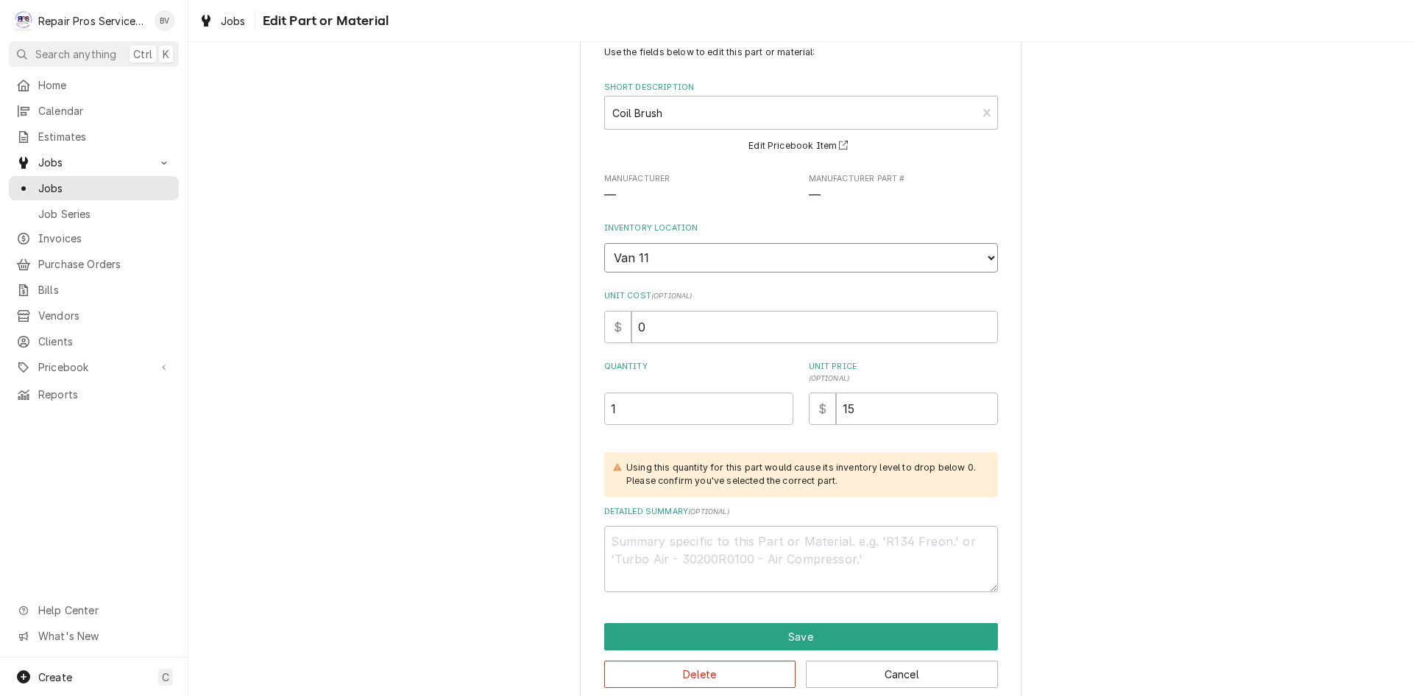
scroll to position [67, 0]
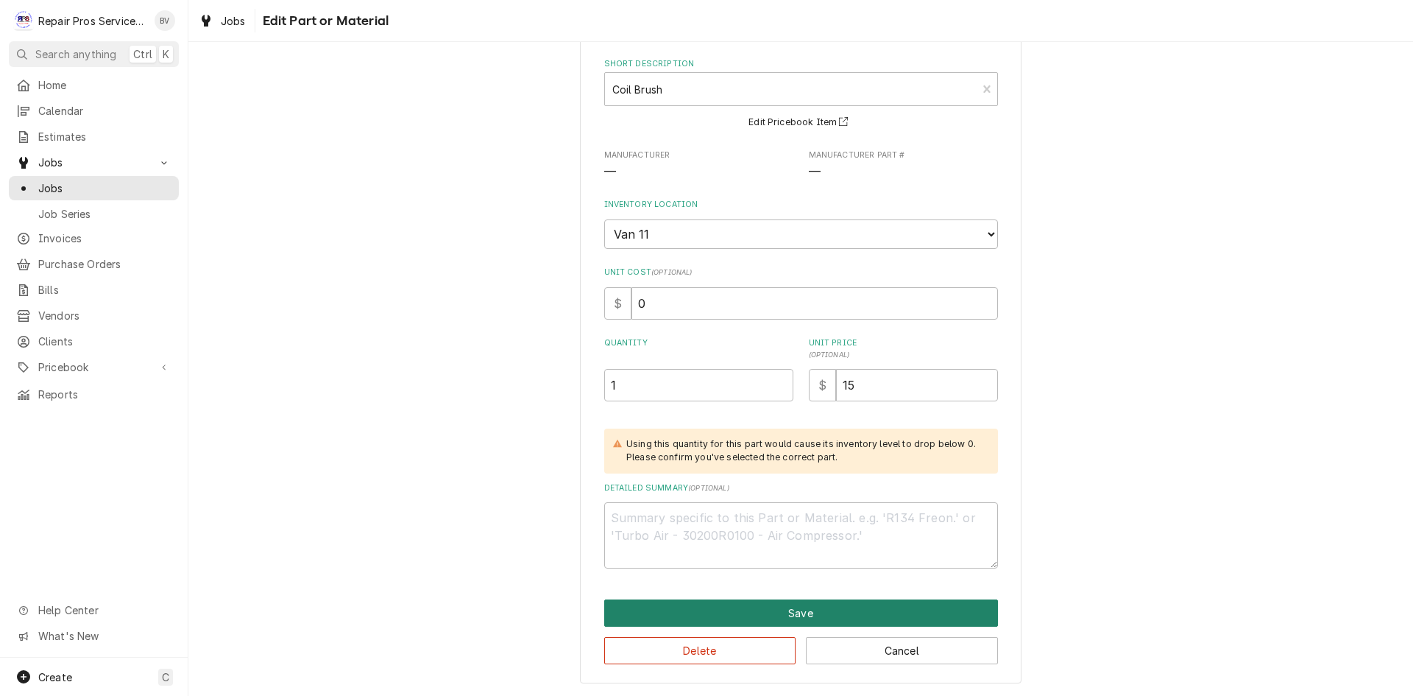
click at [763, 612] on button "Save" at bounding box center [801, 612] width 394 height 27
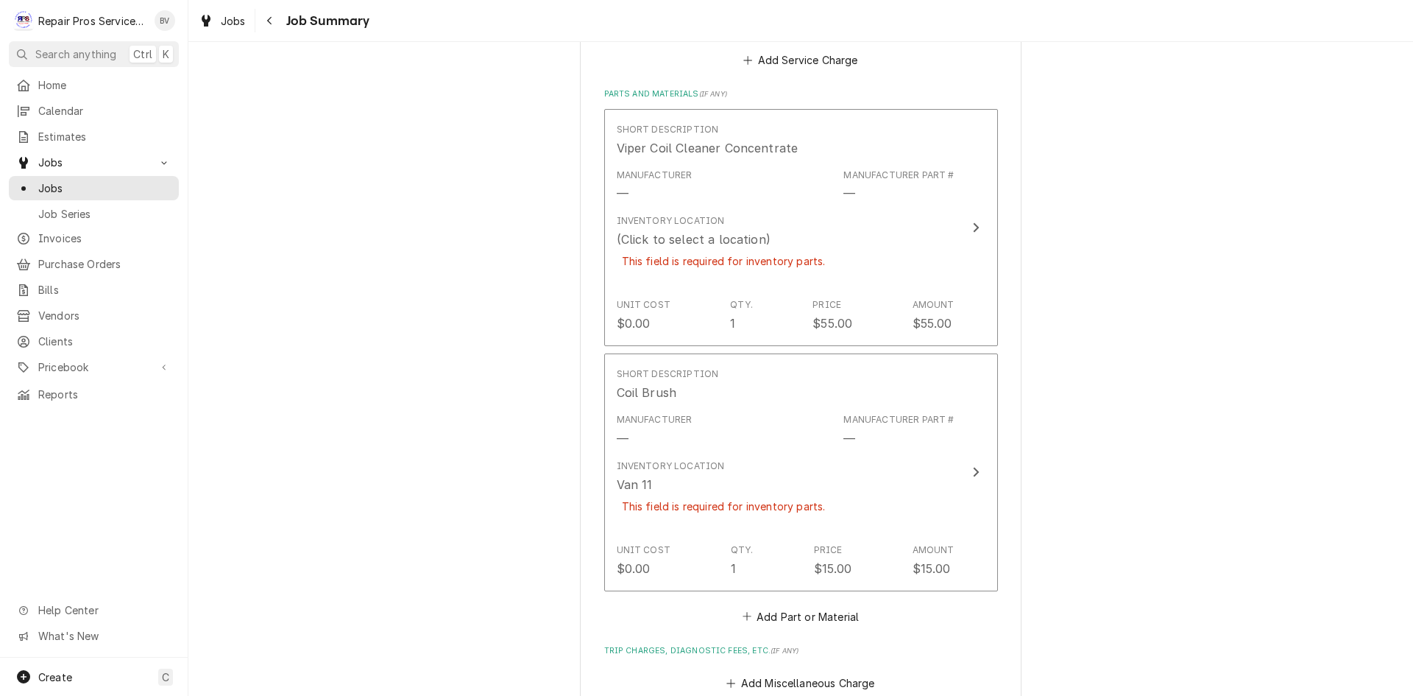
scroll to position [1291, 0]
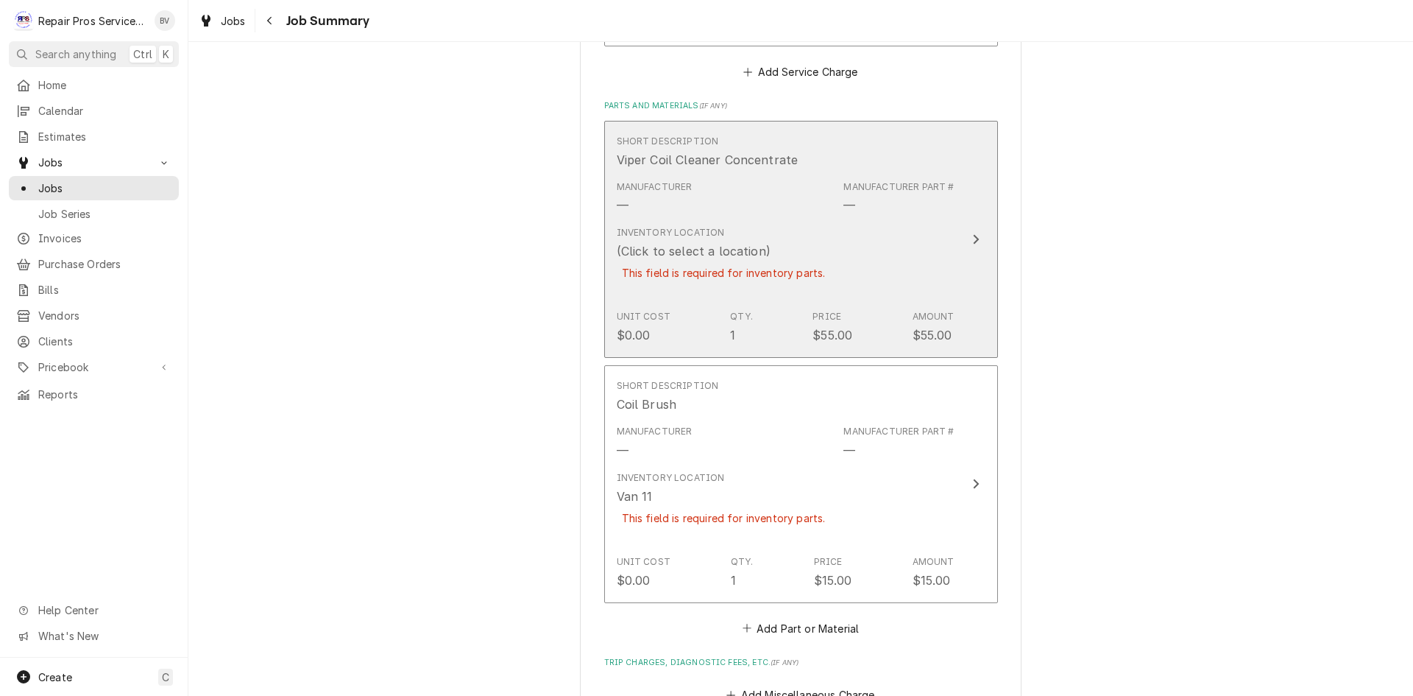
click at [972, 239] on icon "Update Line Item" at bounding box center [975, 239] width 7 height 12
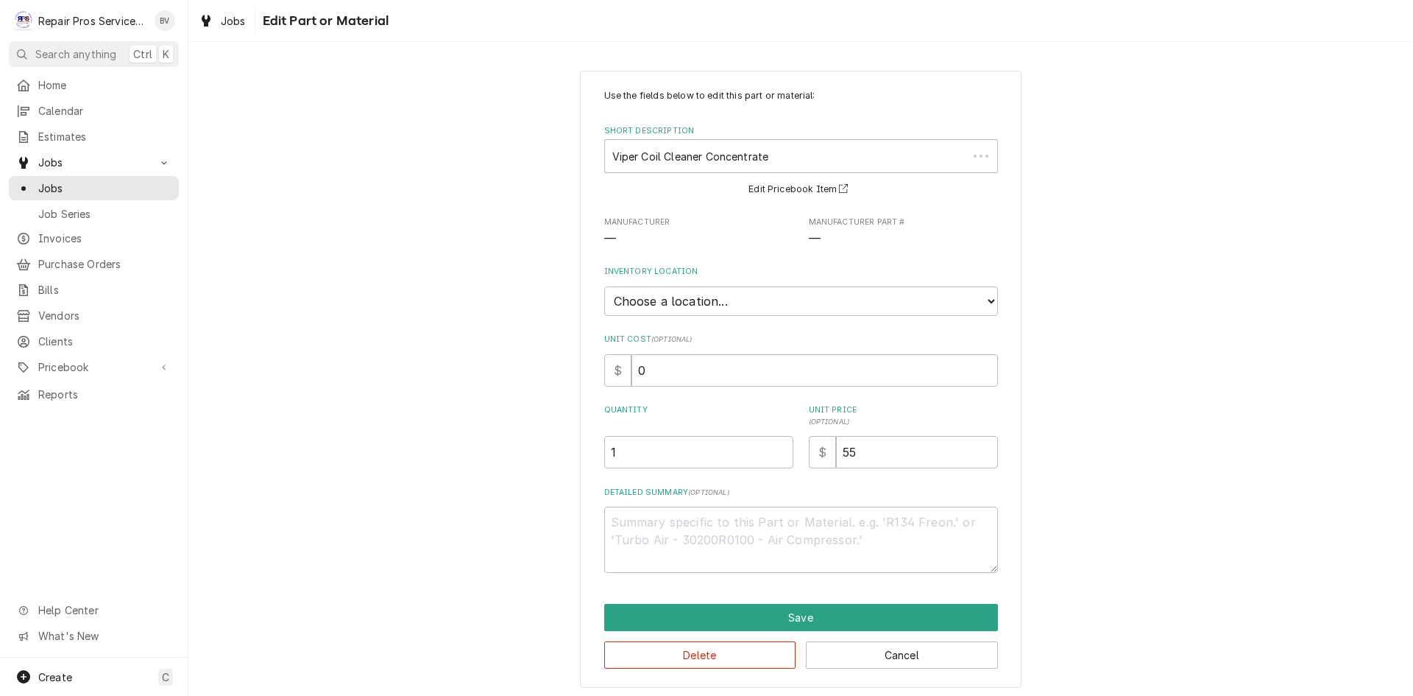
type textarea "x"
click at [681, 303] on select "Choose a location... Burger King Box Office Portable Parts Box T2 tools Van 10 …" at bounding box center [801, 300] width 394 height 29
select select "225"
click at [604, 286] on select "Choose a location... Burger King Box Office Portable Parts Box T2 tools Van 10 …" at bounding box center [801, 300] width 394 height 29
click at [769, 619] on button "Save" at bounding box center [801, 617] width 394 height 27
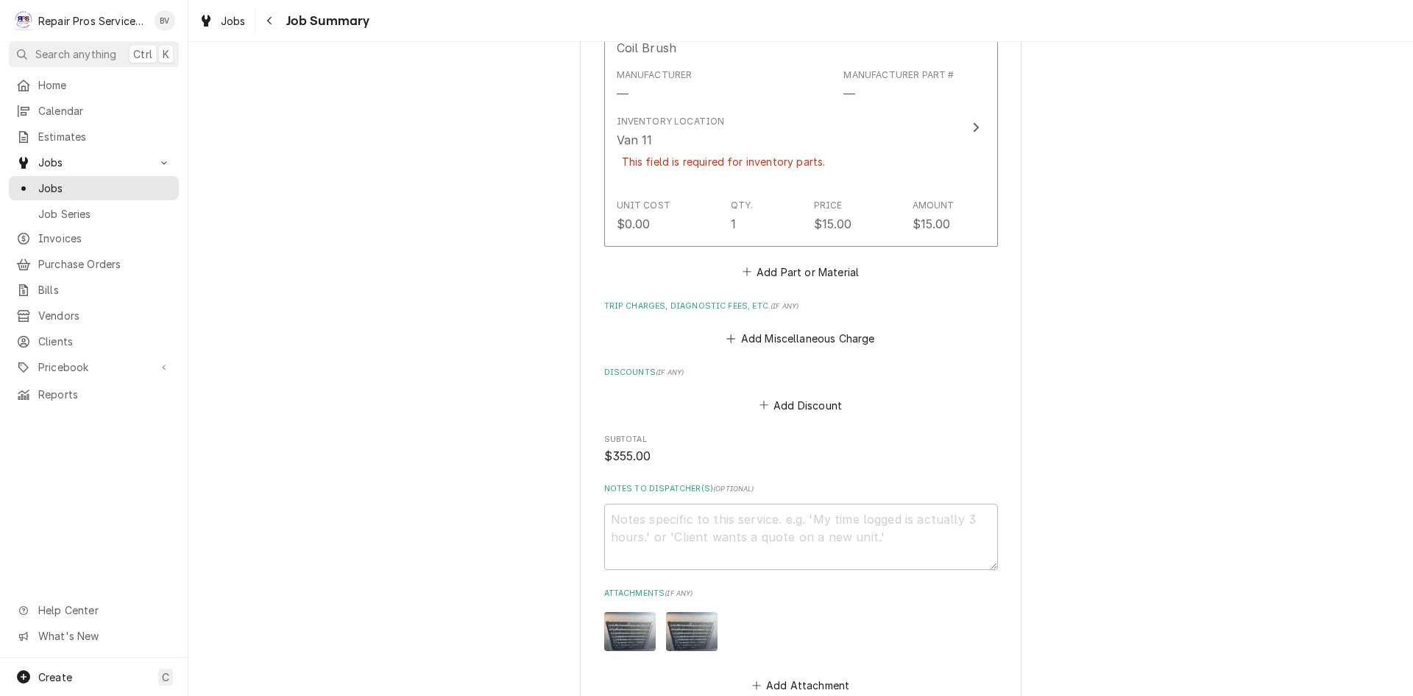
scroll to position [1806, 0]
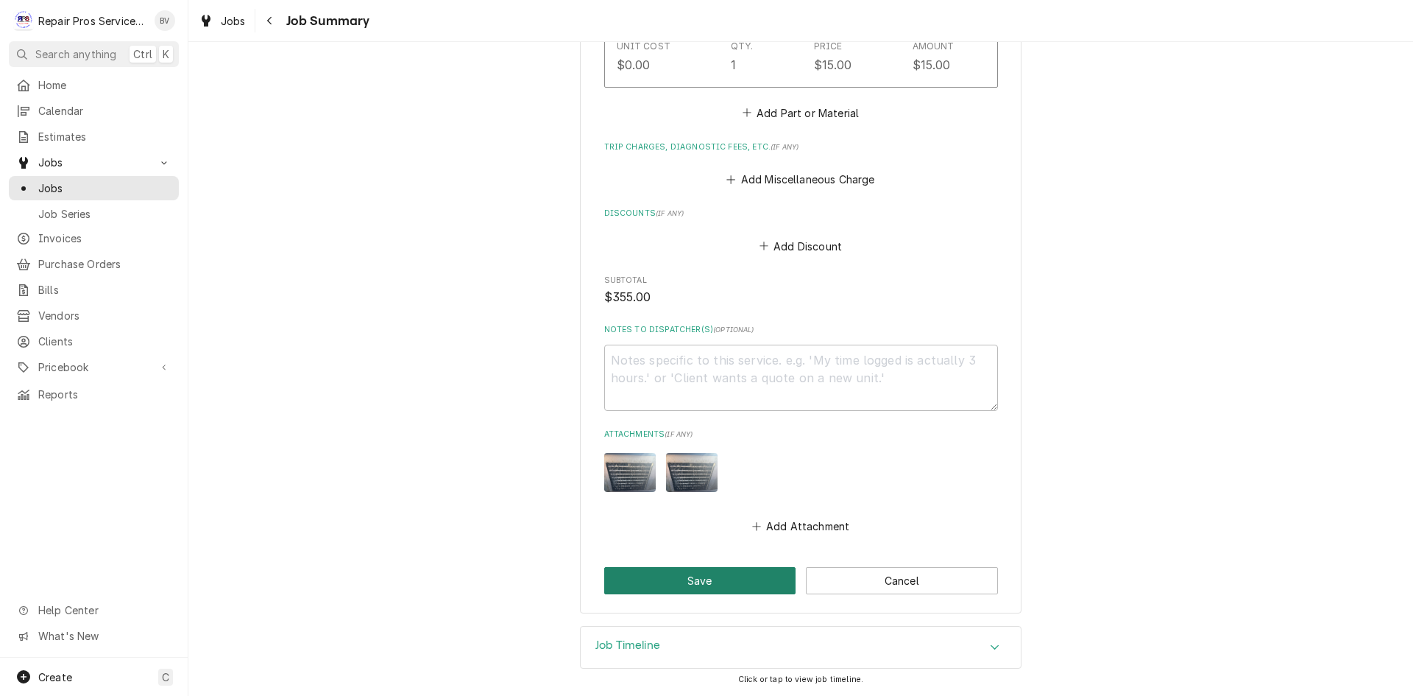
click at [671, 585] on button "Save" at bounding box center [700, 580] width 192 height 27
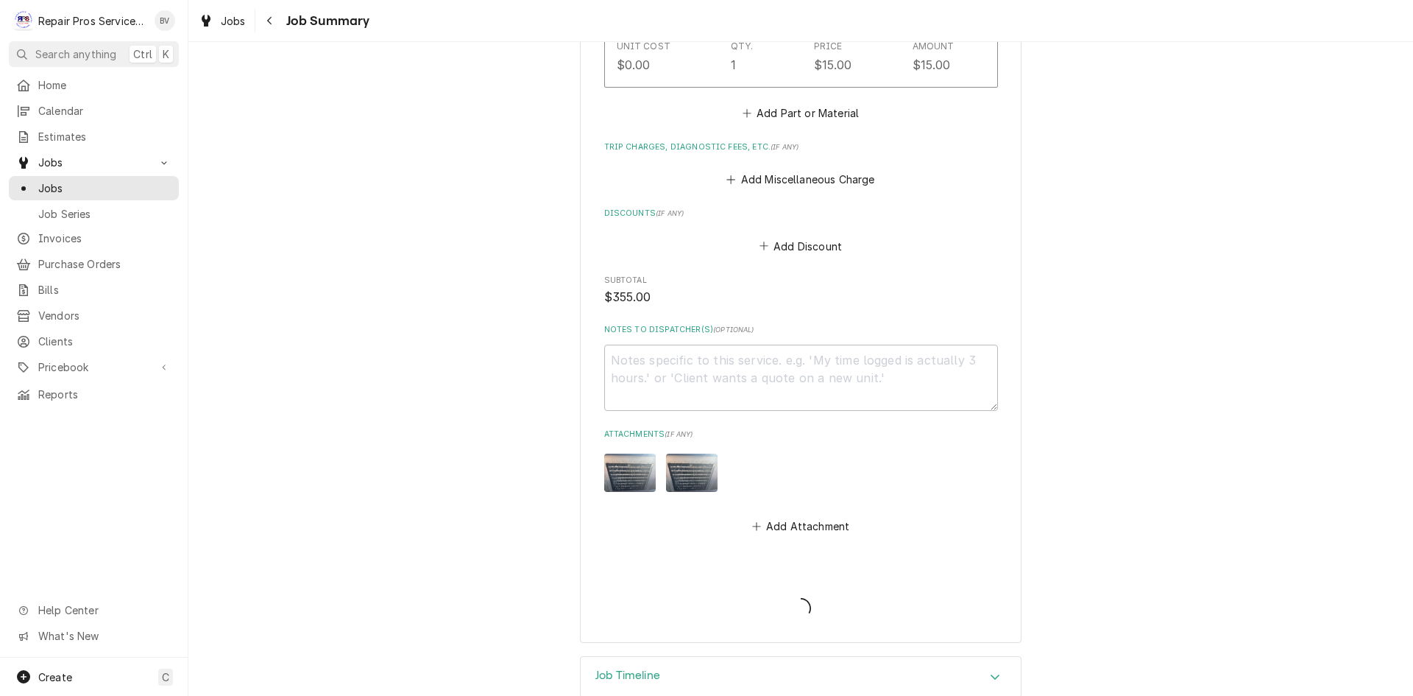
type textarea "x"
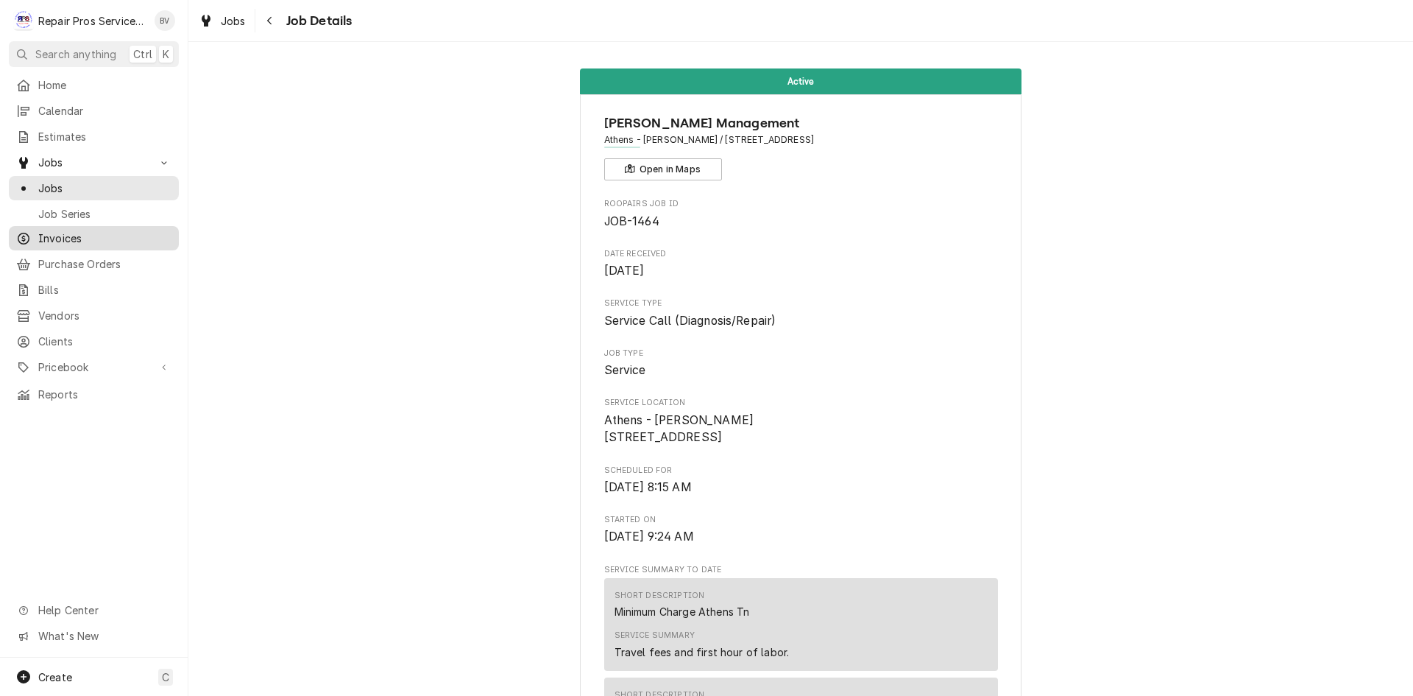
click at [51, 234] on span "Invoices" at bounding box center [104, 237] width 133 height 15
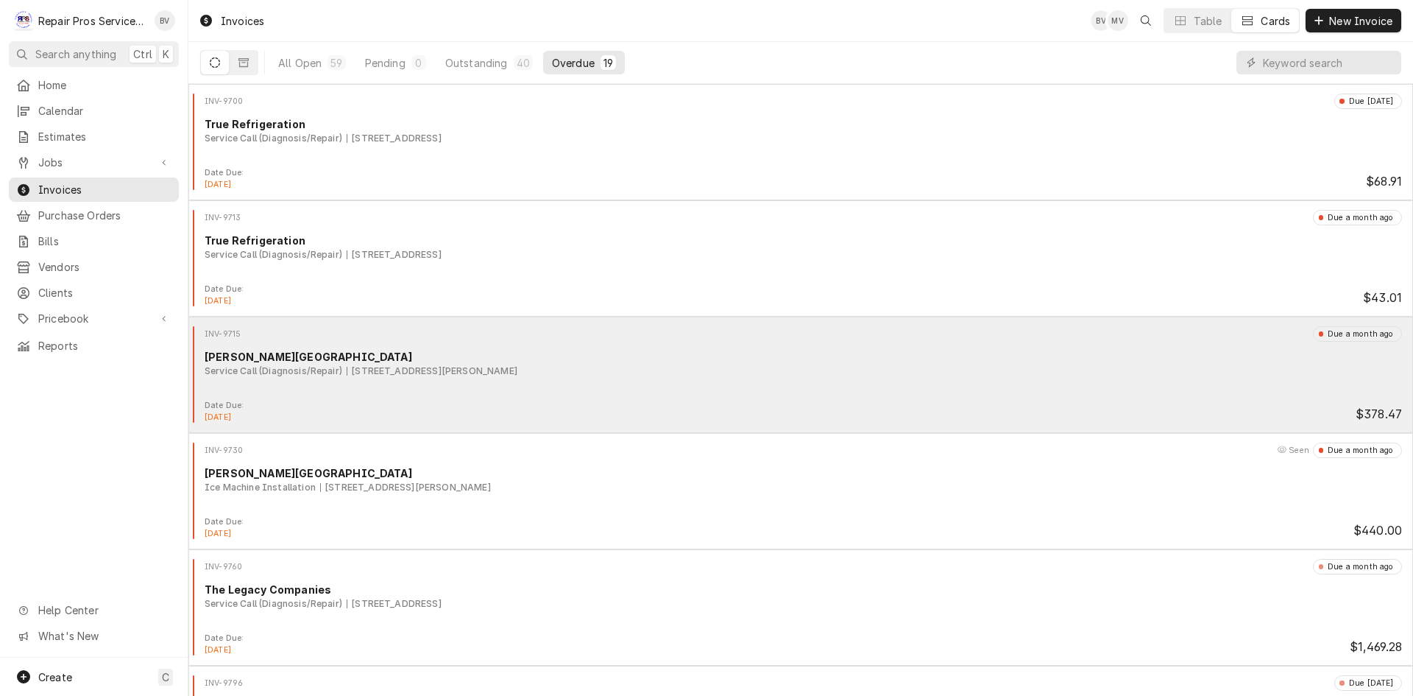
click at [1135, 400] on div "Date Due: Jul 5, 2025 $378.47" at bounding box center [800, 412] width 1213 height 24
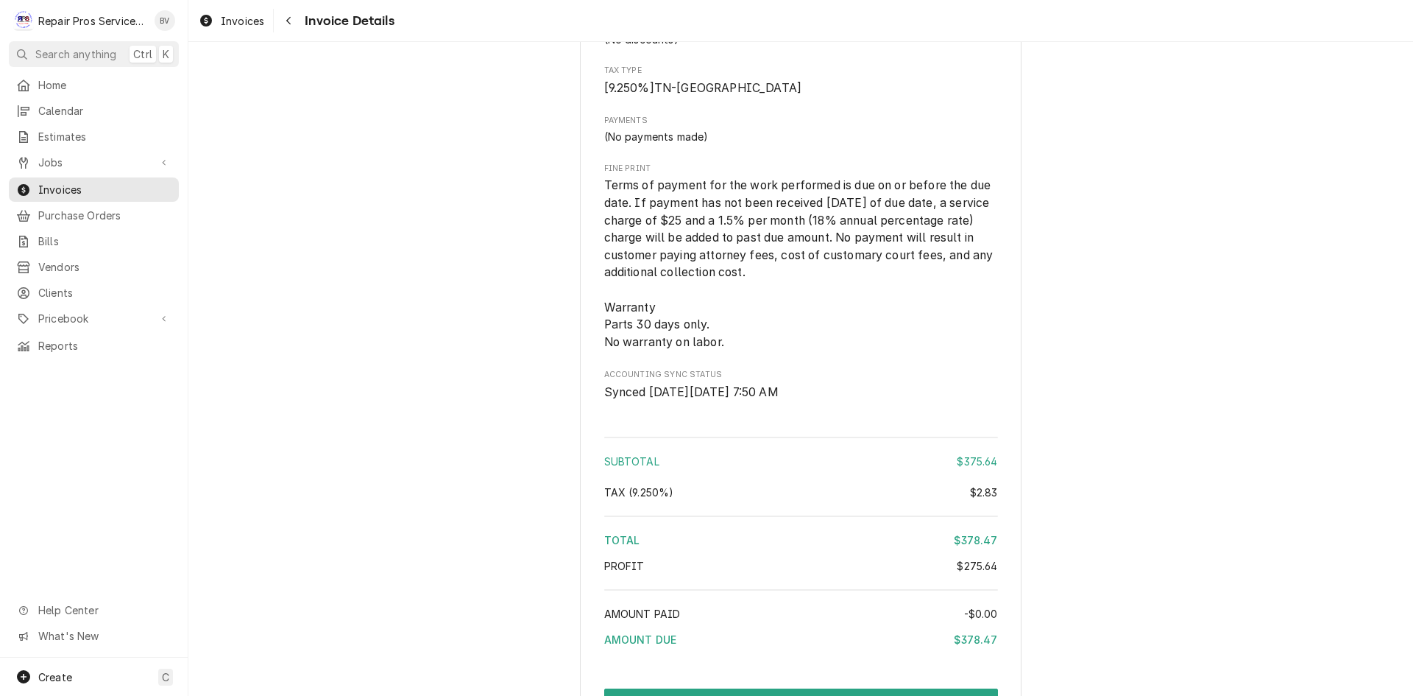
scroll to position [2634, 0]
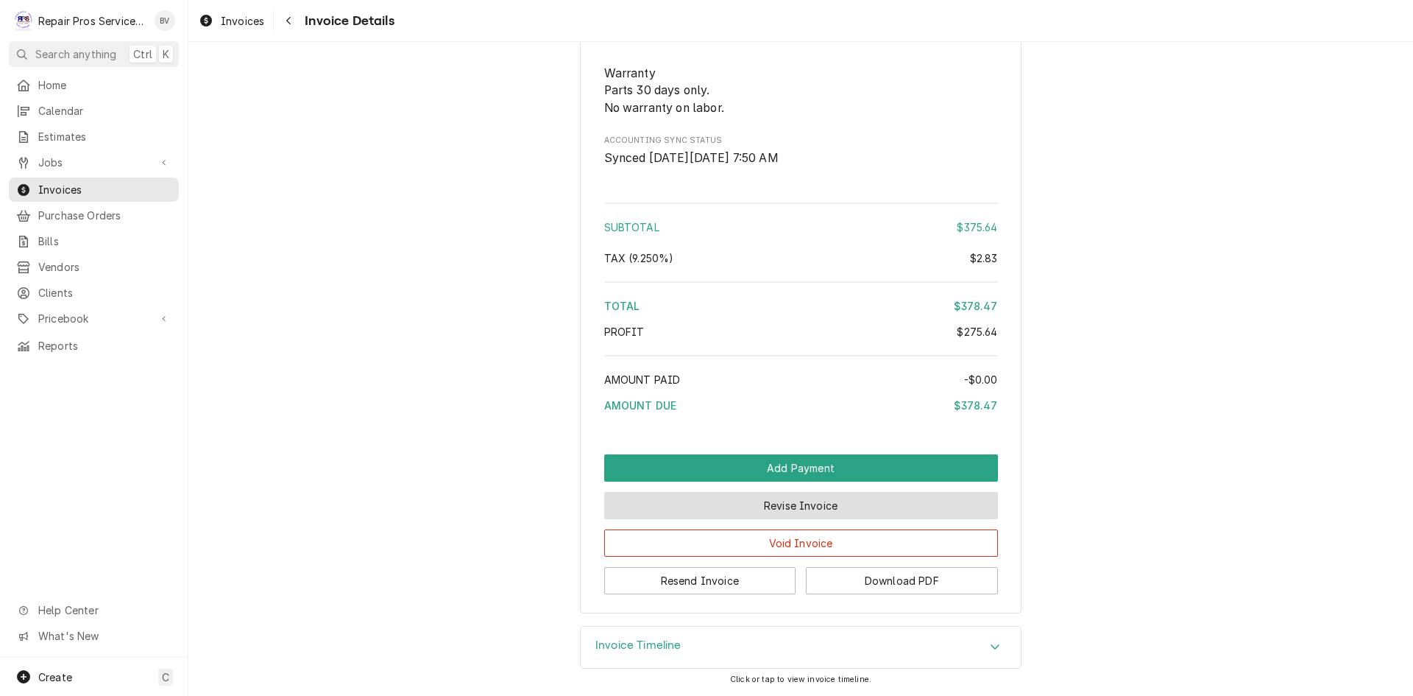
click at [766, 515] on button "Revise Invoice" at bounding box center [801, 505] width 394 height 27
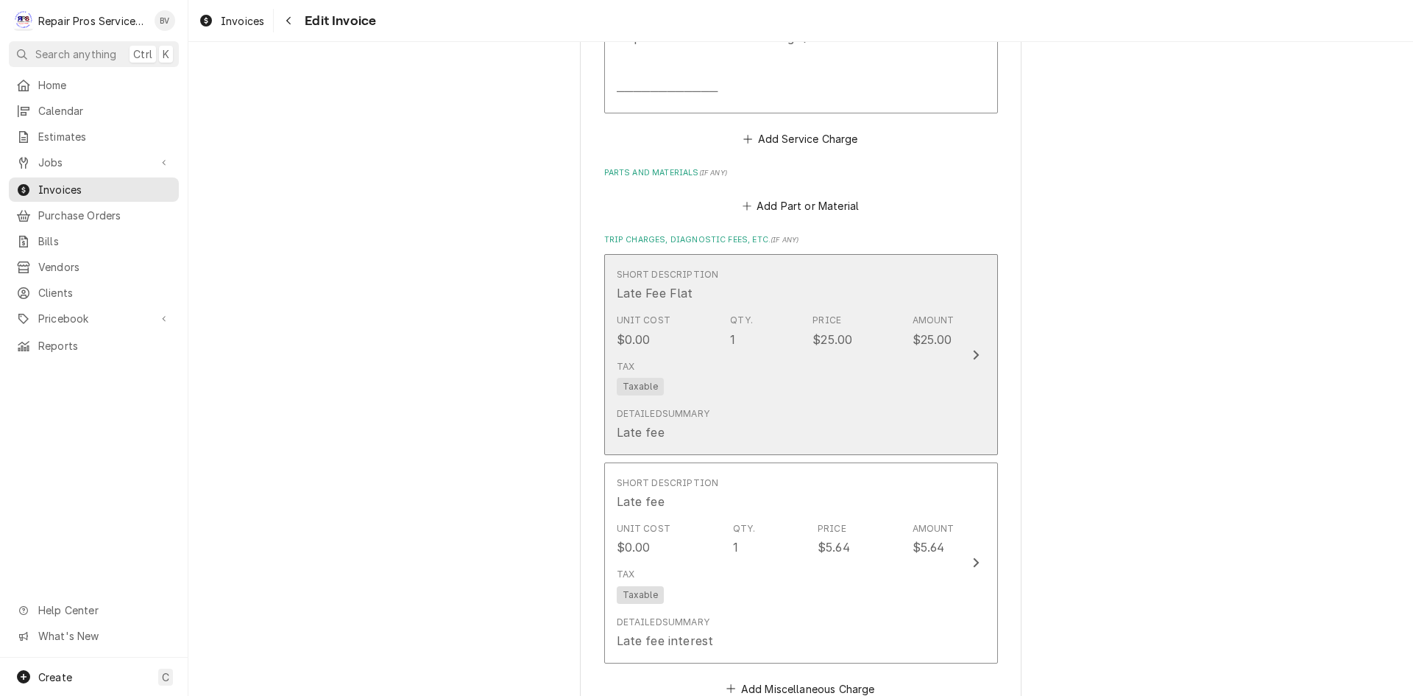
scroll to position [1987, 0]
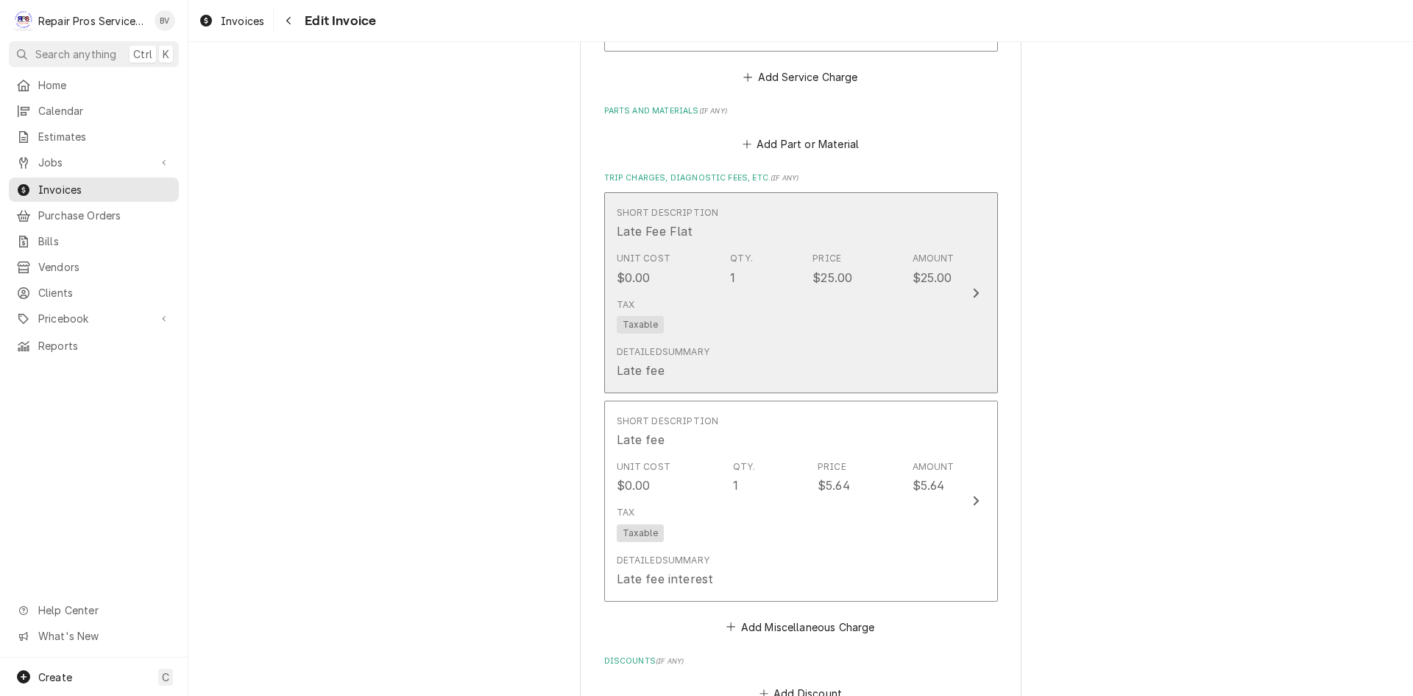
click at [977, 294] on div "Update Line Item" at bounding box center [975, 293] width 19 height 18
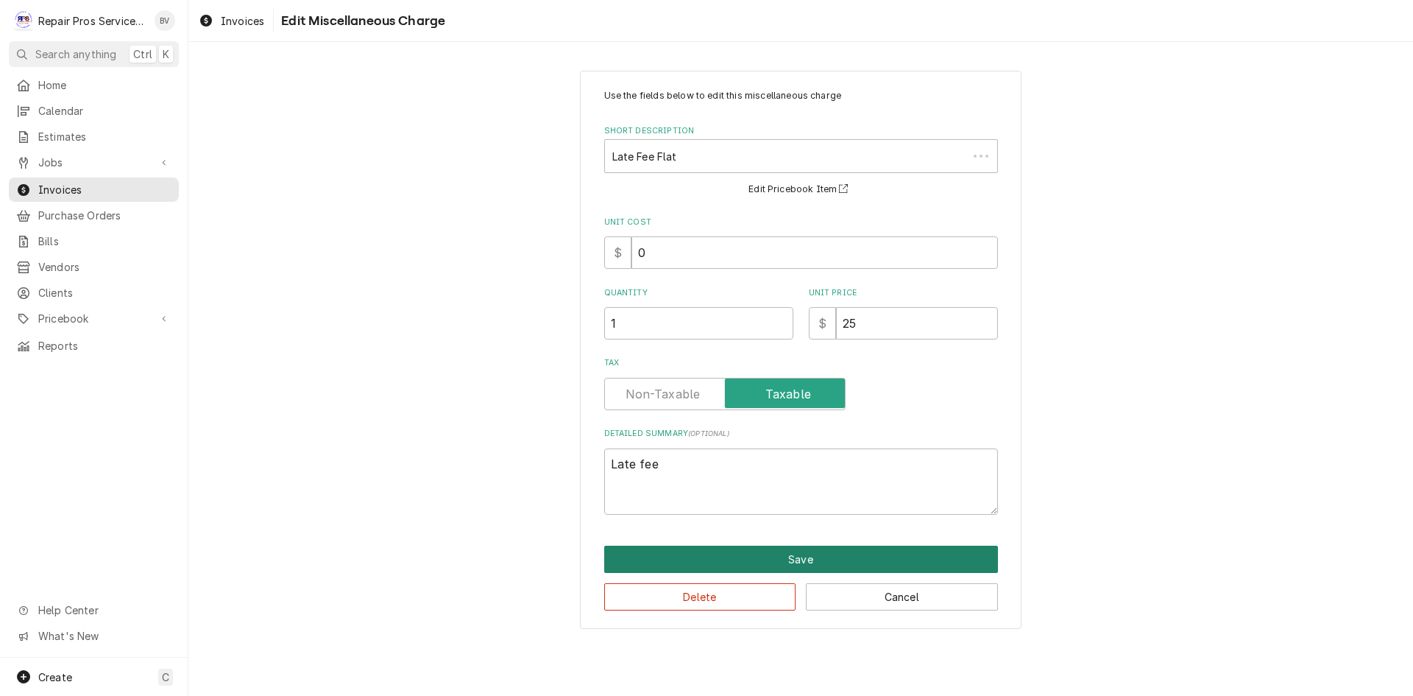
click at [724, 567] on button "Save" at bounding box center [801, 558] width 394 height 27
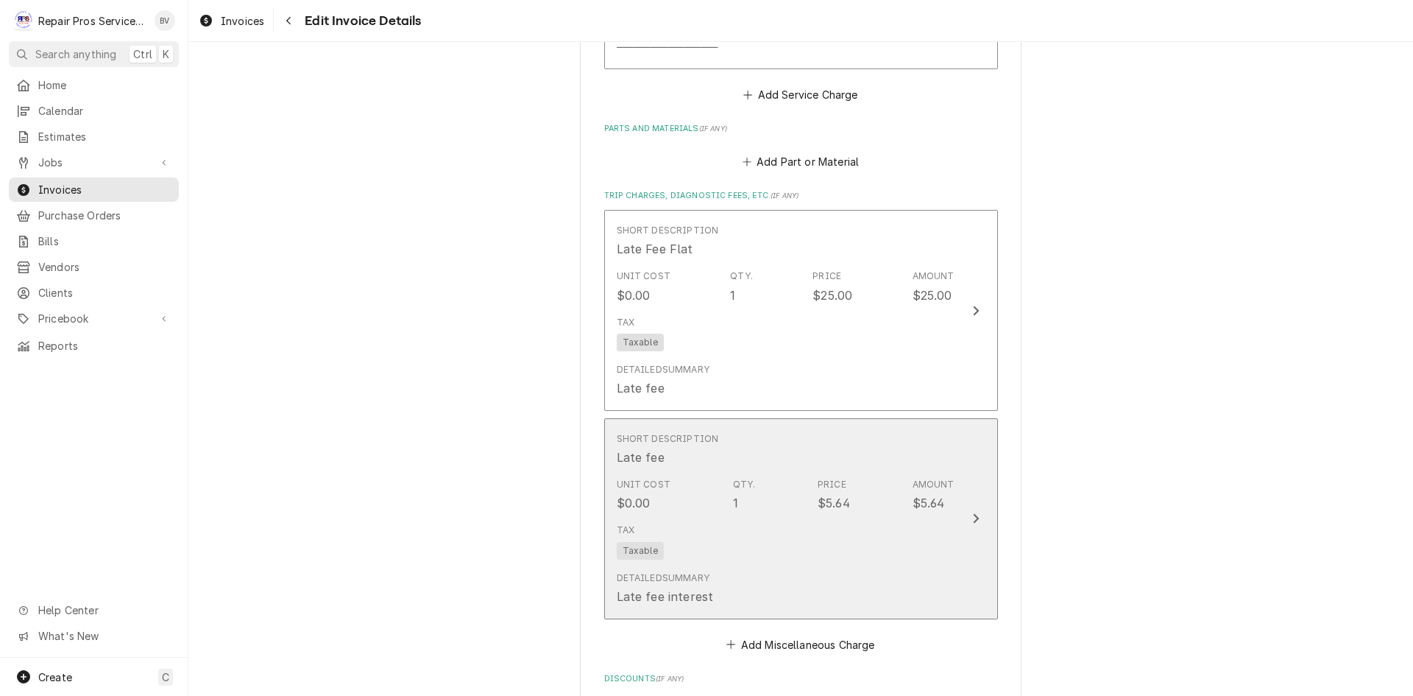
scroll to position [1970, 0]
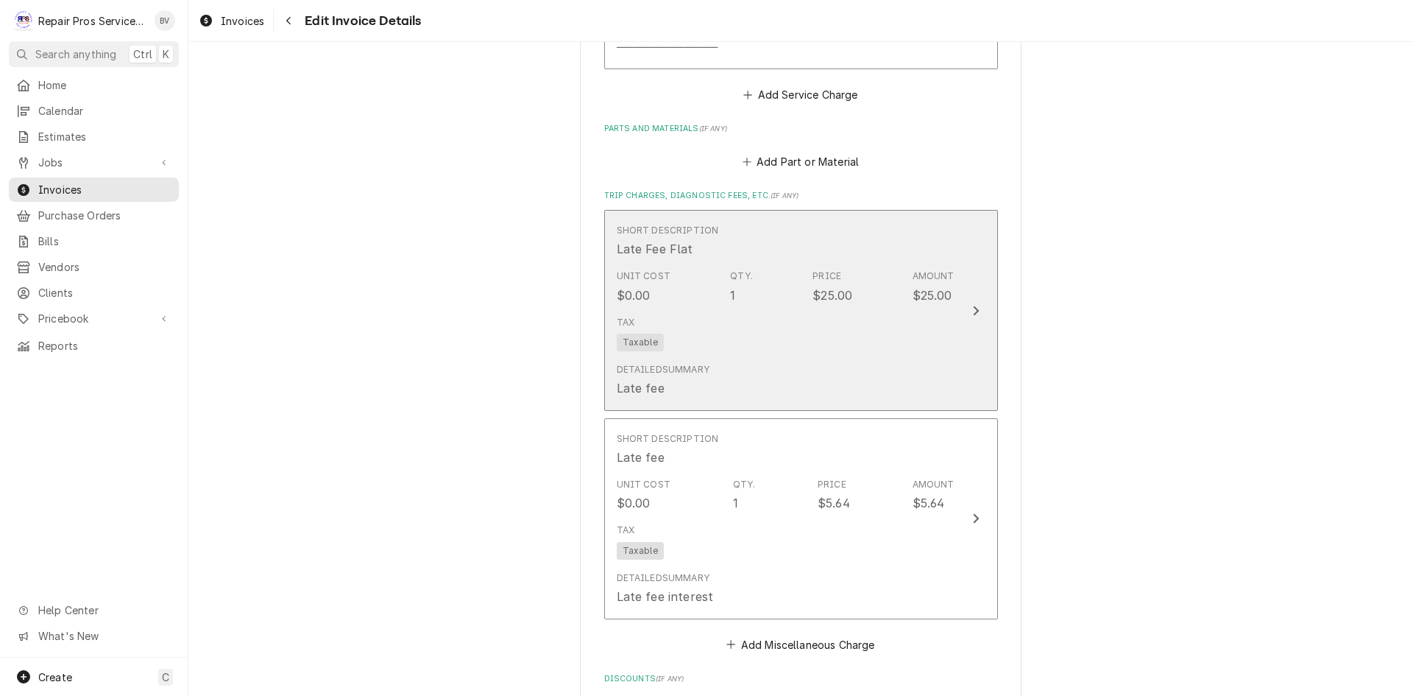
click at [975, 307] on div "Update Line Item" at bounding box center [975, 311] width 19 height 18
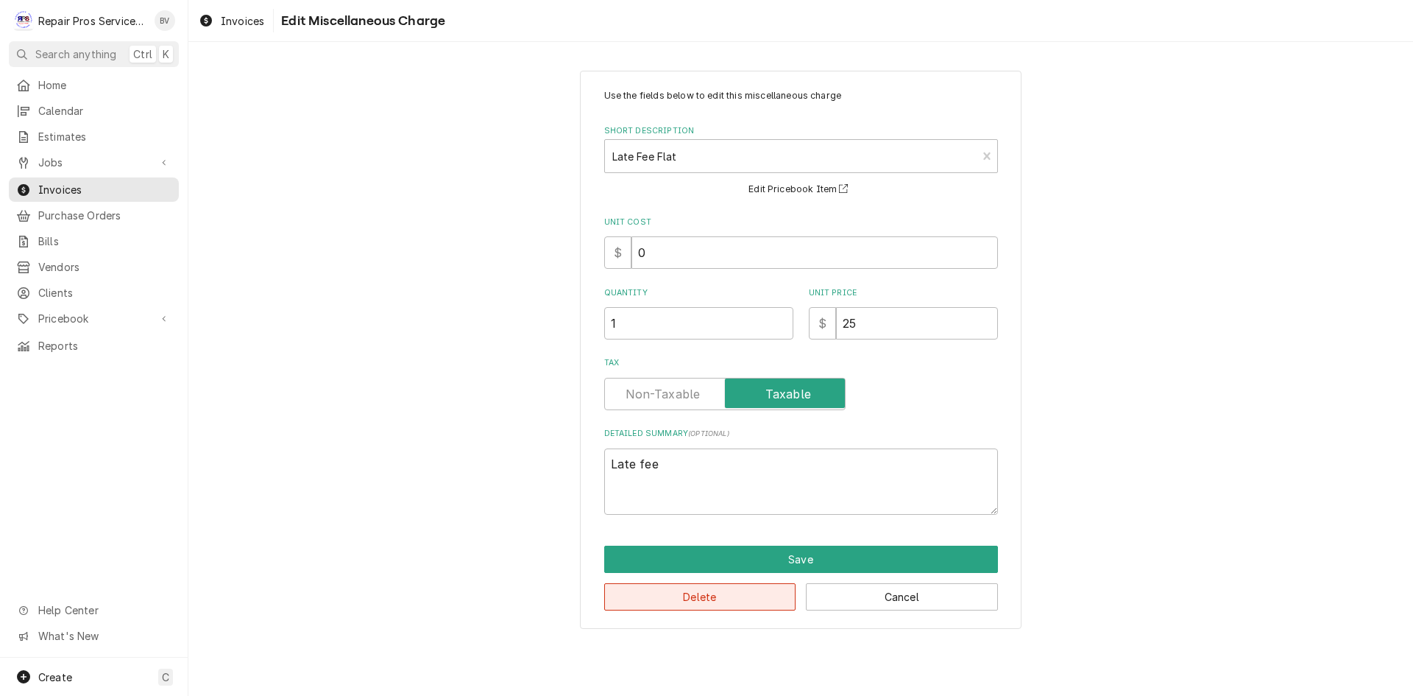
click at [729, 595] on button "Delete" at bounding box center [700, 596] width 192 height 27
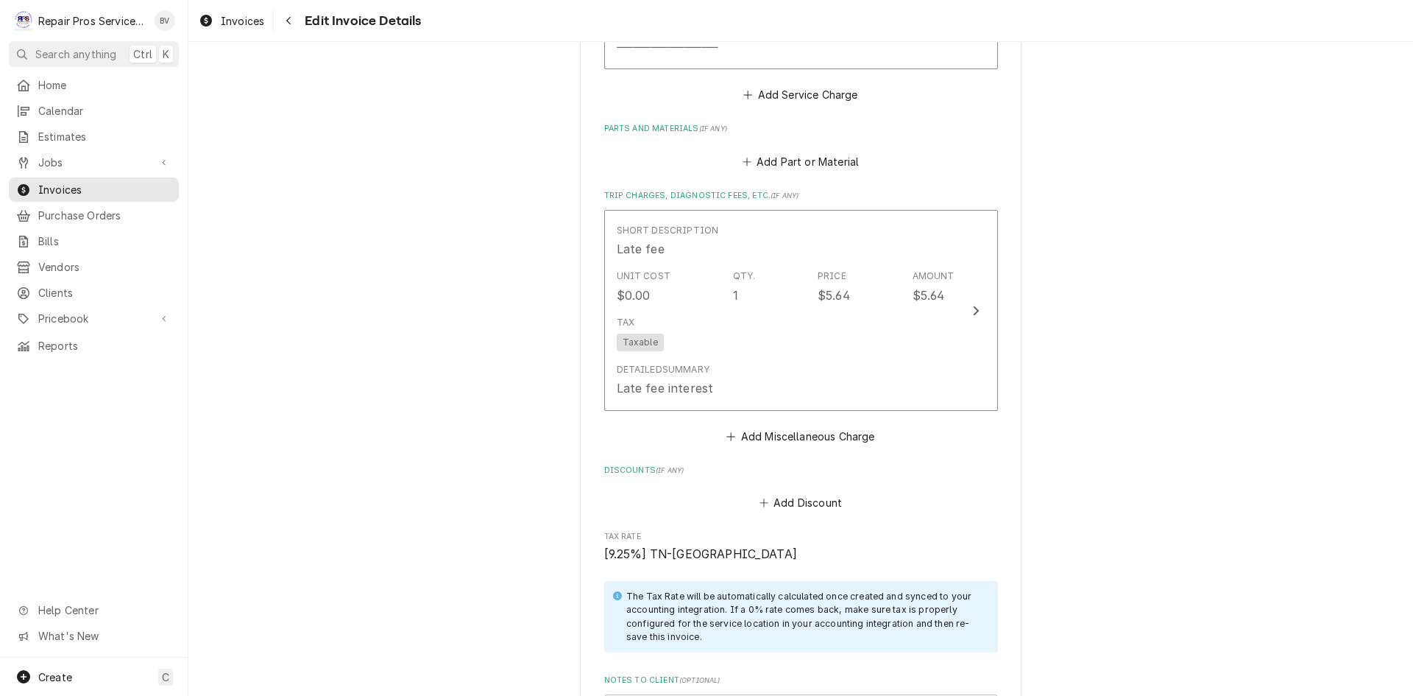
scroll to position [1952, 0]
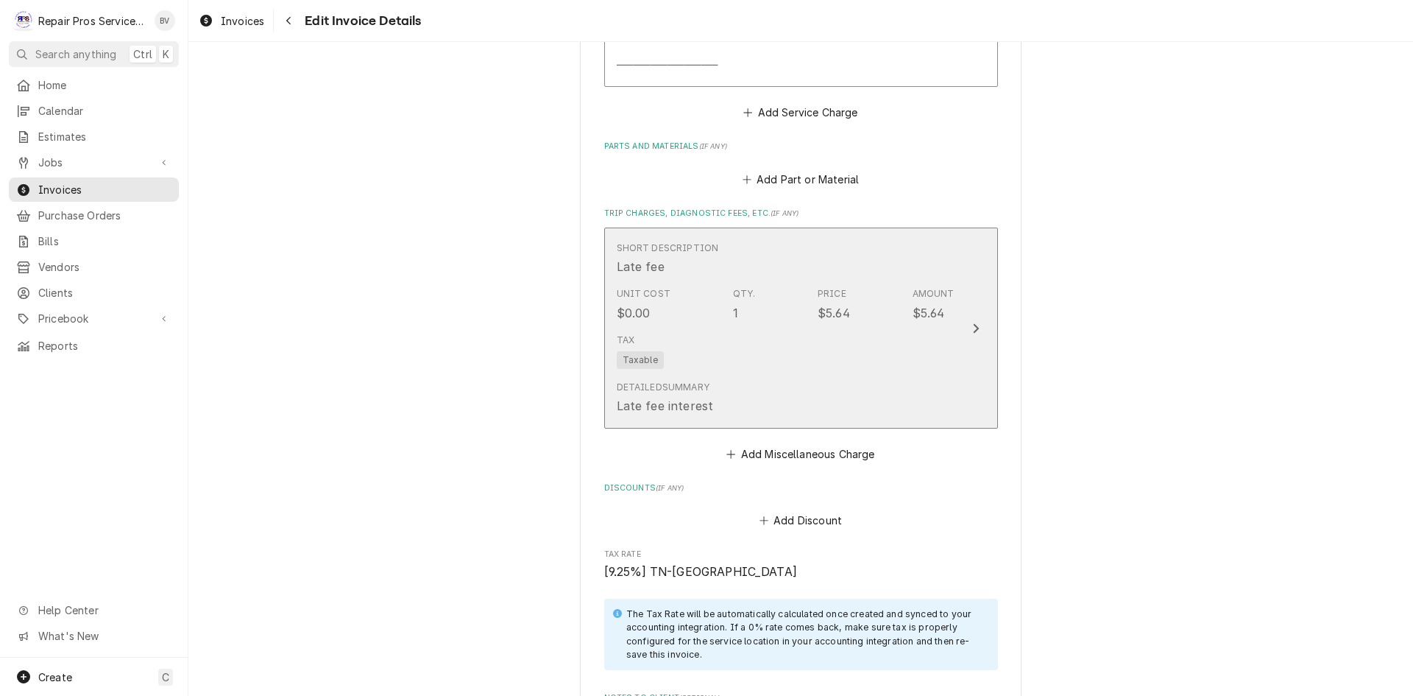
click at [972, 326] on icon "Update Line Item" at bounding box center [975, 328] width 7 height 12
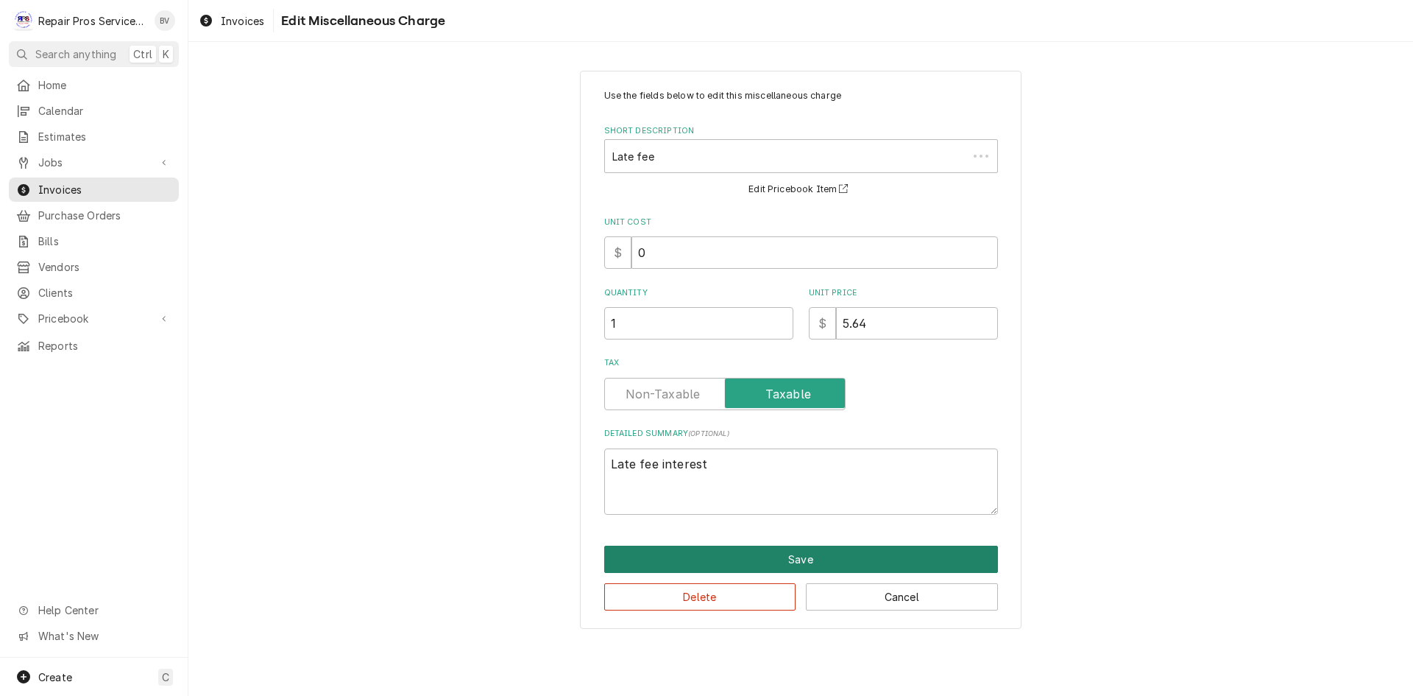
click at [754, 571] on button "Save" at bounding box center [801, 558] width 394 height 27
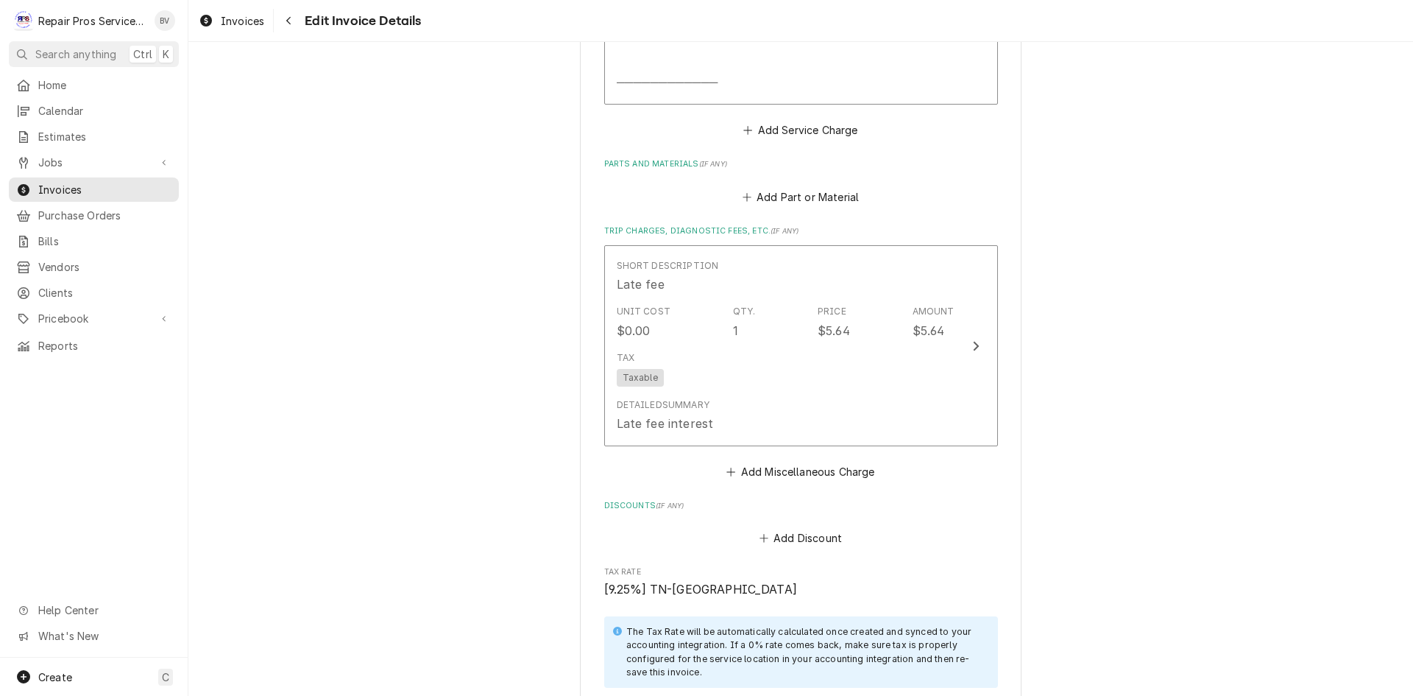
scroll to position [1934, 0]
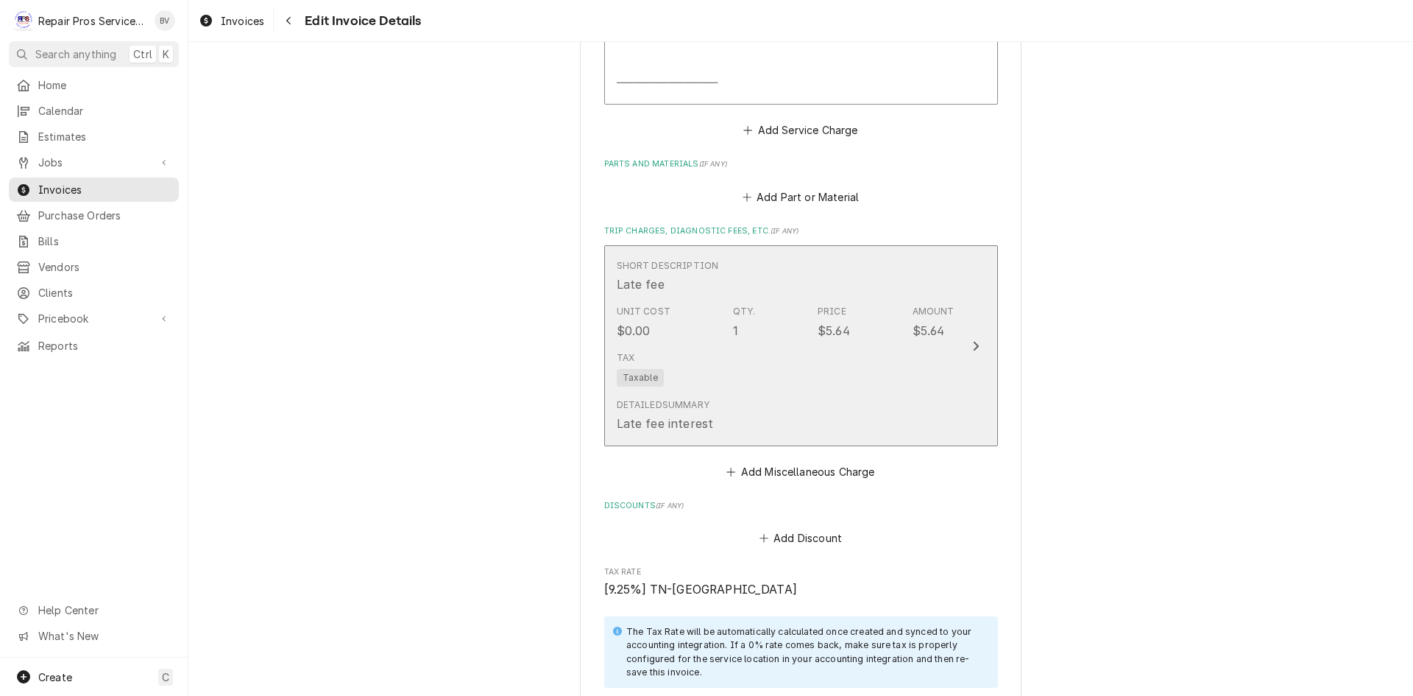
click at [972, 340] on icon "Update Line Item" at bounding box center [975, 346] width 7 height 12
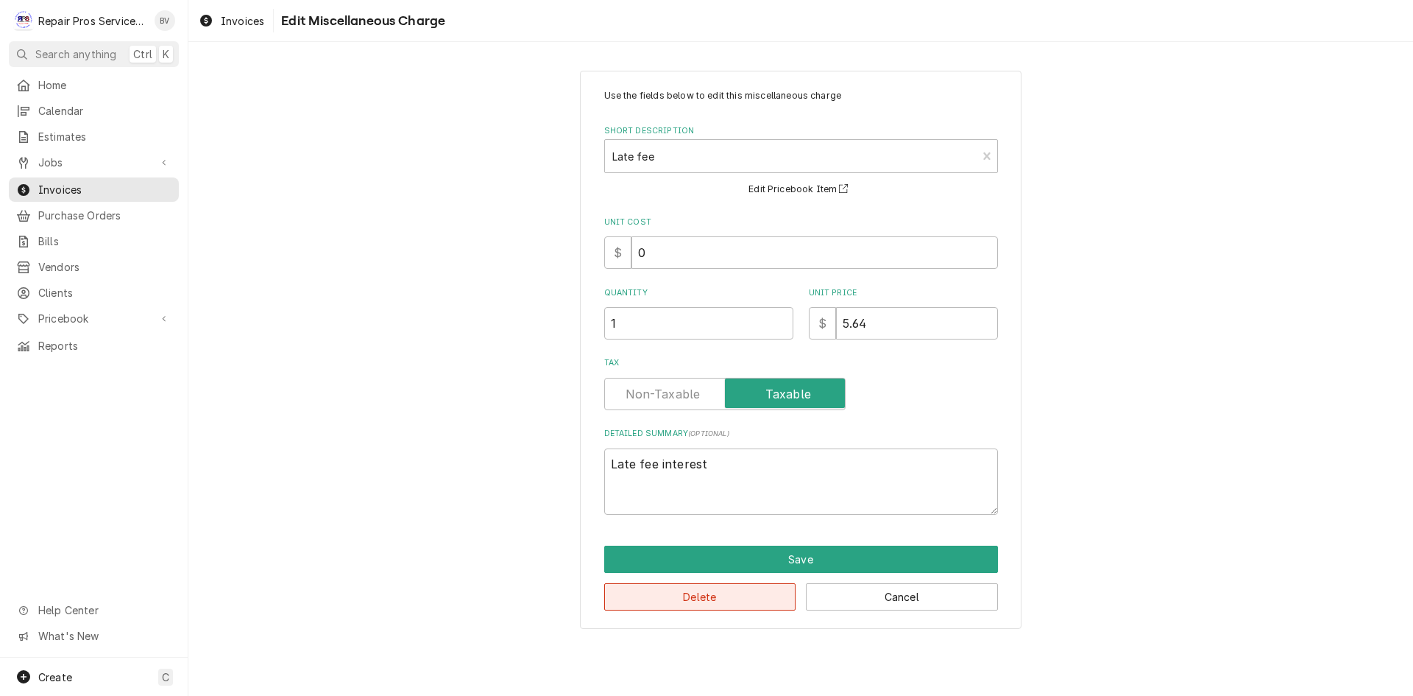
click at [718, 604] on button "Delete" at bounding box center [700, 596] width 192 height 27
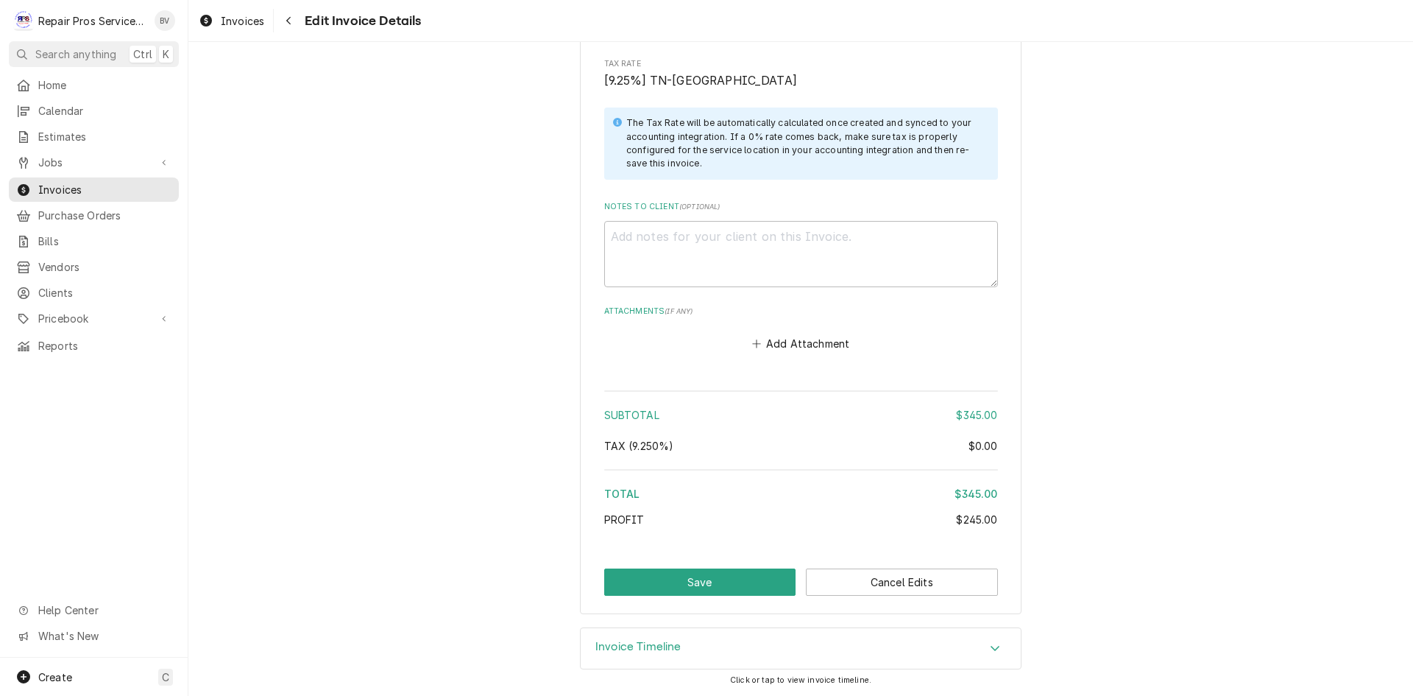
scroll to position [2235, 0]
click at [656, 587] on button "Save" at bounding box center [700, 580] width 192 height 27
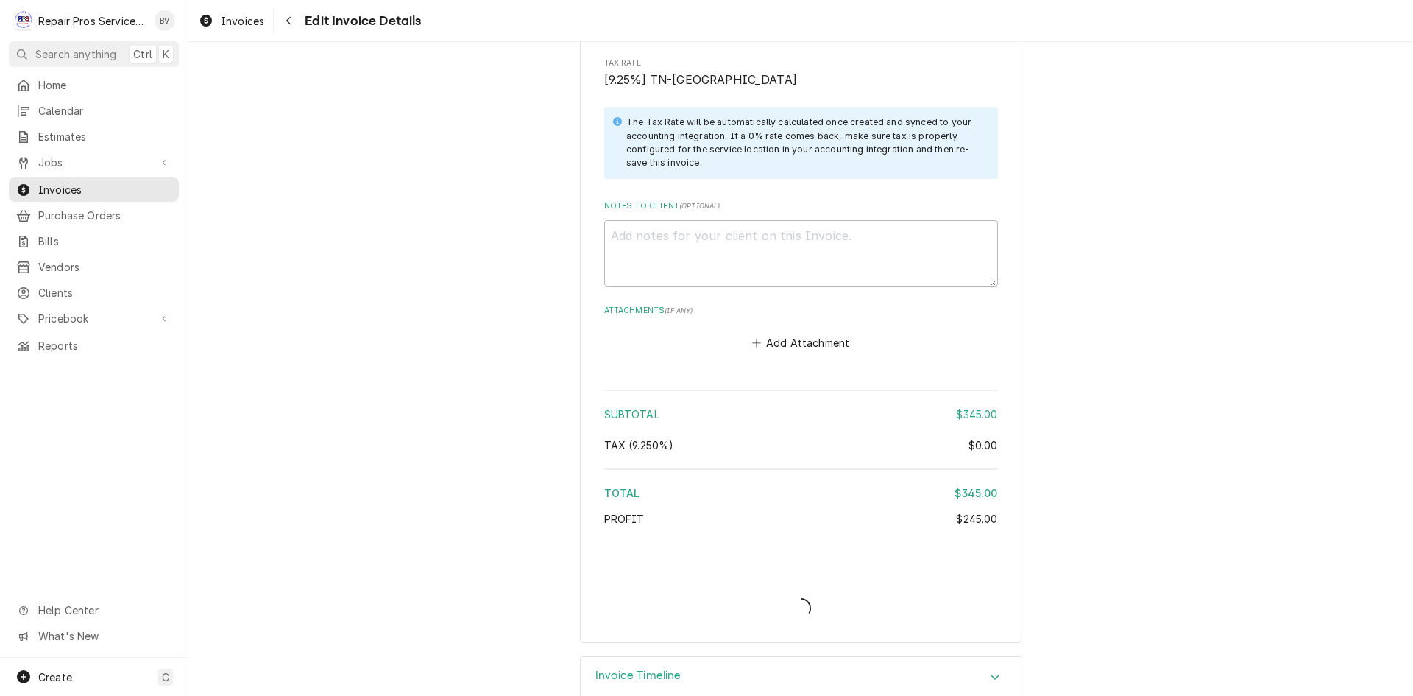
type textarea "x"
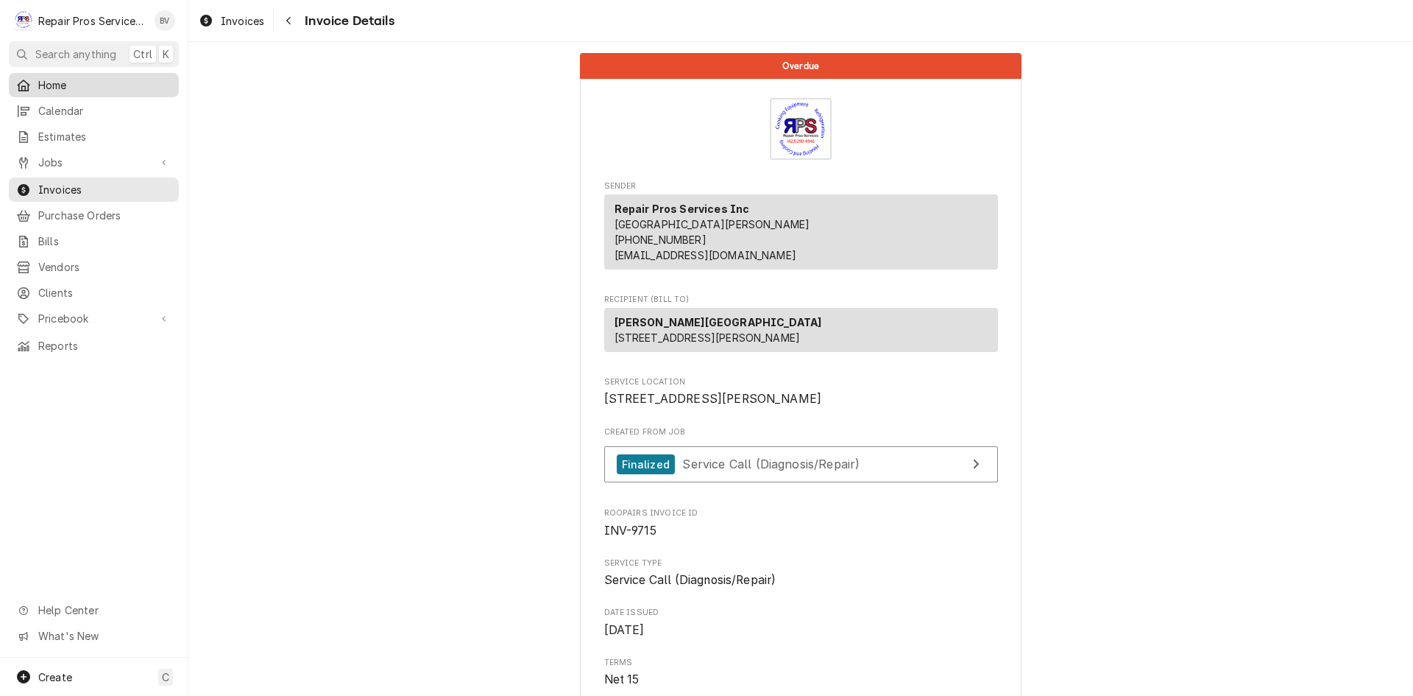
click at [47, 83] on span "Home" at bounding box center [104, 84] width 133 height 15
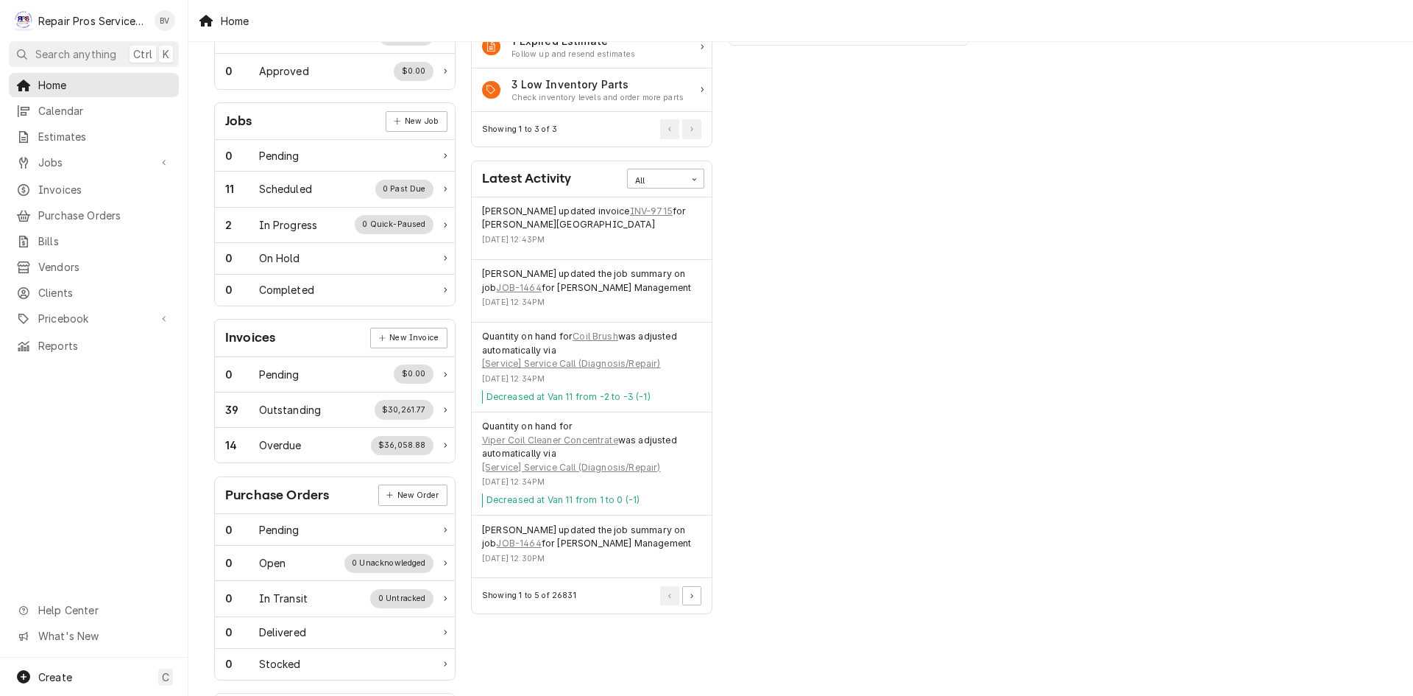
scroll to position [221, 0]
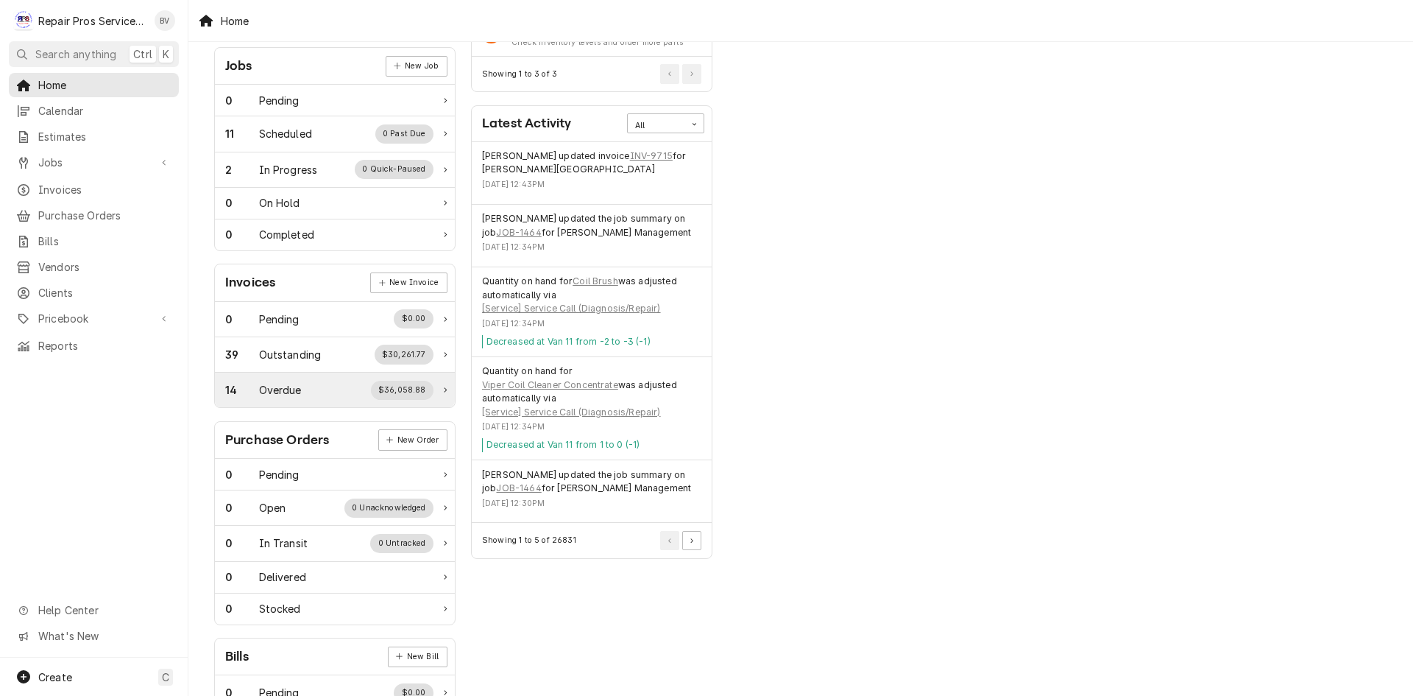
click at [385, 392] on div "$36,058.88" at bounding box center [402, 390] width 63 height 19
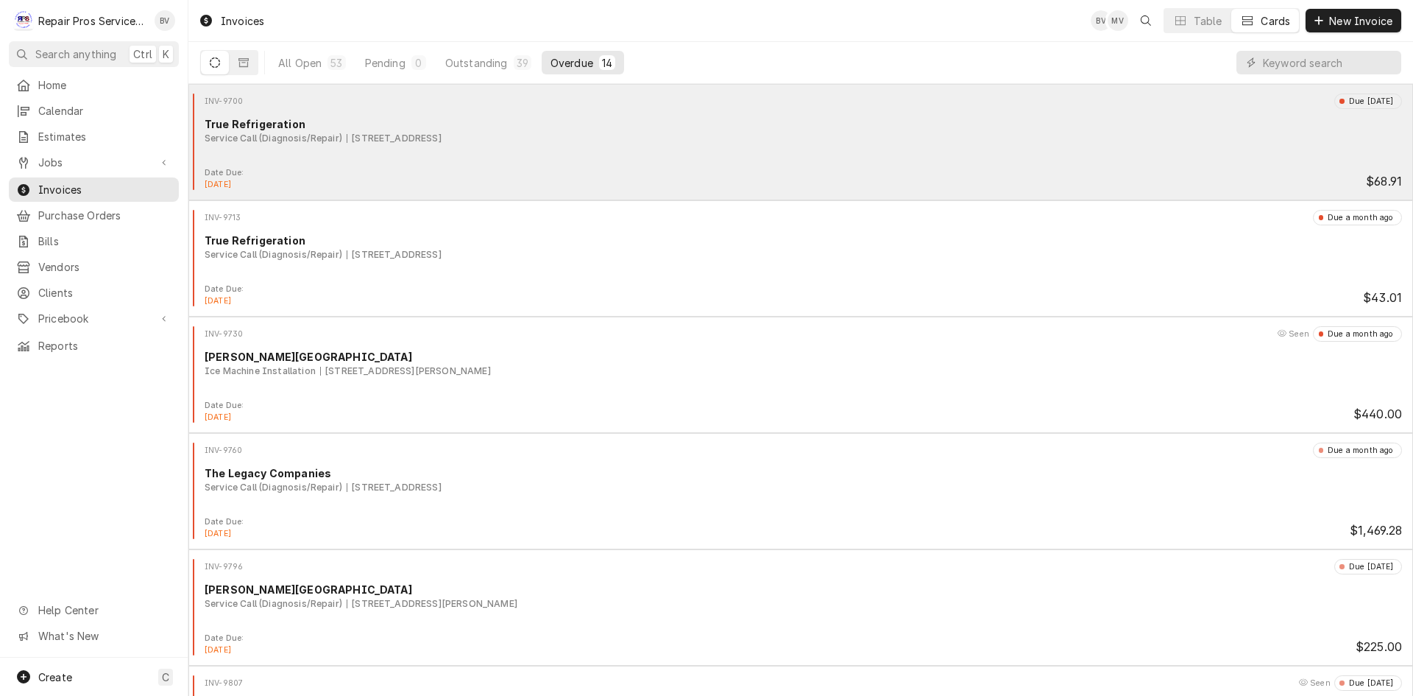
click at [997, 154] on div "INV-9700 Due [DATE] True Refrigeration Service Call (Diagnosis/Repair) [STREET_…" at bounding box center [800, 130] width 1213 height 74
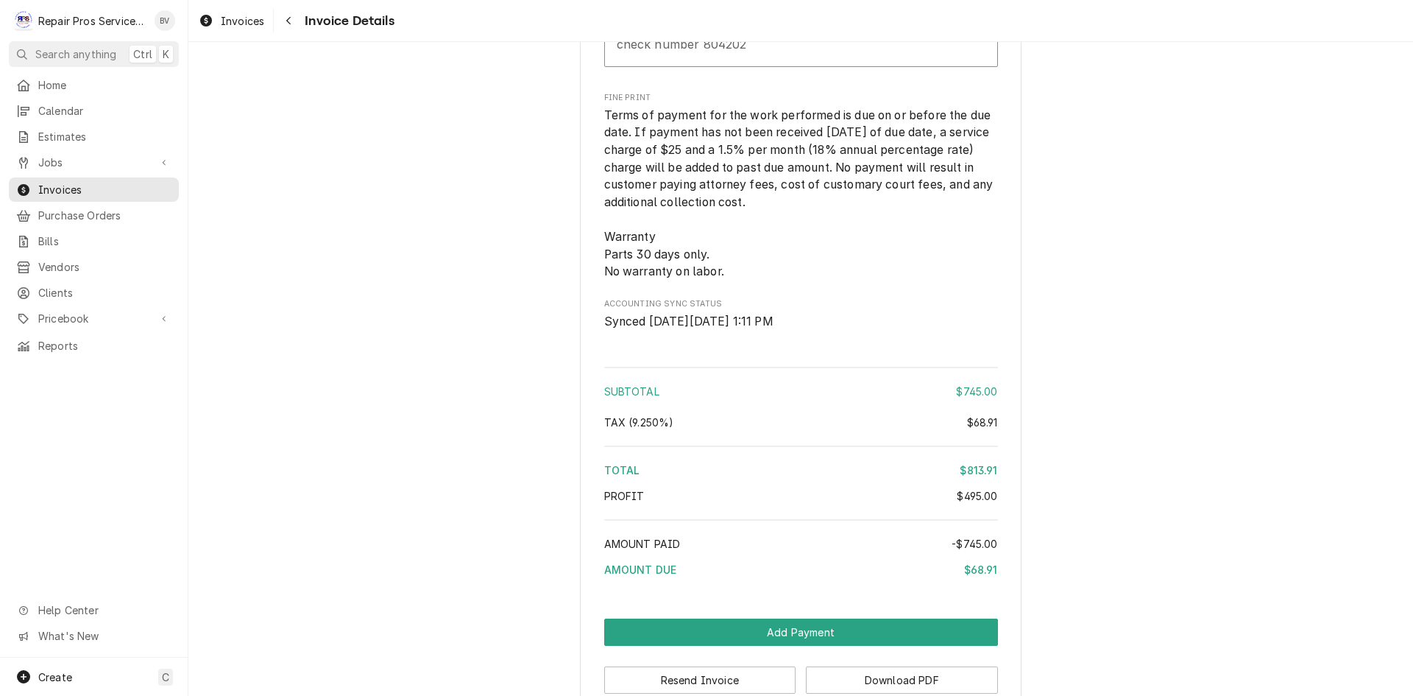
scroll to position [2954, 0]
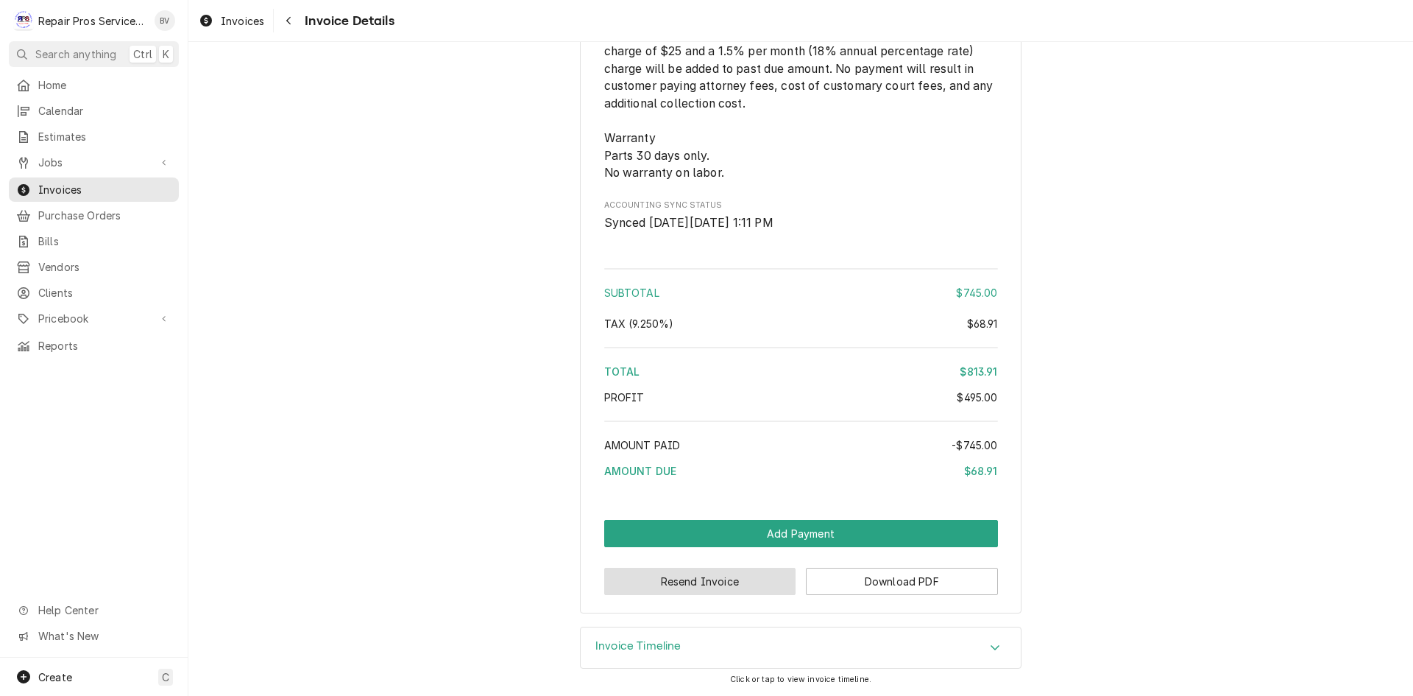
click at [667, 577] on button "Resend Invoice" at bounding box center [700, 580] width 192 height 27
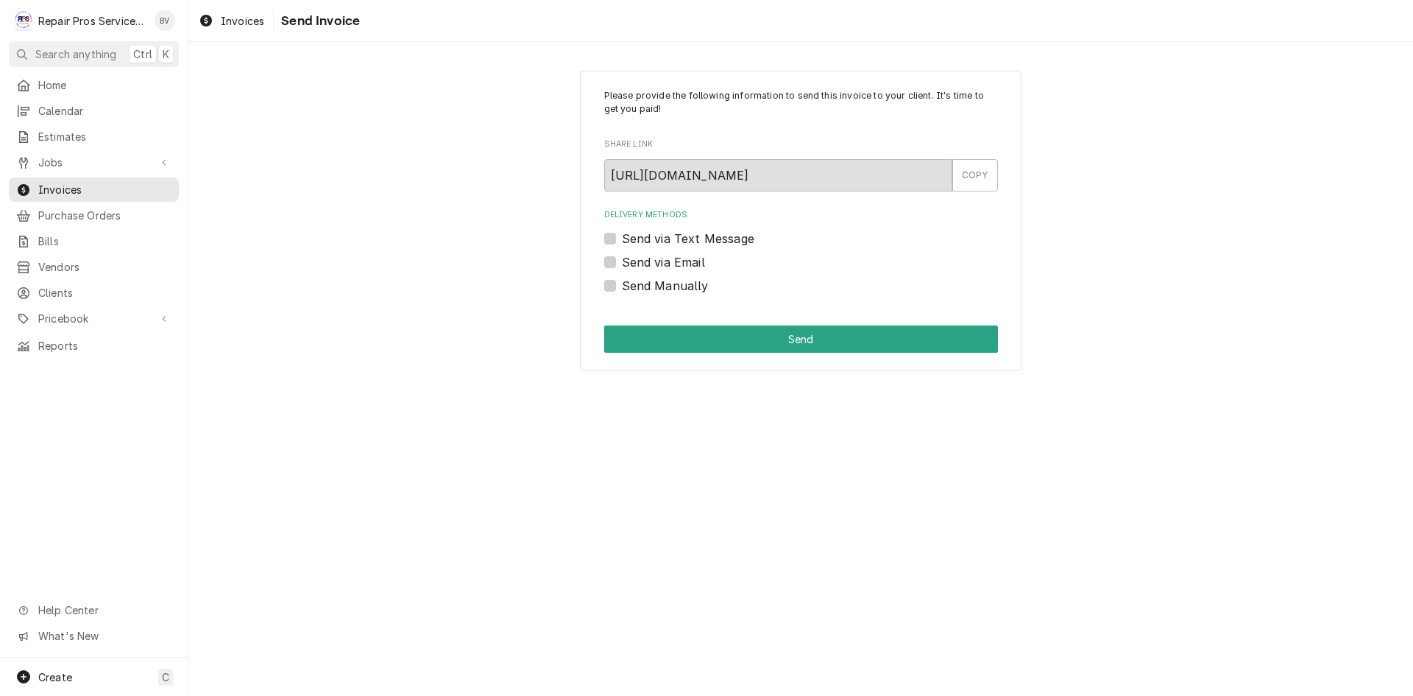
click at [622, 266] on label "Send via Email" at bounding box center [663, 262] width 83 height 18
click at [622, 266] on input "Send via Email" at bounding box center [819, 269] width 394 height 32
checkbox input "true"
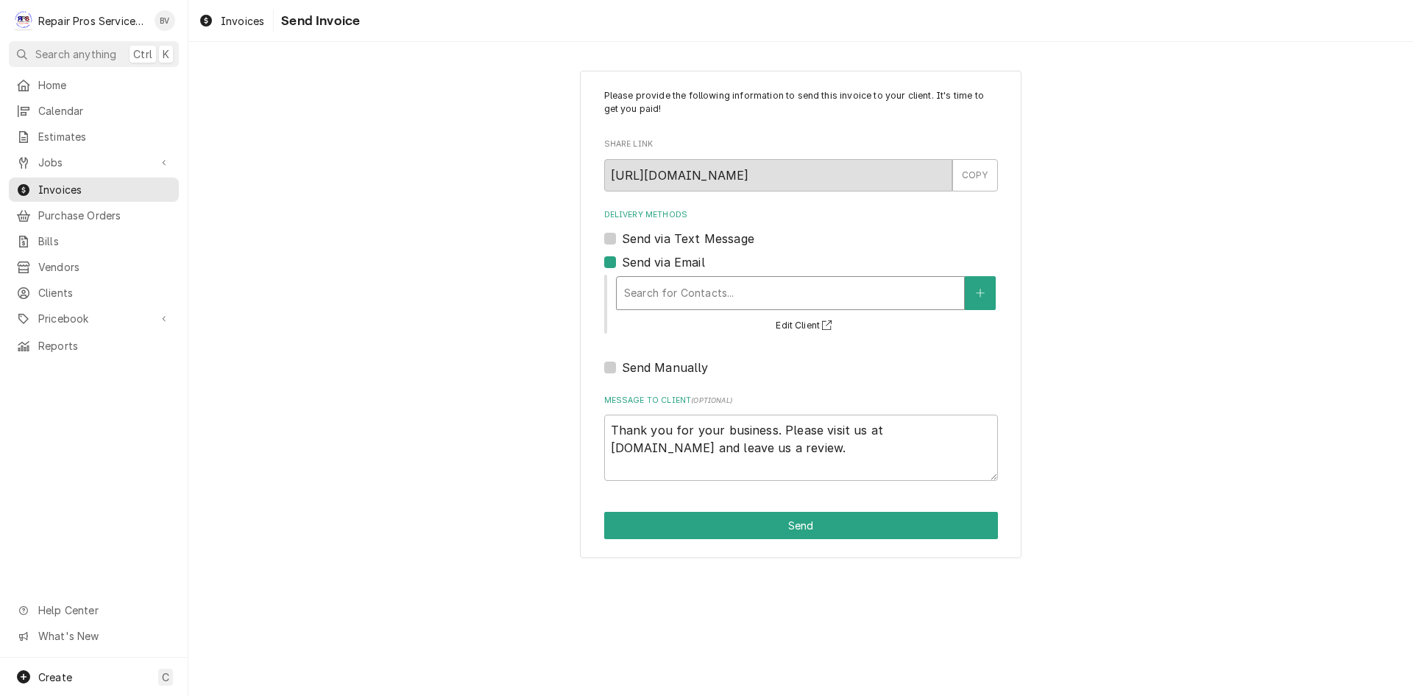
click at [629, 297] on div "Delivery Methods" at bounding box center [790, 293] width 333 height 26
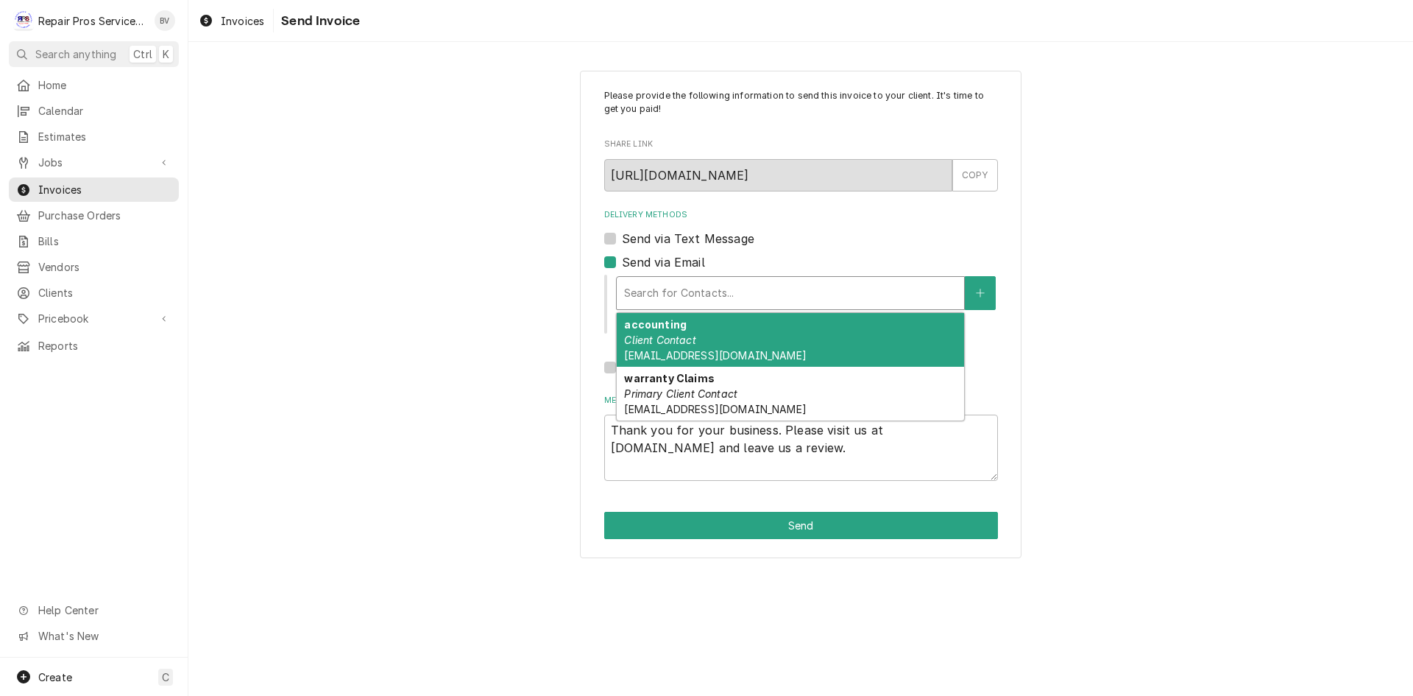
click at [653, 346] on em "Client Contact" at bounding box center [659, 339] width 71 height 13
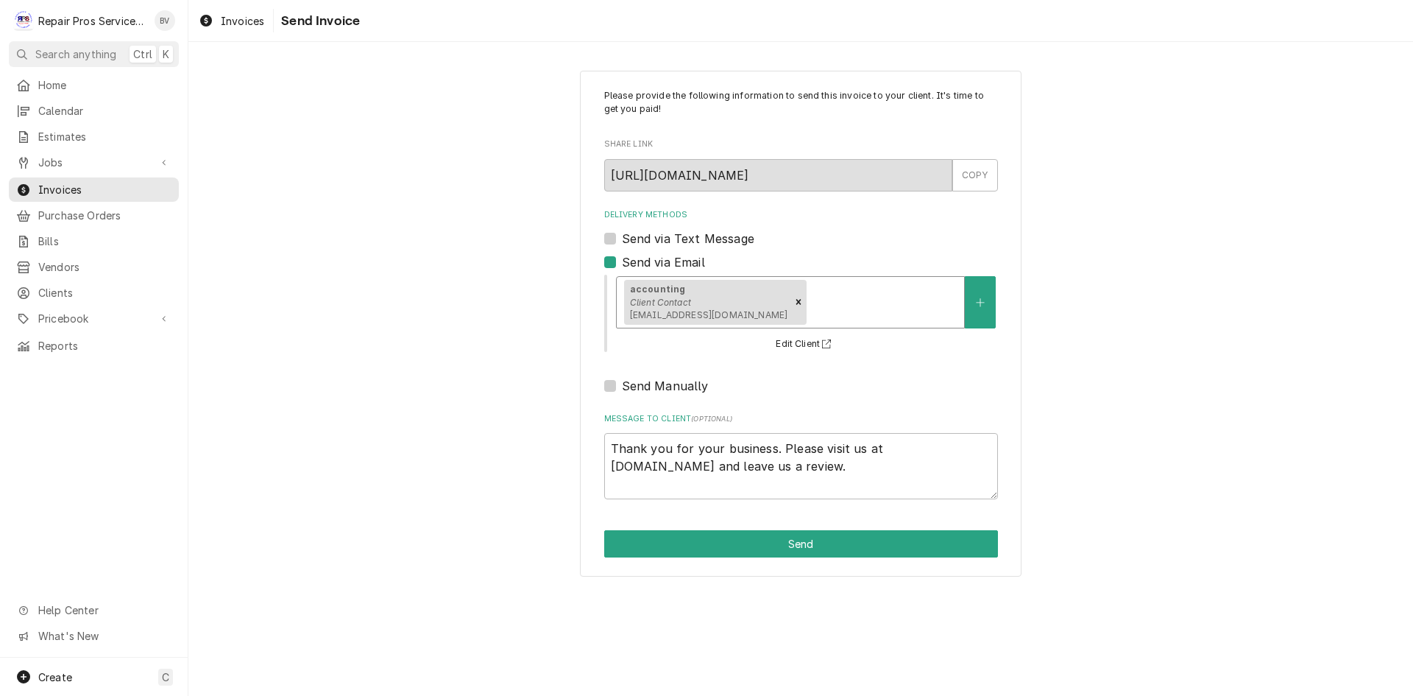
click at [810, 303] on div "Delivery Methods" at bounding box center [883, 302] width 147 height 26
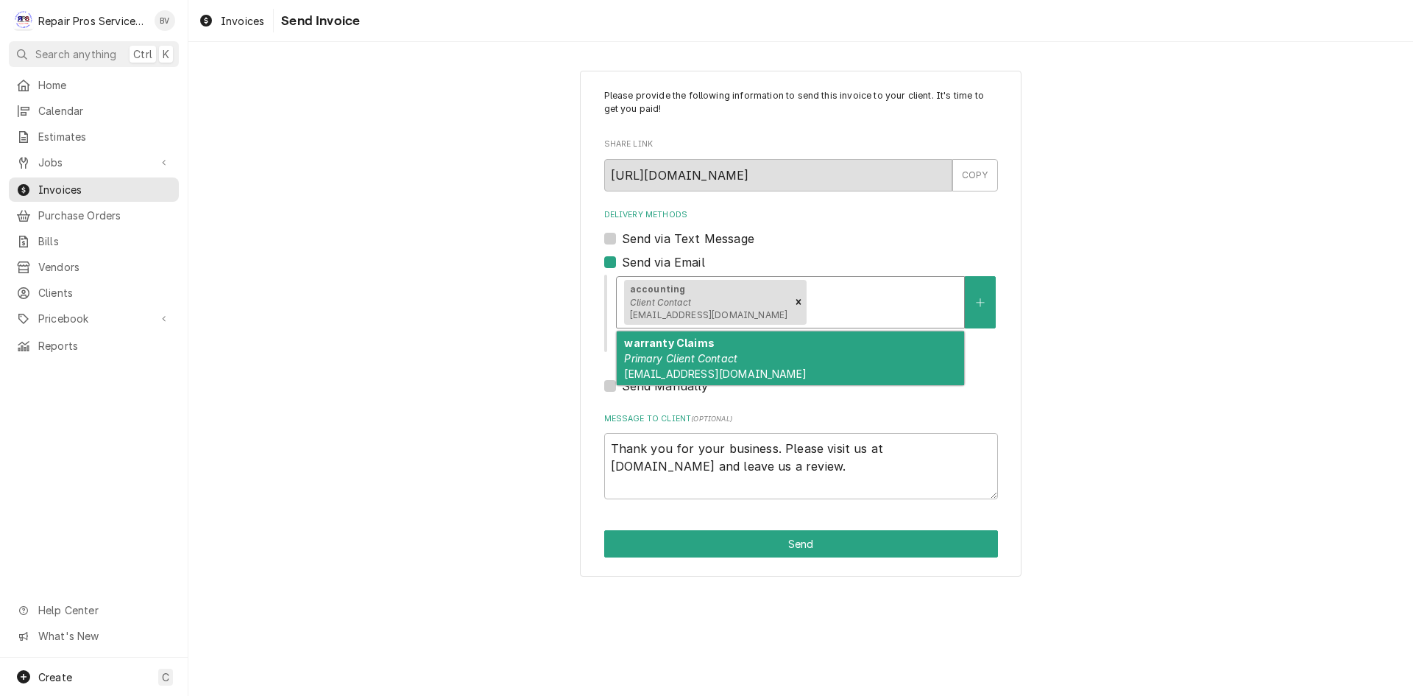
click at [732, 367] on div "warranty Claims Primary Client Contact warrantyclaims@truemfg.com" at bounding box center [790, 358] width 347 height 54
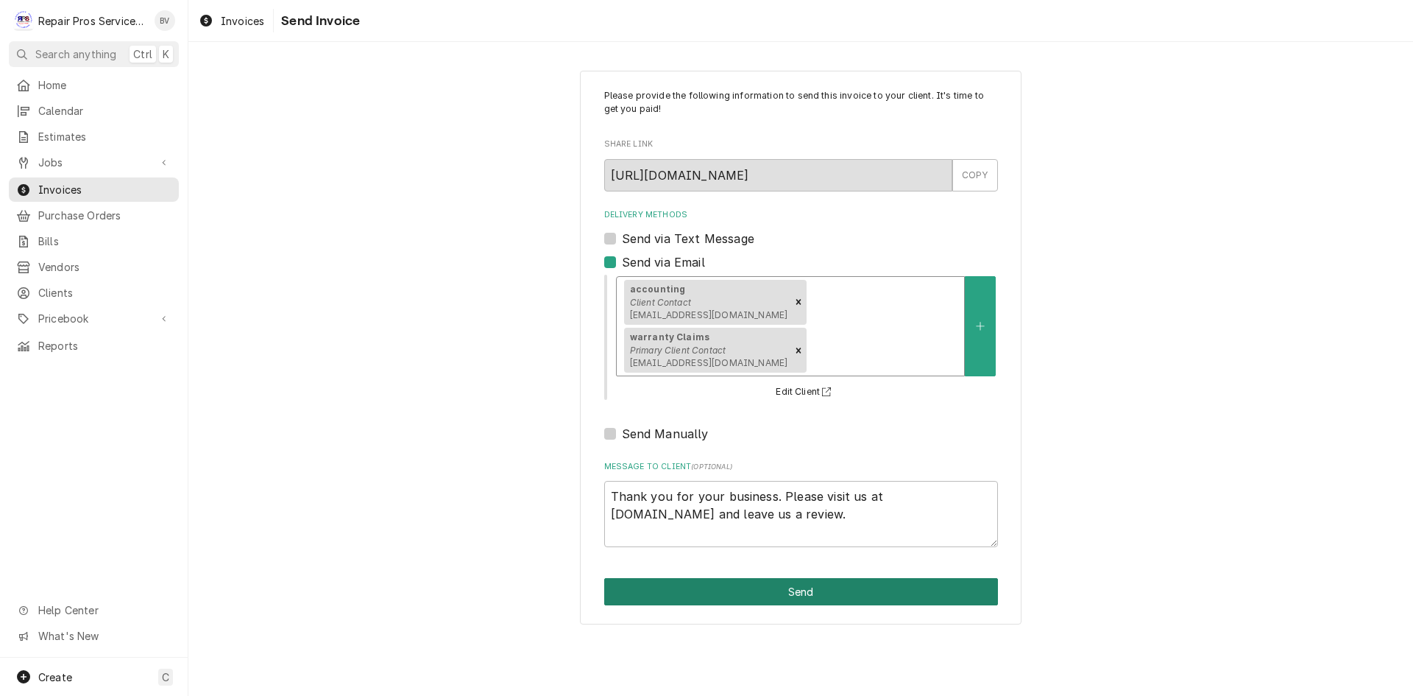
click at [814, 578] on button "Send" at bounding box center [801, 591] width 394 height 27
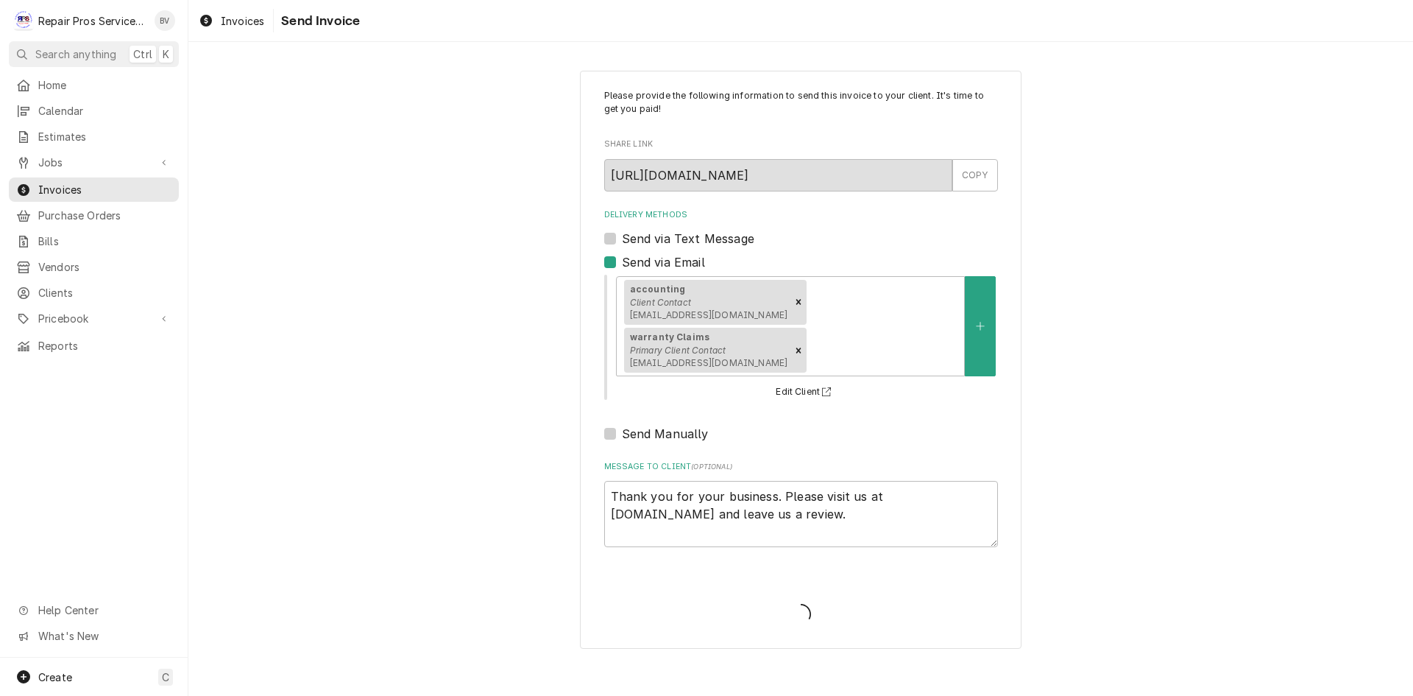
type textarea "x"
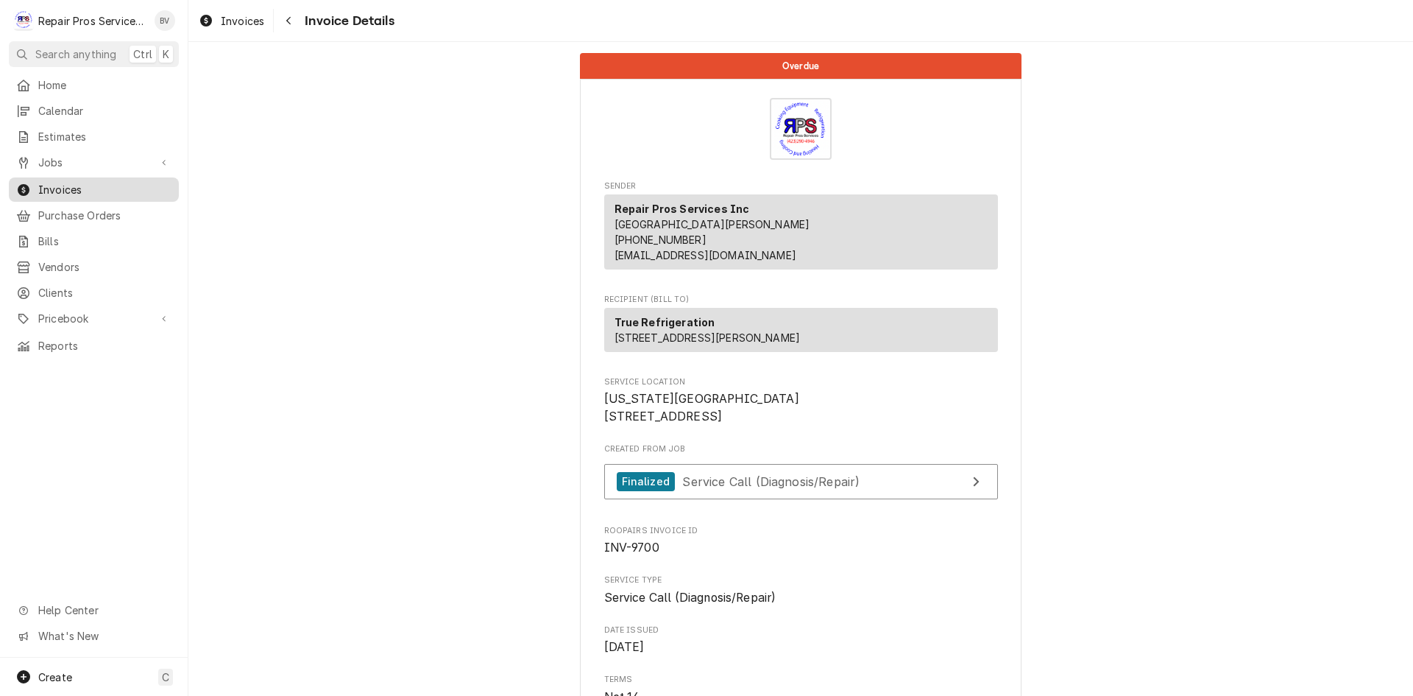
click at [68, 182] on span "Invoices" at bounding box center [104, 189] width 133 height 15
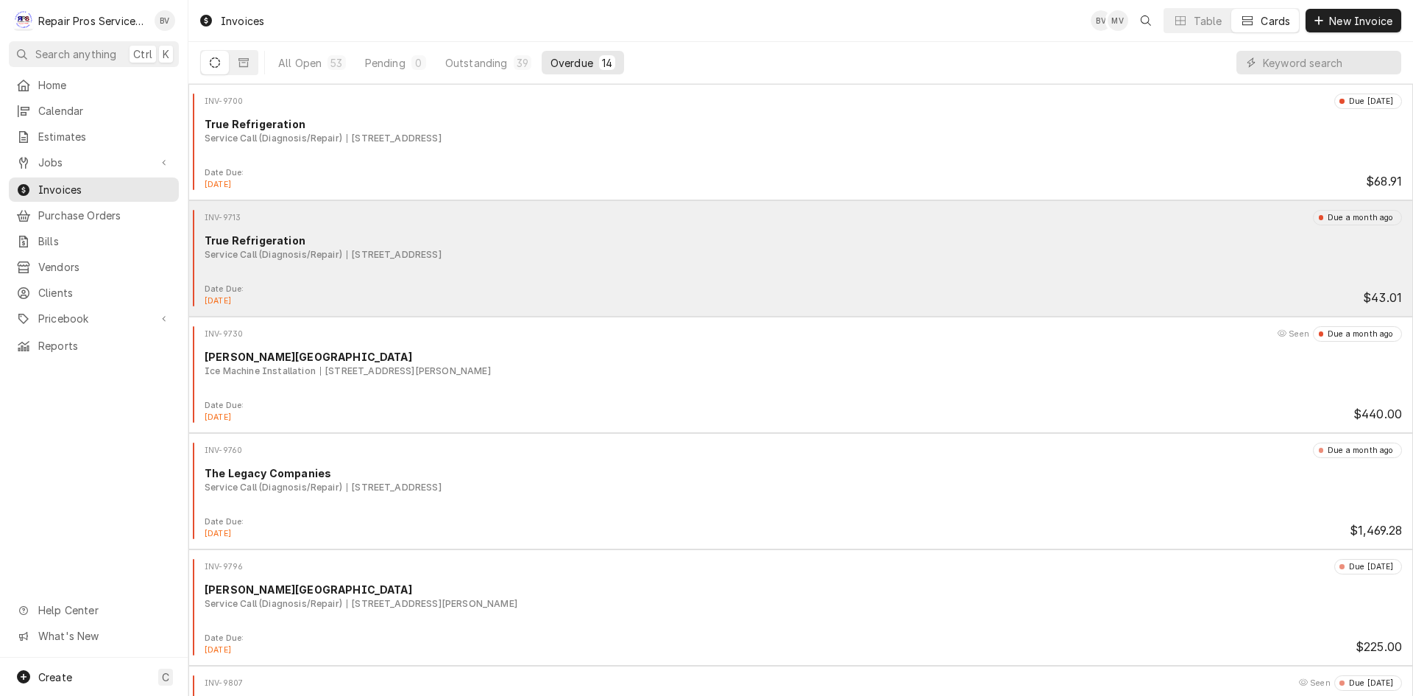
click at [1038, 280] on div "INV-9713 Due a month ago True Refrigeration Service Call (Diagnosis/Repair) [ST…" at bounding box center [800, 247] width 1213 height 74
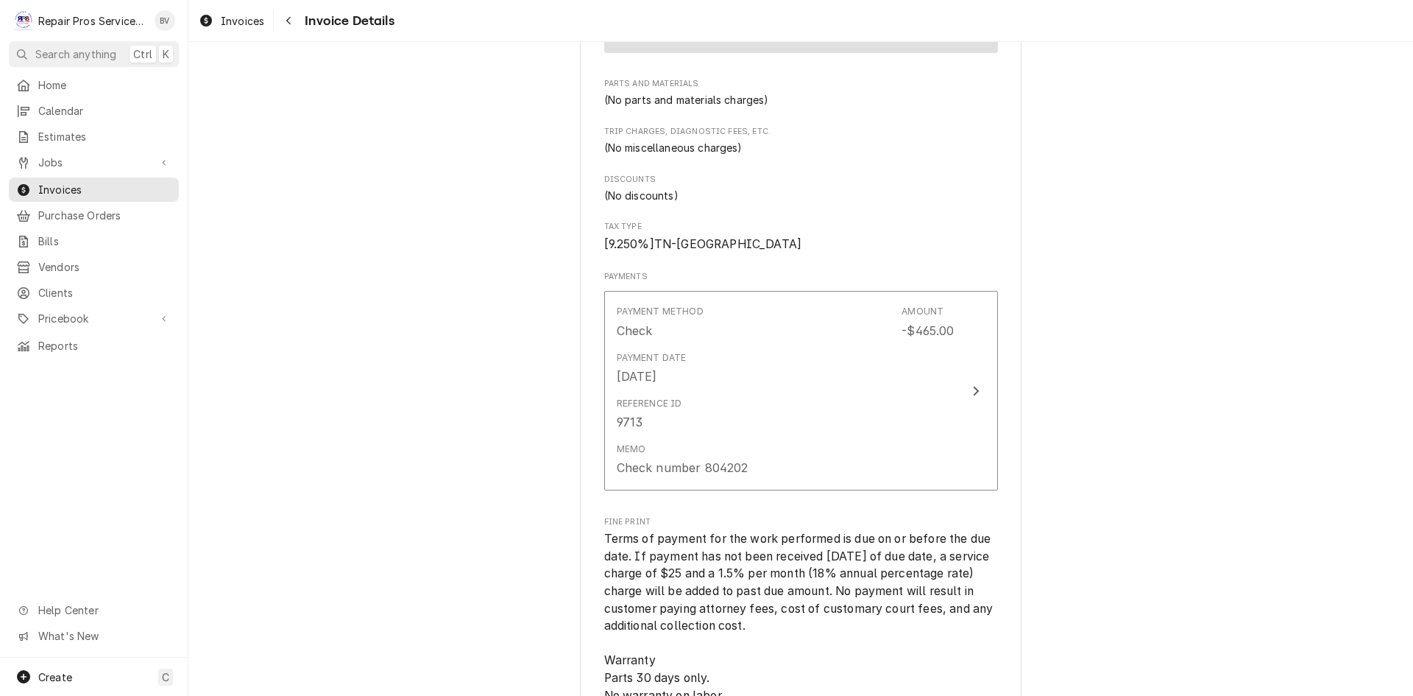
scroll to position [2852, 0]
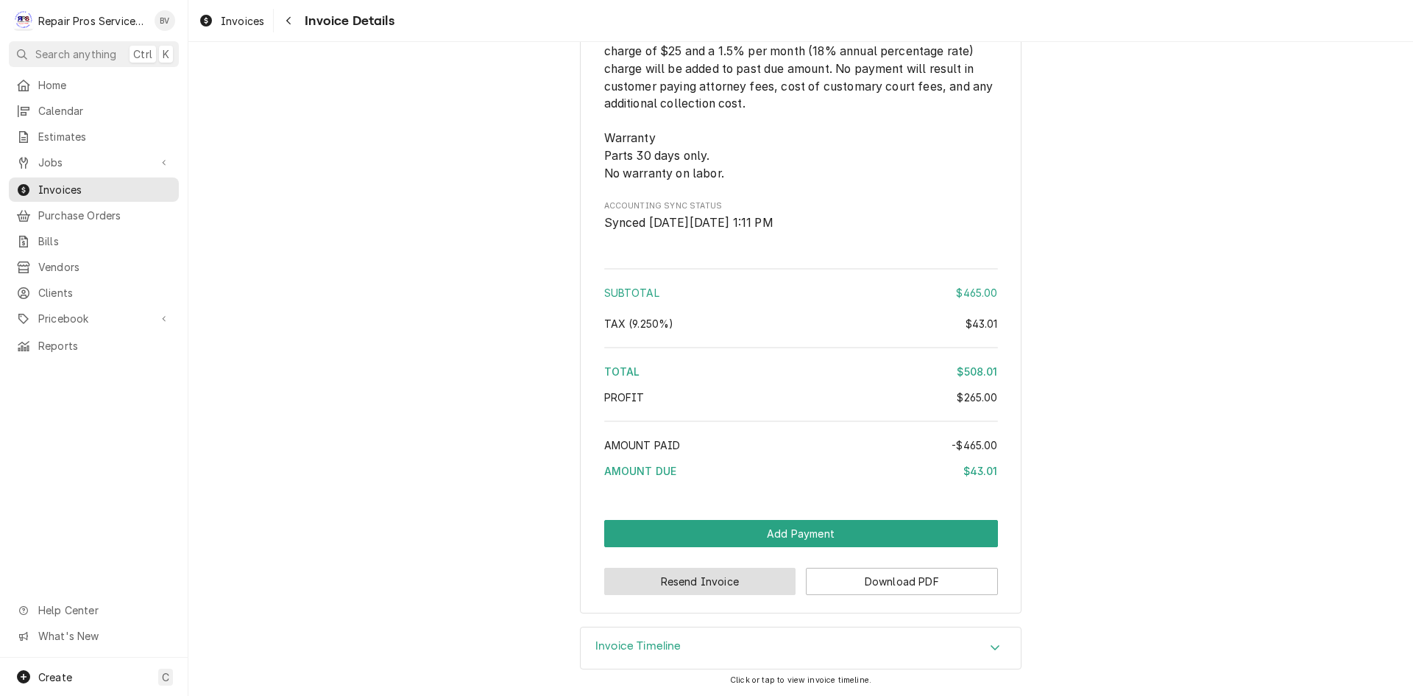
click at [703, 584] on button "Resend Invoice" at bounding box center [700, 580] width 192 height 27
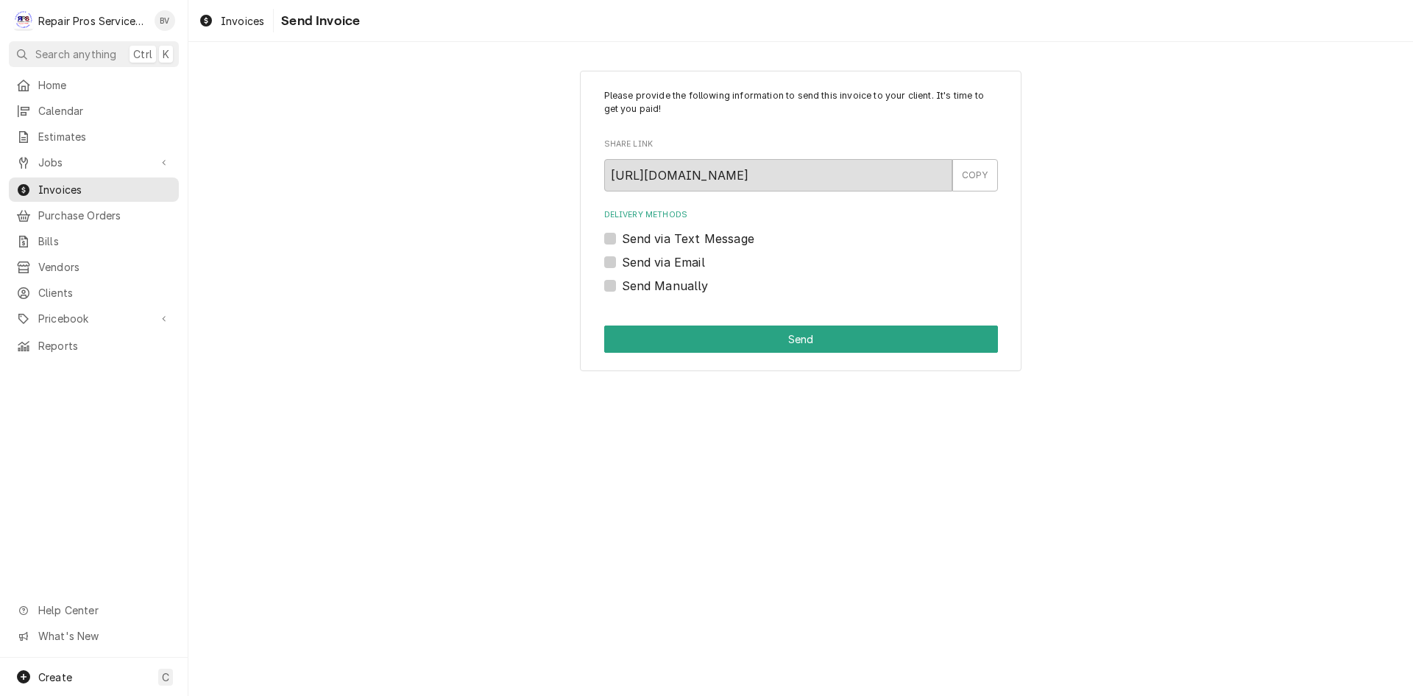
click at [622, 261] on label "Send via Email" at bounding box center [663, 262] width 83 height 18
click at [622, 261] on input "Send via Email" at bounding box center [819, 269] width 394 height 32
checkbox input "true"
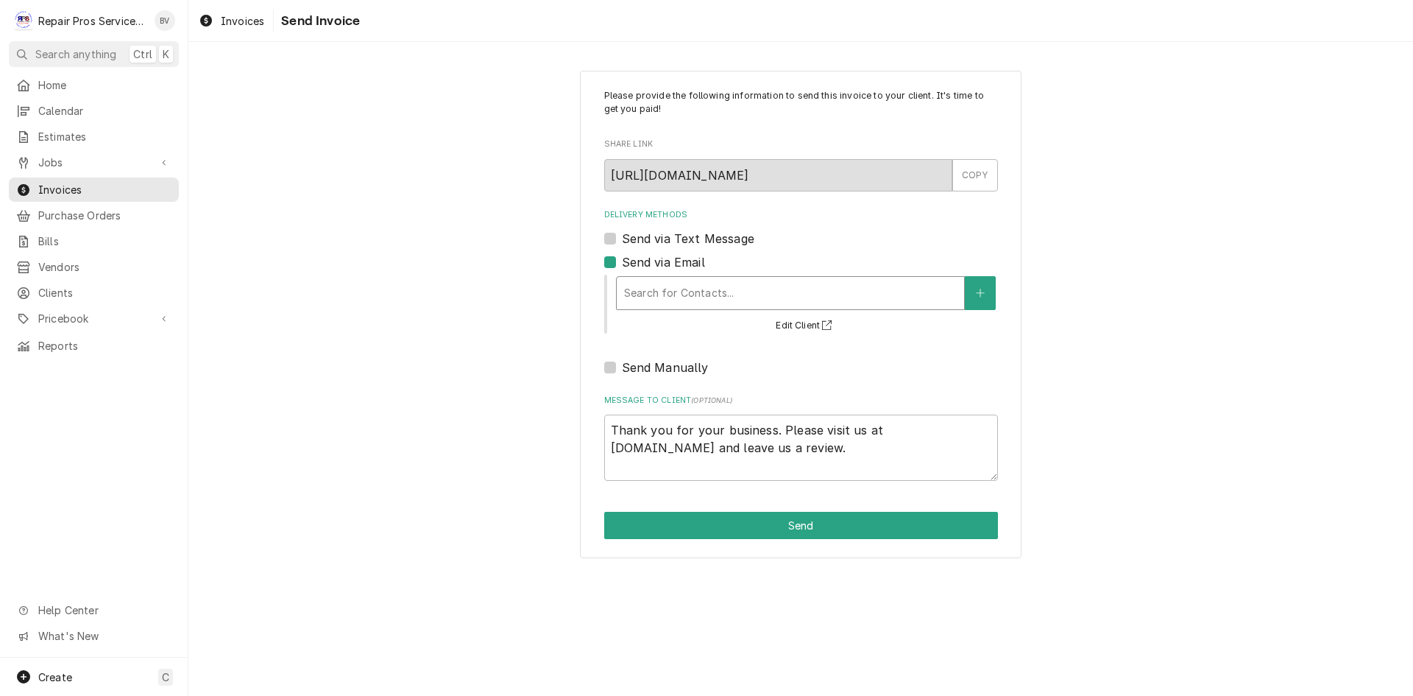
click at [647, 294] on div "Delivery Methods" at bounding box center [790, 293] width 333 height 26
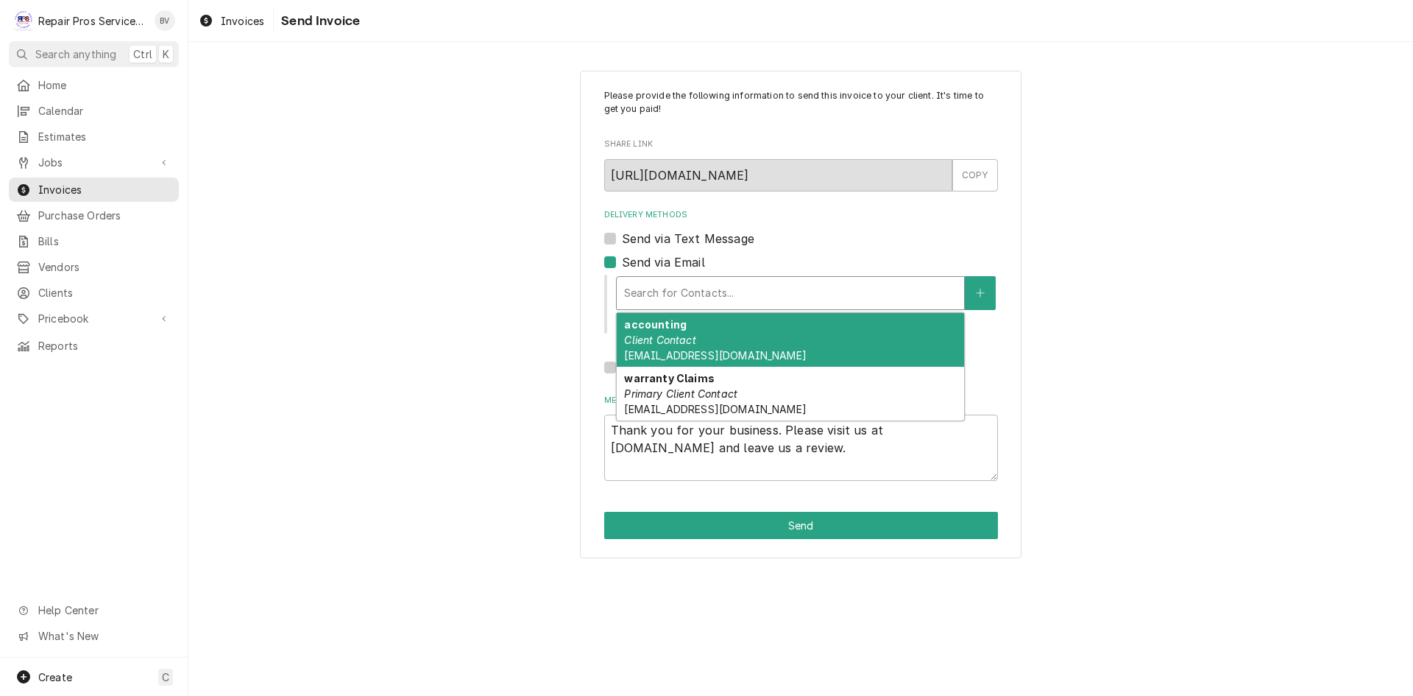
click at [670, 339] on em "Client Contact" at bounding box center [659, 339] width 71 height 13
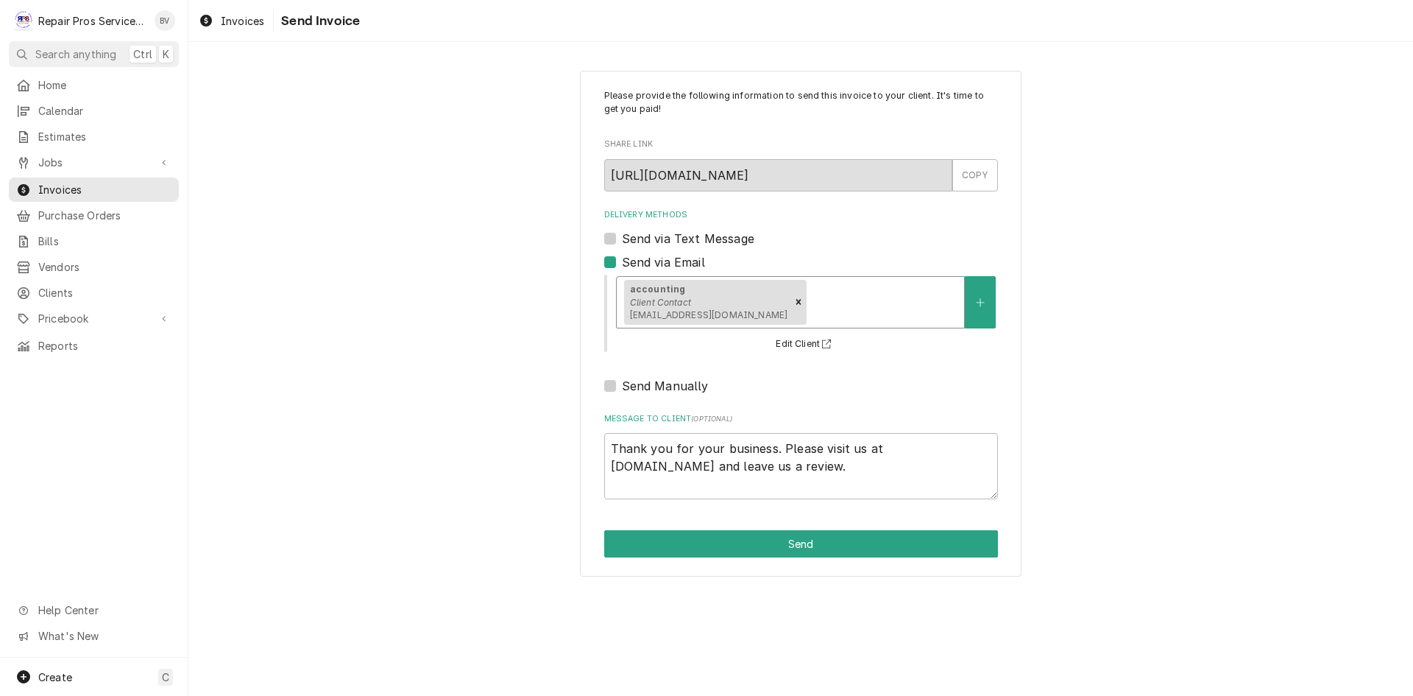
click at [810, 310] on div "Delivery Methods" at bounding box center [883, 302] width 147 height 26
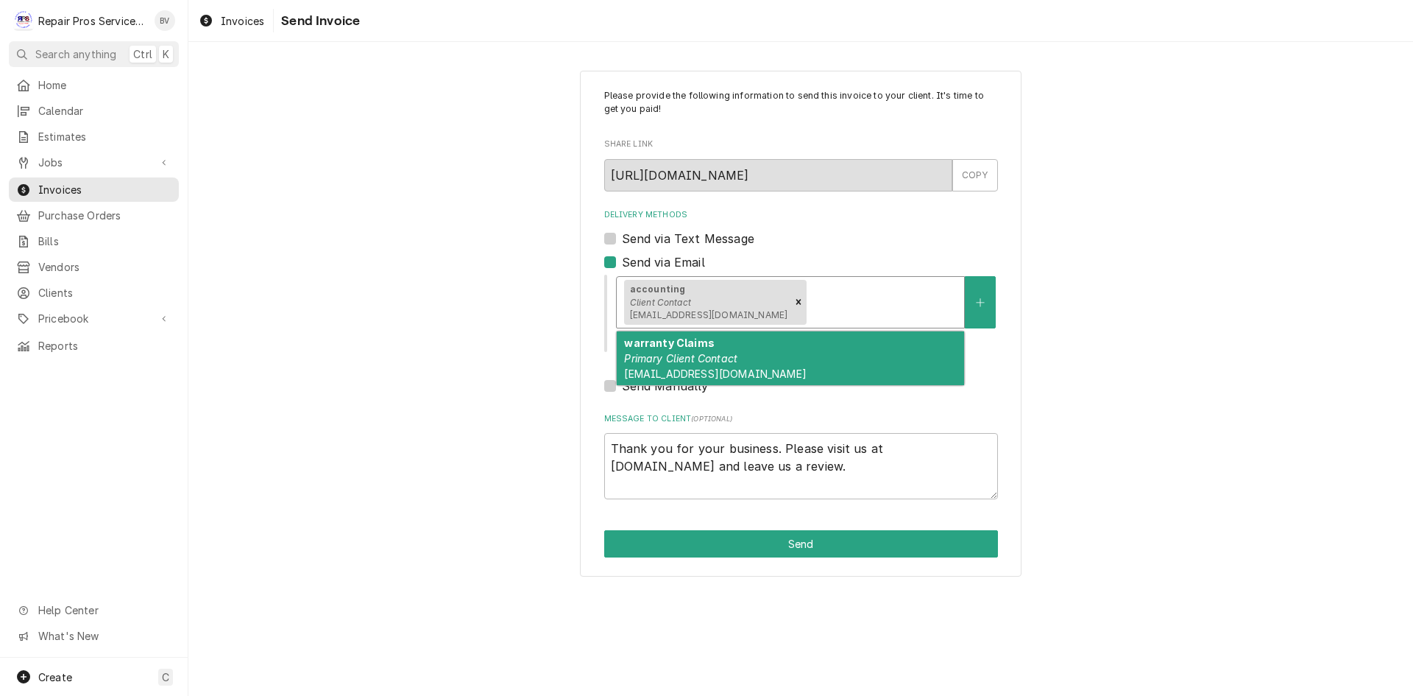
click at [726, 368] on span "[EMAIL_ADDRESS][DOMAIN_NAME]" at bounding box center [715, 373] width 182 height 13
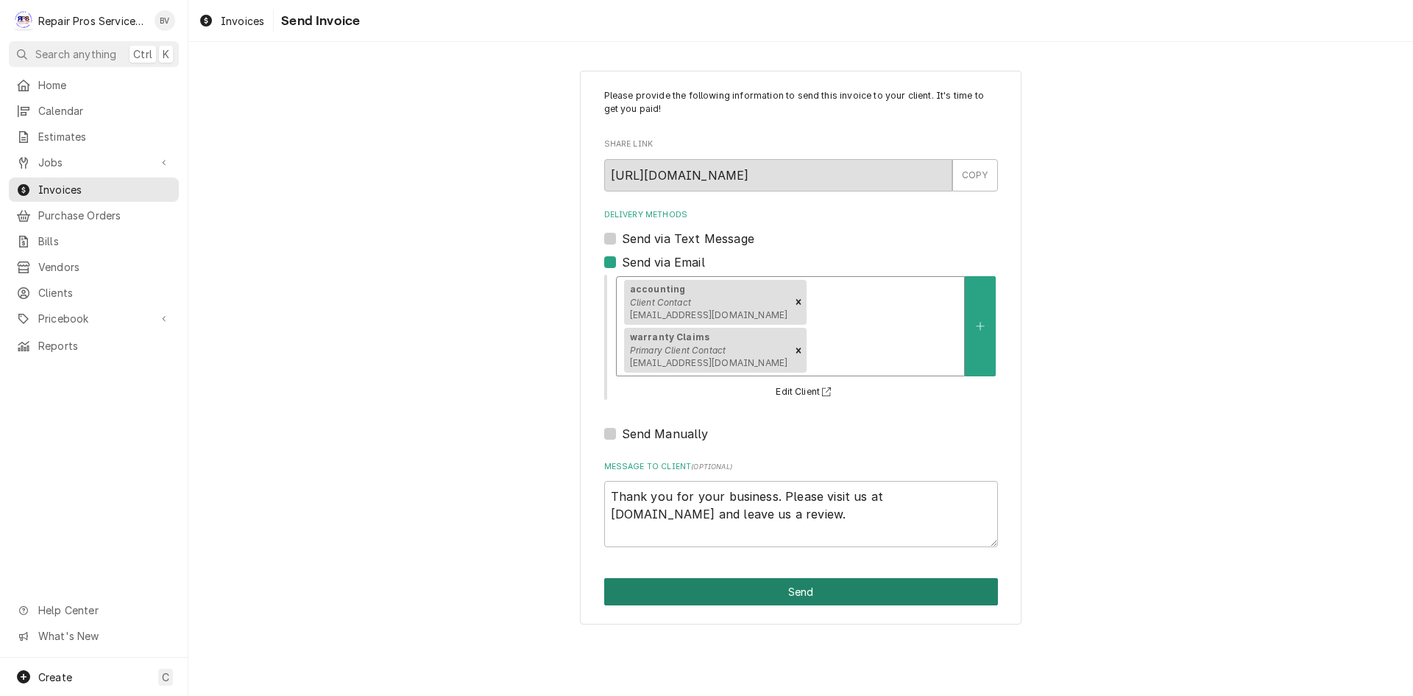
click at [735, 578] on button "Send" at bounding box center [801, 591] width 394 height 27
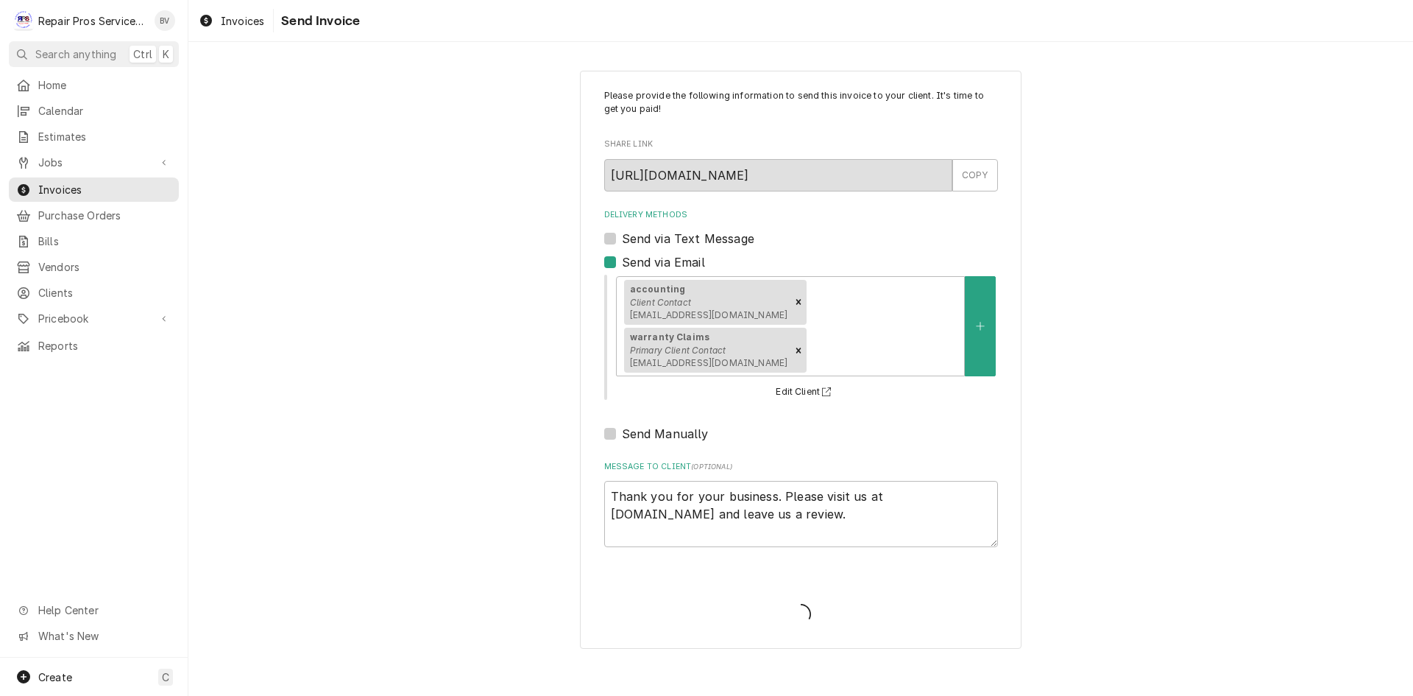
type textarea "x"
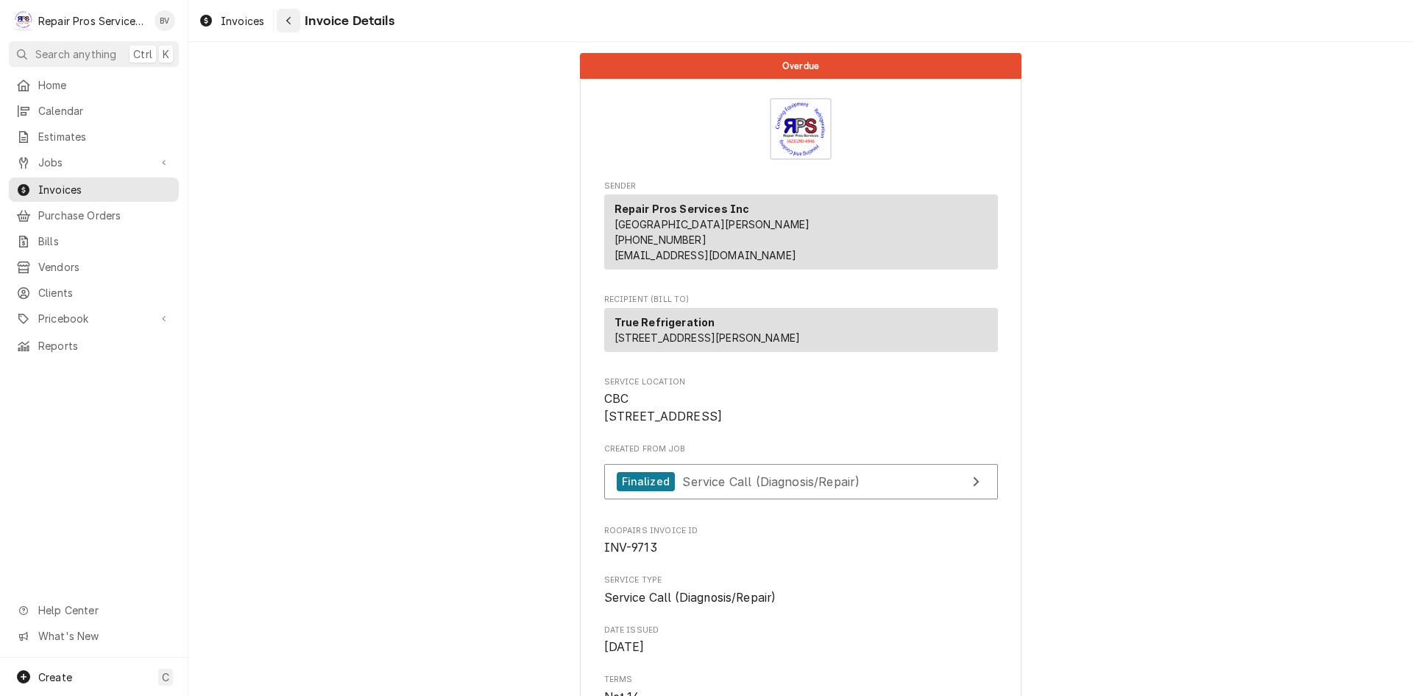
click at [286, 23] on icon "Navigate back" at bounding box center [289, 20] width 7 height 10
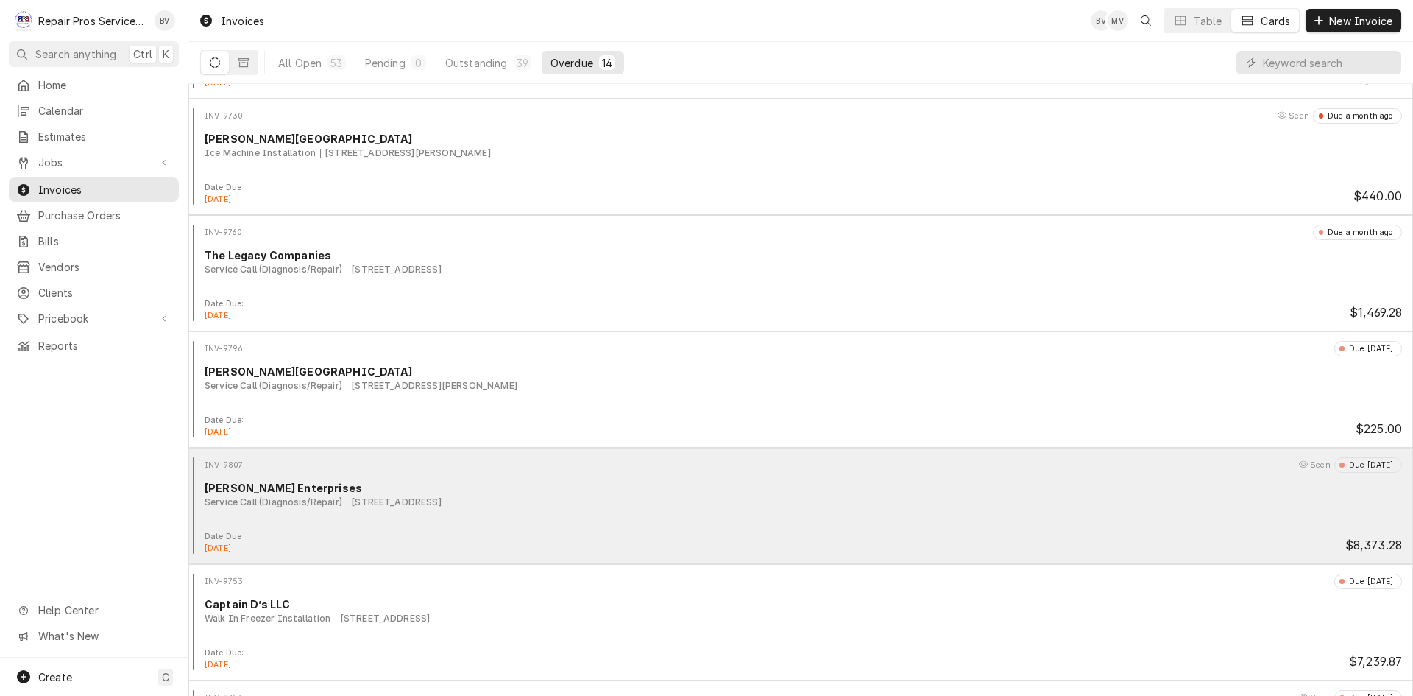
scroll to position [74, 0]
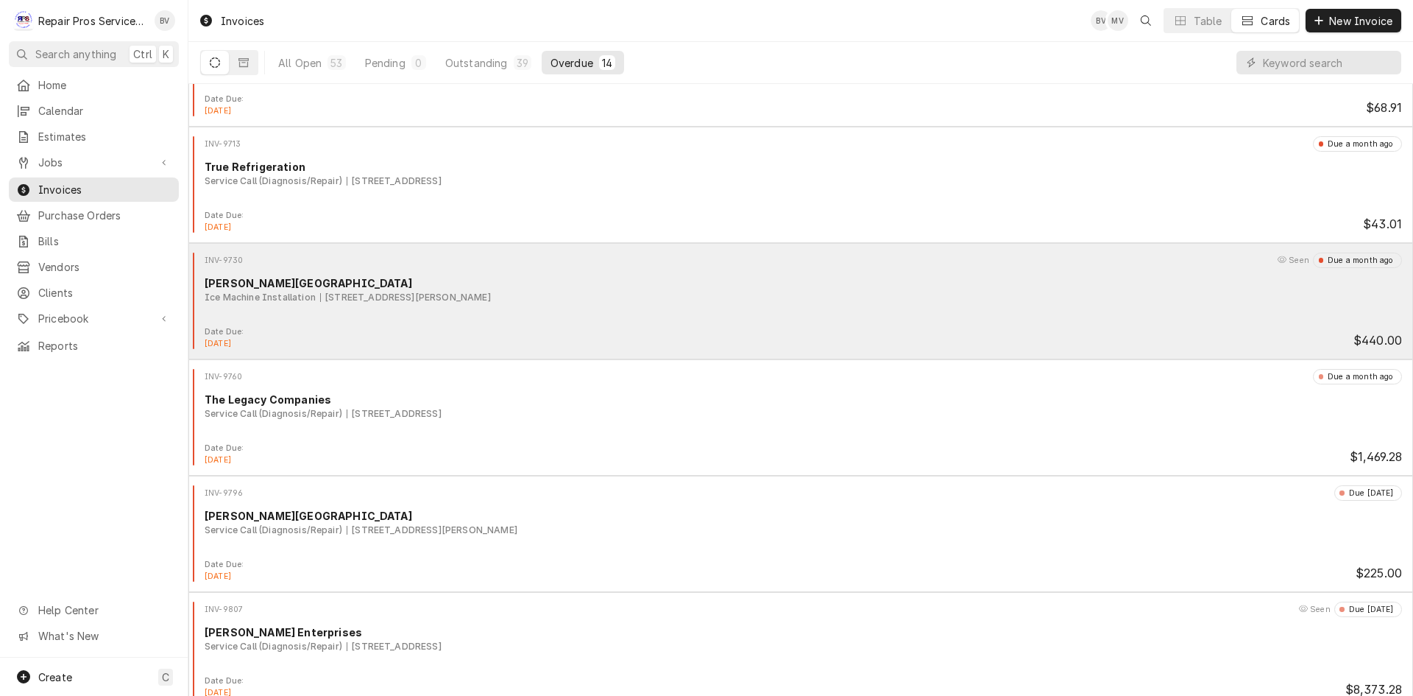
click at [1216, 294] on div "Ice Machine Installation 1826 Reggie White Blvd, Chattanooga, TN 37408" at bounding box center [804, 297] width 1198 height 13
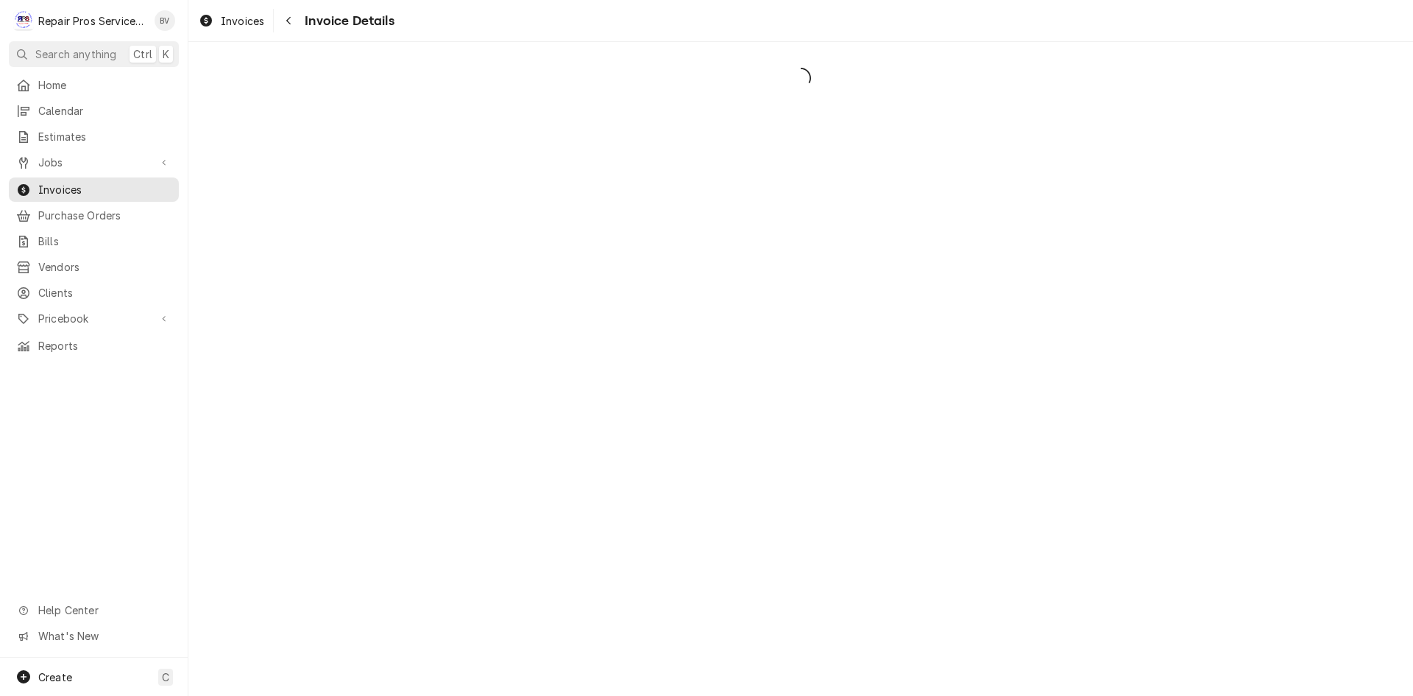
click at [509, 297] on div "Dynamic Content Wrapper" at bounding box center [800, 369] width 1225 height 654
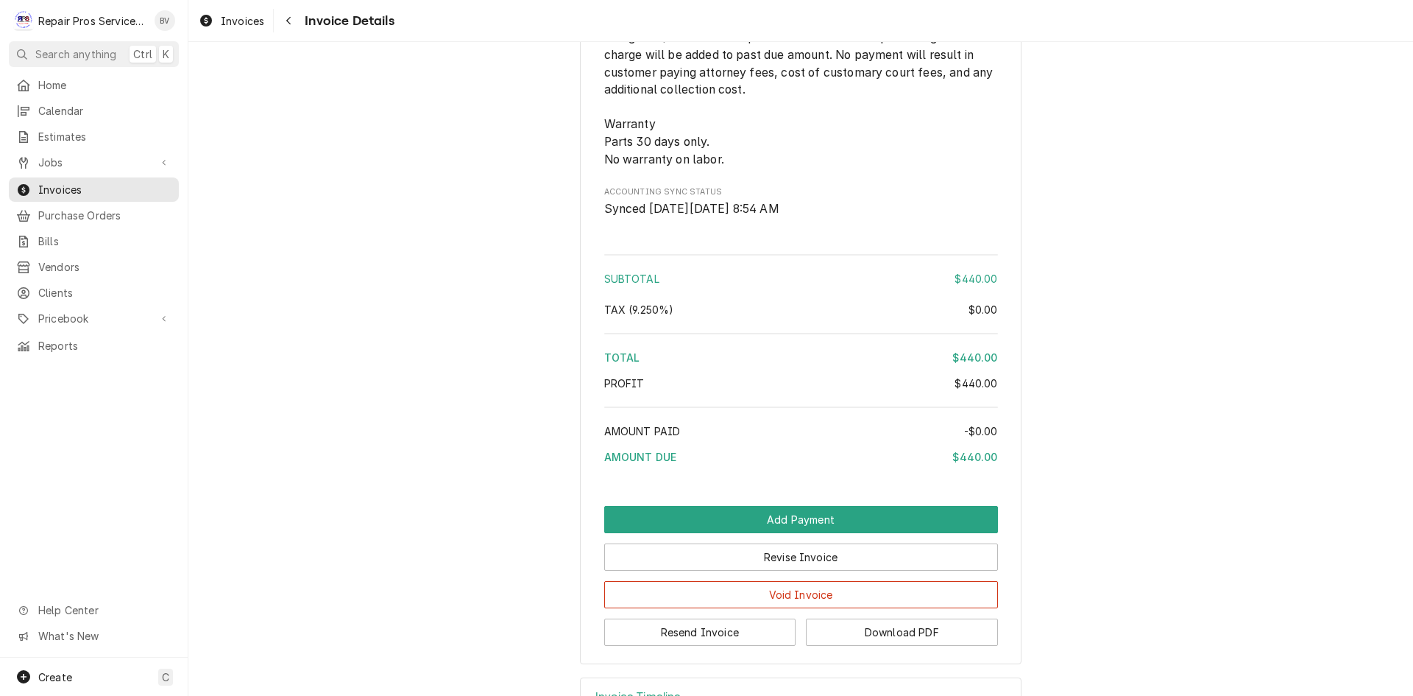
scroll to position [2190, 0]
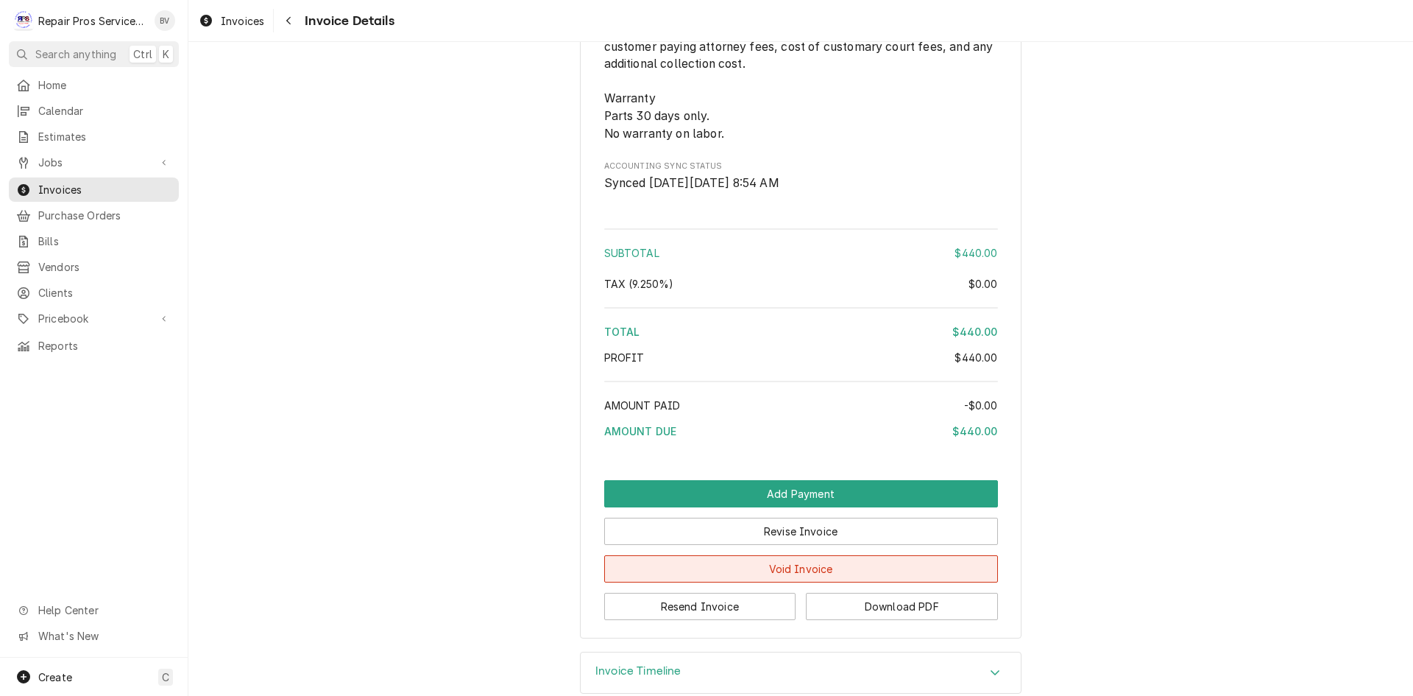
click at [791, 582] on button "Void Invoice" at bounding box center [801, 568] width 394 height 27
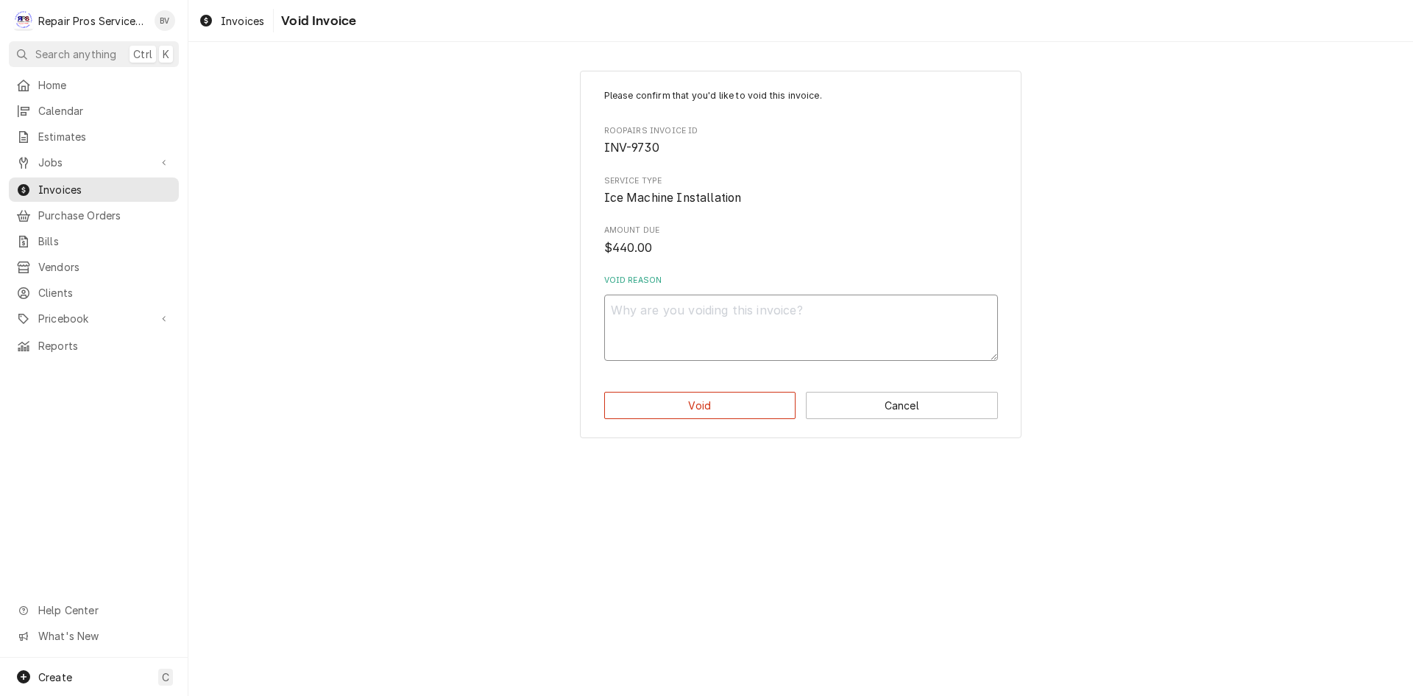
click at [649, 319] on textarea "Void Reason" at bounding box center [801, 327] width 394 height 66
type textarea "x"
type textarea "p"
type textarea "x"
type textarea "pa"
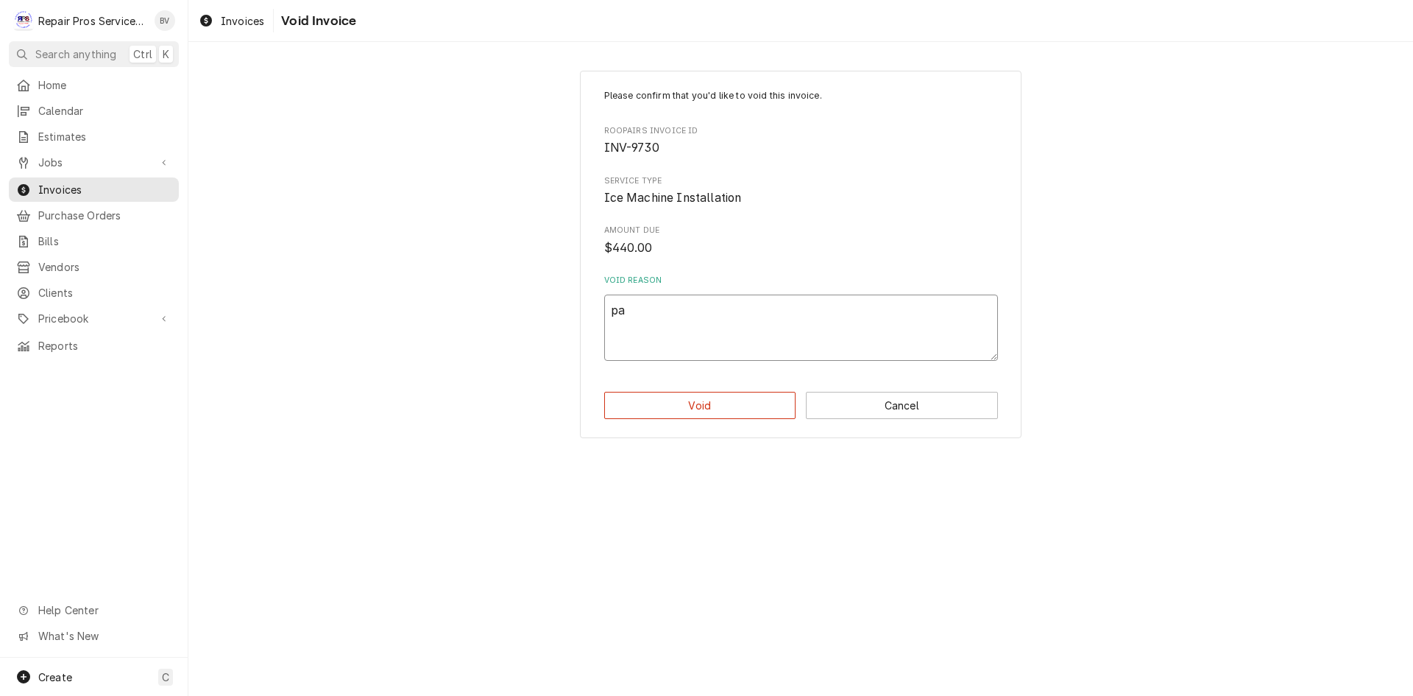
type textarea "x"
type textarea "pai"
type textarea "x"
type textarea "paid"
type textarea "x"
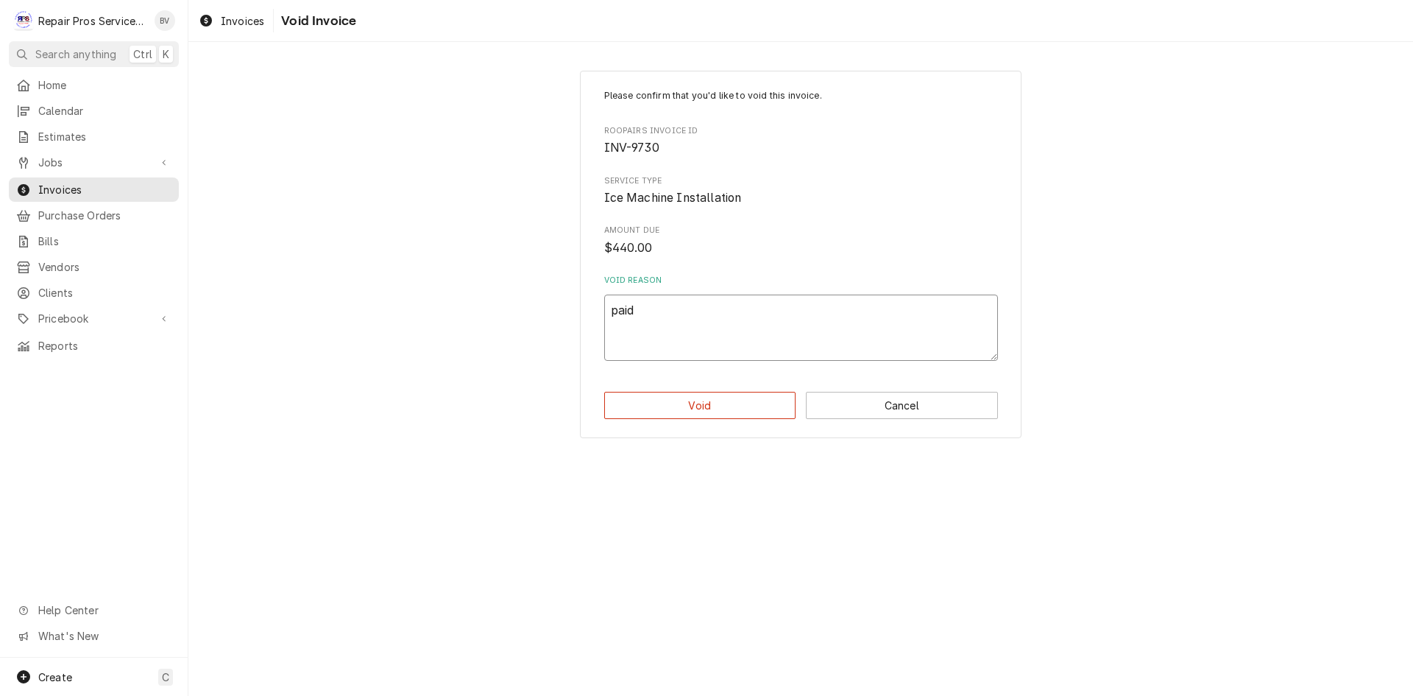
type textarea "paid"
type textarea "x"
type textarea "paid i"
type textarea "x"
type textarea "paid in"
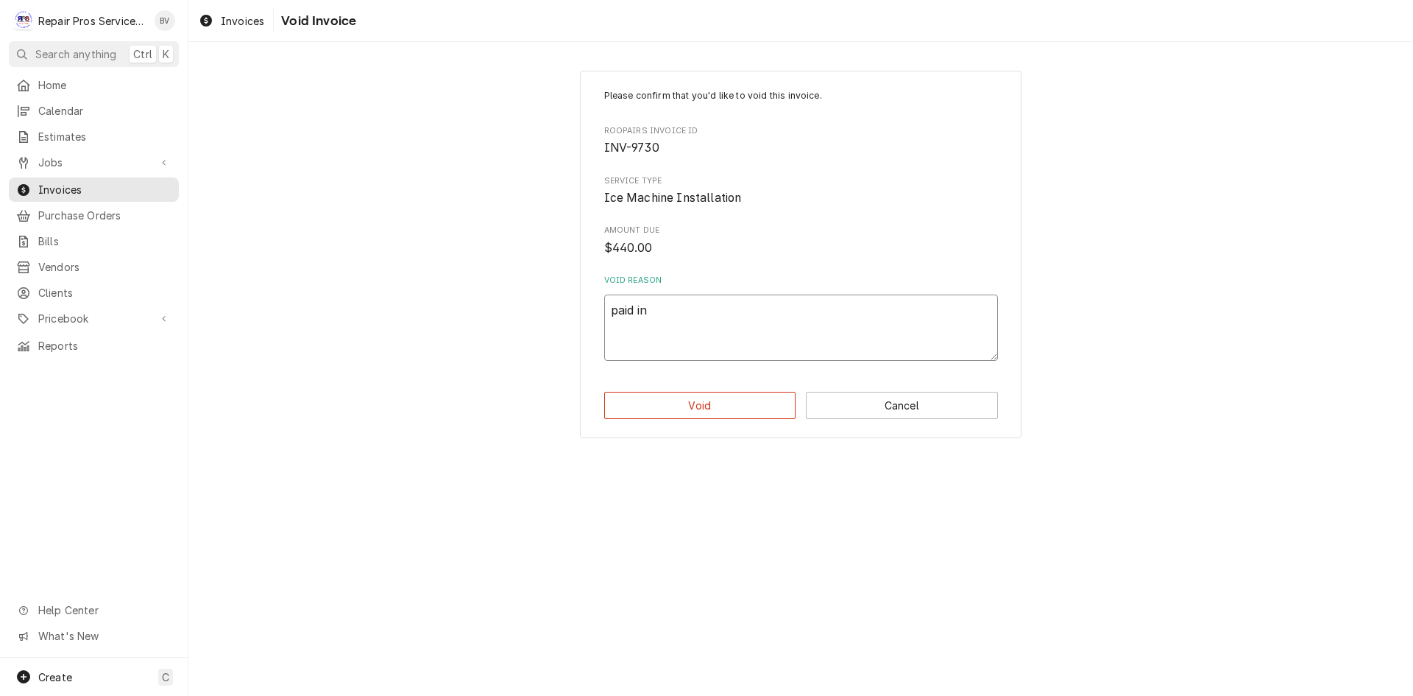
type textarea "x"
type textarea "paid in"
type textarea "x"
type textarea "paid in q"
type textarea "x"
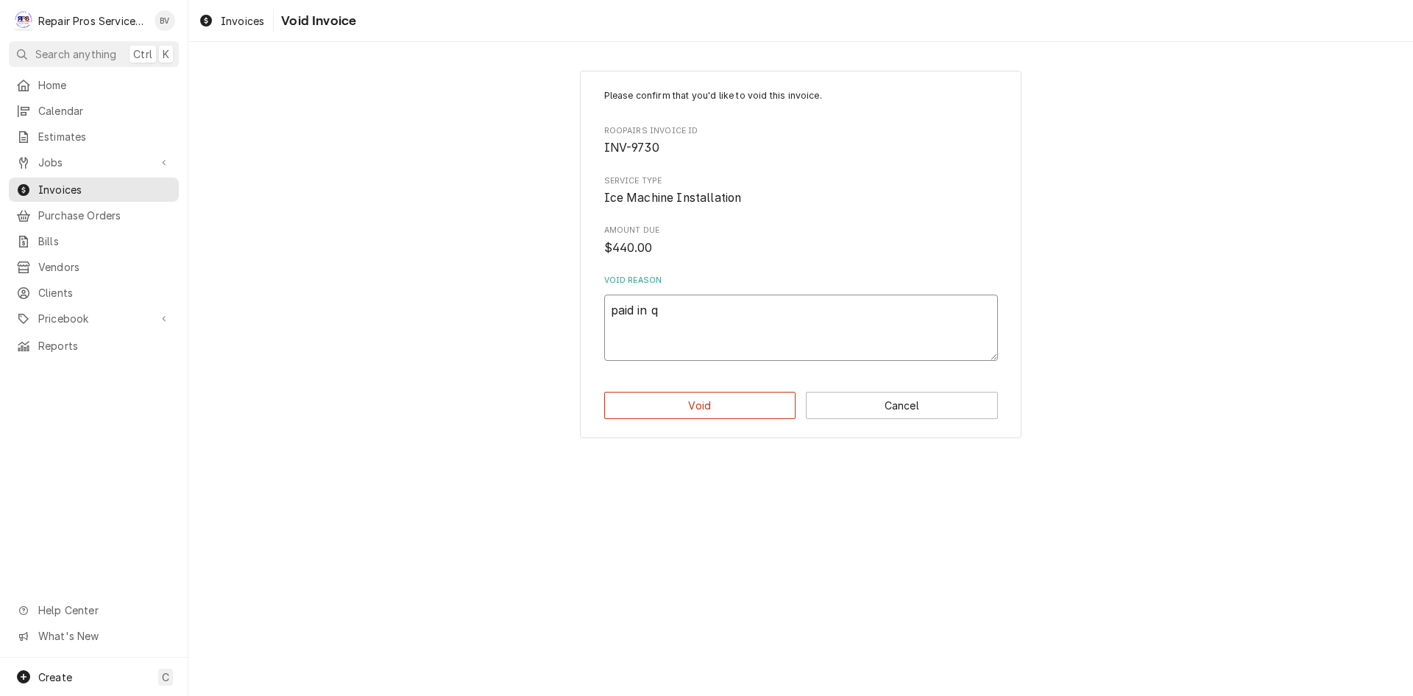
type textarea "paid in qu"
type textarea "x"
type textarea "paid in qui"
type textarea "x"
type textarea "paid in quic"
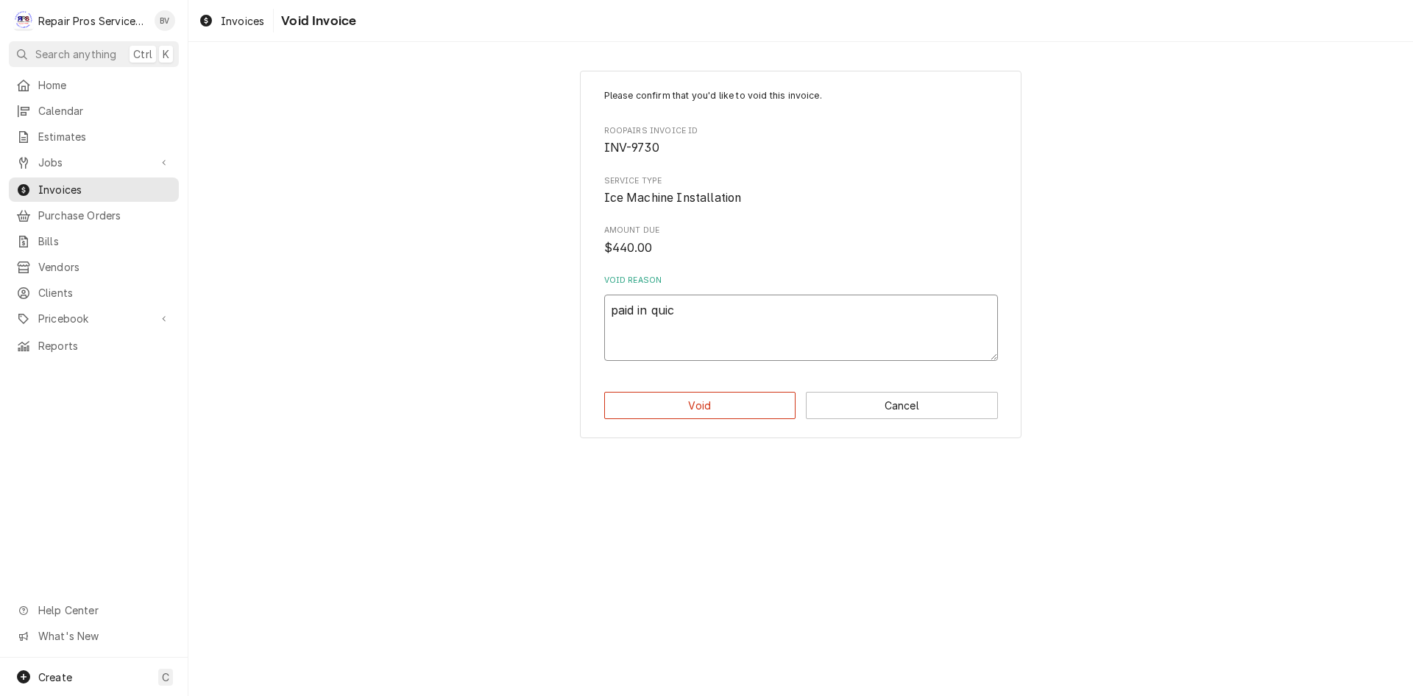
type textarea "x"
type textarea "paid in quick"
type textarea "x"
type textarea "paid in quickb"
type textarea "x"
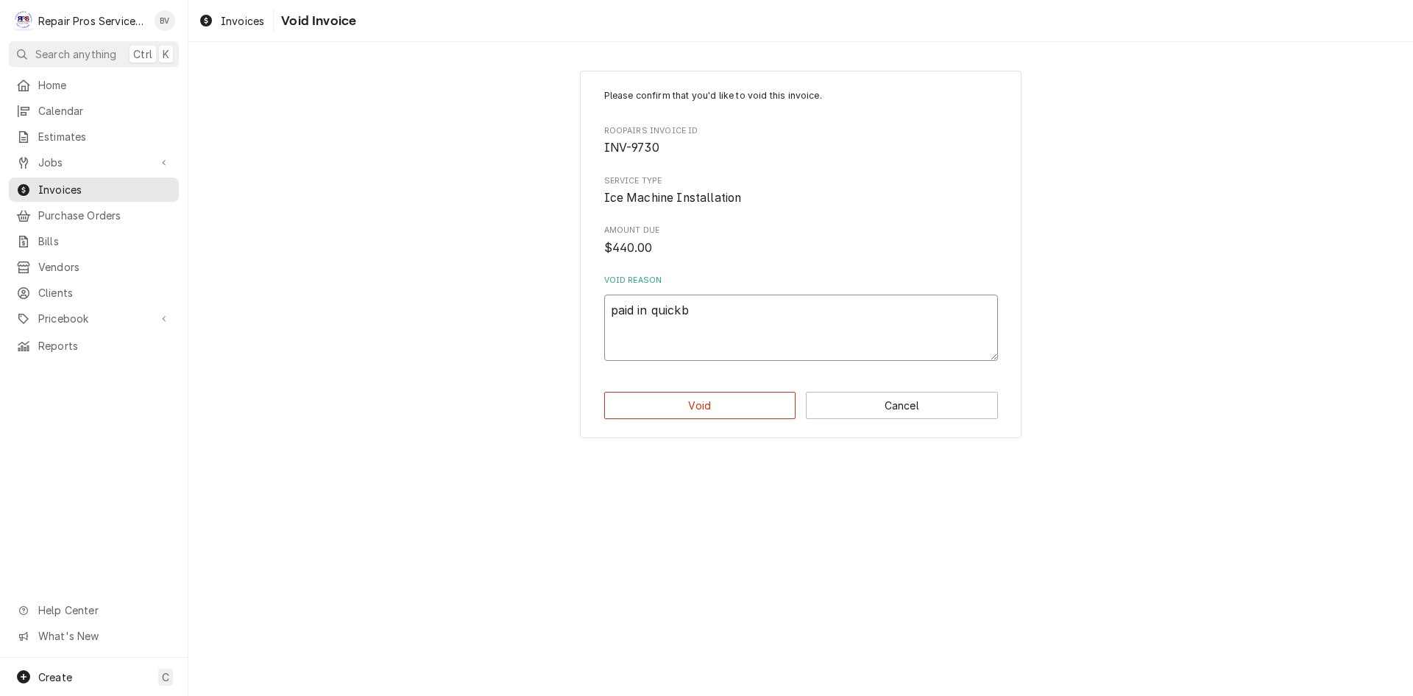
type textarea "paid in quickbo"
type textarea "x"
type textarea "paid in quickboo"
type textarea "x"
type textarea "paid in quickbook"
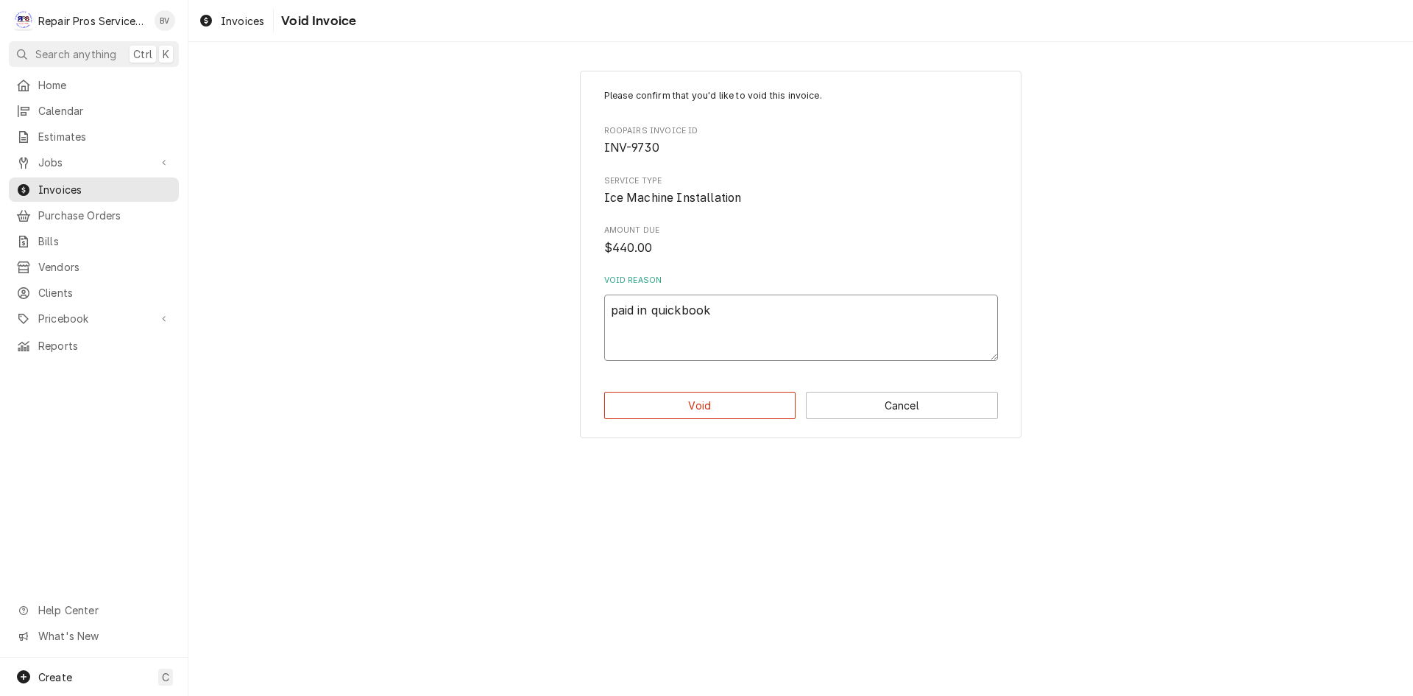
type textarea "x"
type textarea "paid in quickbooks"
type textarea "x"
type textarea "paid in quickbooks."
type textarea "x"
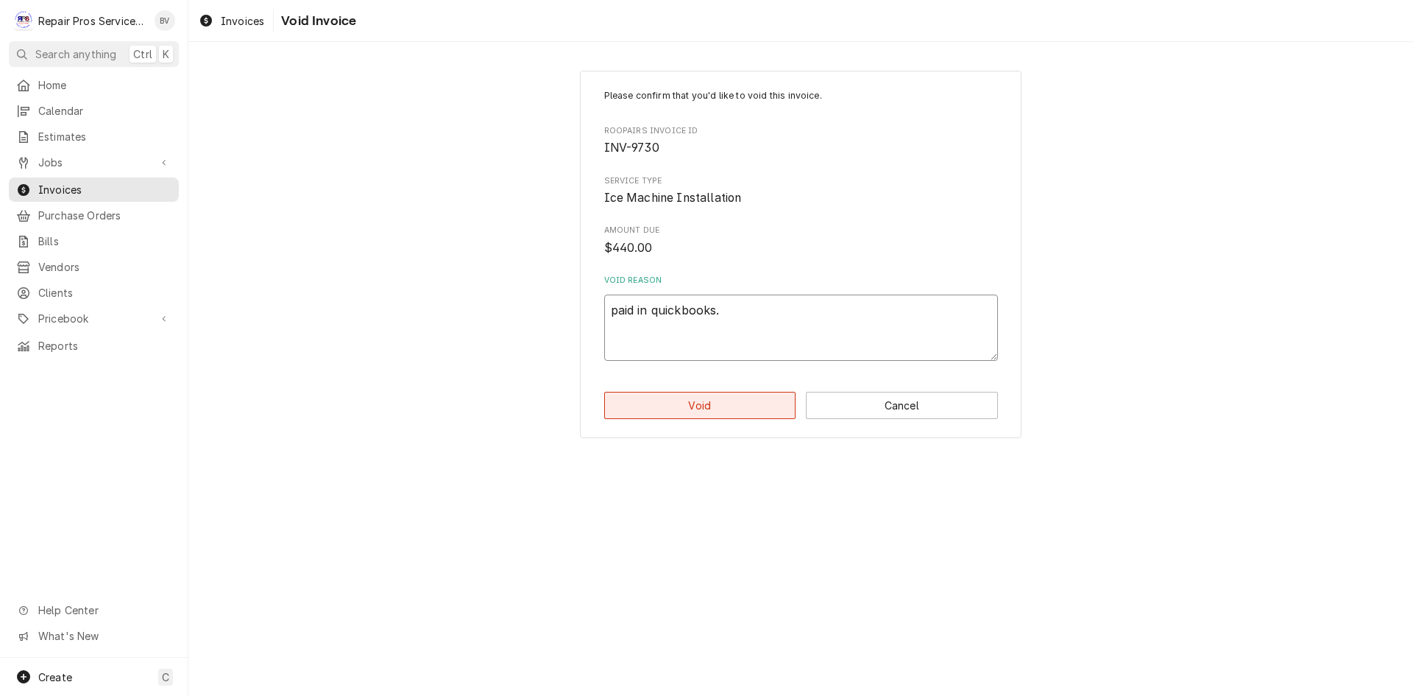
type textarea "paid in quickbooks."
click at [706, 411] on button "Void" at bounding box center [700, 405] width 192 height 27
type textarea "x"
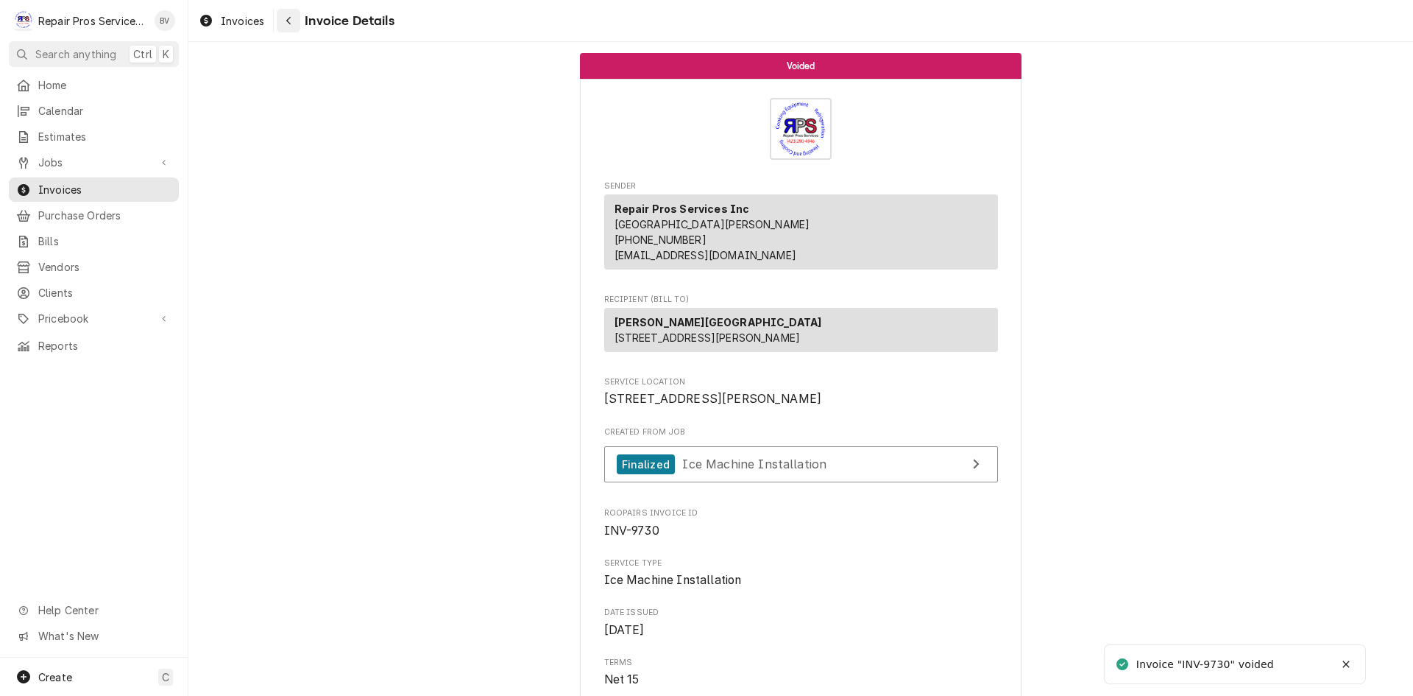
click at [290, 21] on icon "Navigate back" at bounding box center [289, 20] width 7 height 10
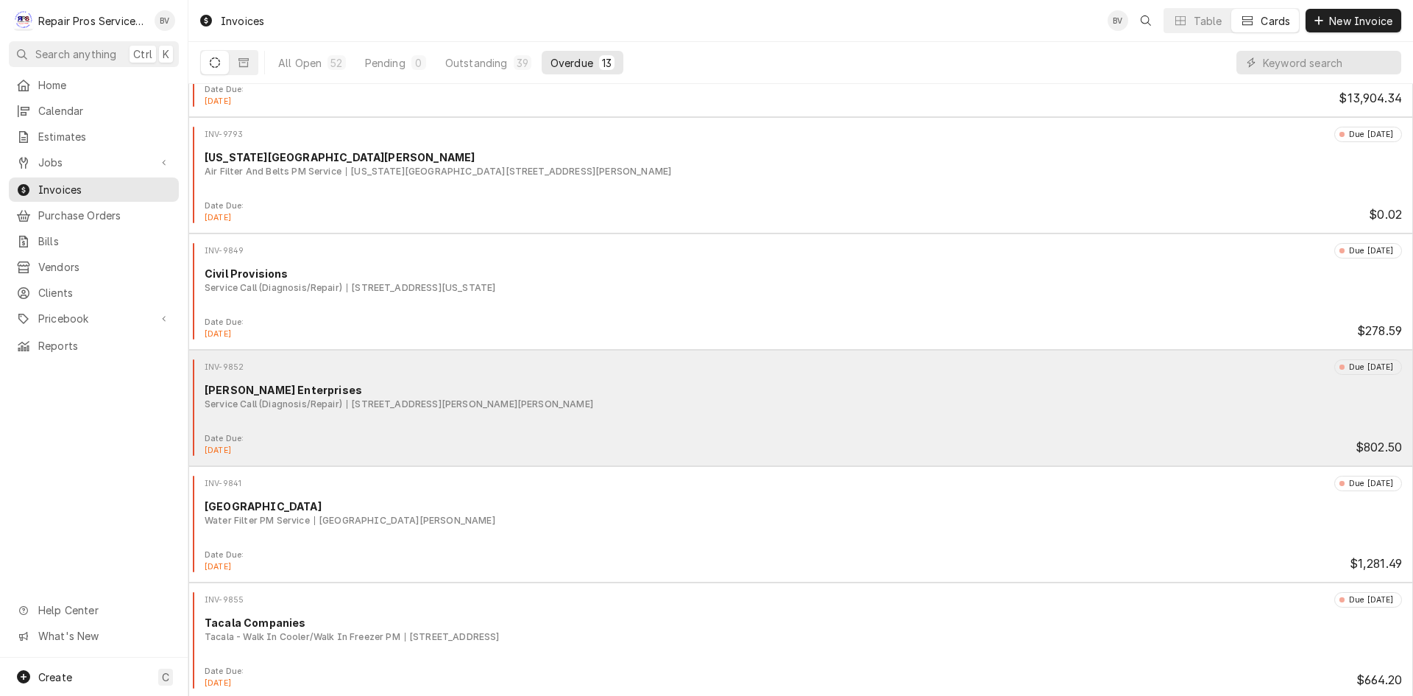
scroll to position [900, 0]
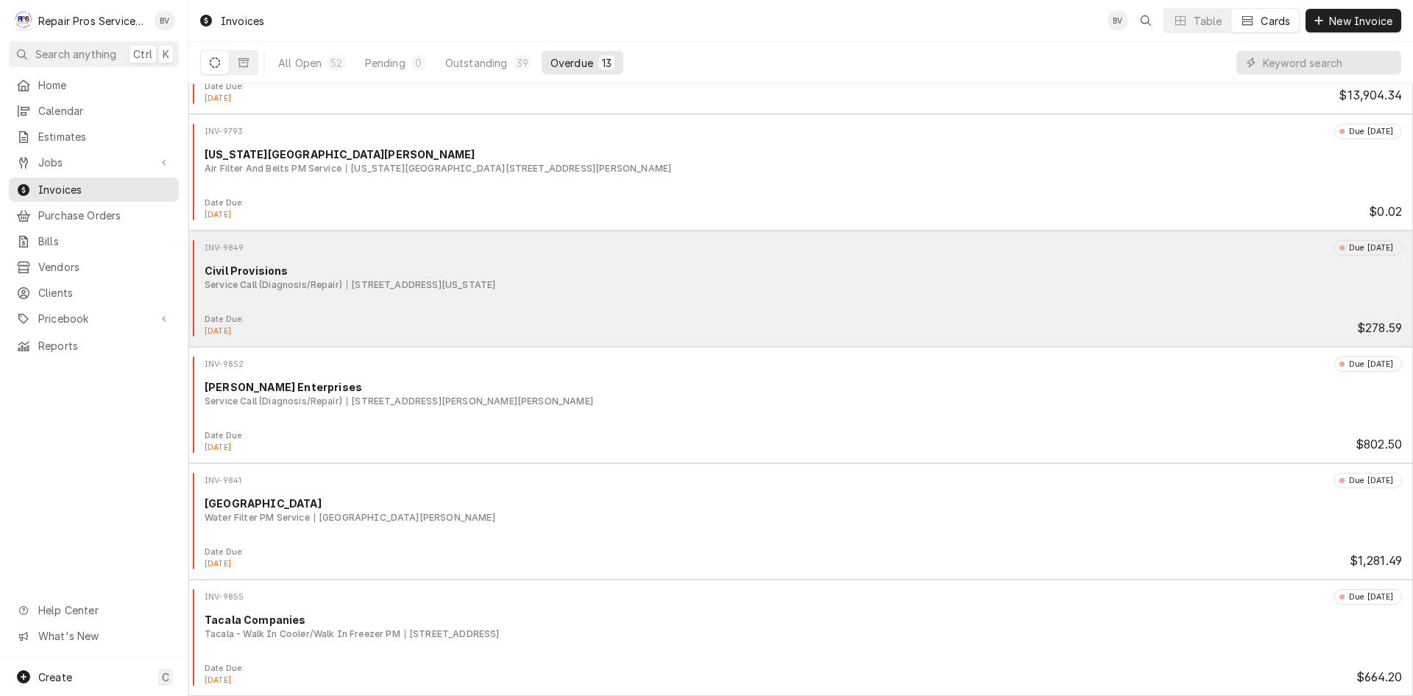
click at [816, 303] on div "INV-9849 Due 4 days ago Civil Provisions Service Call (Diagnosis/Repair) 720 Mi…" at bounding box center [800, 277] width 1213 height 74
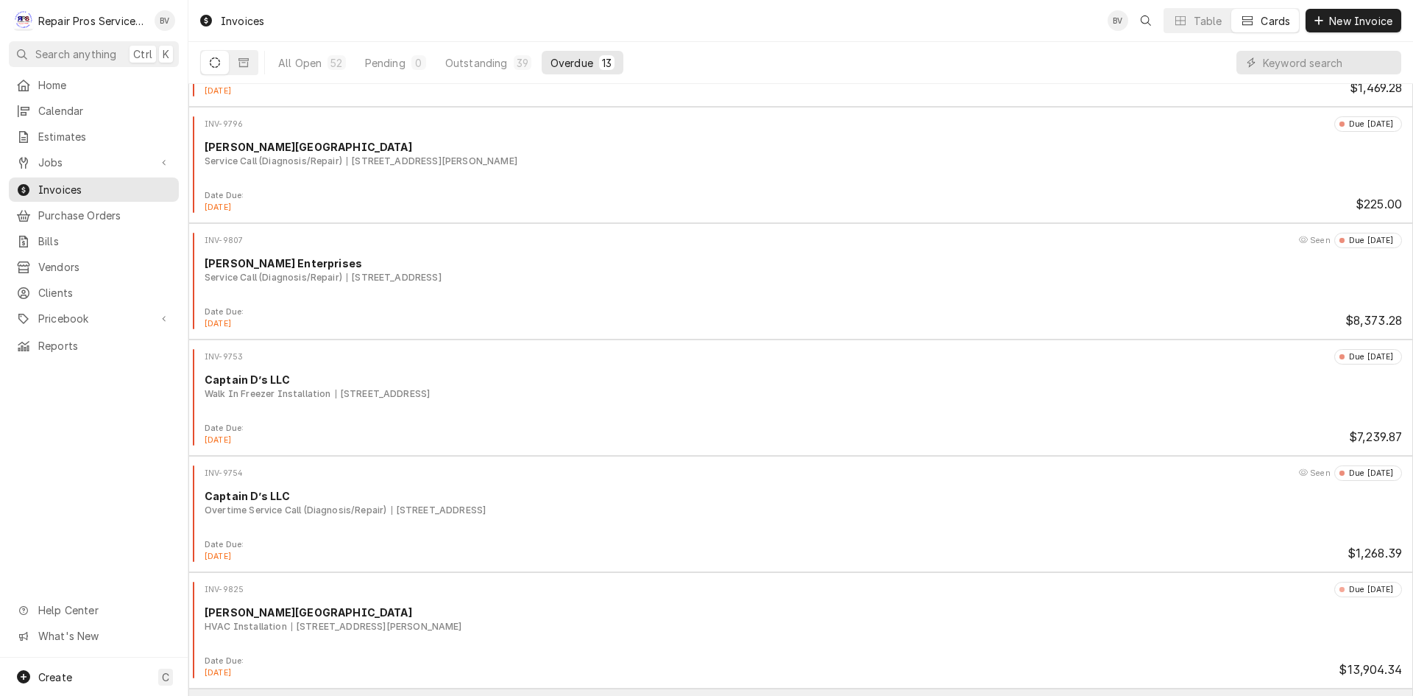
scroll to position [311, 0]
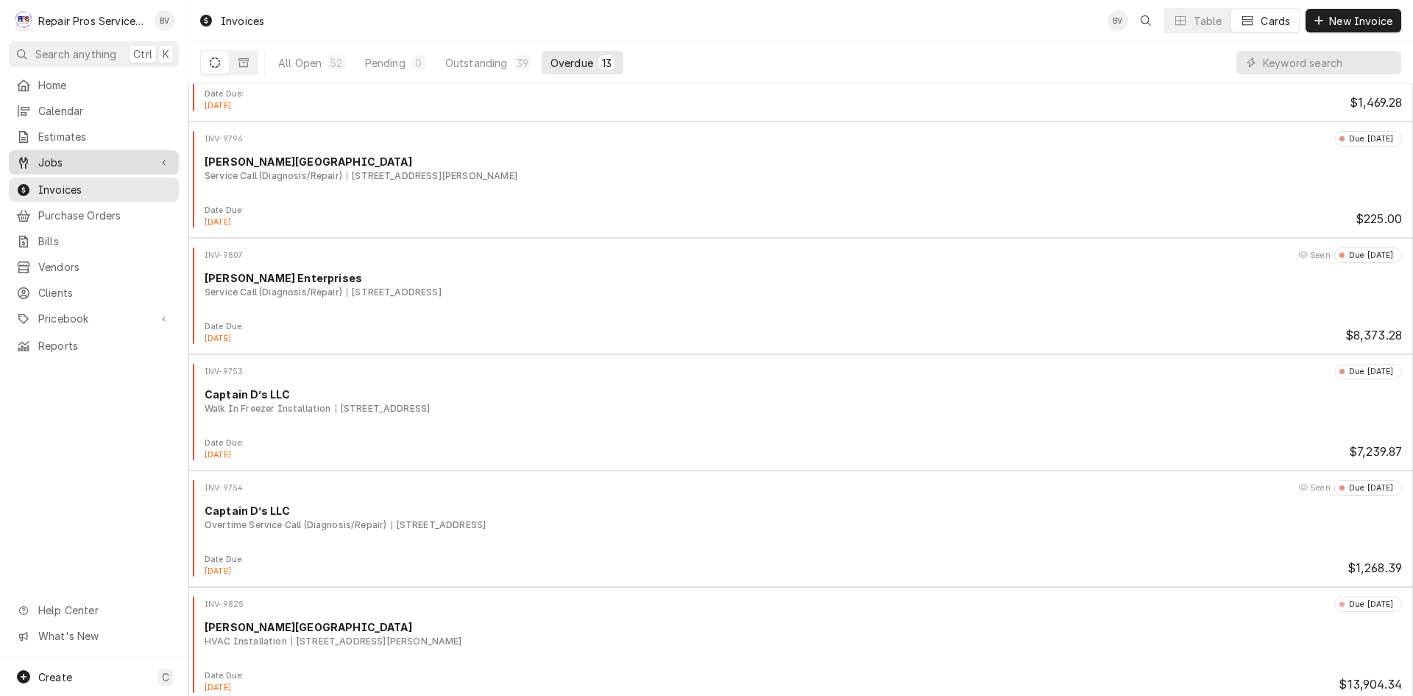
click at [49, 158] on span "Jobs" at bounding box center [93, 162] width 111 height 15
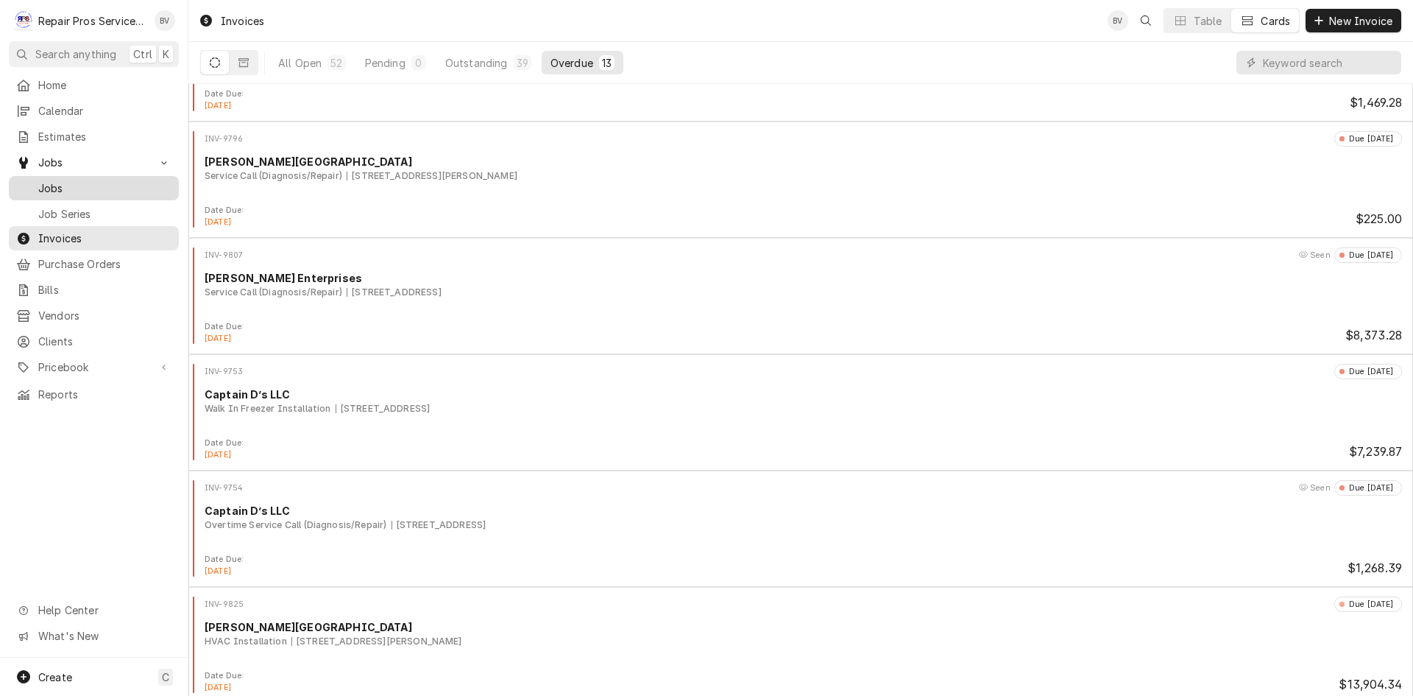
click at [47, 181] on span "Jobs" at bounding box center [104, 187] width 133 height 15
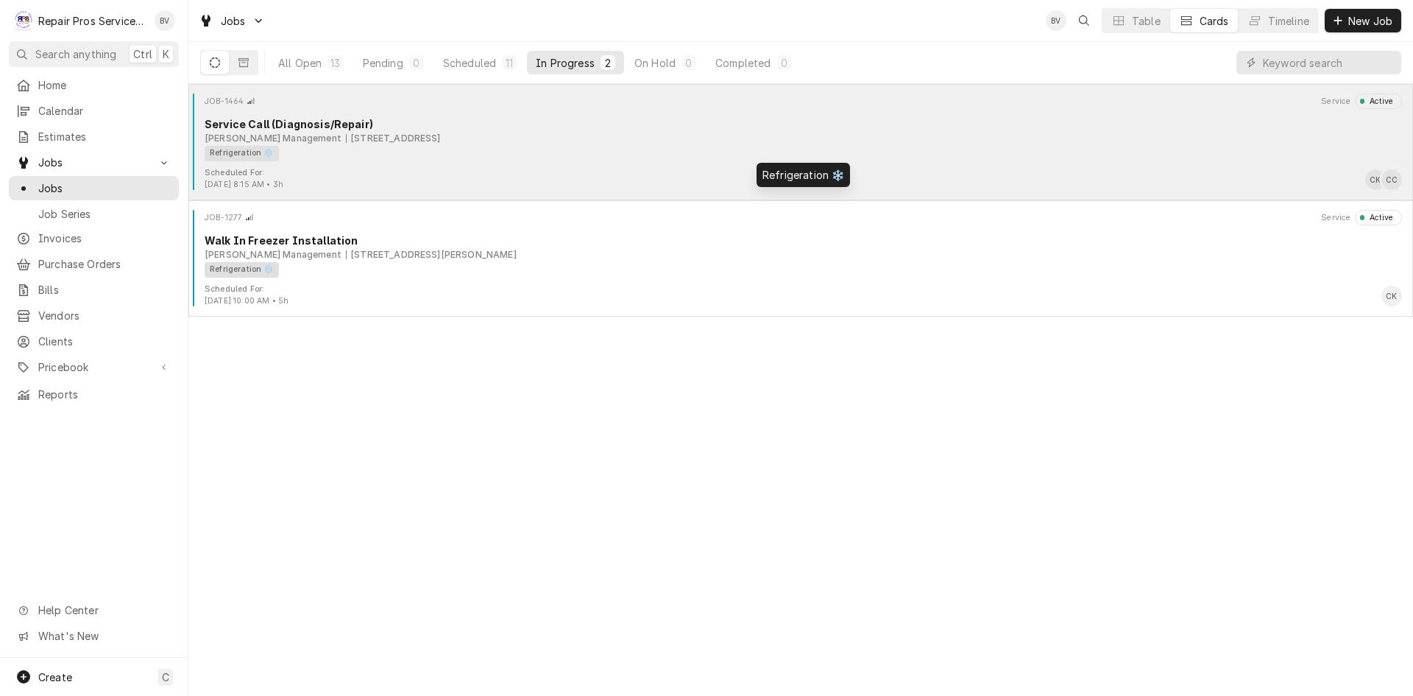
click at [482, 151] on div "Refrigeration ❄️" at bounding box center [798, 153] width 1187 height 15
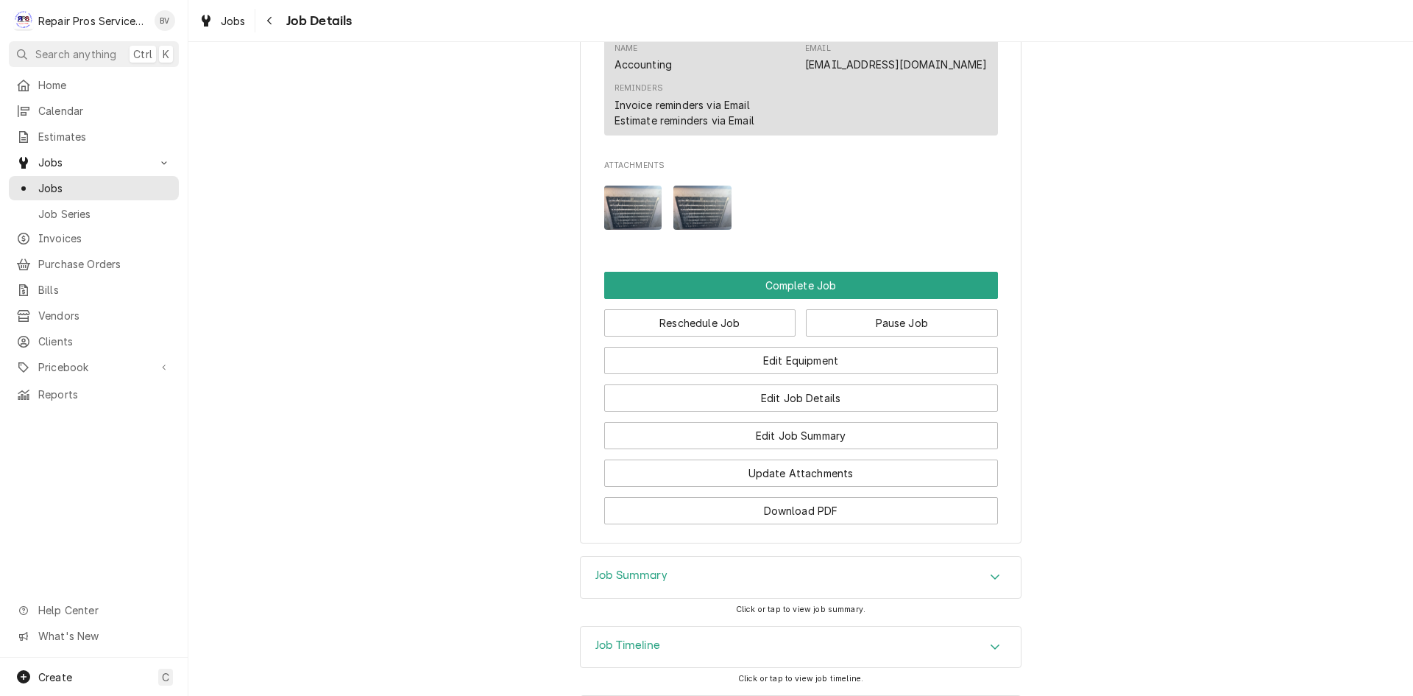
scroll to position [1399, 0]
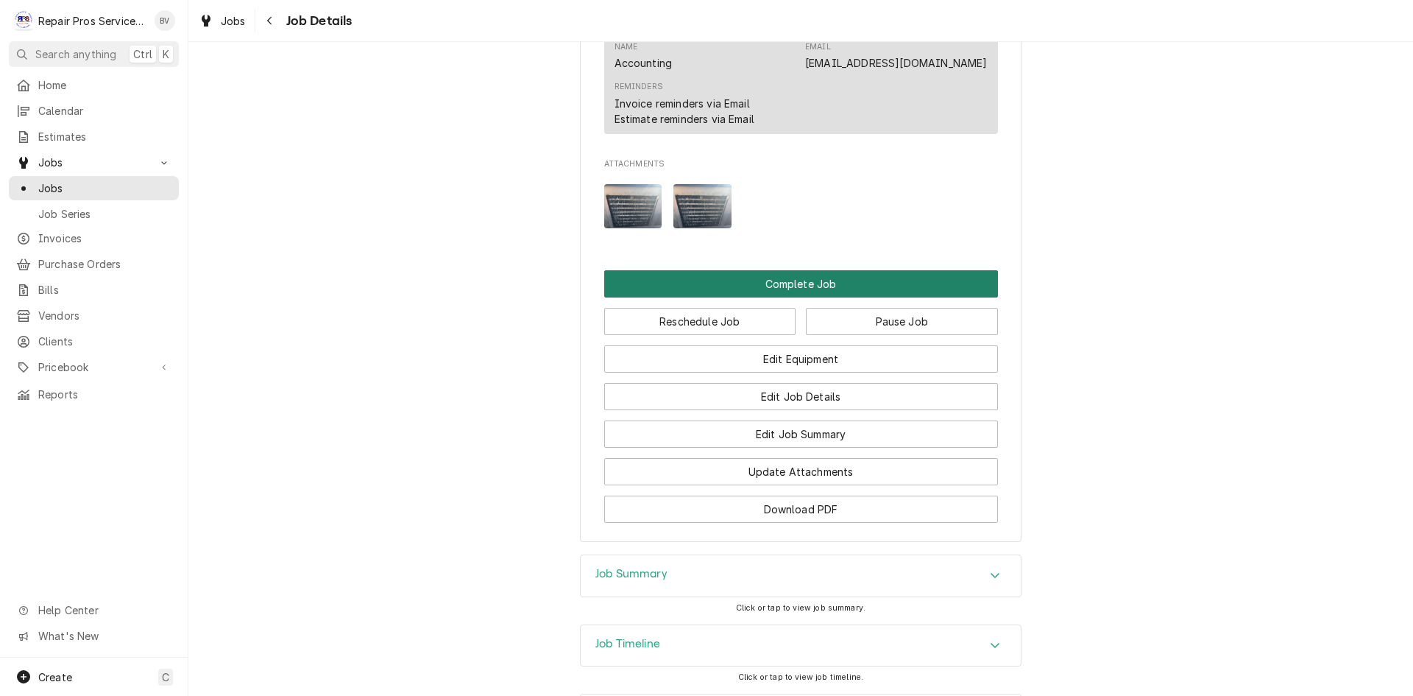
click at [787, 297] on button "Complete Job" at bounding box center [801, 283] width 394 height 27
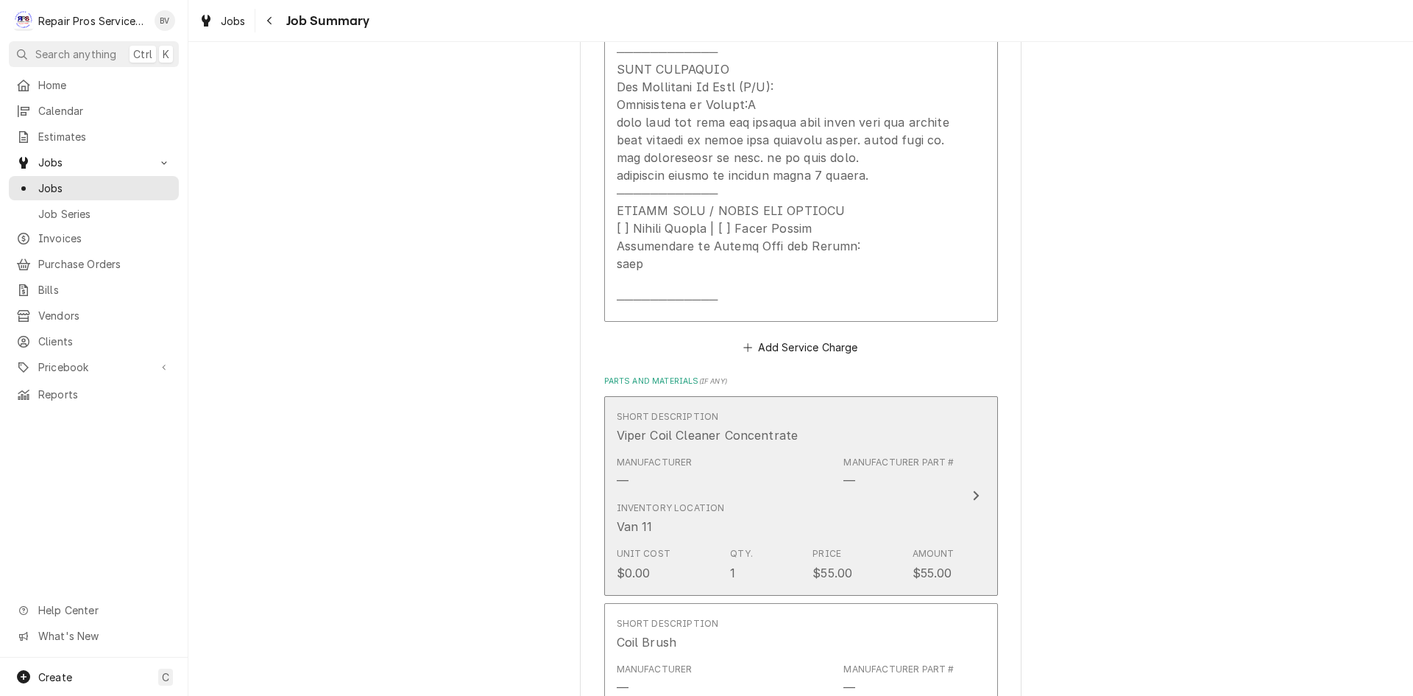
scroll to position [957, 0]
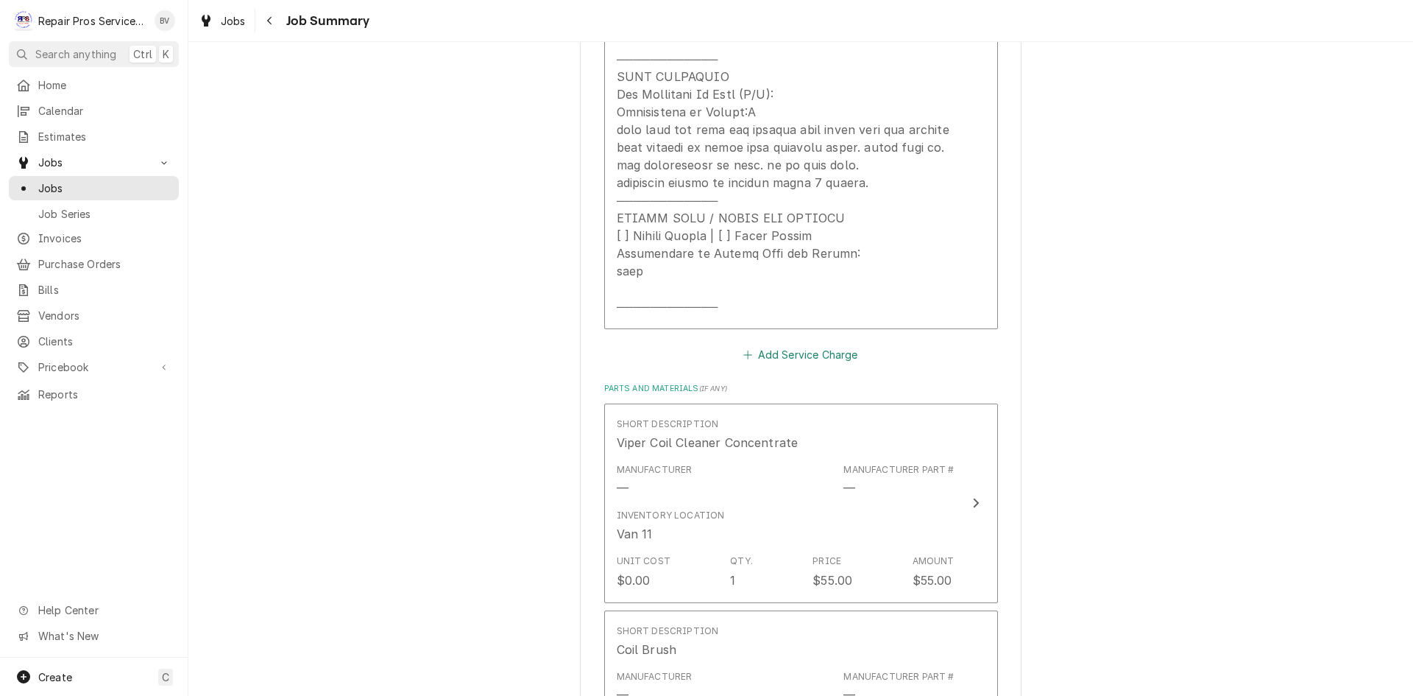
click at [818, 356] on button "Add Service Charge" at bounding box center [800, 354] width 119 height 21
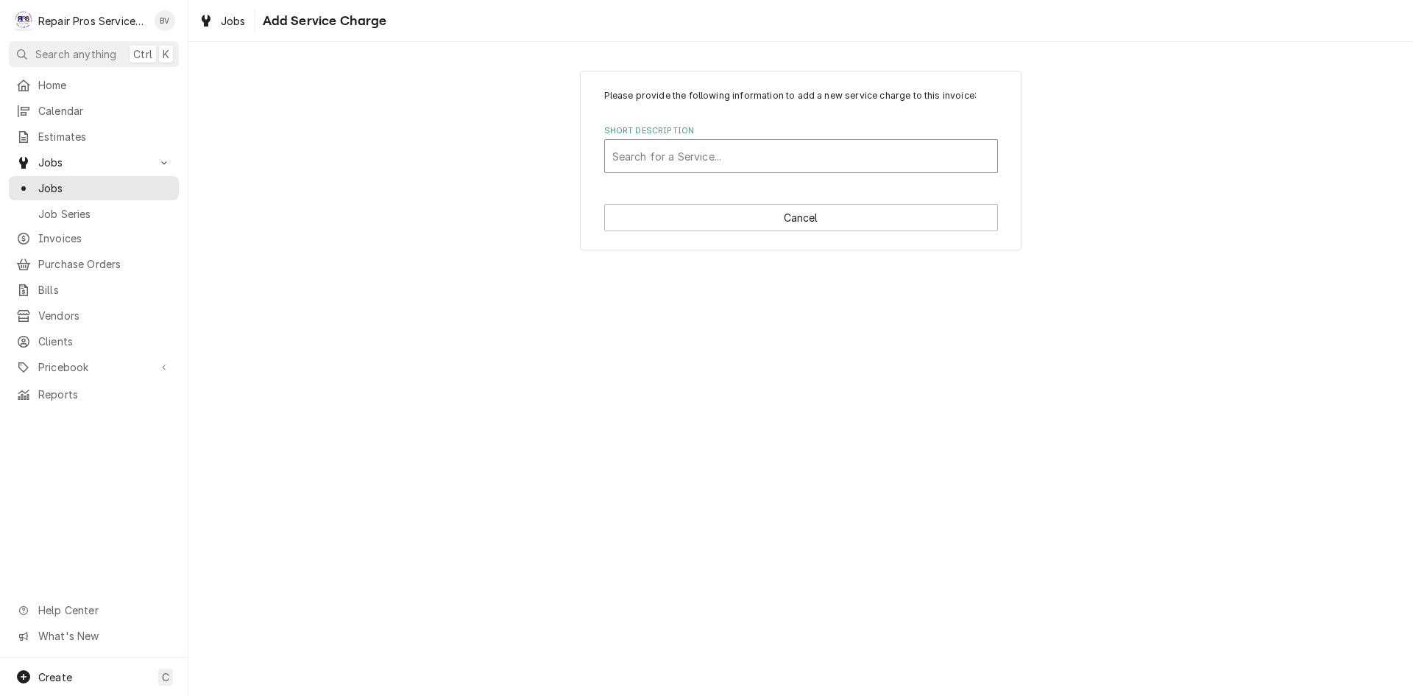
click at [639, 163] on div "Short Description" at bounding box center [801, 156] width 378 height 26
type input "labor"
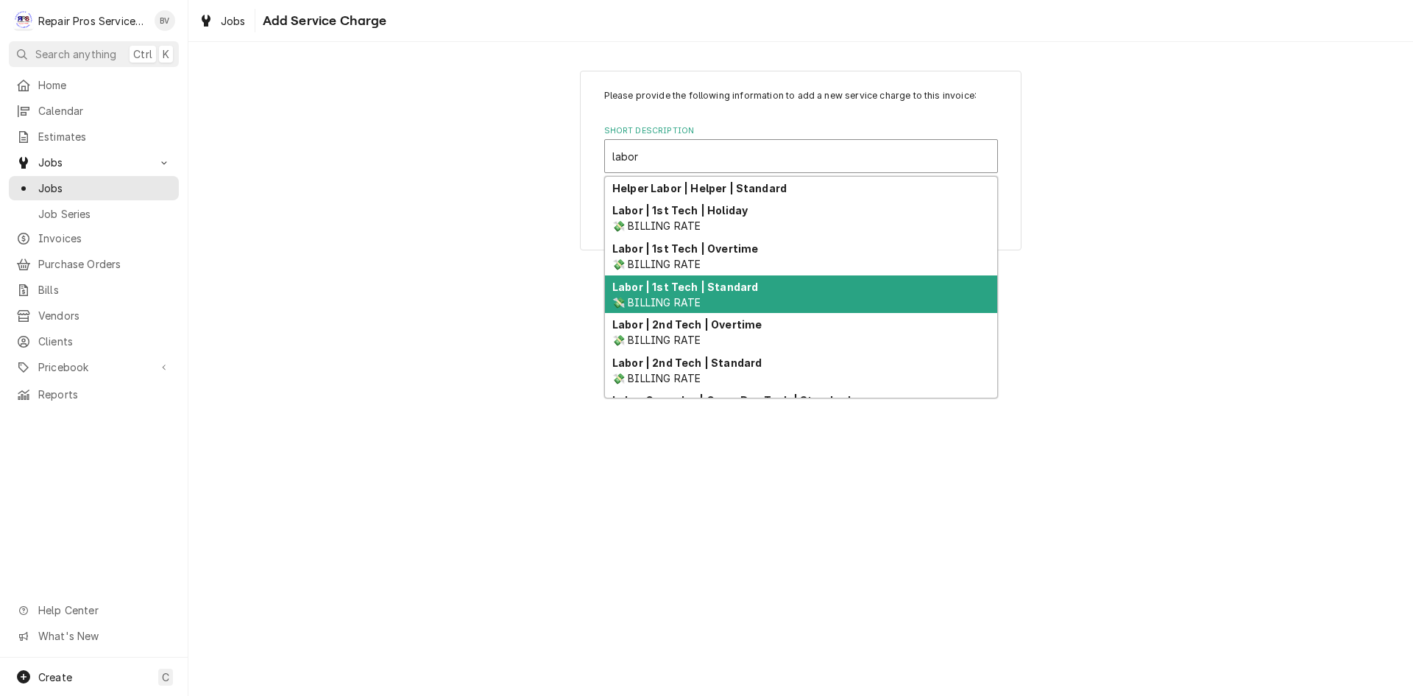
click at [715, 286] on strong "Labor | 1st Tech | Standard" at bounding box center [685, 286] width 146 height 13
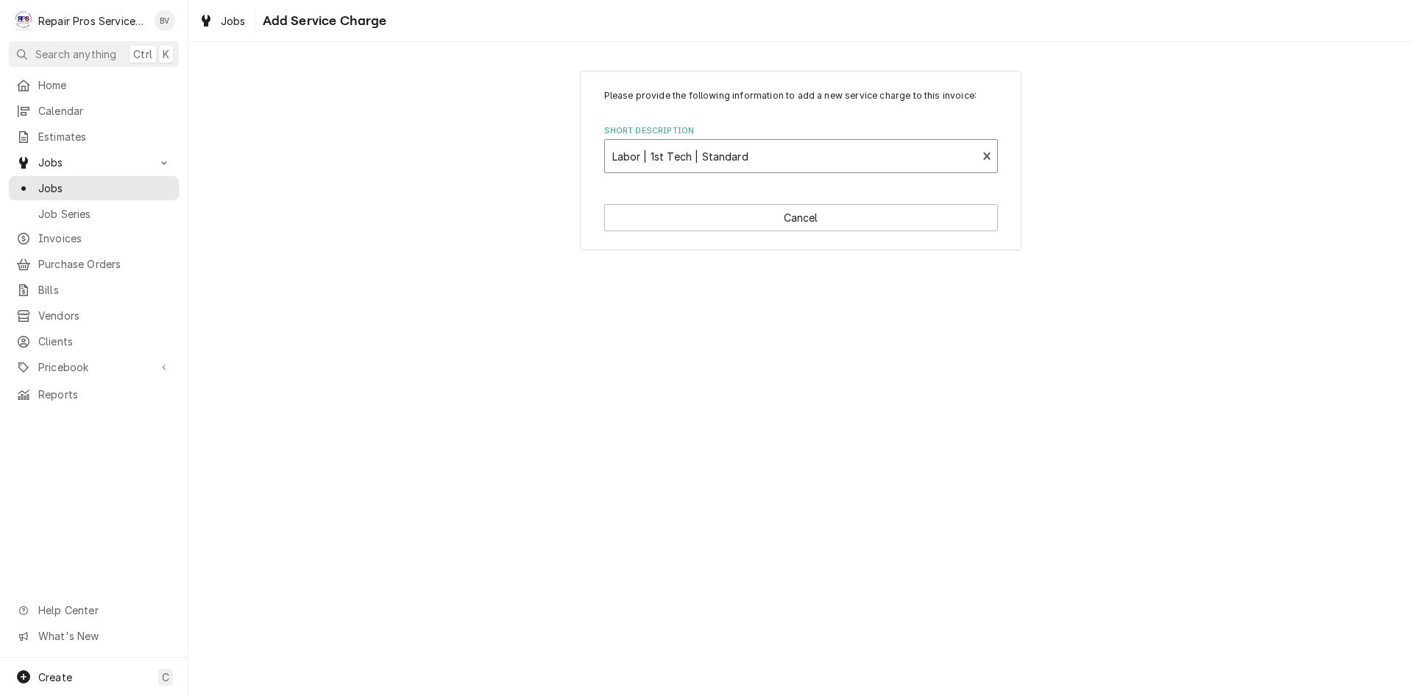
type textarea "x"
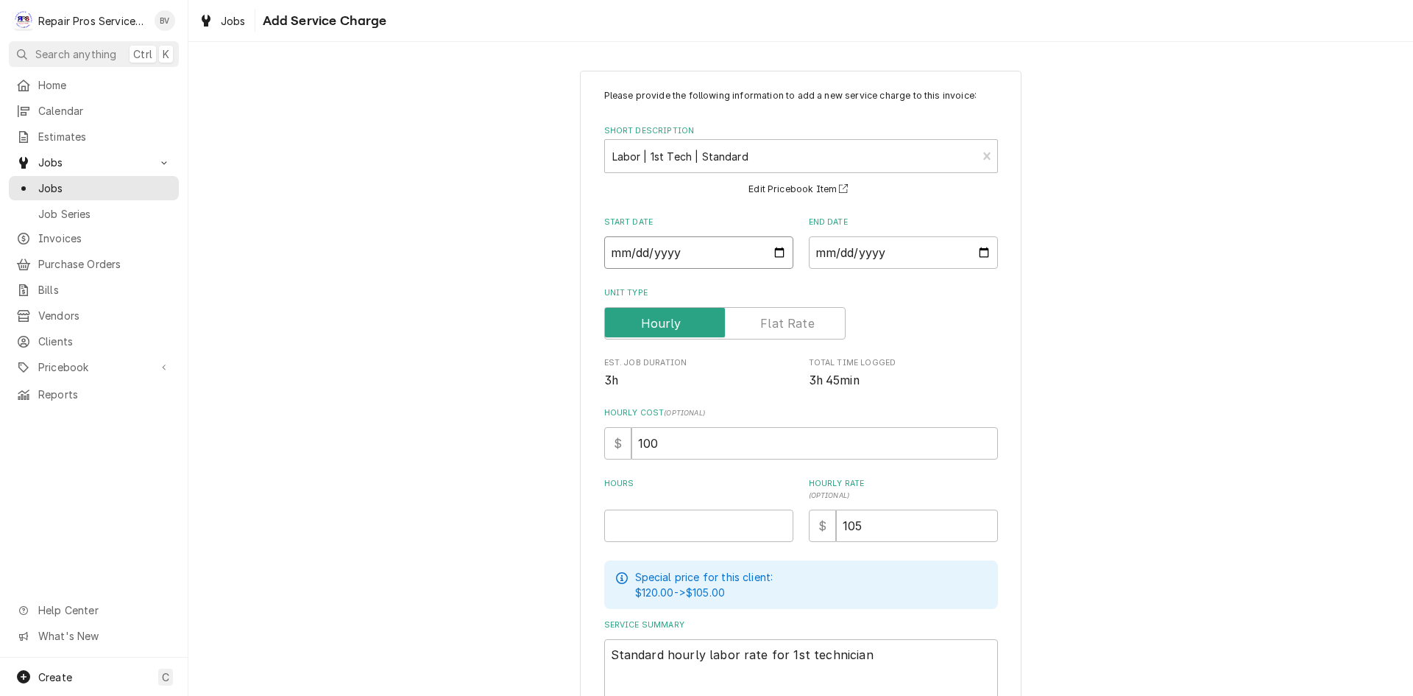
click at [771, 255] on input "Start Date" at bounding box center [698, 252] width 189 height 32
type input "2025-08-18"
type textarea "x"
click at [978, 255] on input "End Date" at bounding box center [903, 252] width 189 height 32
type input "2025-08-18"
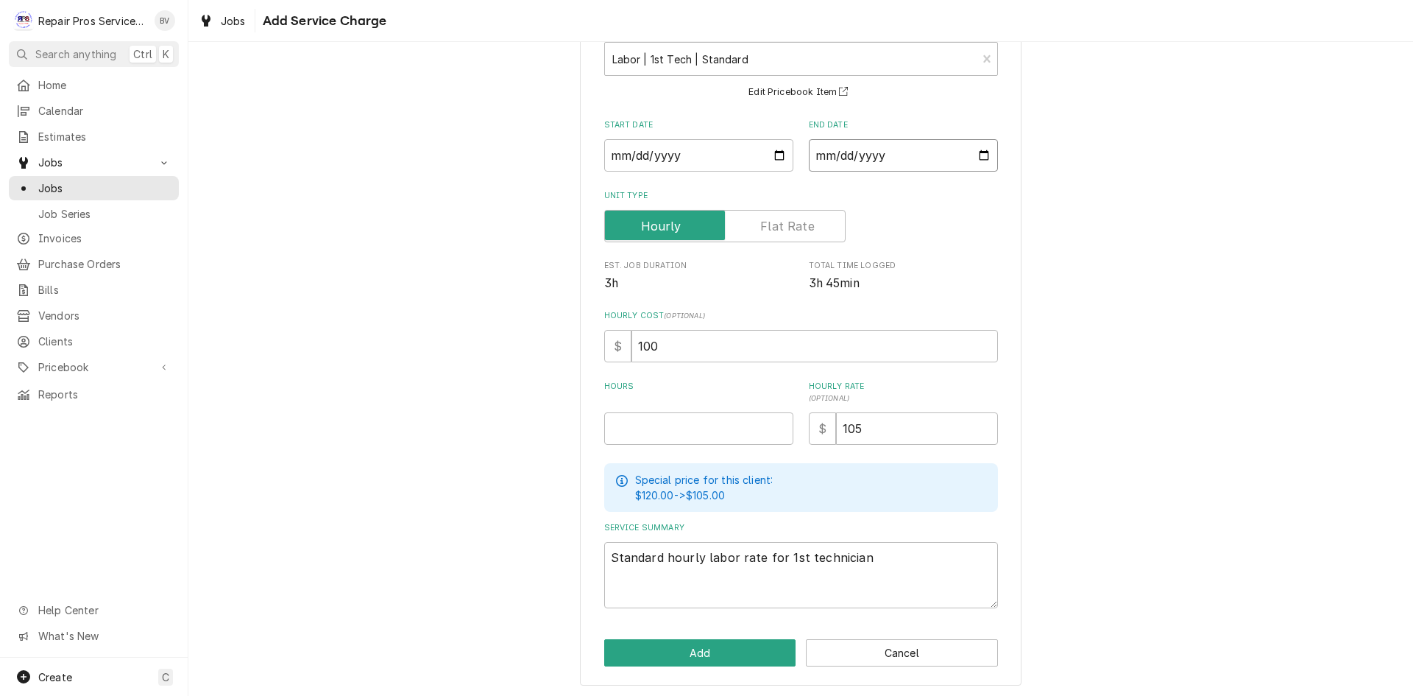
scroll to position [98, 0]
click at [640, 435] on input "Hours" at bounding box center [698, 427] width 189 height 32
type textarea "x"
type input "3"
click at [699, 650] on button "Add" at bounding box center [700, 651] width 192 height 27
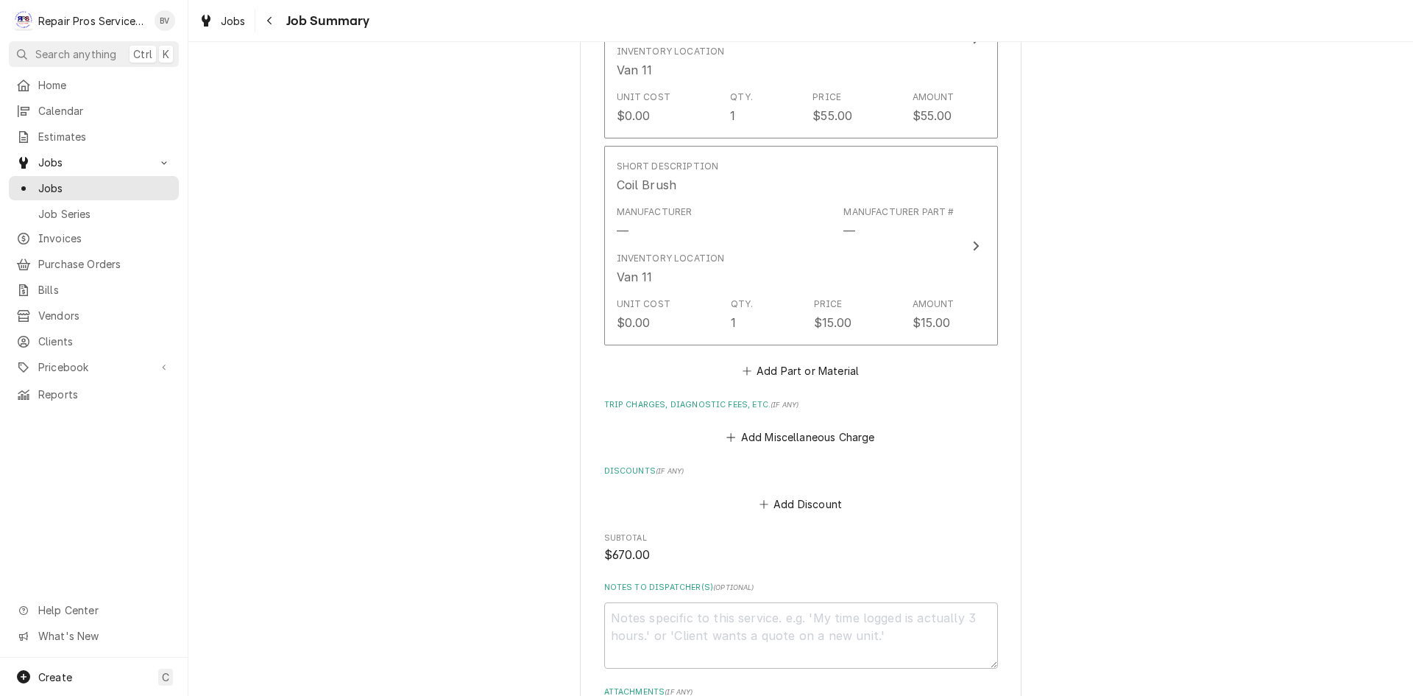
scroll to position [1885, 0]
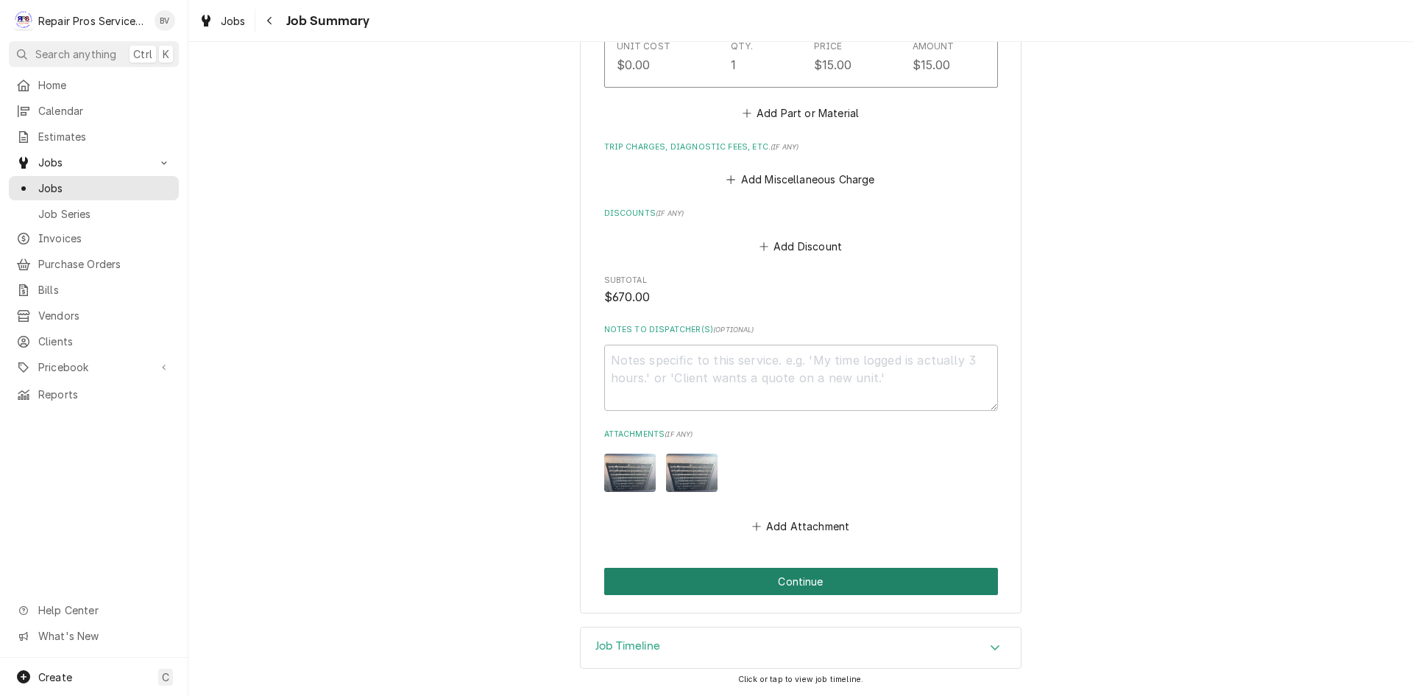
click at [797, 579] on button "Continue" at bounding box center [801, 580] width 394 height 27
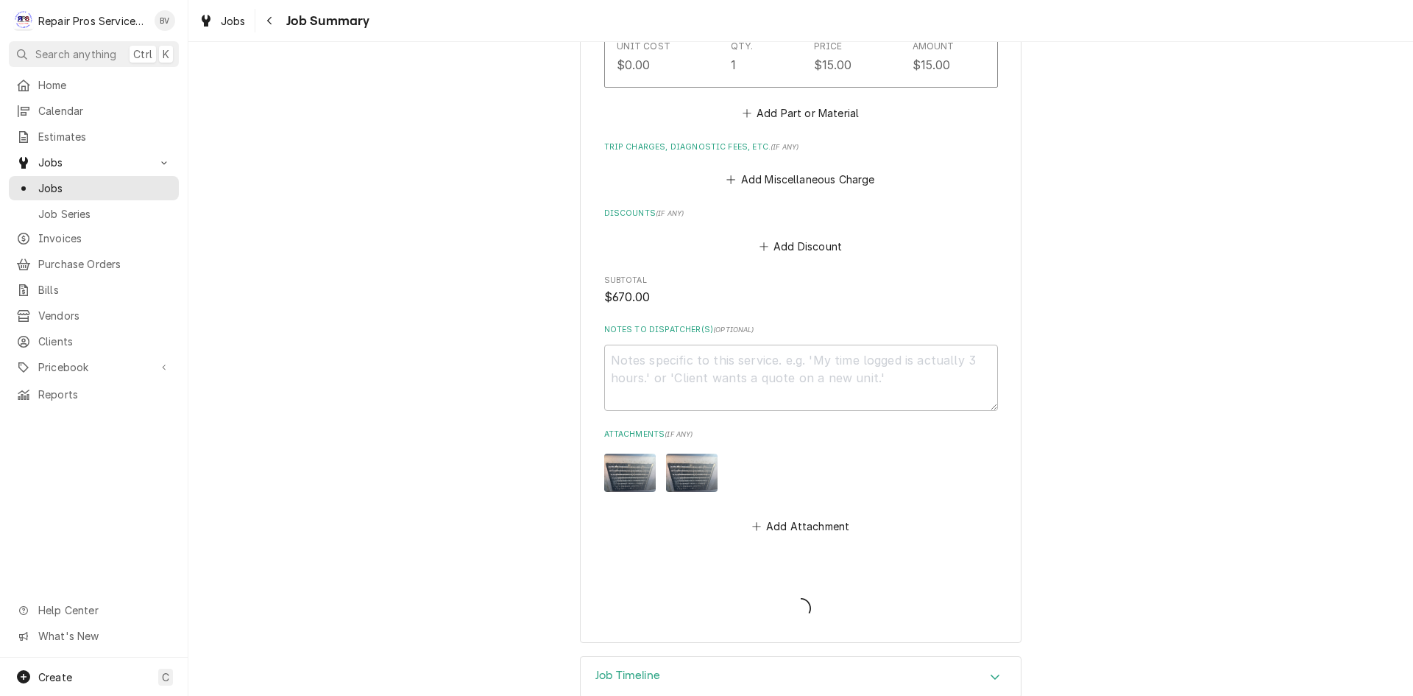
type textarea "x"
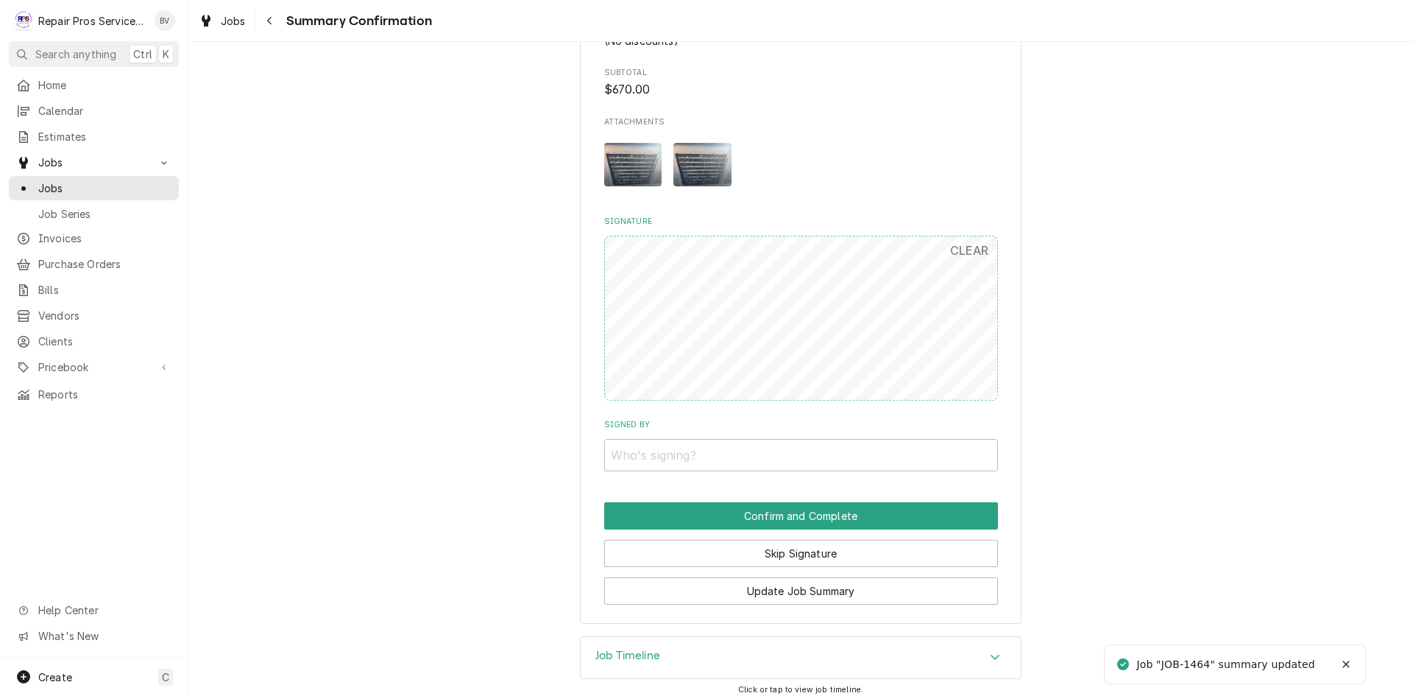
scroll to position [1804, 0]
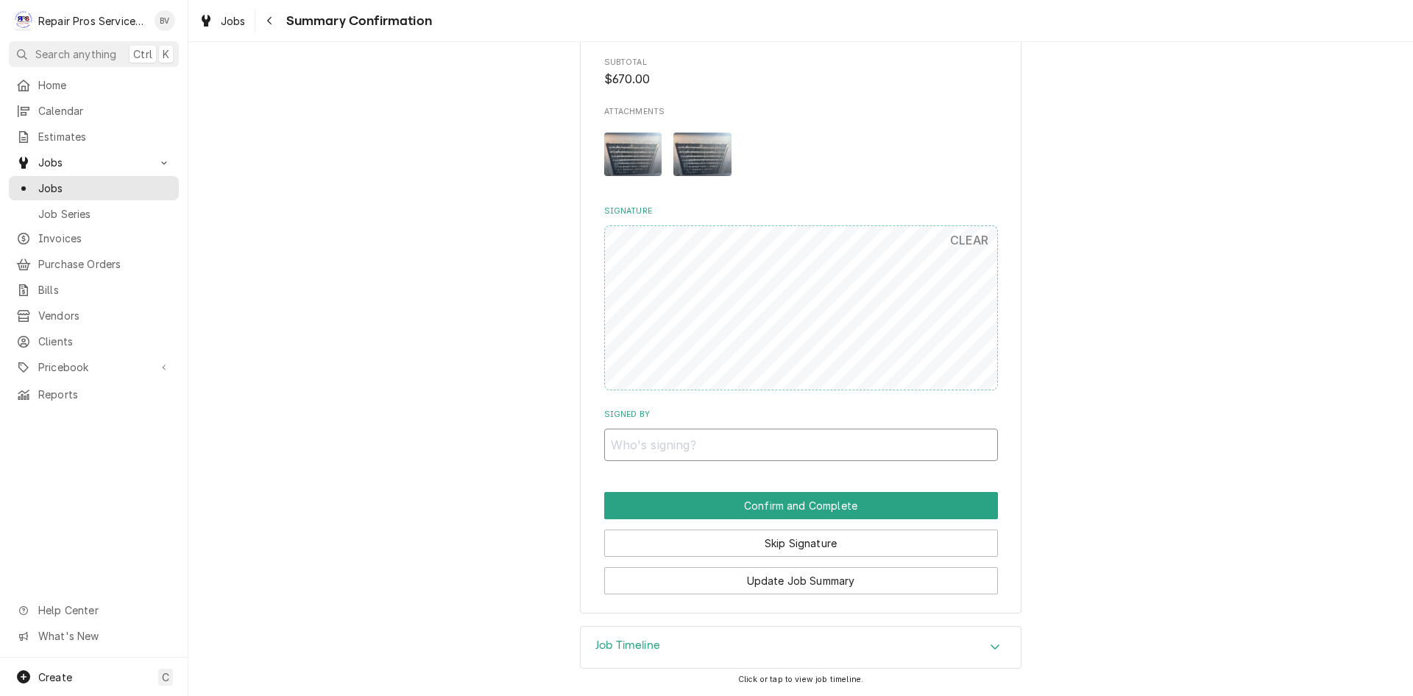
click at [637, 448] on input "Signed By" at bounding box center [801, 444] width 394 height 32
type input "Summer"
click at [774, 500] on button "Confirm and Complete" at bounding box center [801, 505] width 394 height 27
click at [774, 504] on button "Confirm and Complete" at bounding box center [801, 505] width 394 height 27
click at [803, 505] on button "Confirm and Complete" at bounding box center [801, 505] width 394 height 27
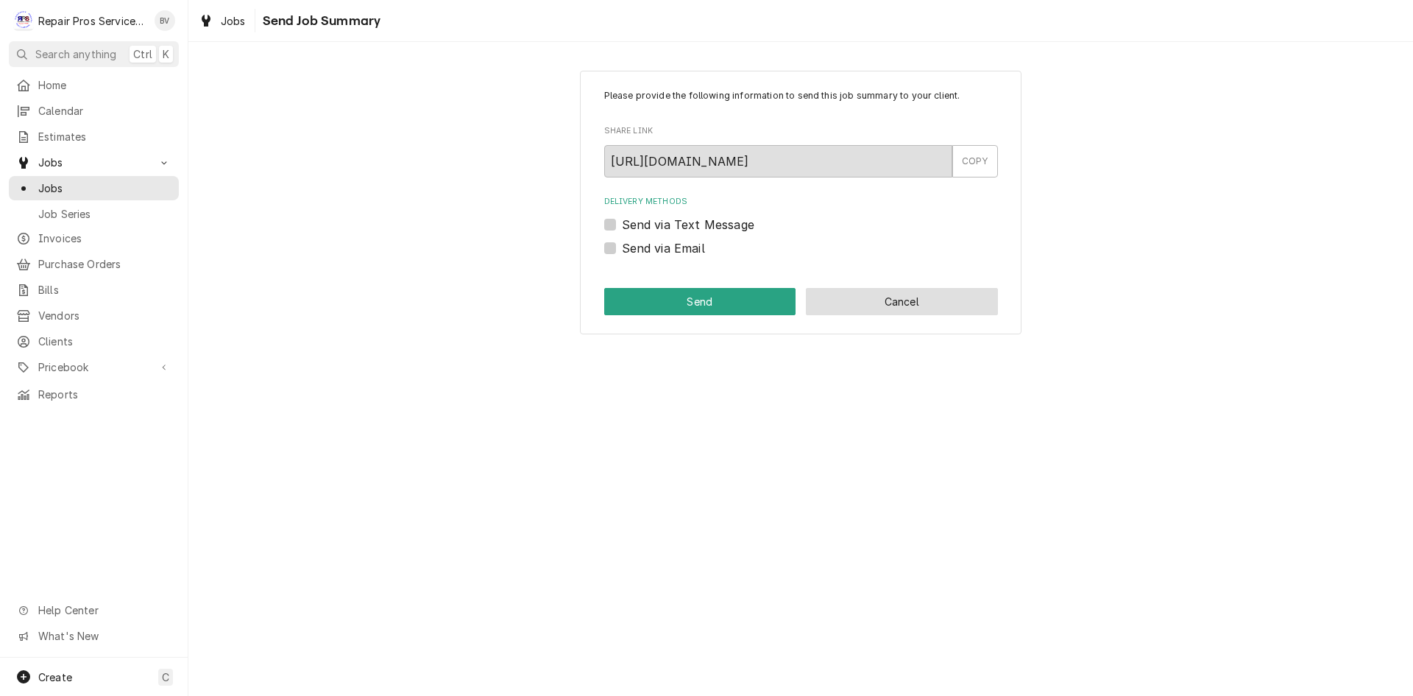
click at [889, 304] on button "Cancel" at bounding box center [902, 301] width 192 height 27
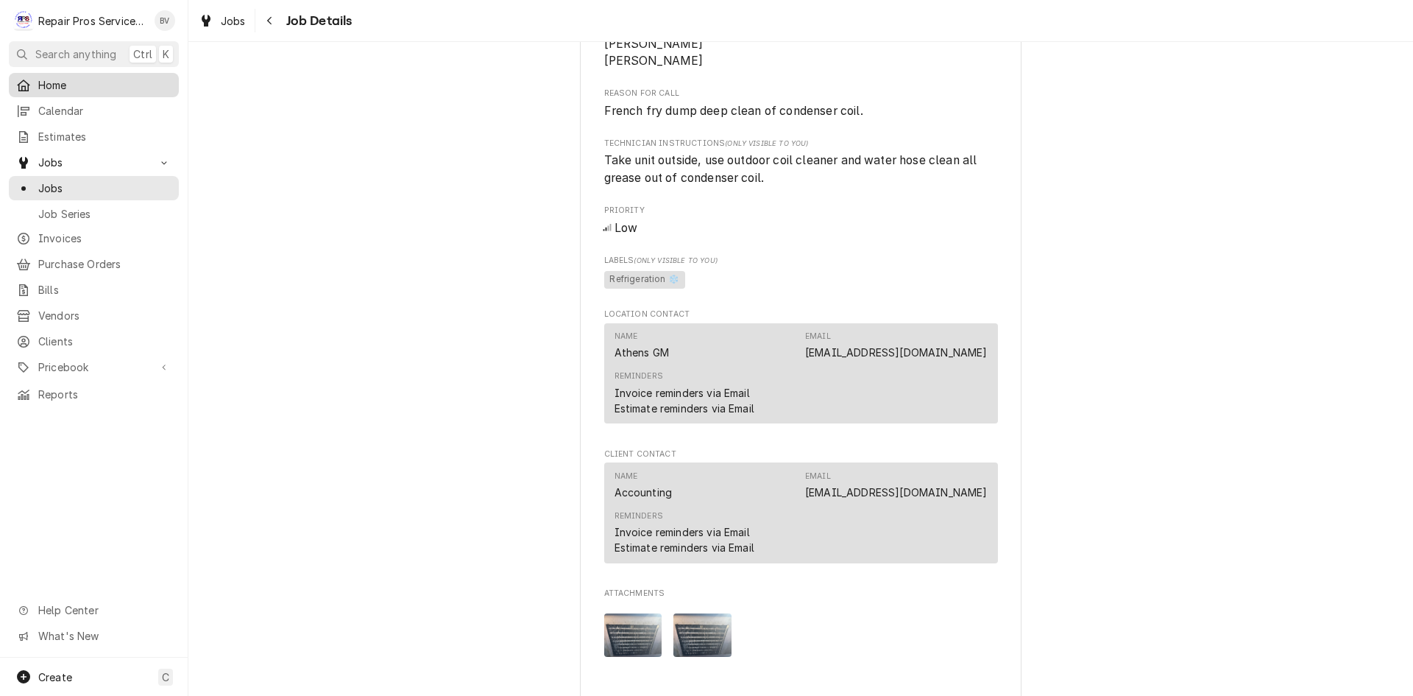
click at [64, 83] on span "Home" at bounding box center [104, 84] width 133 height 15
